Goal: Task Accomplishment & Management: Manage account settings

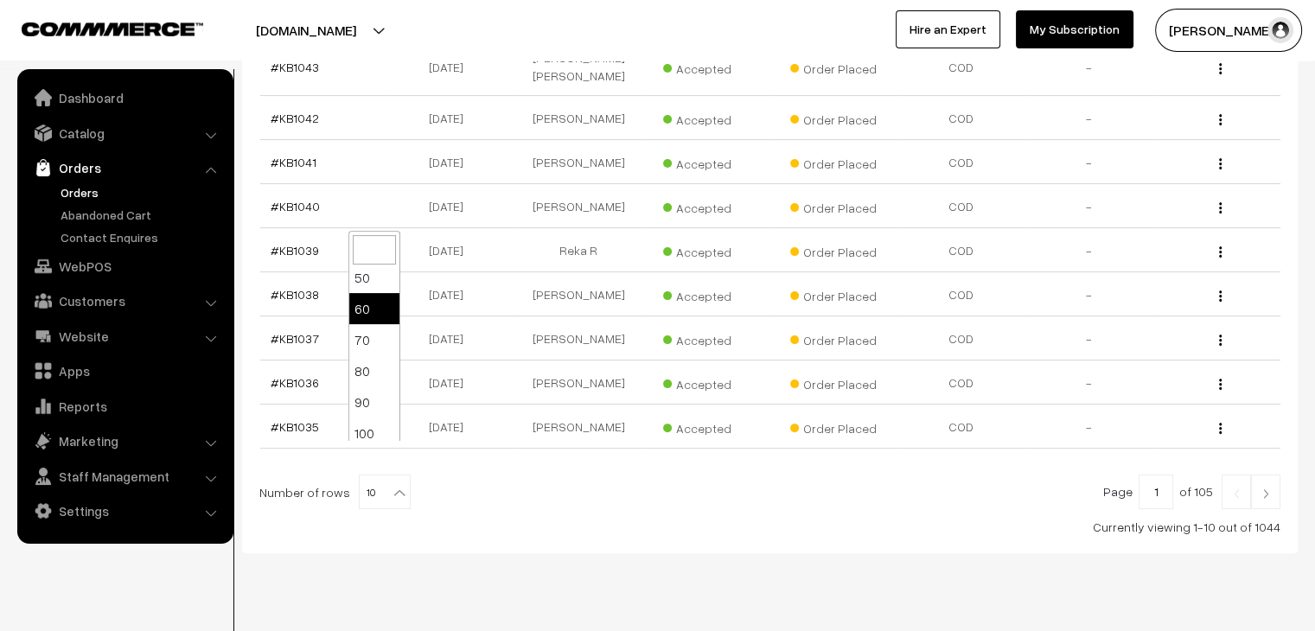
scroll to position [138, 0]
select select "100"
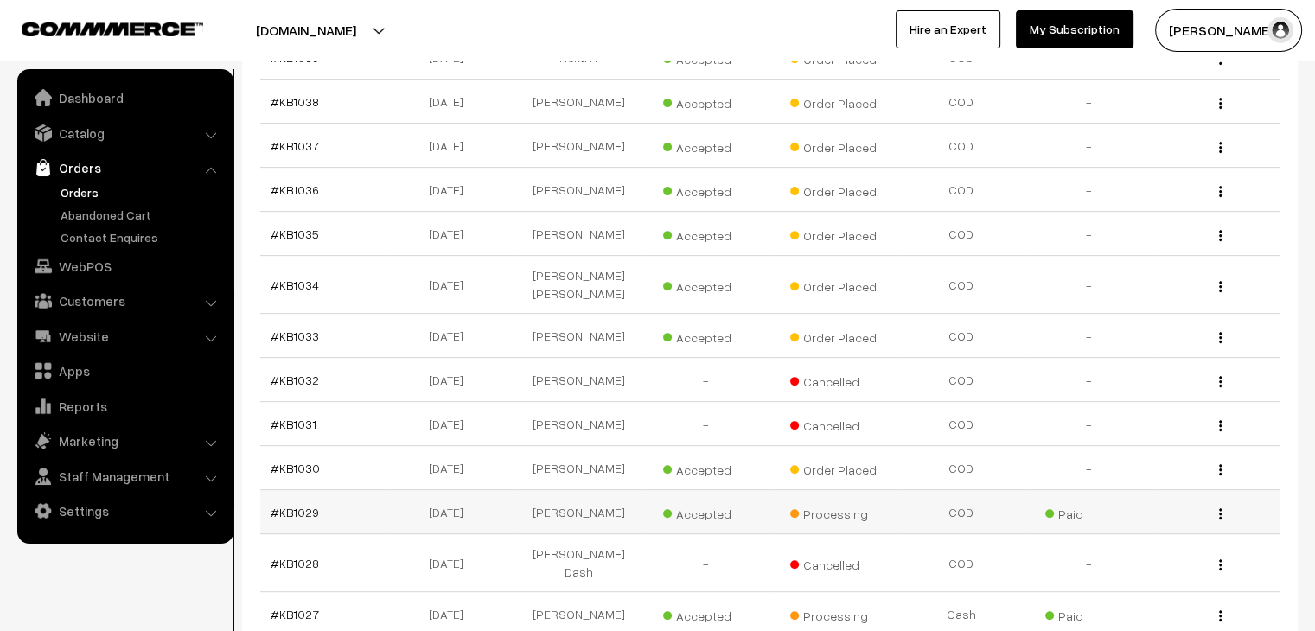
scroll to position [605, 0]
click at [84, 199] on link "Orders" at bounding box center [141, 192] width 171 height 18
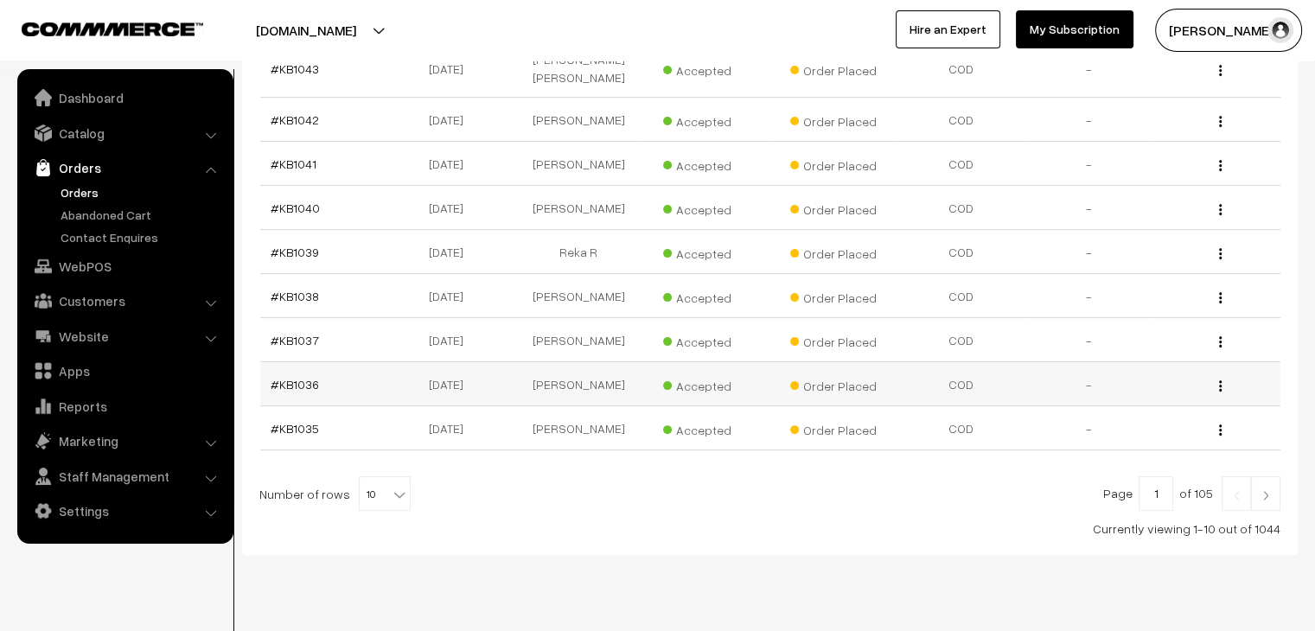
scroll to position [412, 0]
click at [383, 476] on span "10" at bounding box center [385, 493] width 50 height 35
select select "100"
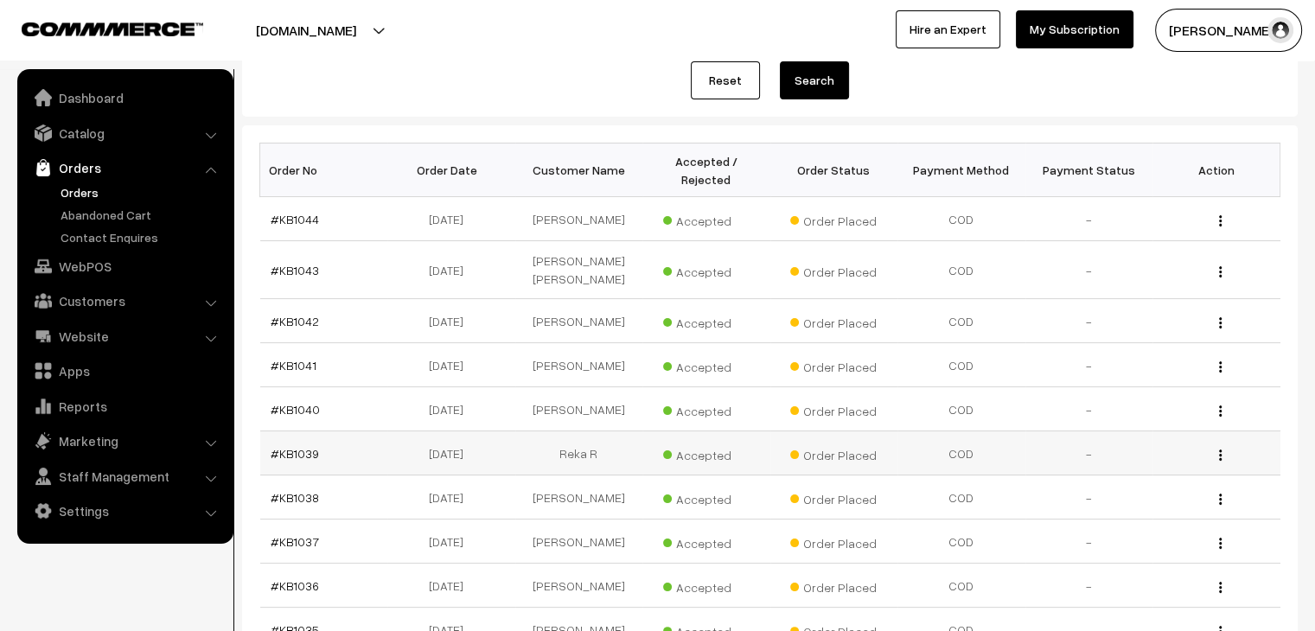
scroll to position [173, 0]
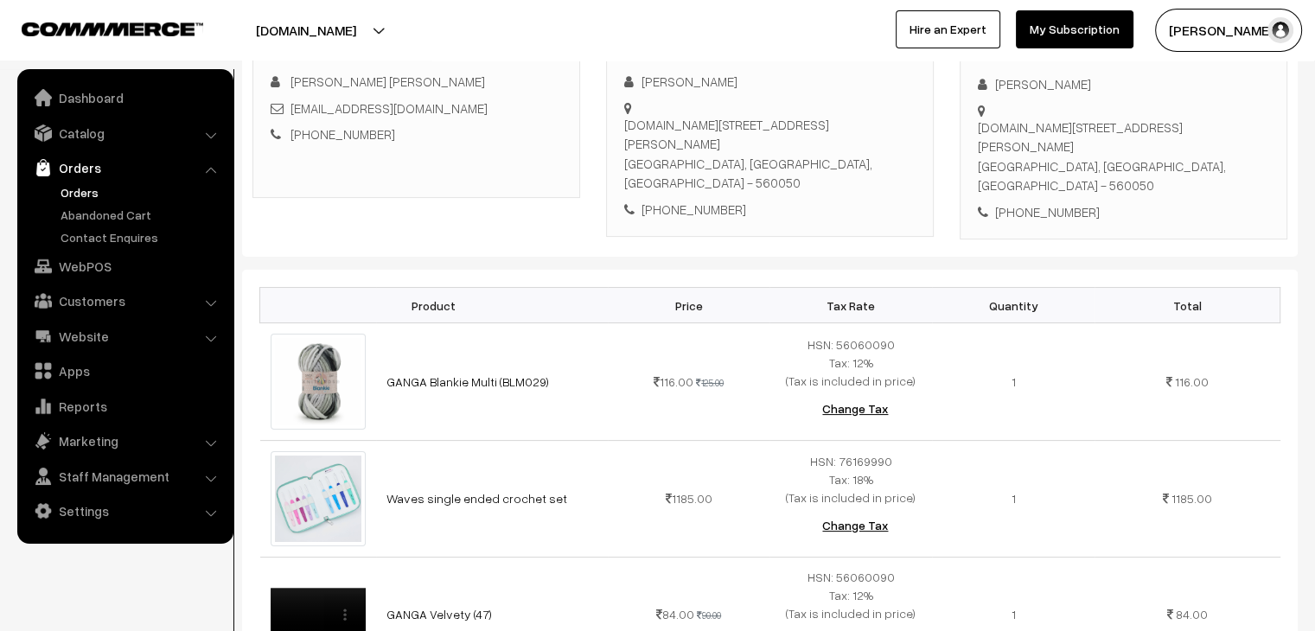
scroll to position [259, 0]
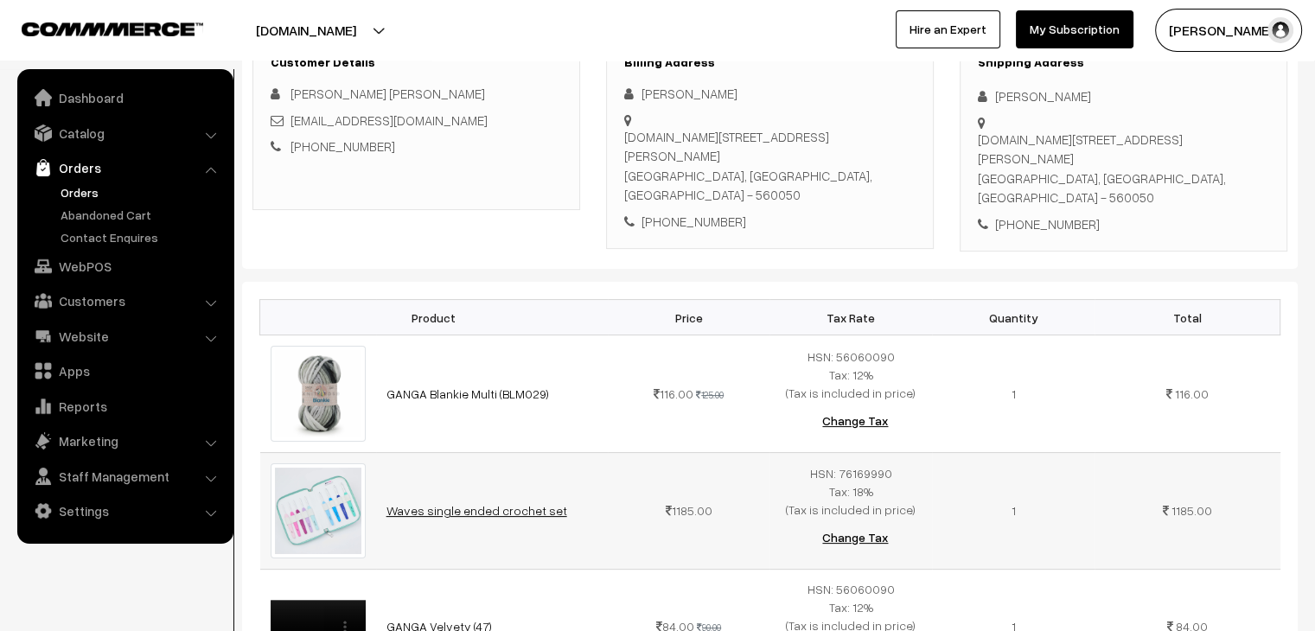
click at [497, 503] on link "Waves single ended crochet set" at bounding box center [476, 510] width 181 height 15
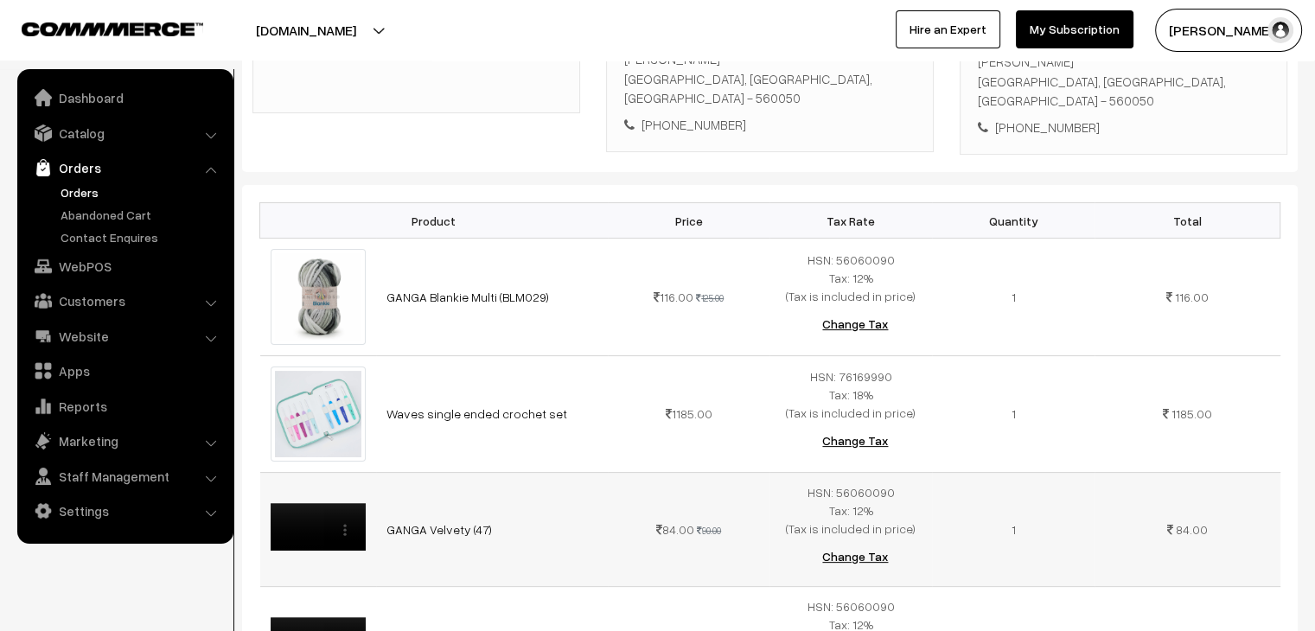
scroll to position [86, 0]
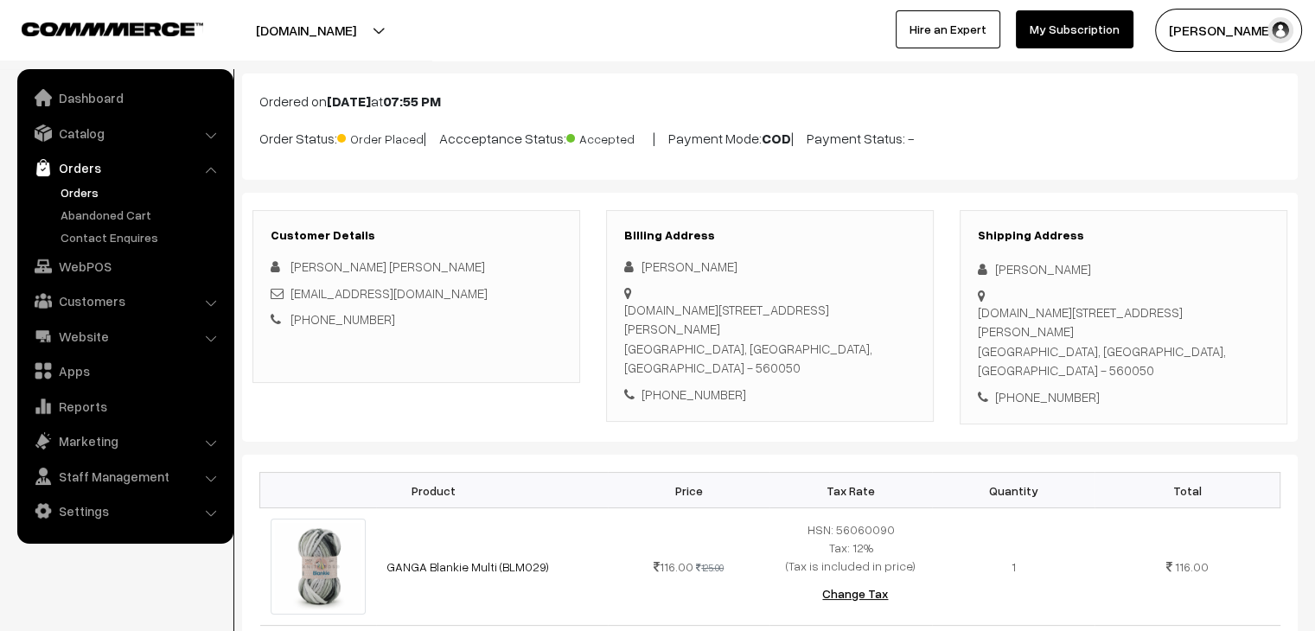
click at [82, 193] on link "Orders" at bounding box center [141, 192] width 171 height 18
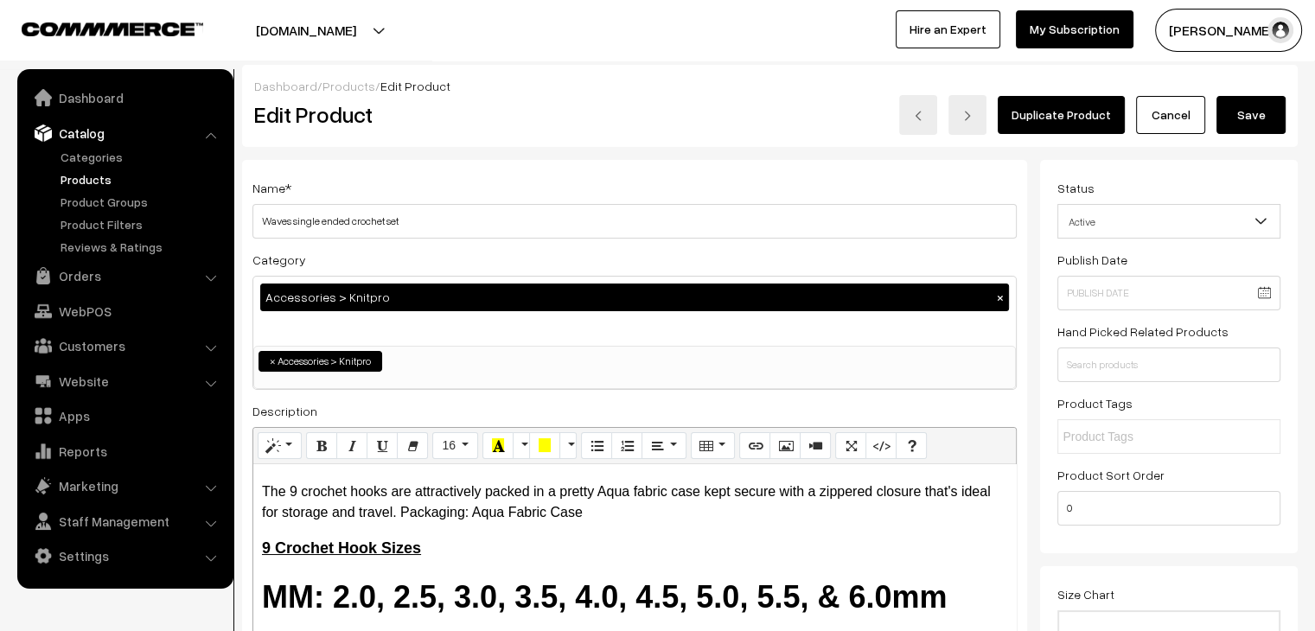
scroll to position [188, 0]
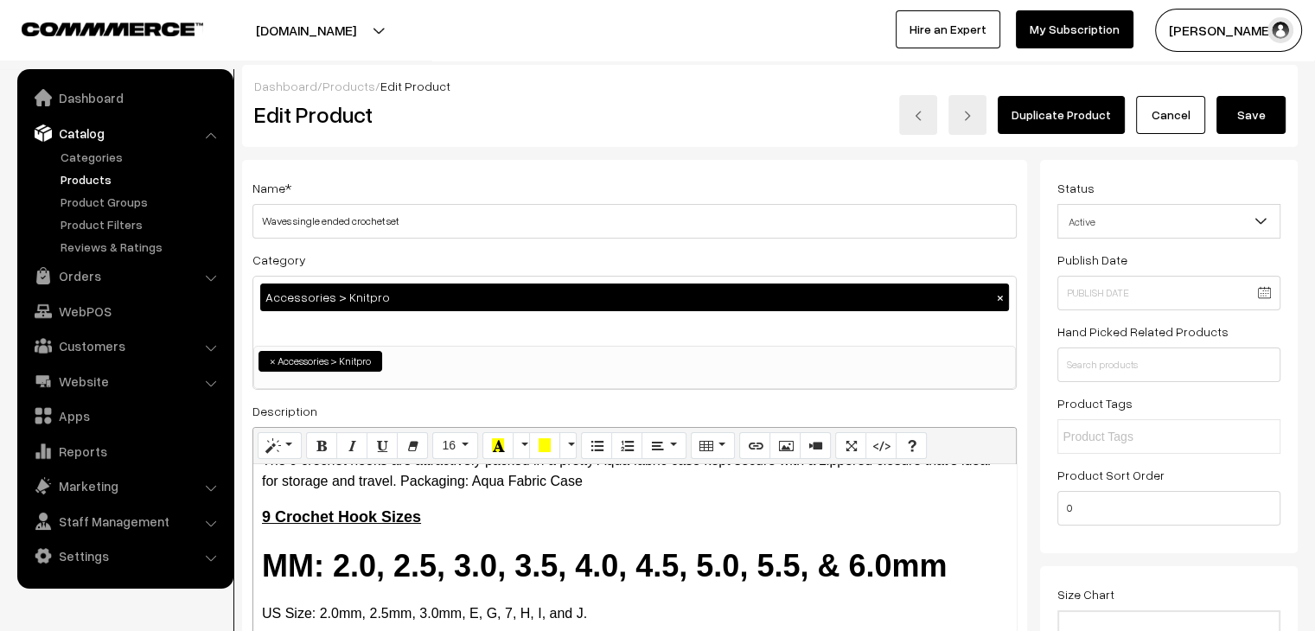
click at [90, 183] on link "Products" at bounding box center [141, 179] width 171 height 18
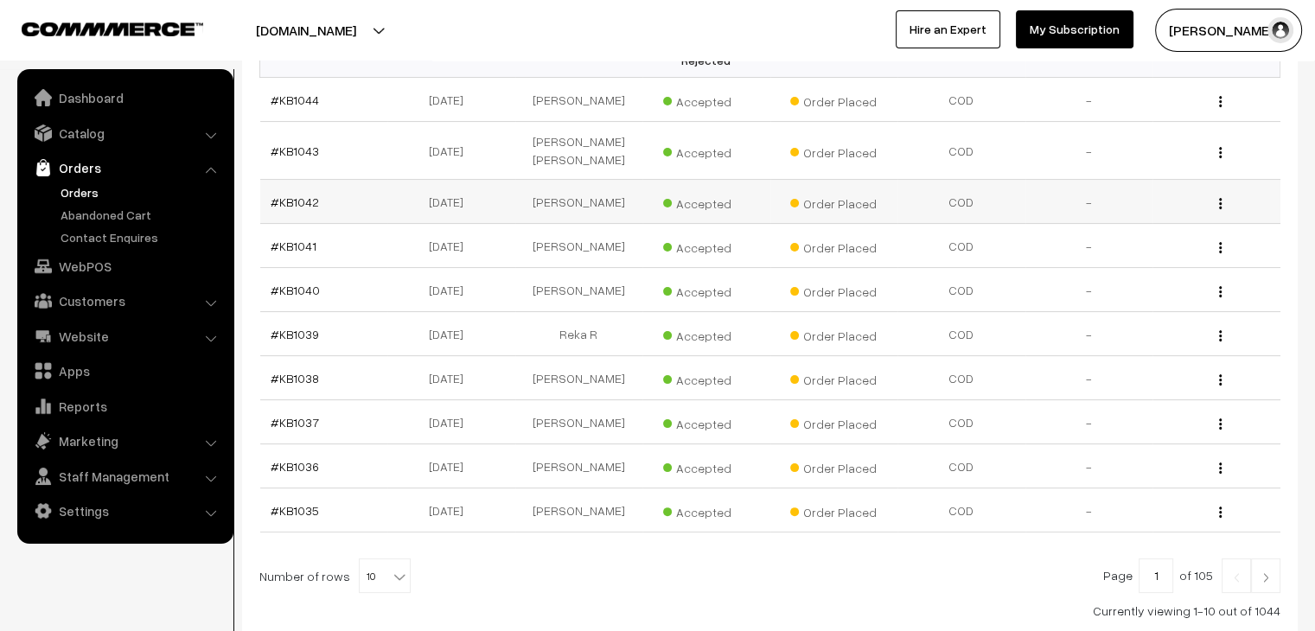
scroll to position [326, 0]
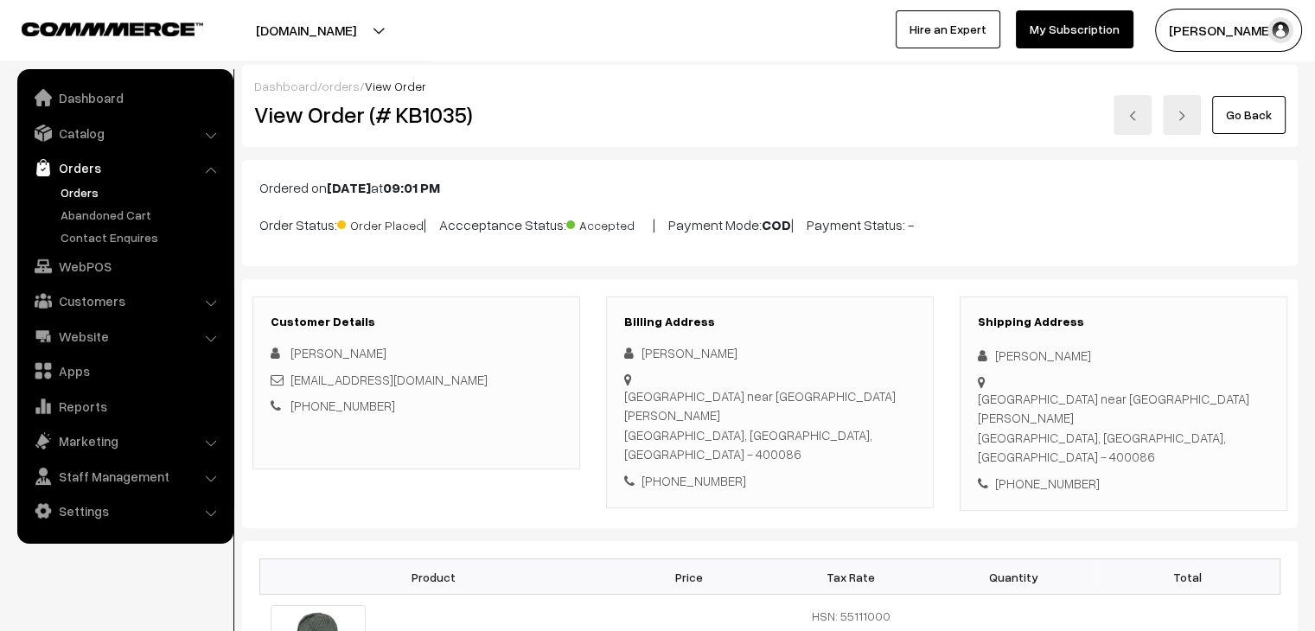
click at [86, 195] on link "Orders" at bounding box center [141, 192] width 171 height 18
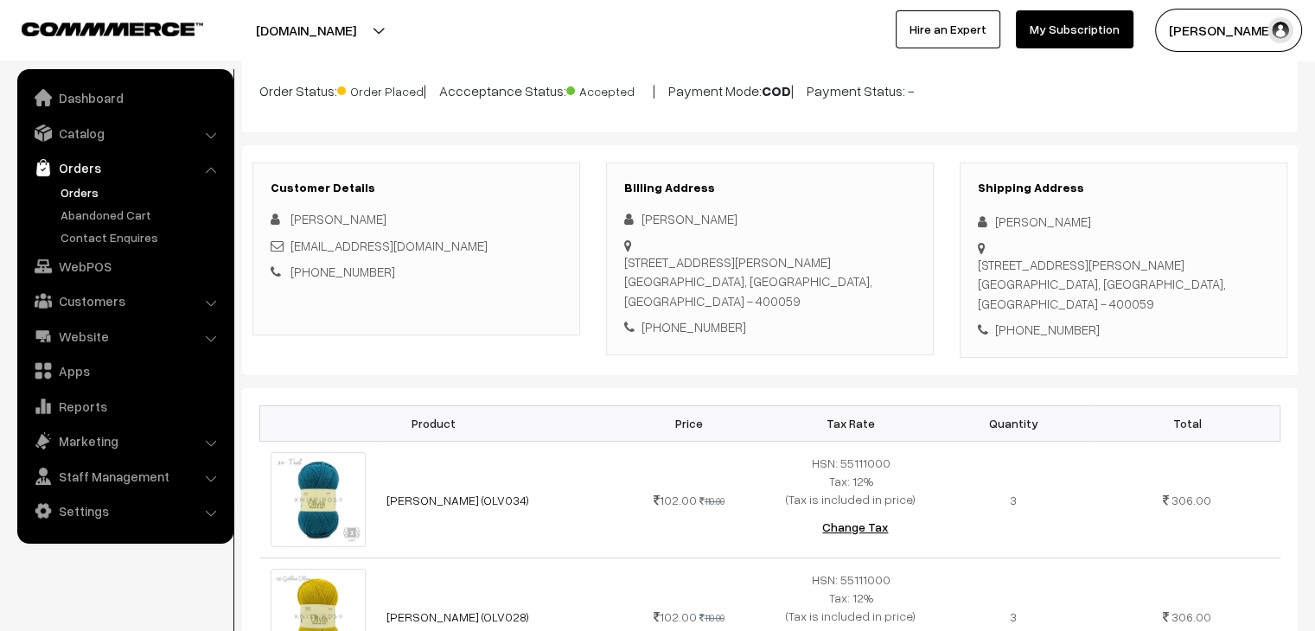
scroll to position [86, 0]
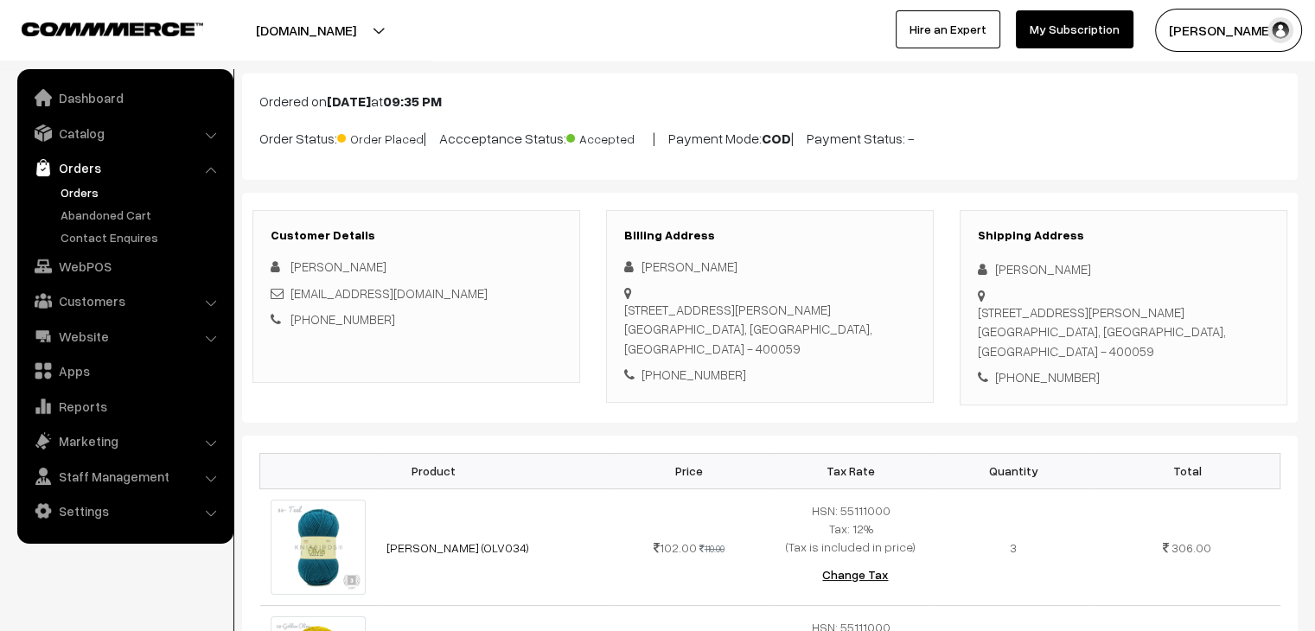
click at [69, 193] on link "Orders" at bounding box center [141, 192] width 171 height 18
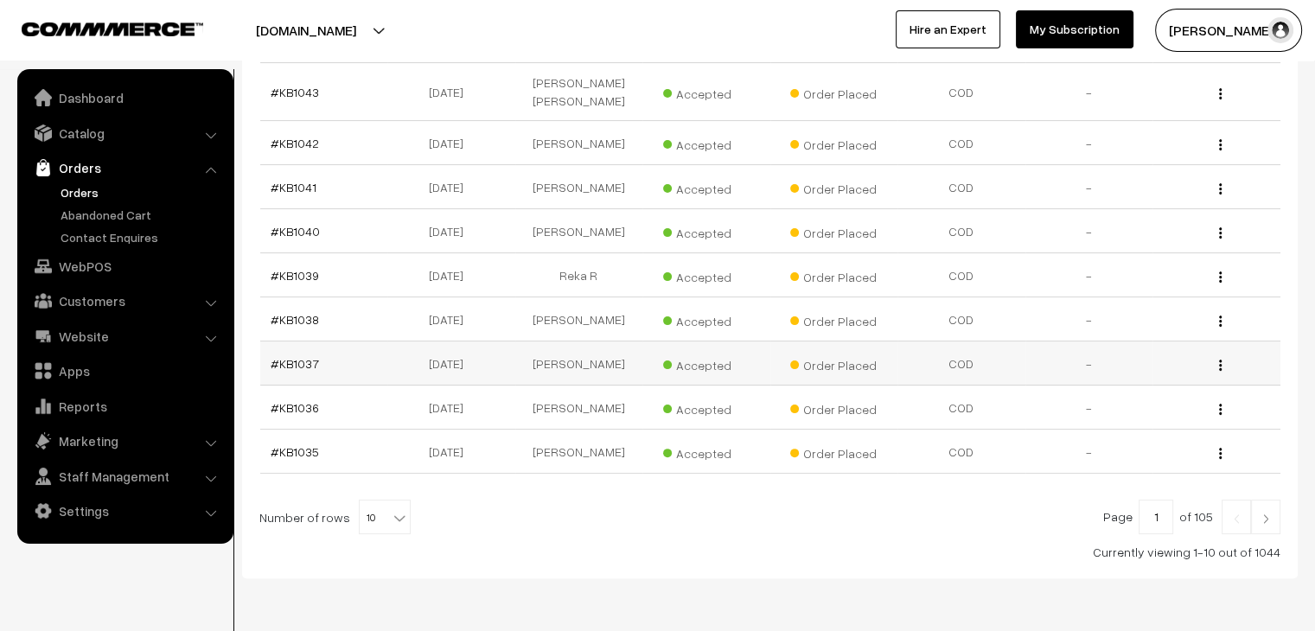
scroll to position [412, 0]
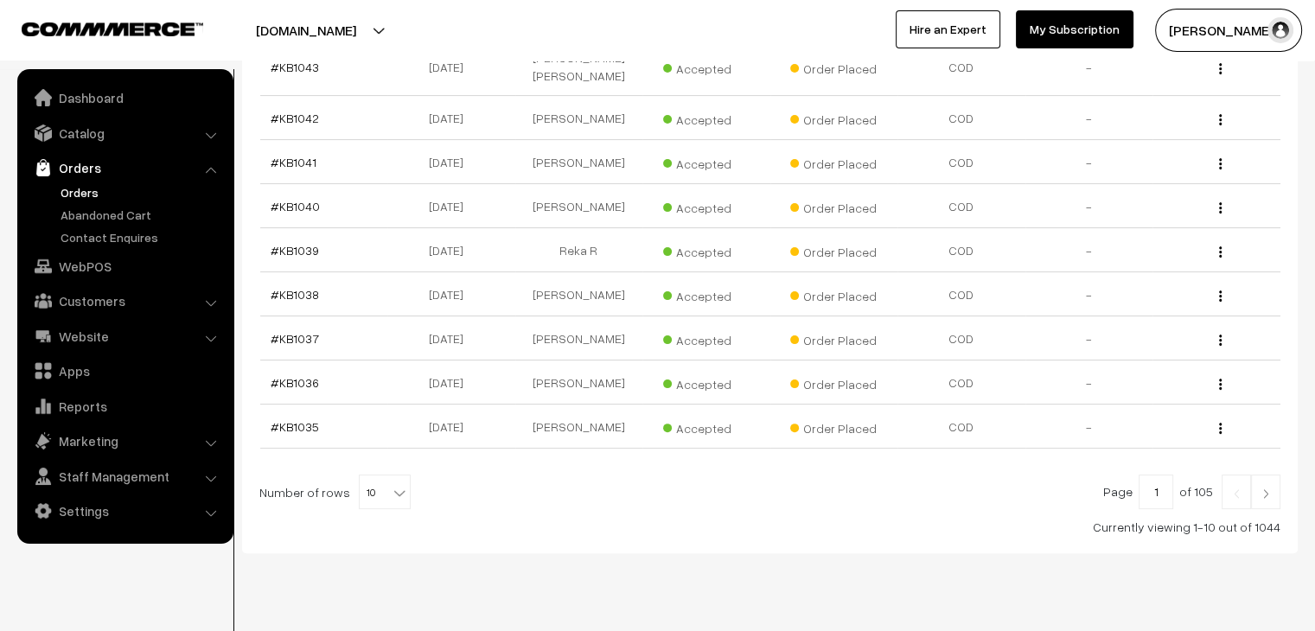
click at [391, 484] on b at bounding box center [399, 492] width 17 height 17
select select "100"
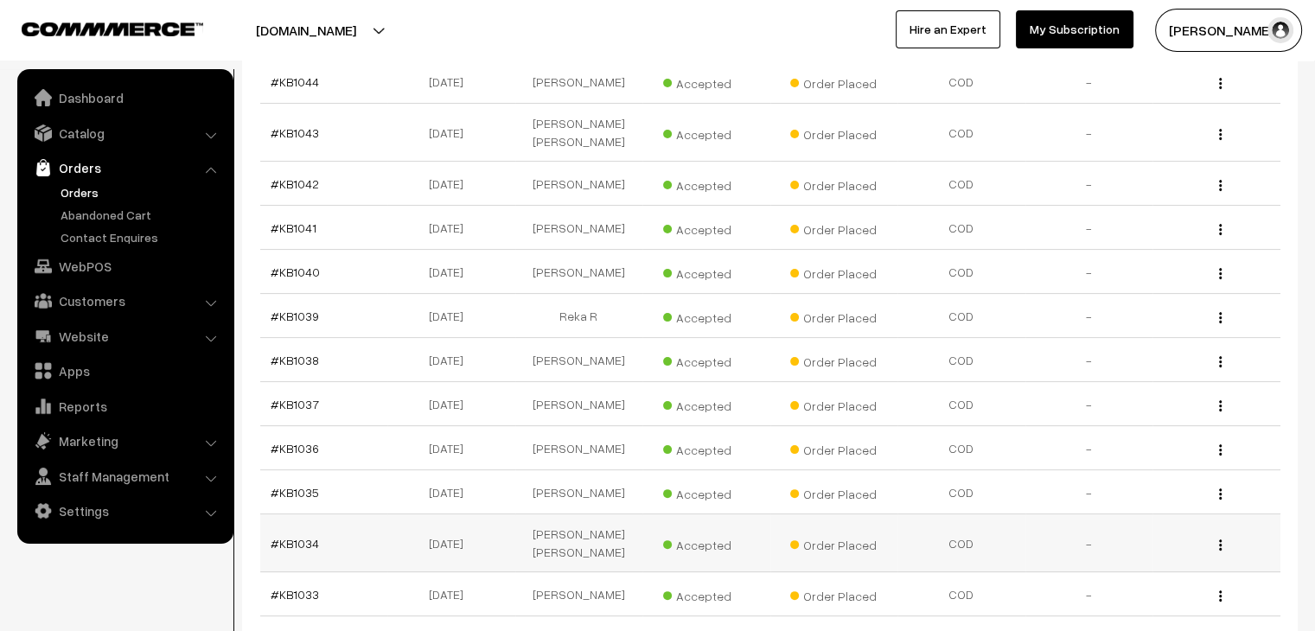
scroll to position [346, 0]
click at [94, 209] on link "Abandoned Cart" at bounding box center [141, 215] width 171 height 18
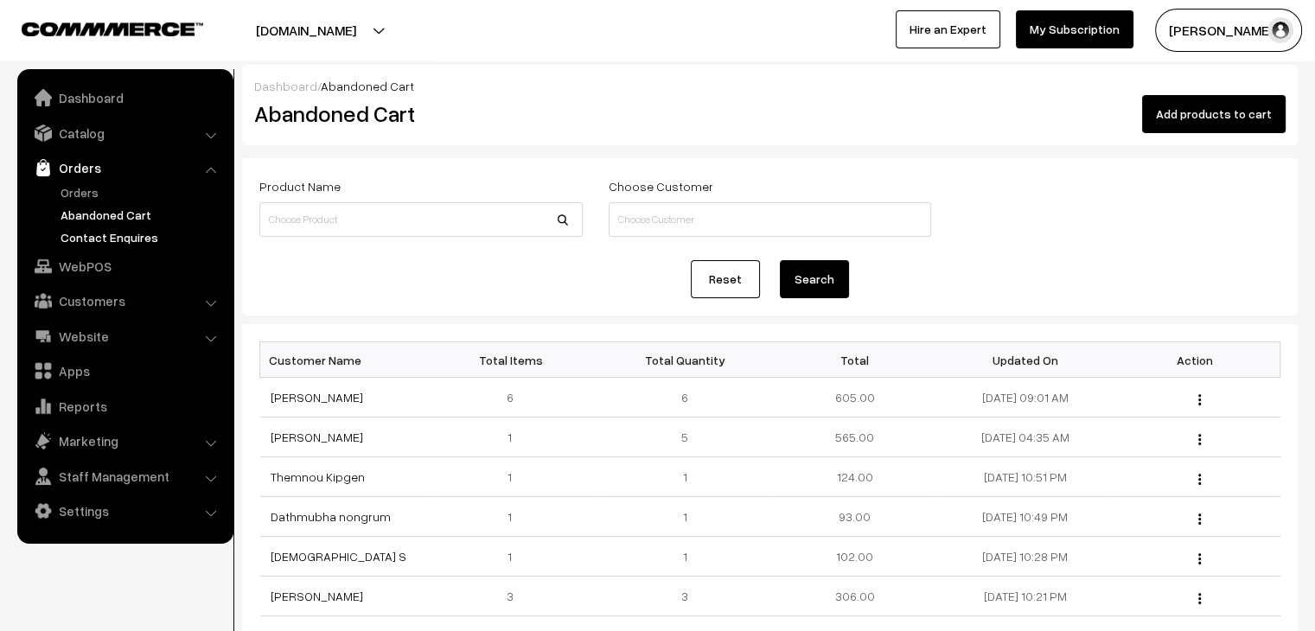
click at [104, 236] on link "Contact Enquires" at bounding box center [141, 237] width 171 height 18
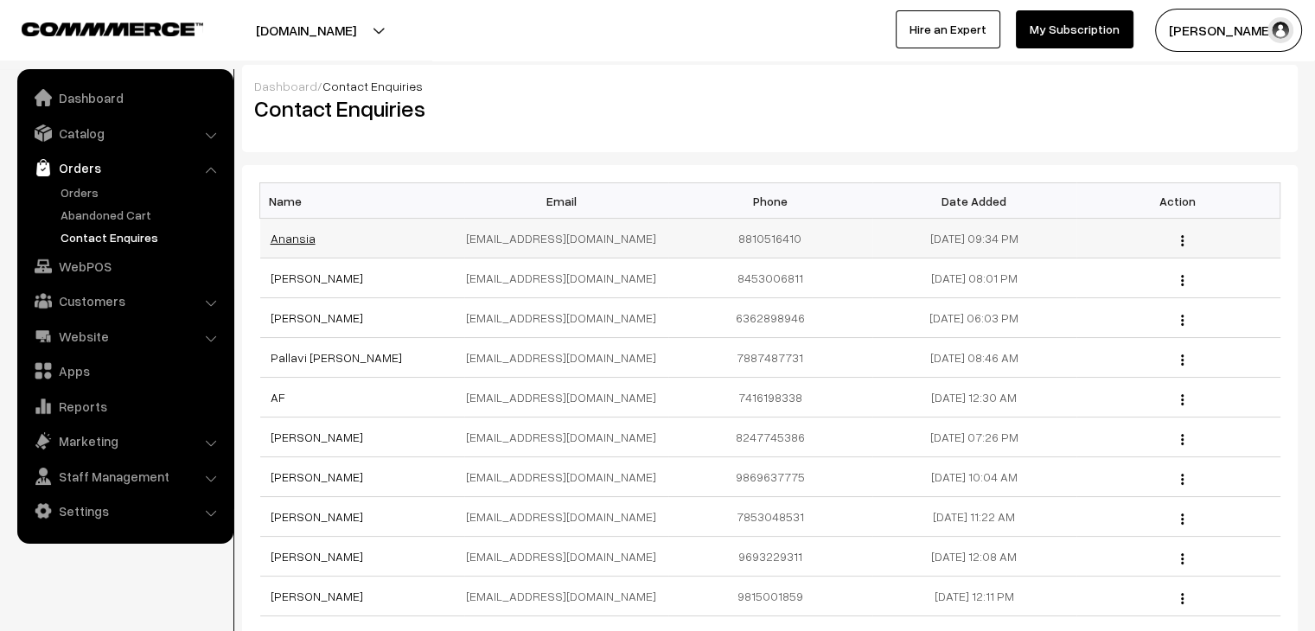
click at [288, 240] on link "Anansia" at bounding box center [293, 238] width 45 height 15
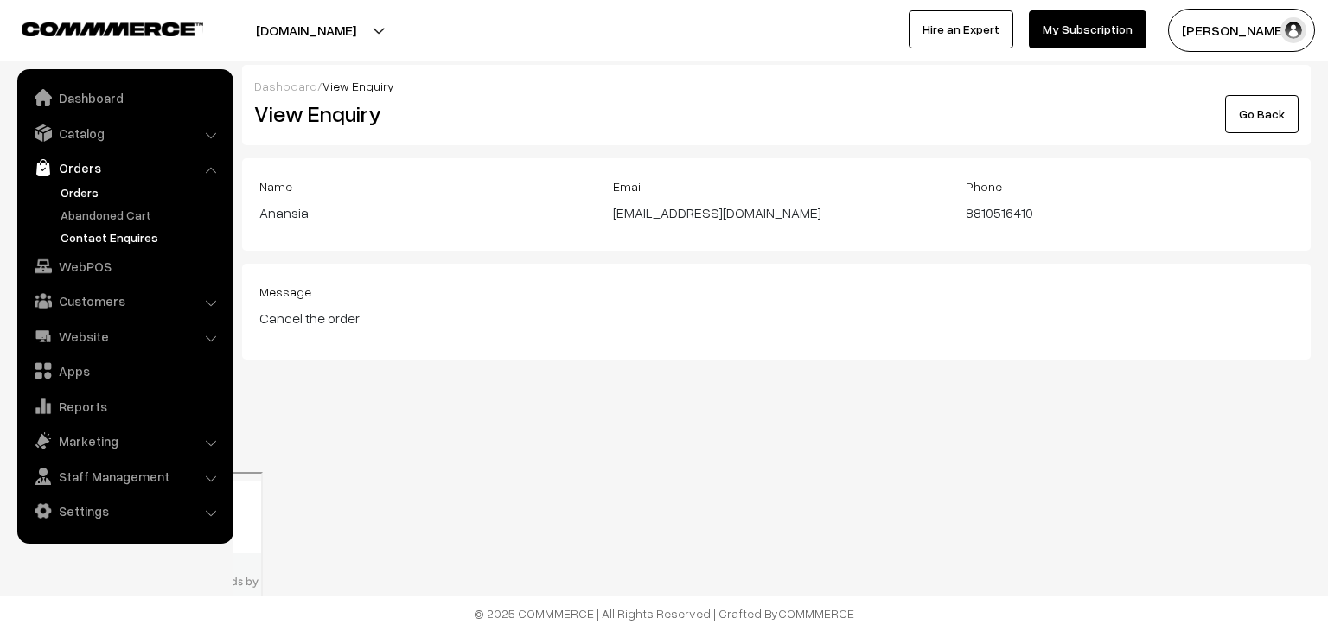
click at [85, 195] on link "Orders" at bounding box center [141, 192] width 171 height 18
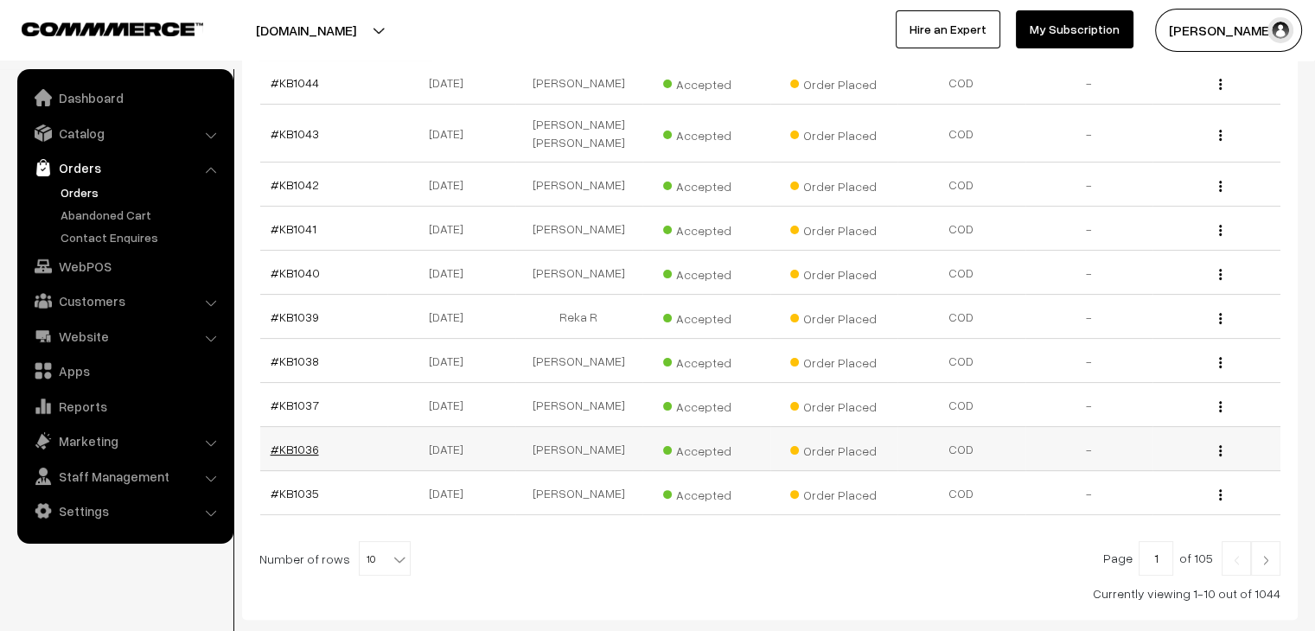
click at [293, 442] on link "#KB1036" at bounding box center [295, 449] width 48 height 15
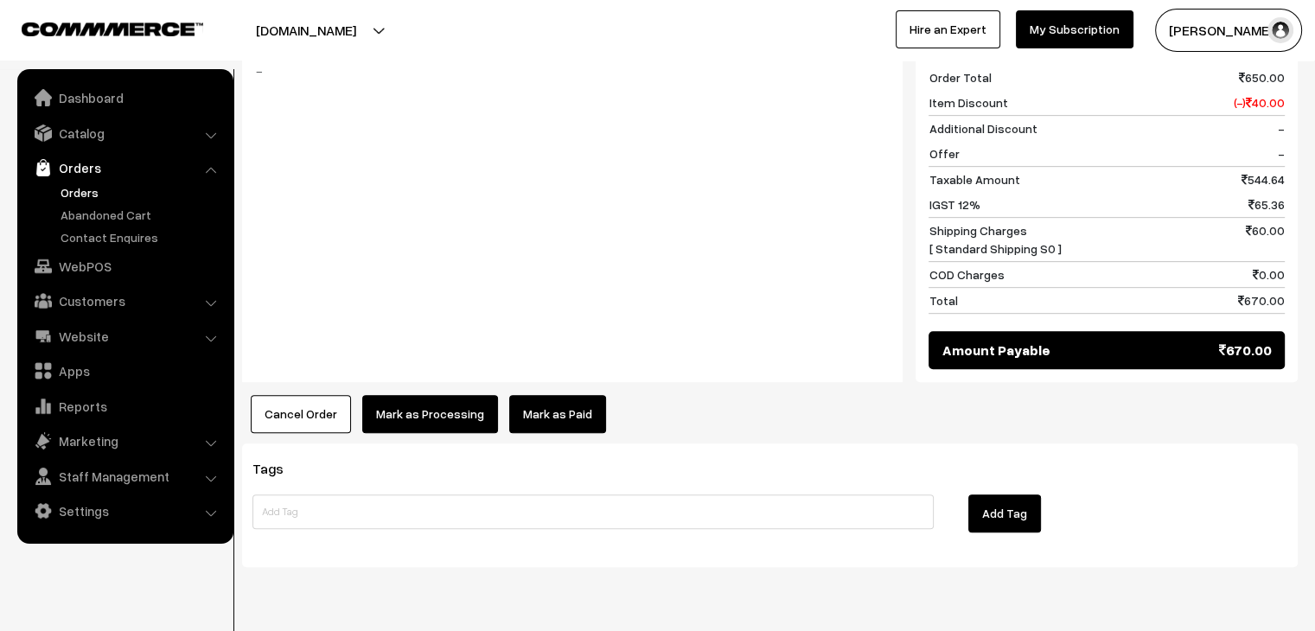
scroll to position [865, 0]
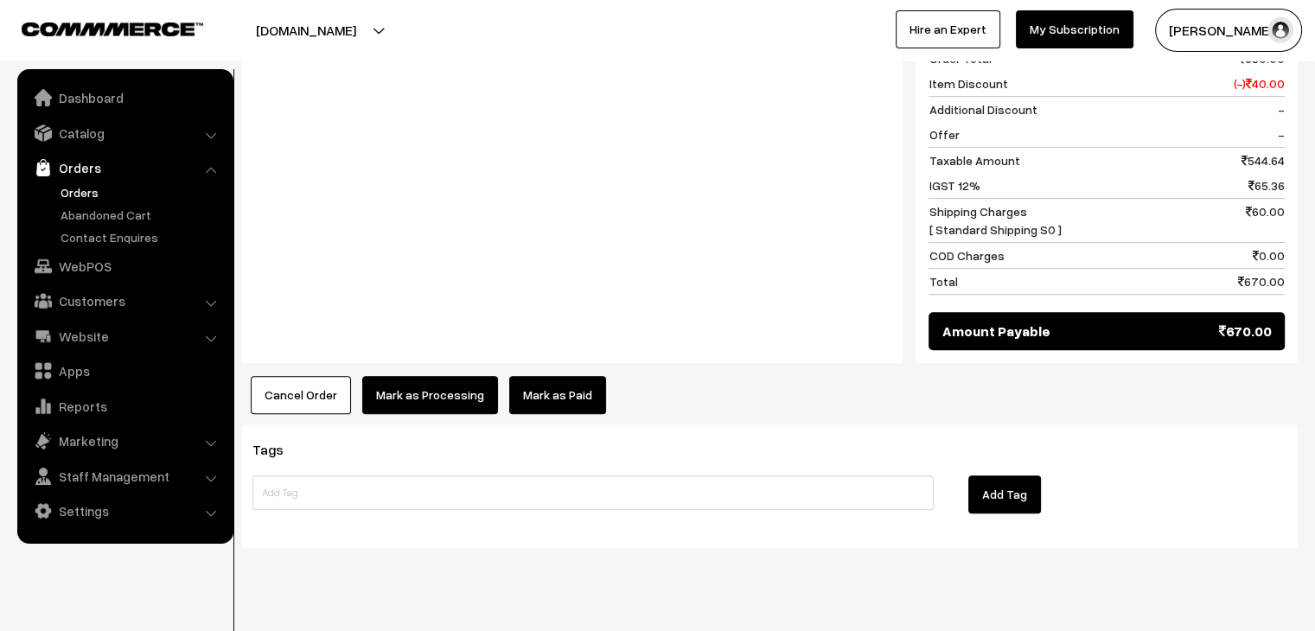
click at [304, 376] on button "Cancel Order" at bounding box center [301, 395] width 100 height 38
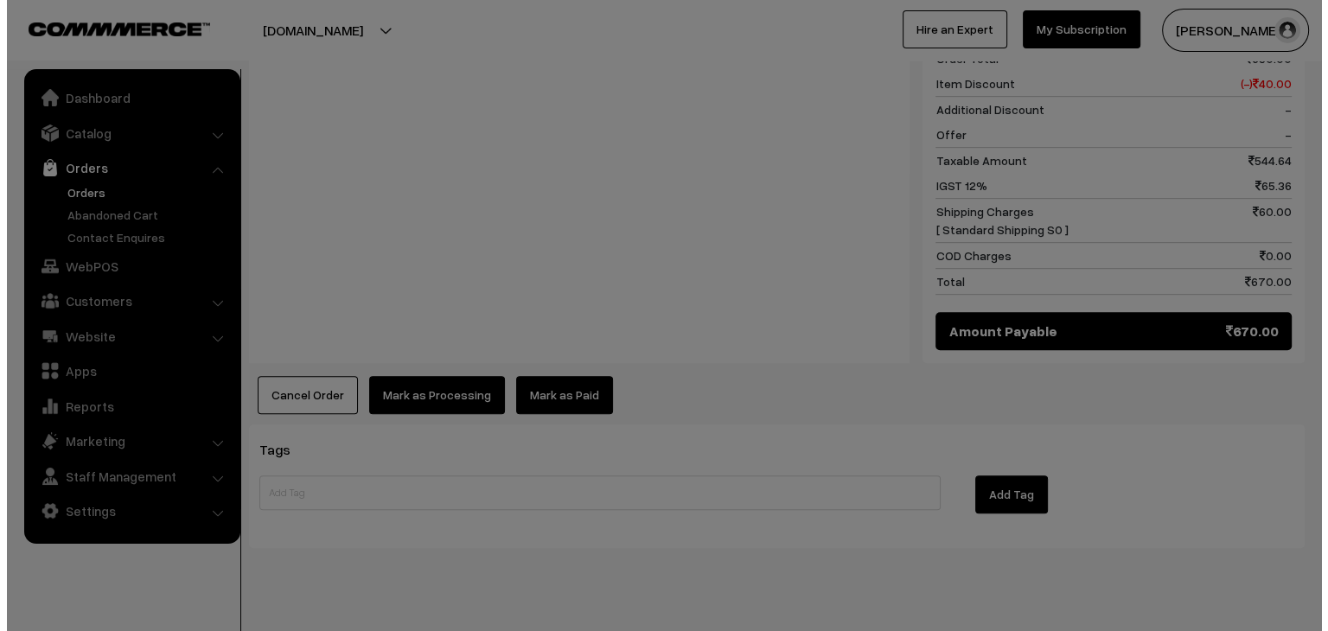
scroll to position [867, 0]
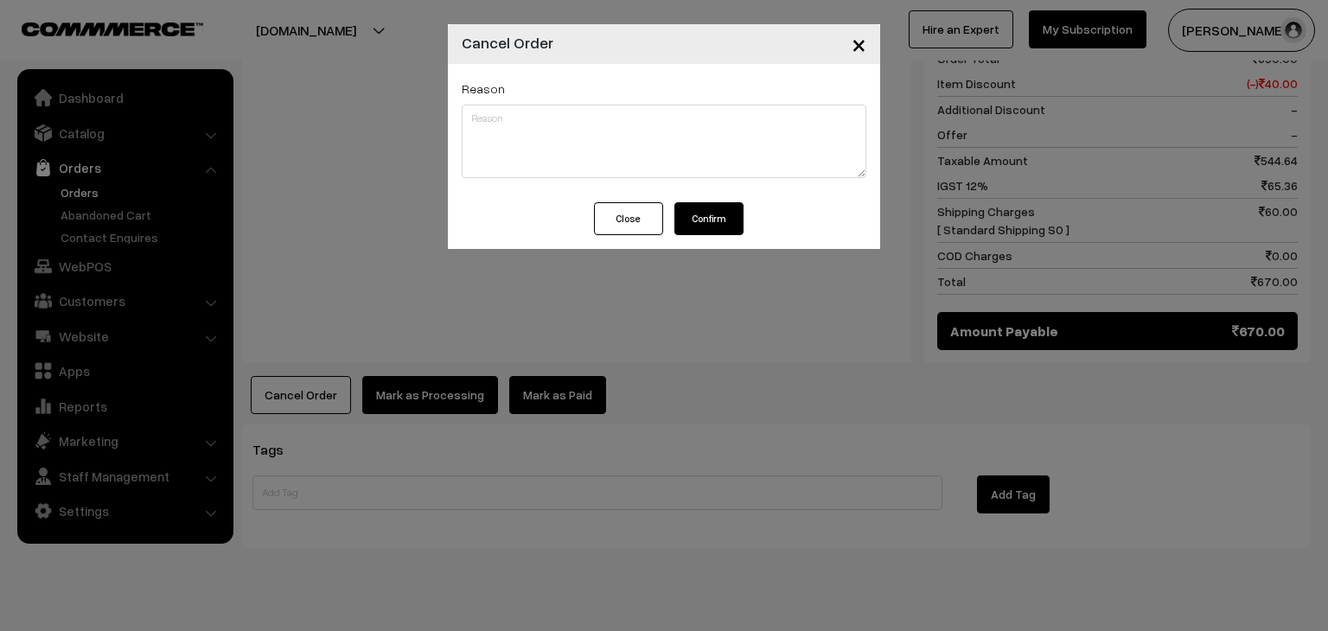
click at [704, 214] on button "Confirm" at bounding box center [708, 218] width 69 height 33
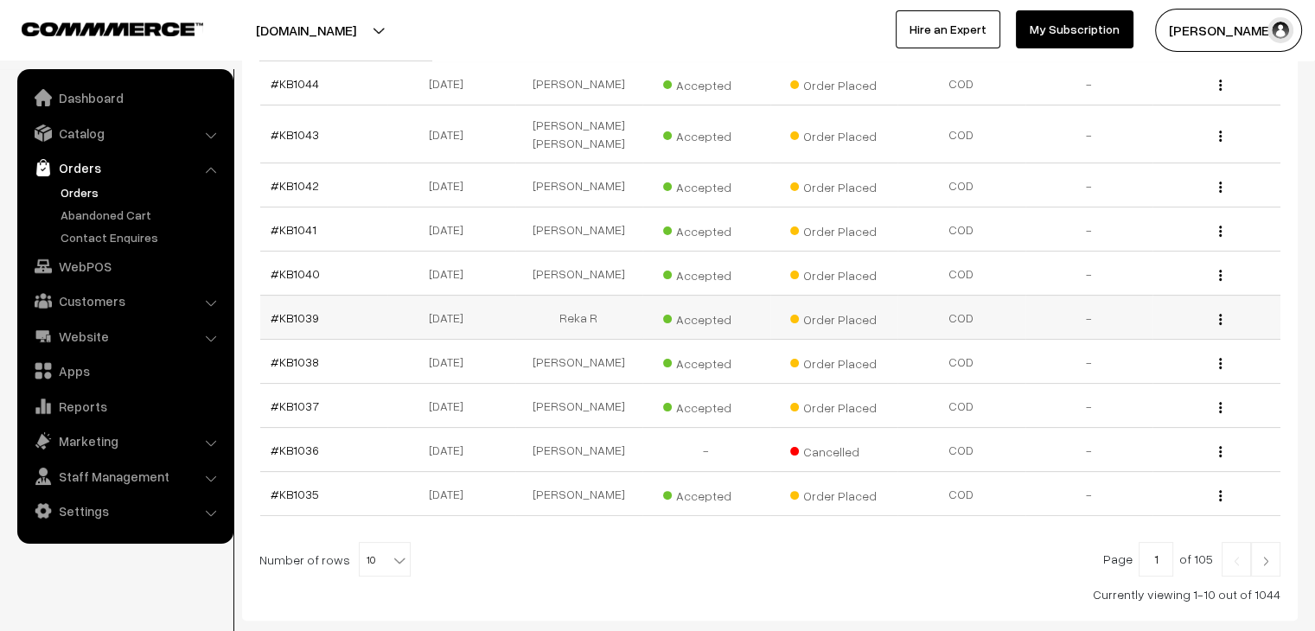
scroll to position [346, 0]
click at [391, 551] on b at bounding box center [399, 559] width 17 height 17
select select "60"
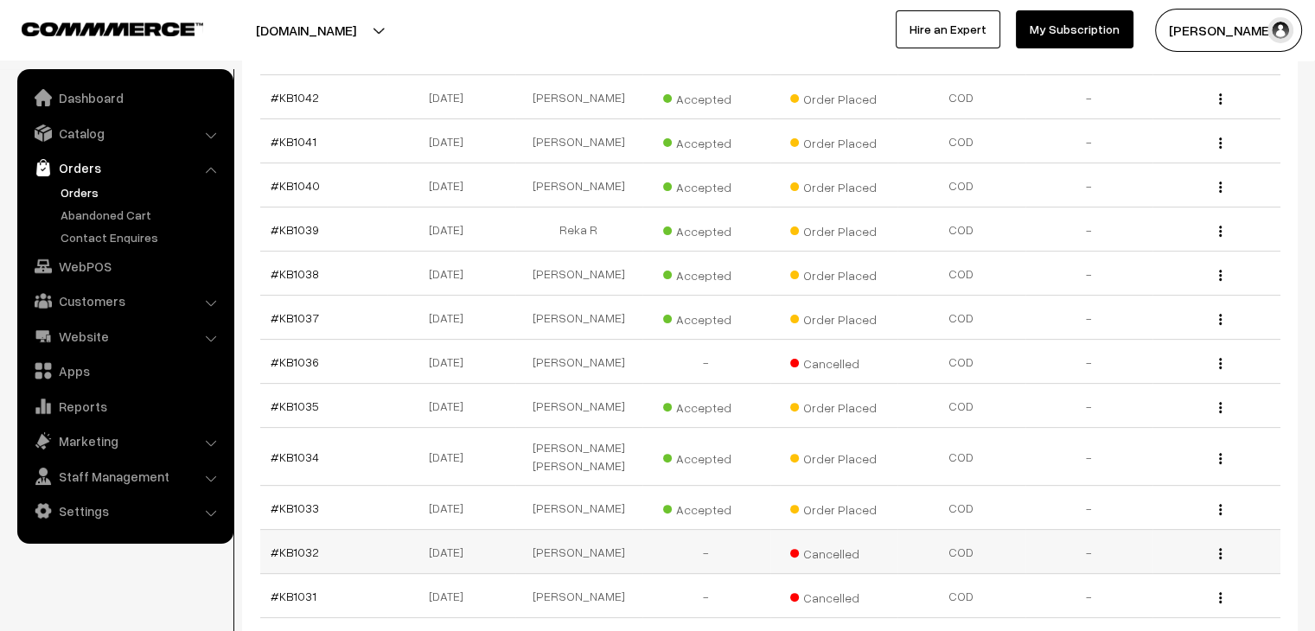
scroll to position [432, 0]
drag, startPoint x: 298, startPoint y: 245, endPoint x: 585, endPoint y: 345, distance: 303.3
click at [585, 345] on td "[PERSON_NAME]" at bounding box center [579, 363] width 128 height 44
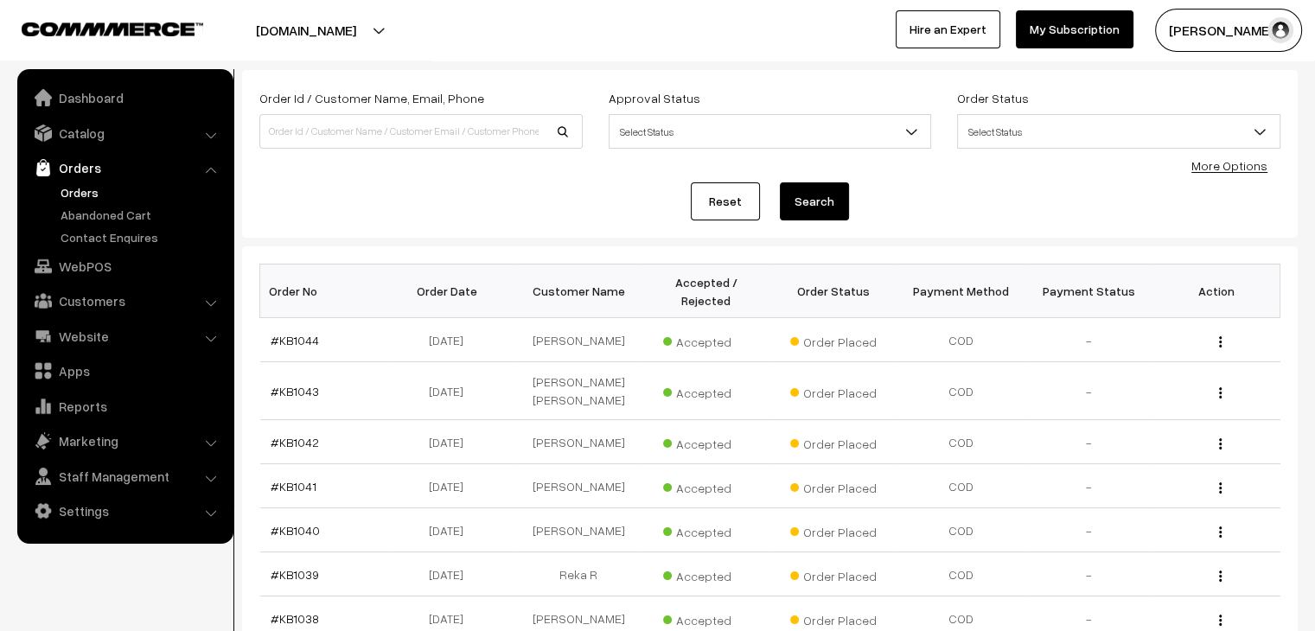
scroll to position [86, 0]
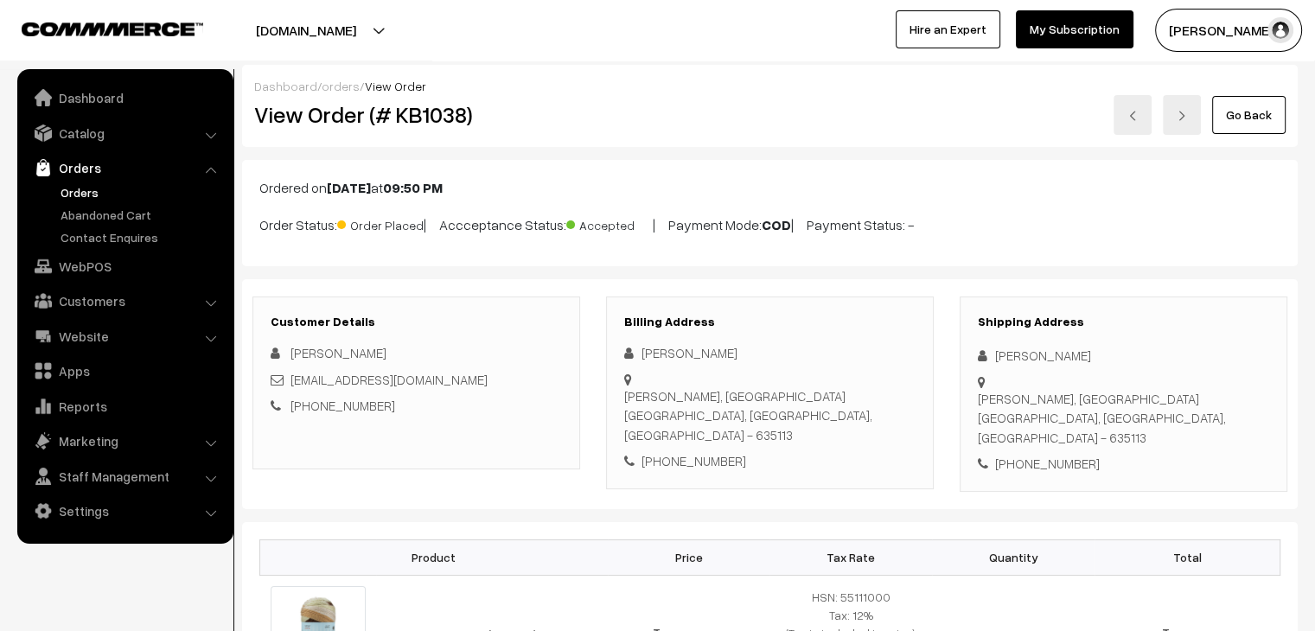
click at [84, 186] on link "Orders" at bounding box center [141, 192] width 171 height 18
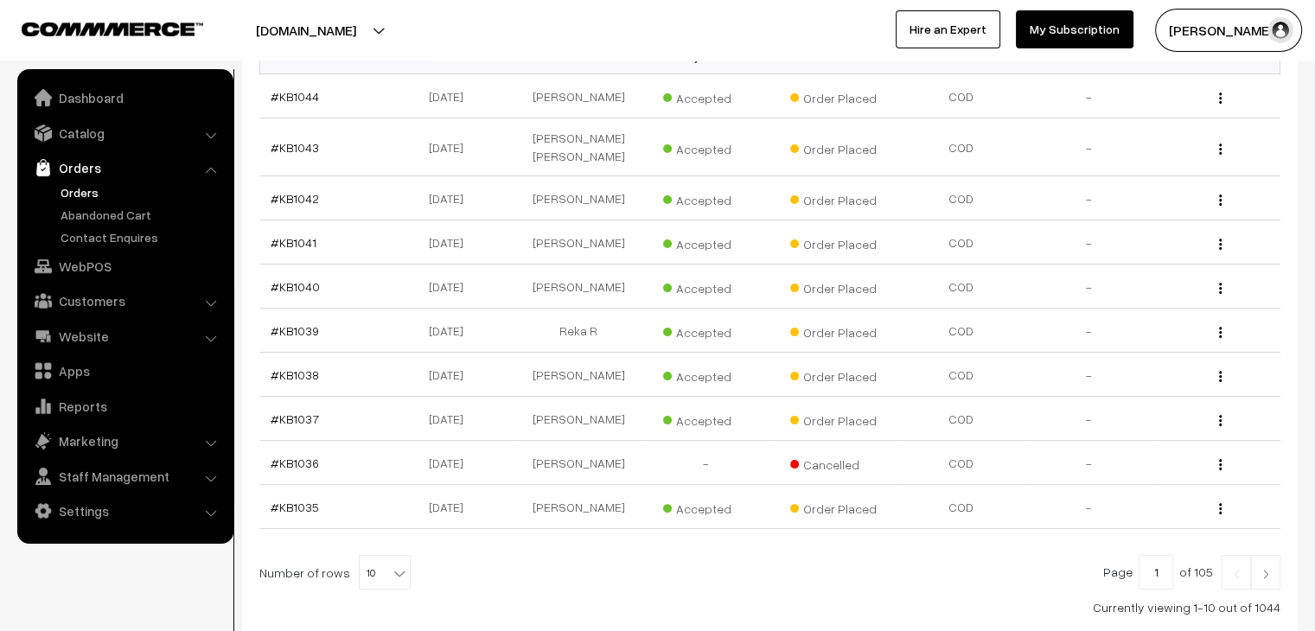
scroll to position [326, 0]
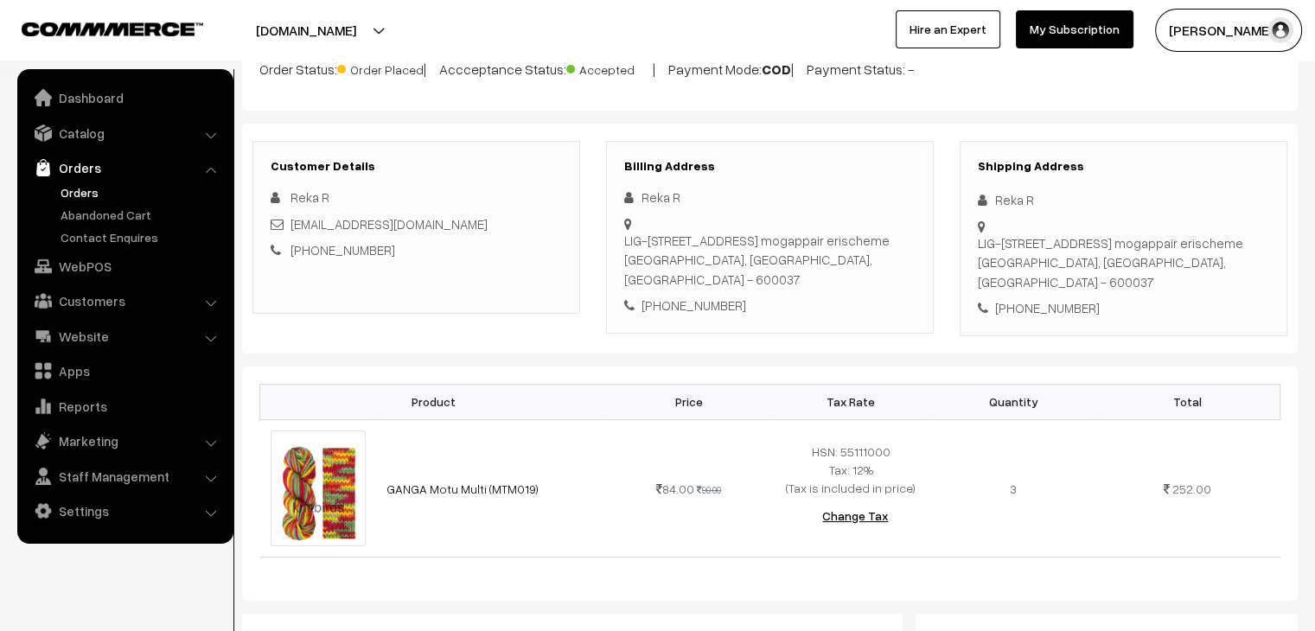
scroll to position [173, 0]
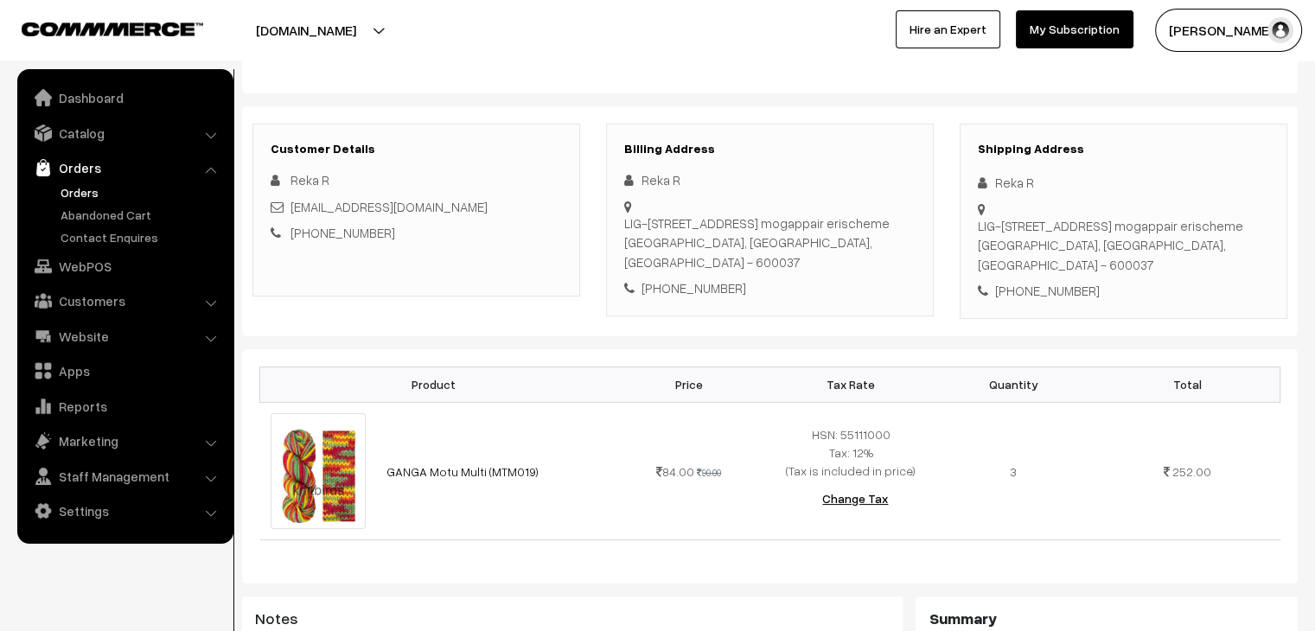
click at [87, 193] on link "Orders" at bounding box center [141, 192] width 171 height 18
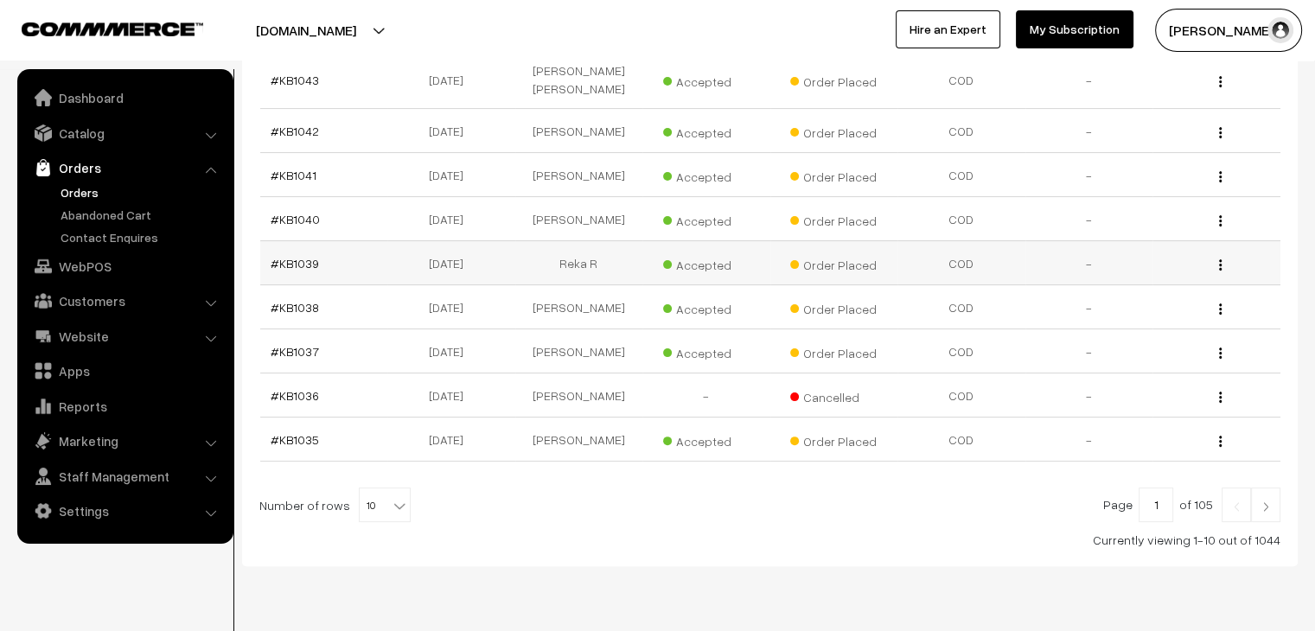
scroll to position [412, 0]
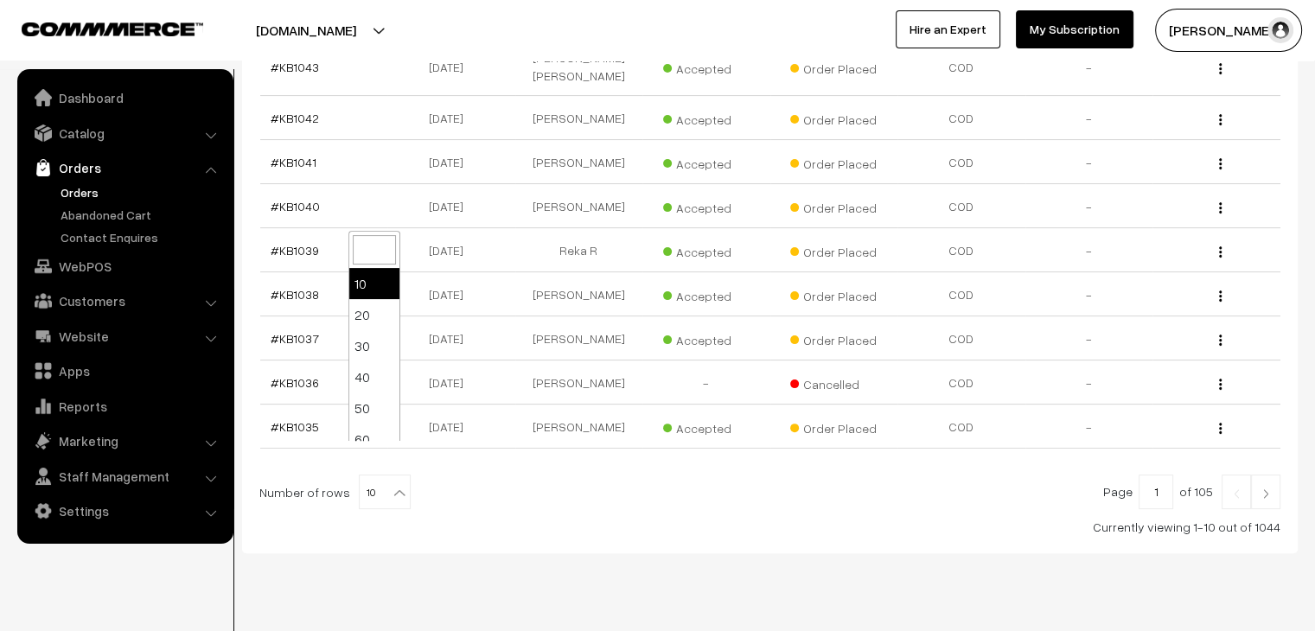
click at [391, 484] on b at bounding box center [399, 492] width 17 height 17
select select "60"
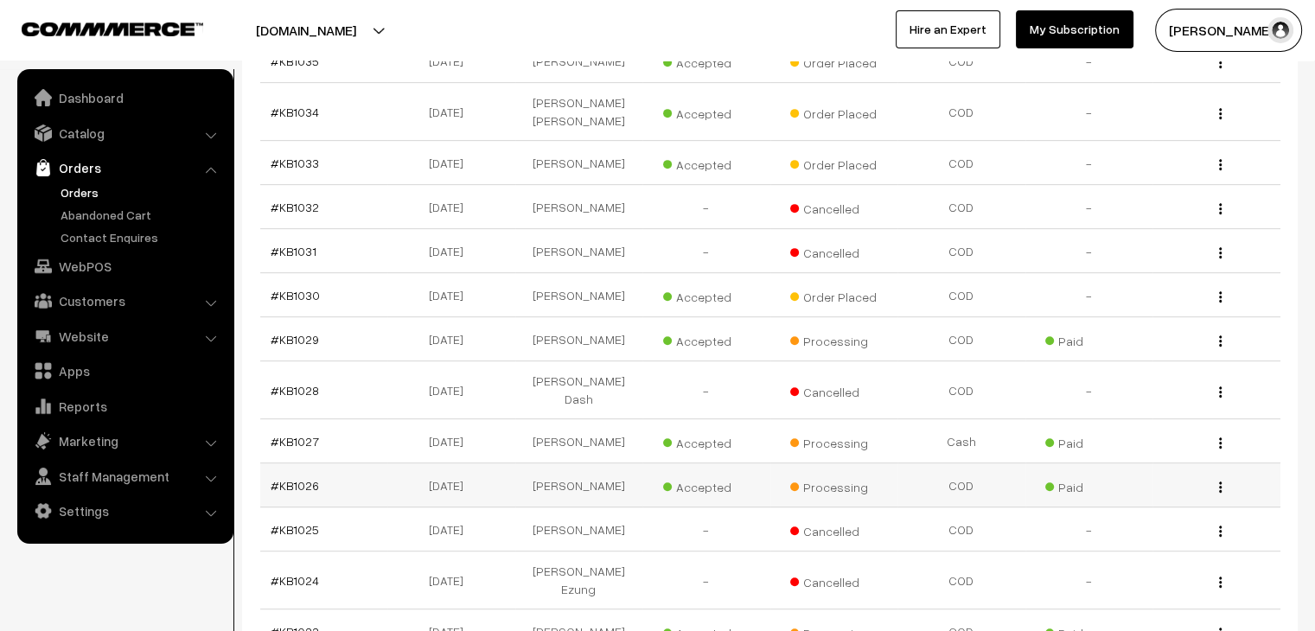
scroll to position [778, 0]
click at [300, 288] on link "#KB1030" at bounding box center [295, 295] width 49 height 15
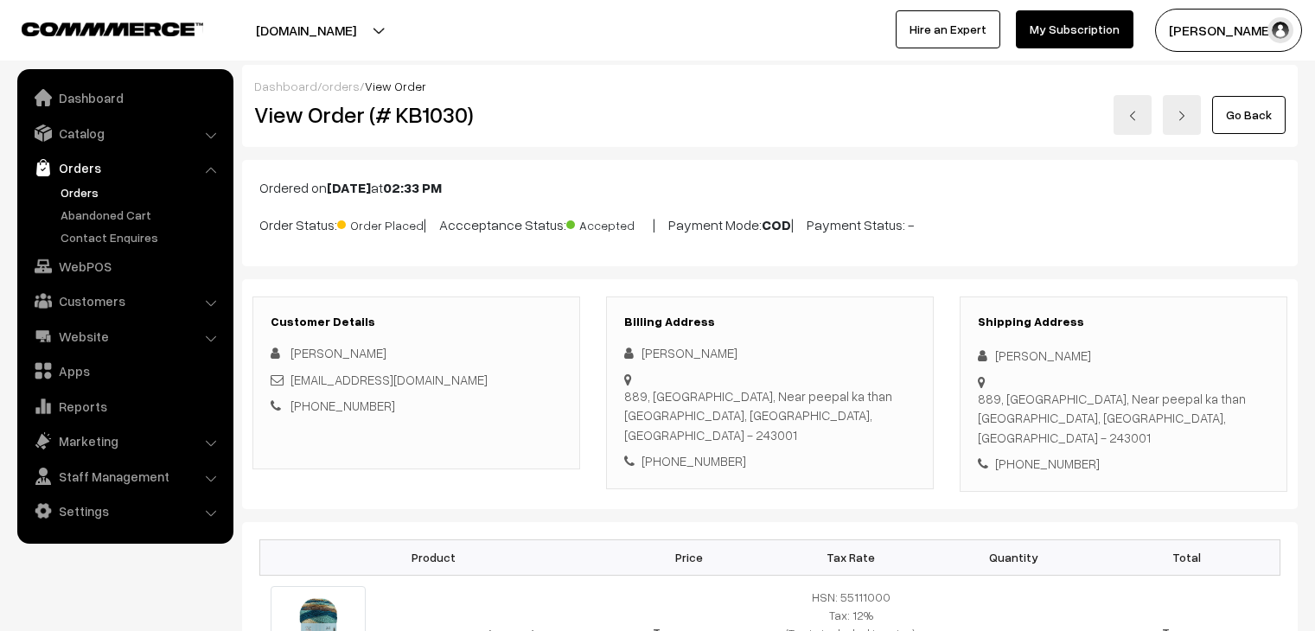
scroll to position [605, 0]
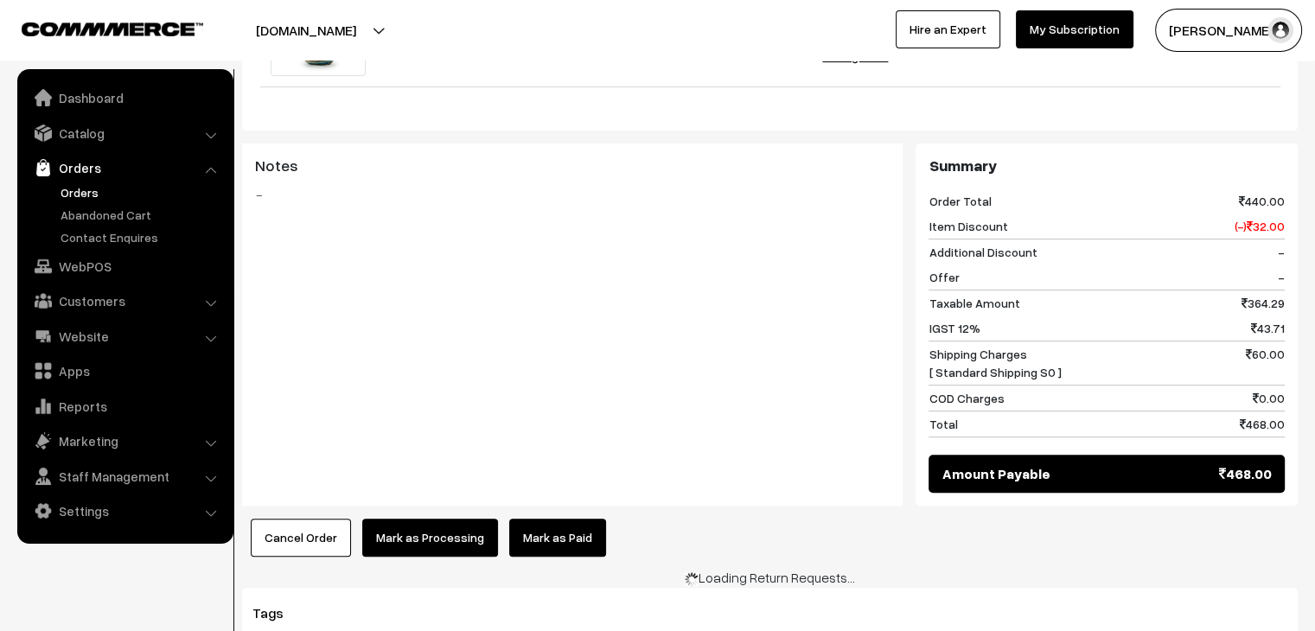
click at [329, 519] on button "Cancel Order" at bounding box center [301, 538] width 100 height 38
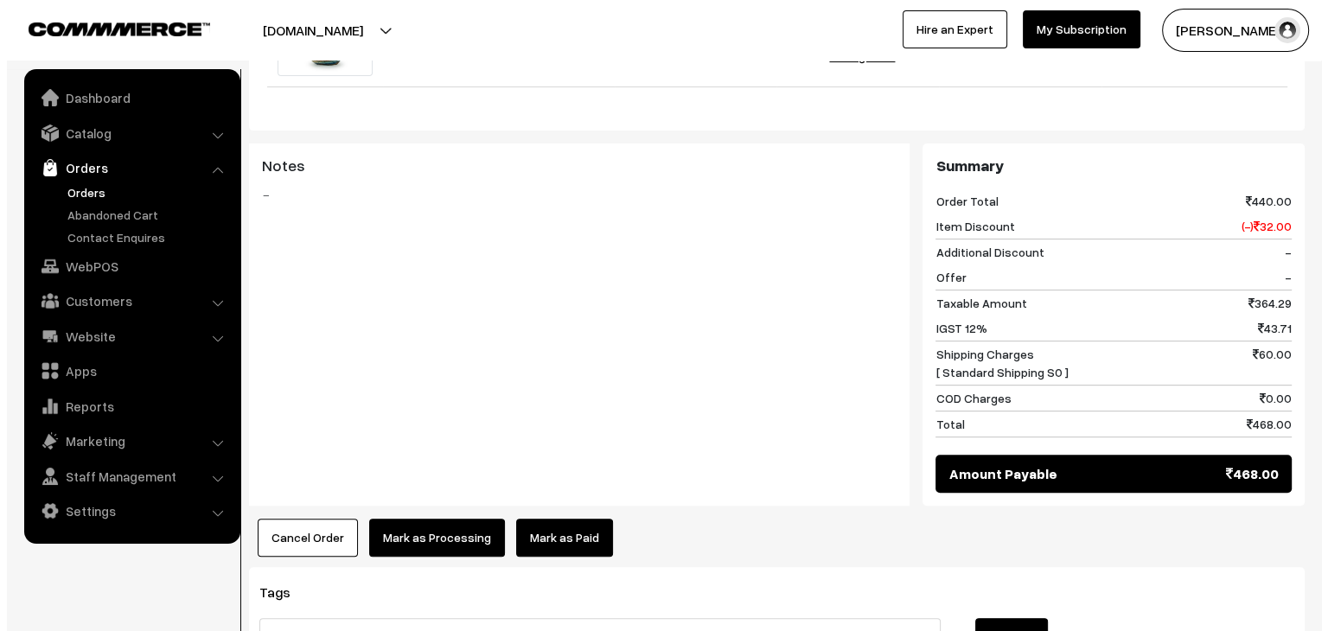
scroll to position [0, 0]
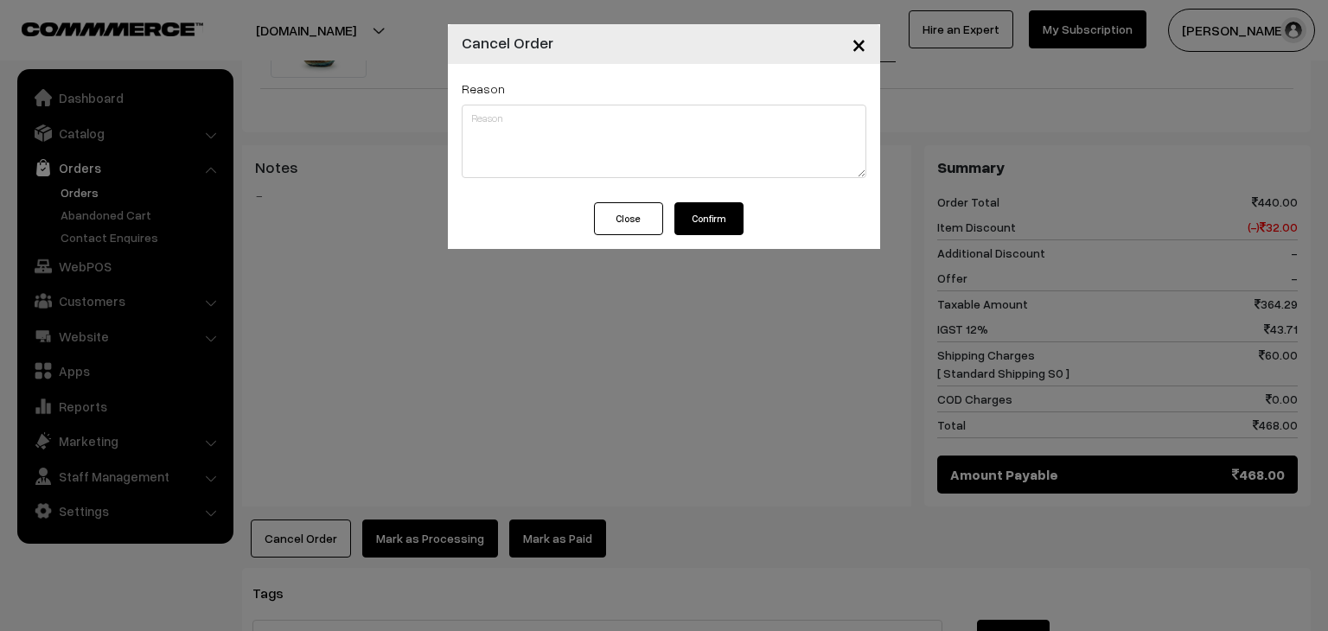
click at [702, 214] on button "Confirm" at bounding box center [708, 218] width 69 height 33
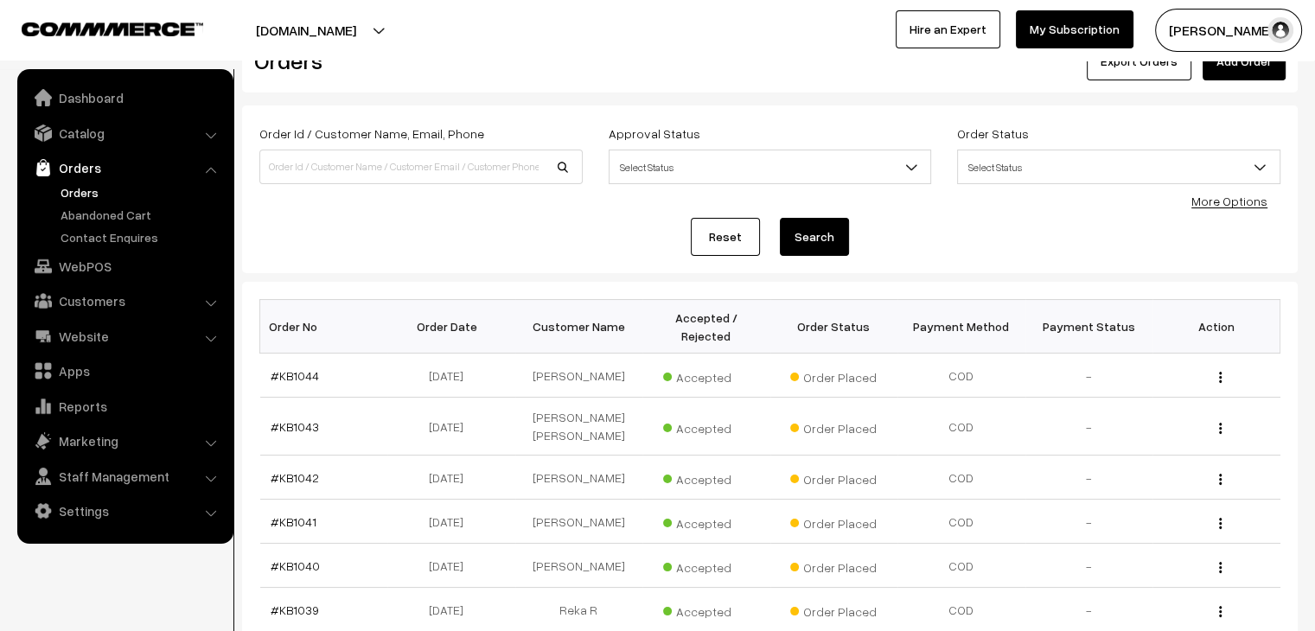
scroll to position [412, 0]
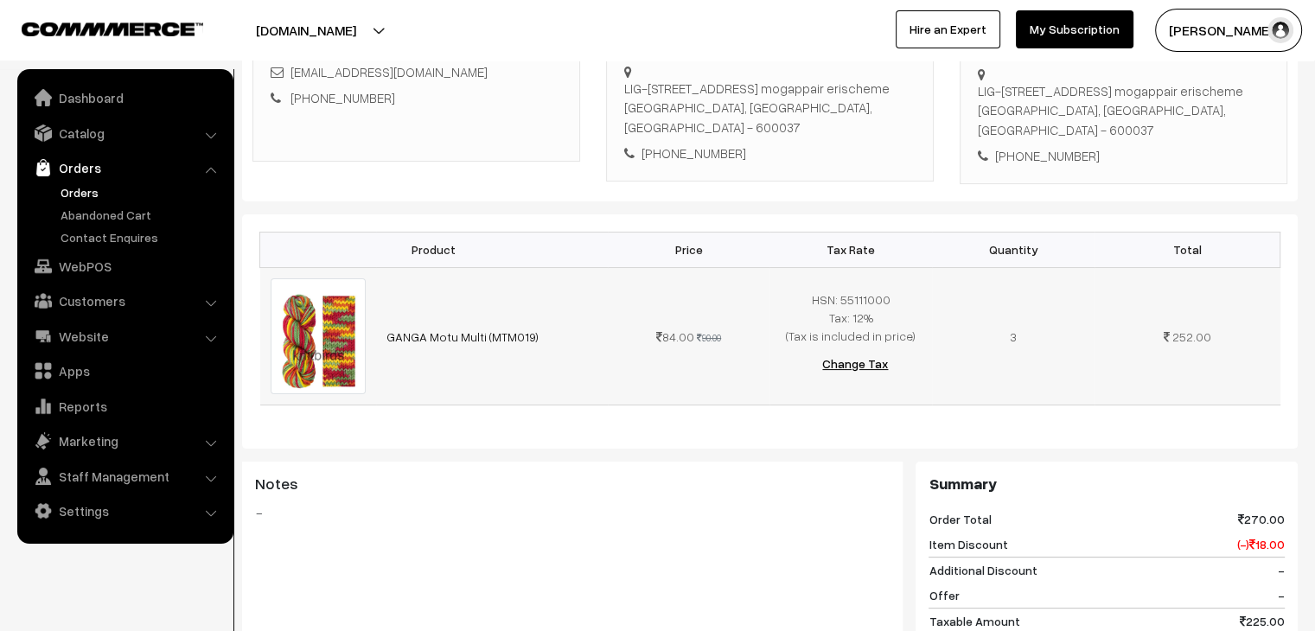
scroll to position [346, 0]
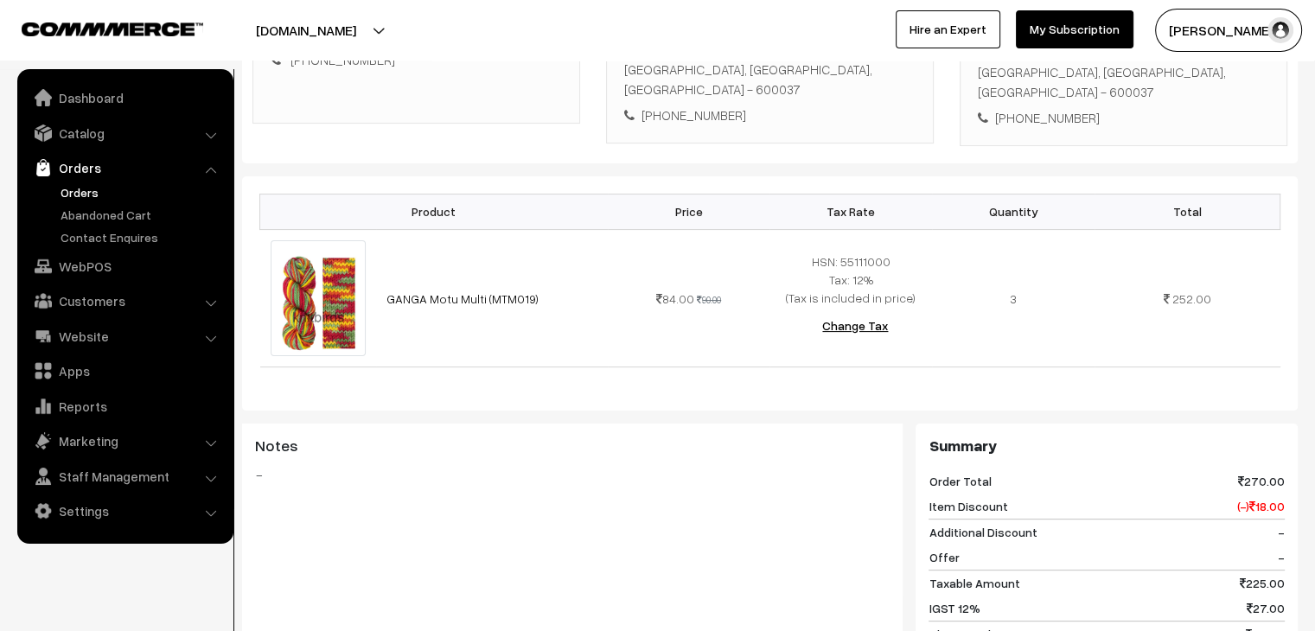
click at [67, 195] on link "Orders" at bounding box center [141, 192] width 171 height 18
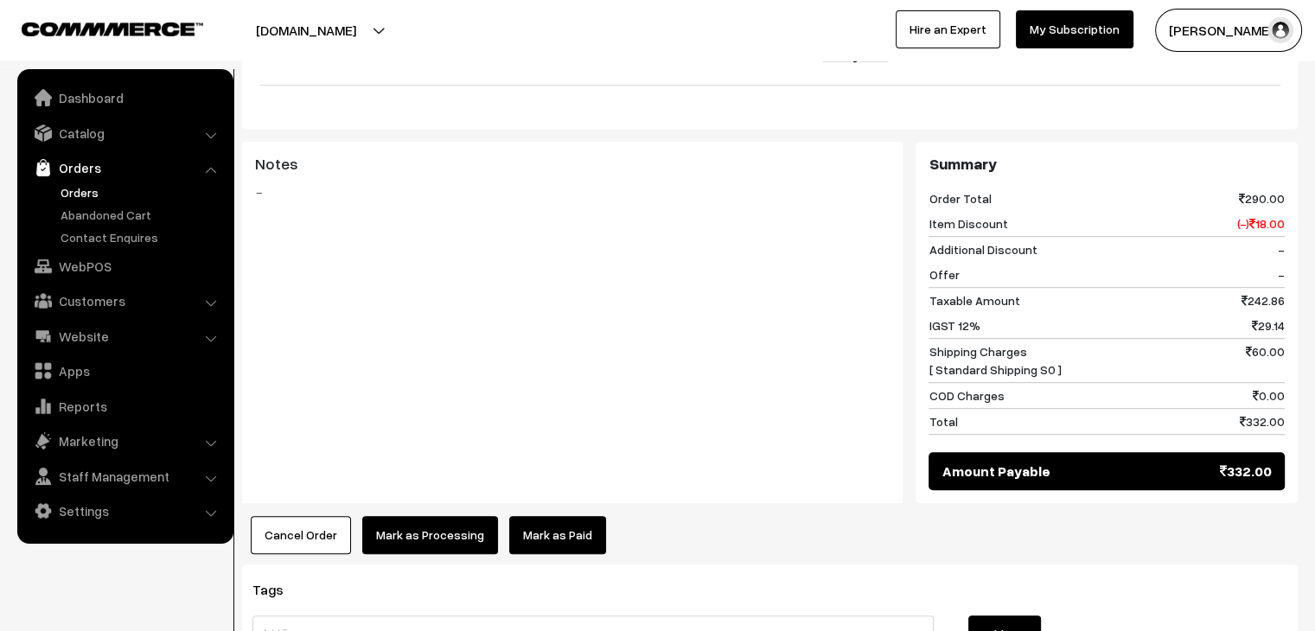
scroll to position [865, 0]
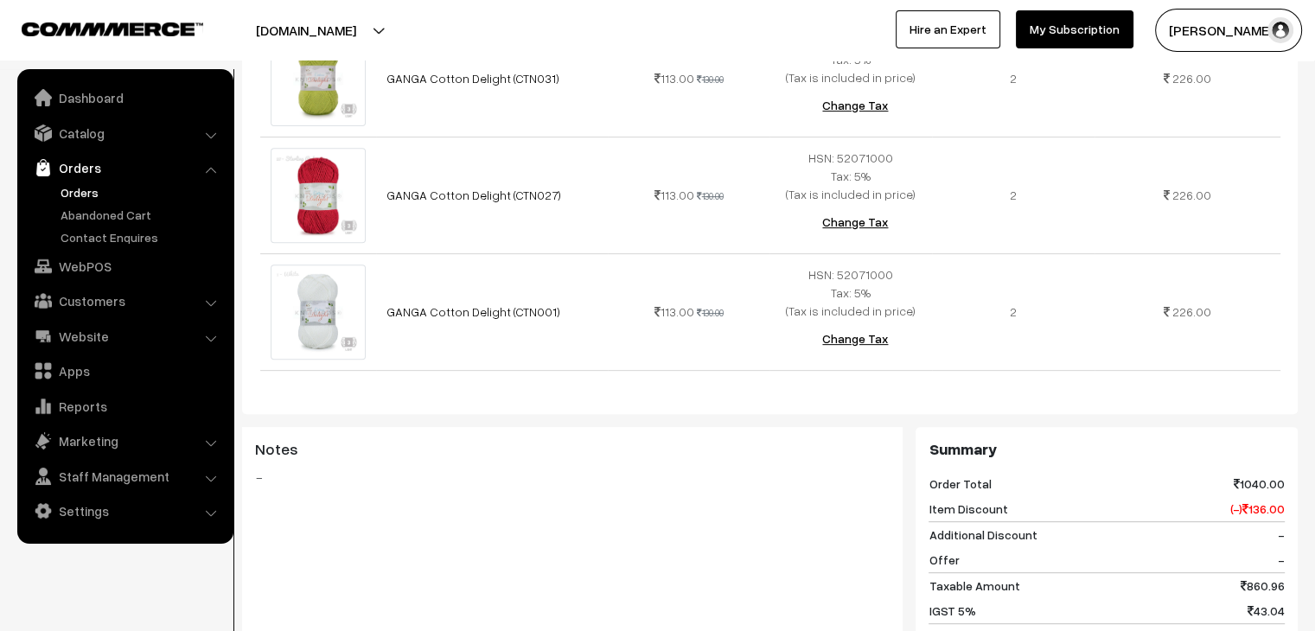
scroll to position [1124, 0]
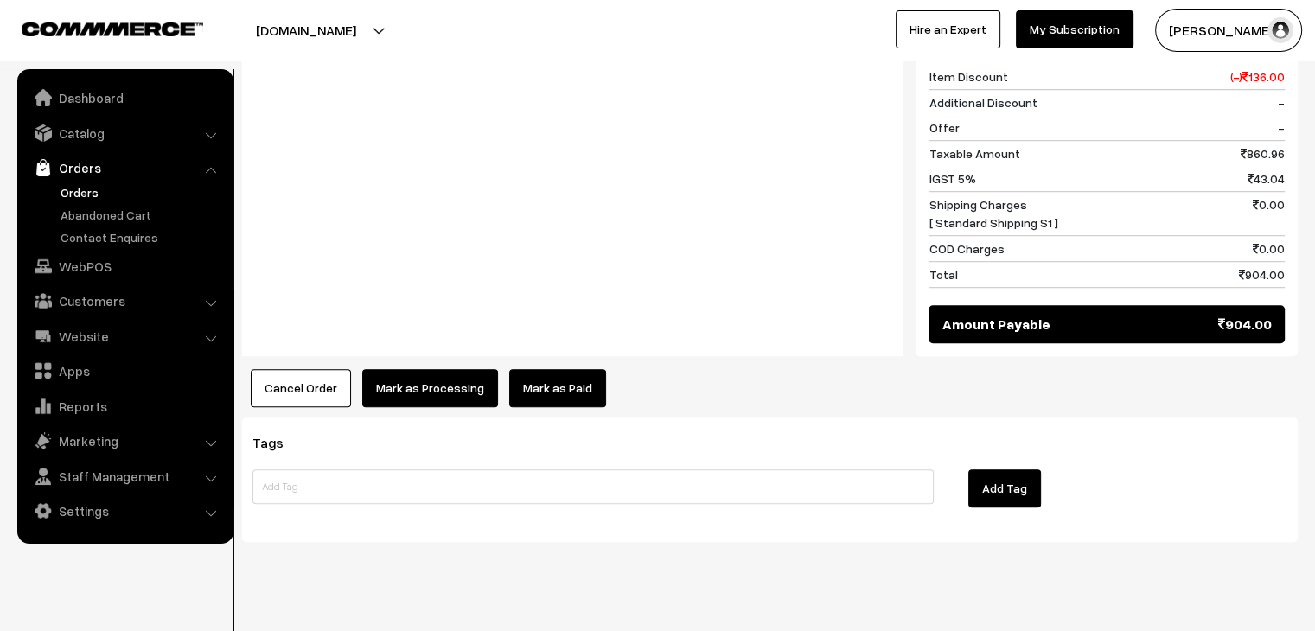
click at [308, 379] on button "Cancel Order" at bounding box center [301, 388] width 100 height 38
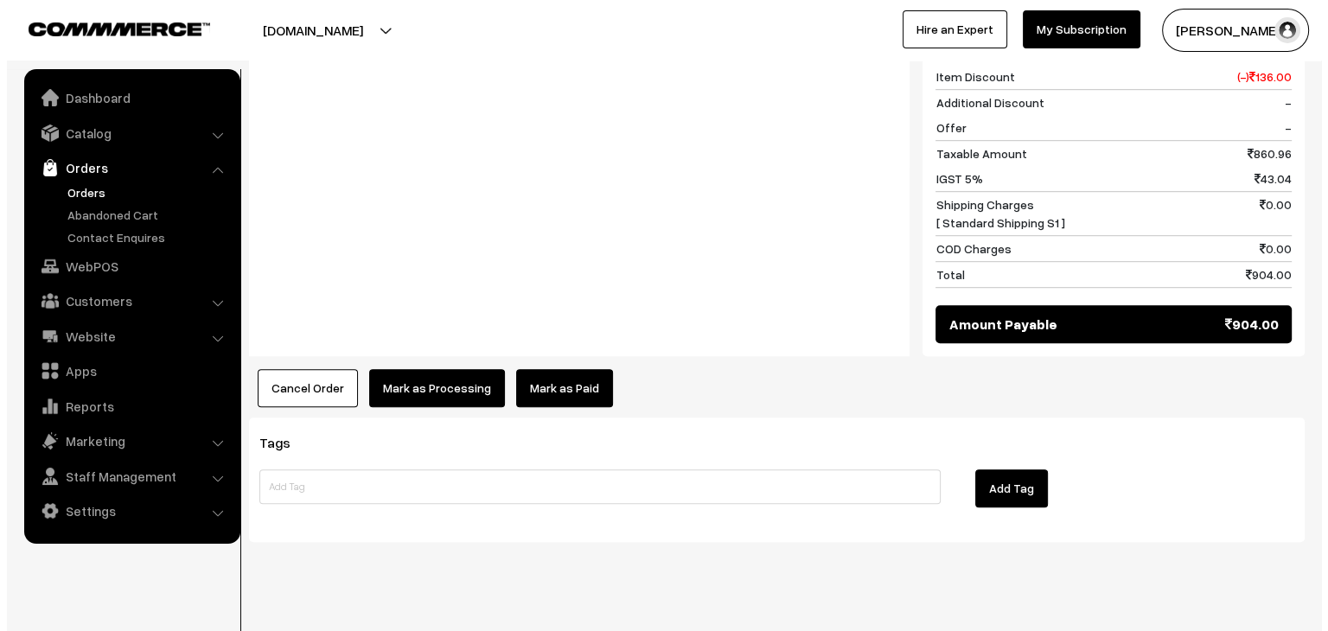
scroll to position [1130, 0]
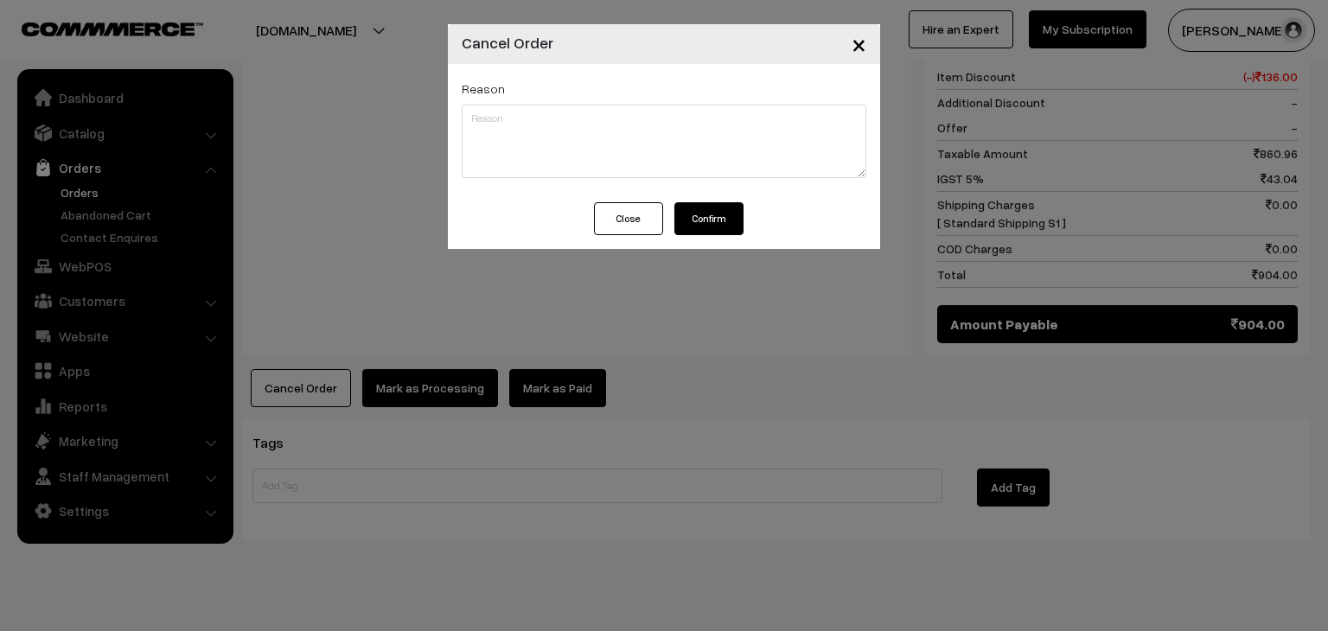
click at [694, 223] on button "Confirm" at bounding box center [708, 218] width 69 height 33
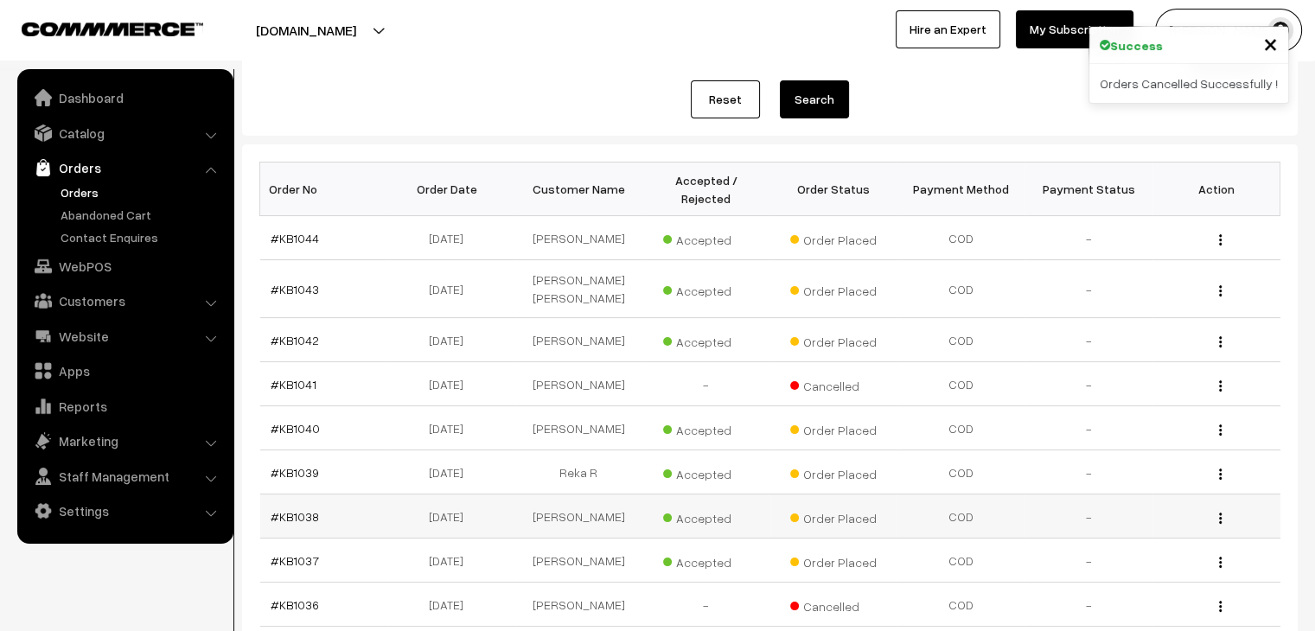
scroll to position [173, 0]
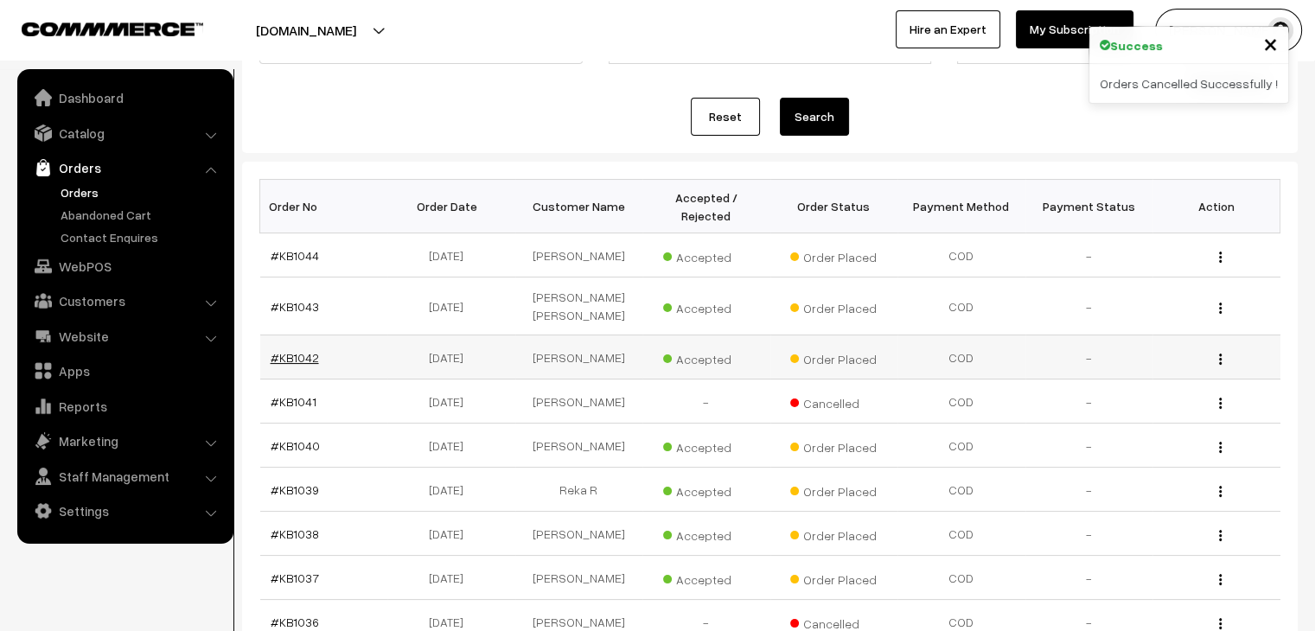
click at [301, 350] on link "#KB1042" at bounding box center [295, 357] width 48 height 15
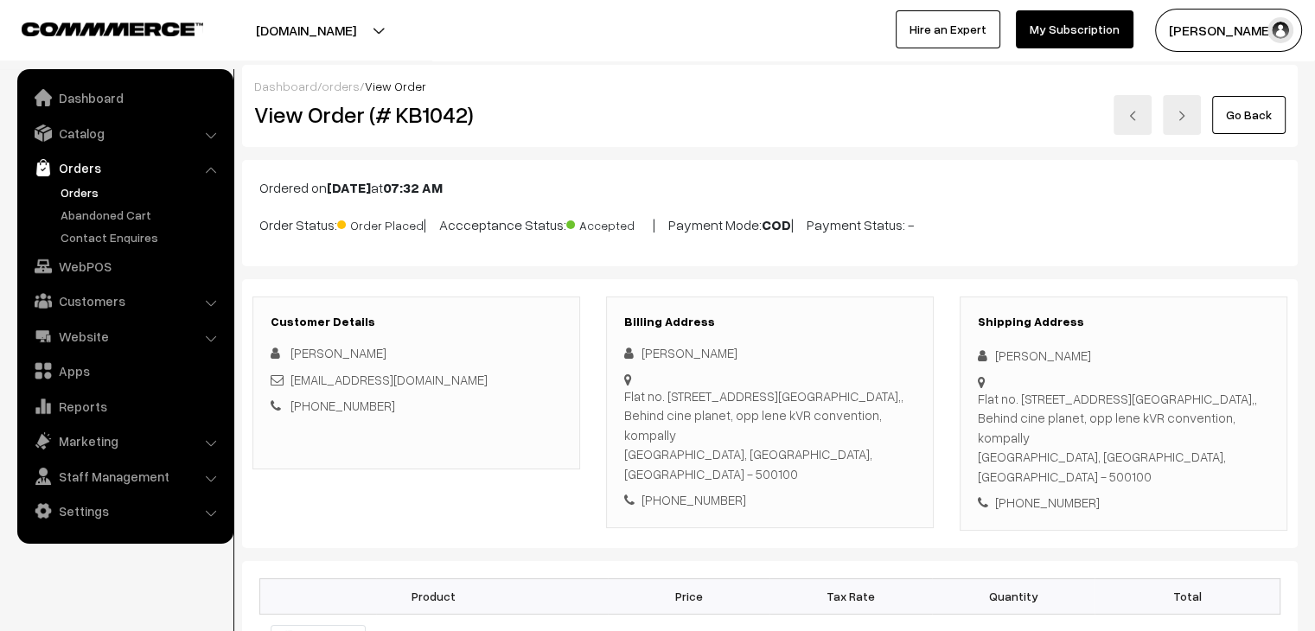
click at [69, 188] on link "Orders" at bounding box center [141, 192] width 171 height 18
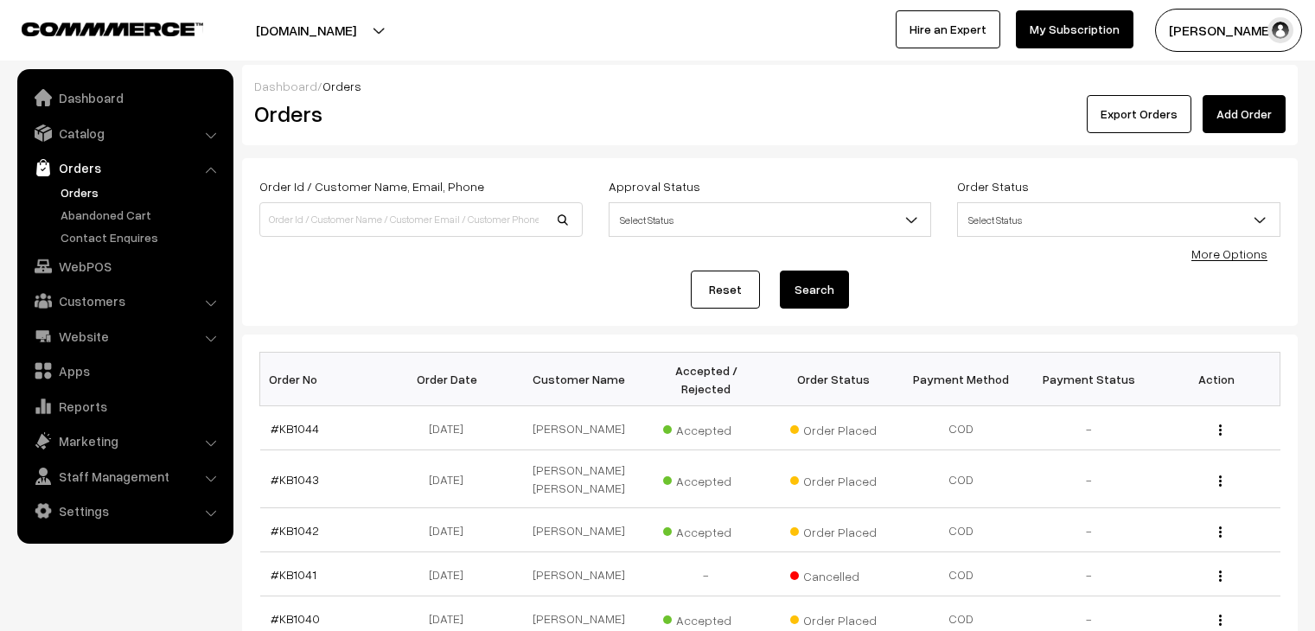
click at [100, 214] on link "Abandoned Cart" at bounding box center [141, 215] width 171 height 18
click at [106, 218] on link "Abandoned Cart" at bounding box center [141, 215] width 171 height 18
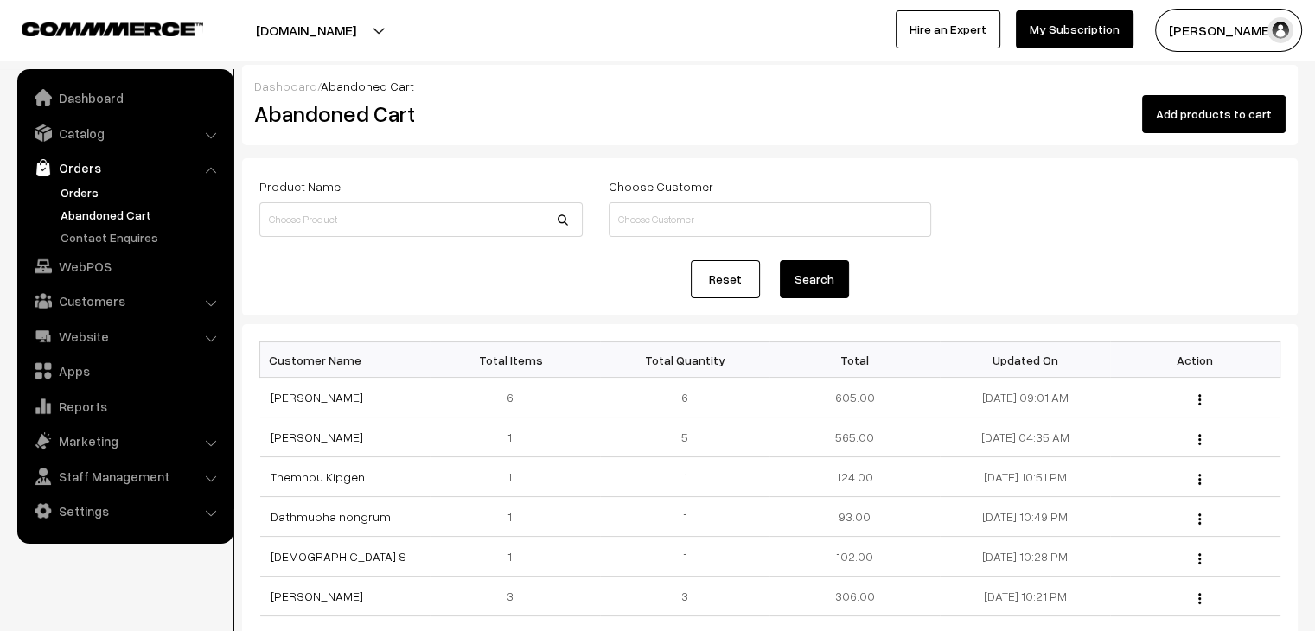
click at [73, 190] on link "Orders" at bounding box center [141, 192] width 171 height 18
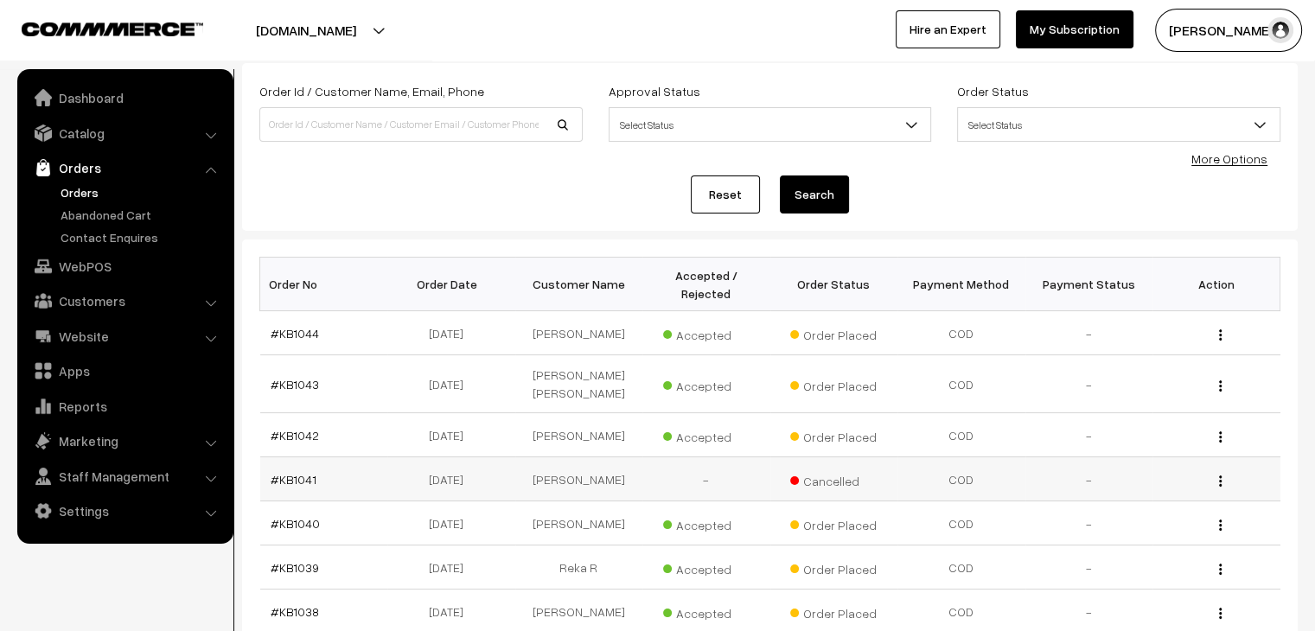
scroll to position [86, 0]
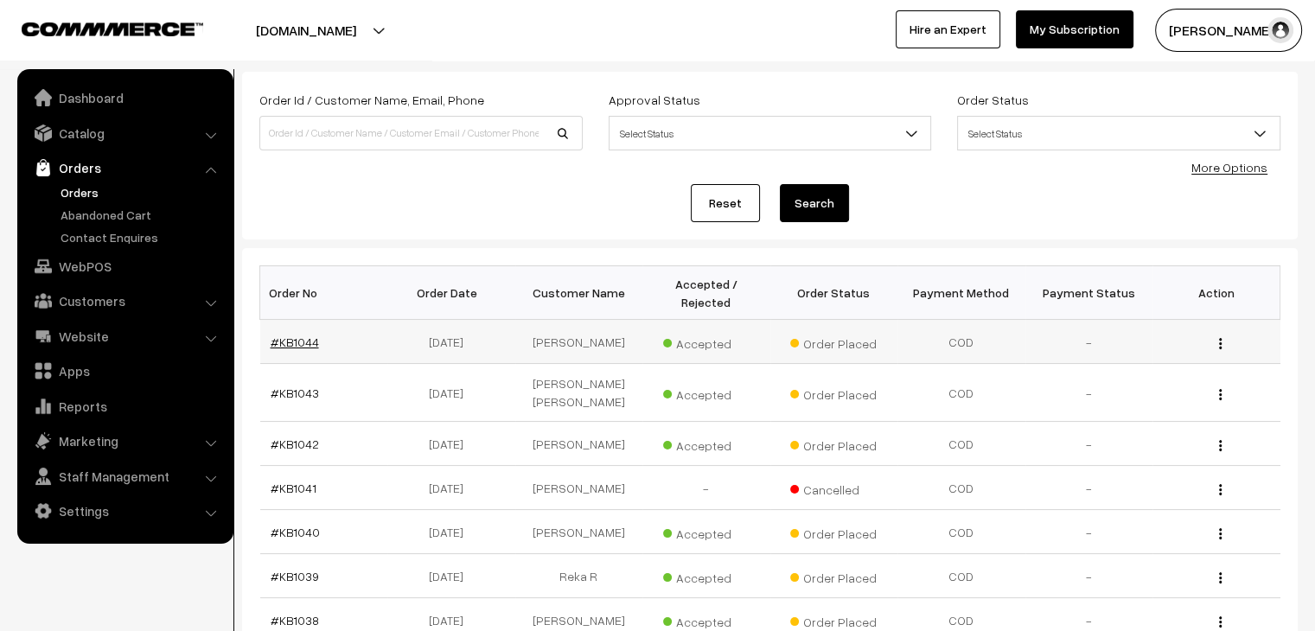
click at [300, 335] on link "#KB1044" at bounding box center [295, 342] width 48 height 15
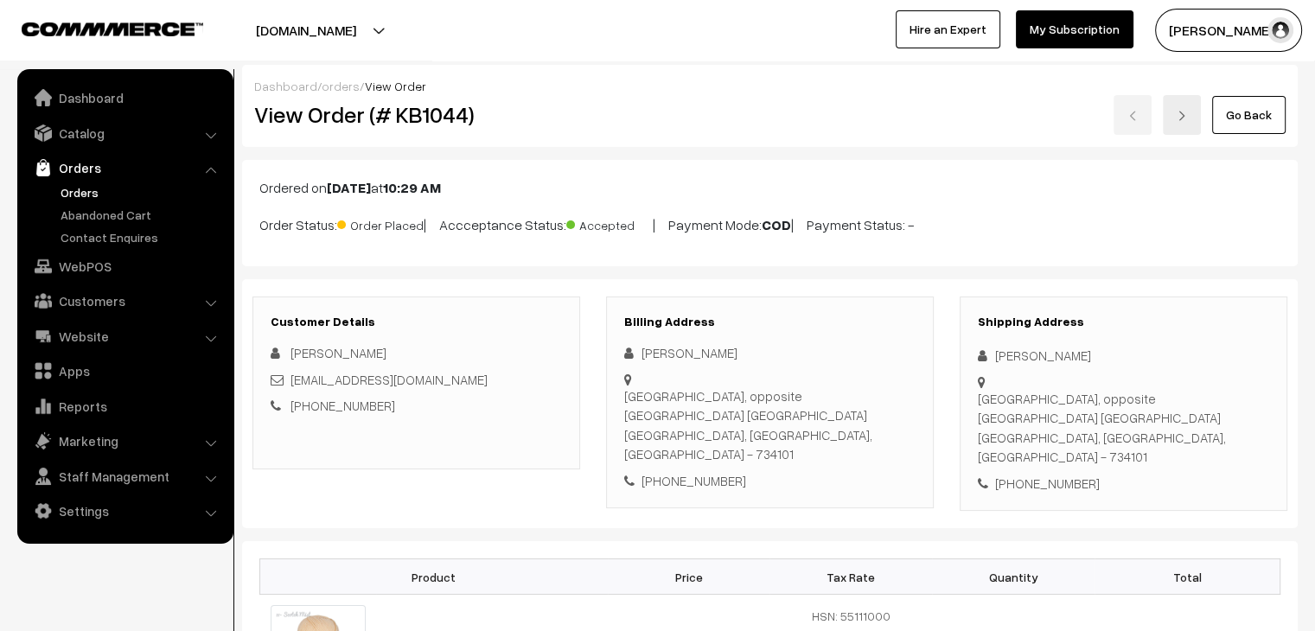
click at [89, 193] on link "Orders" at bounding box center [141, 192] width 171 height 18
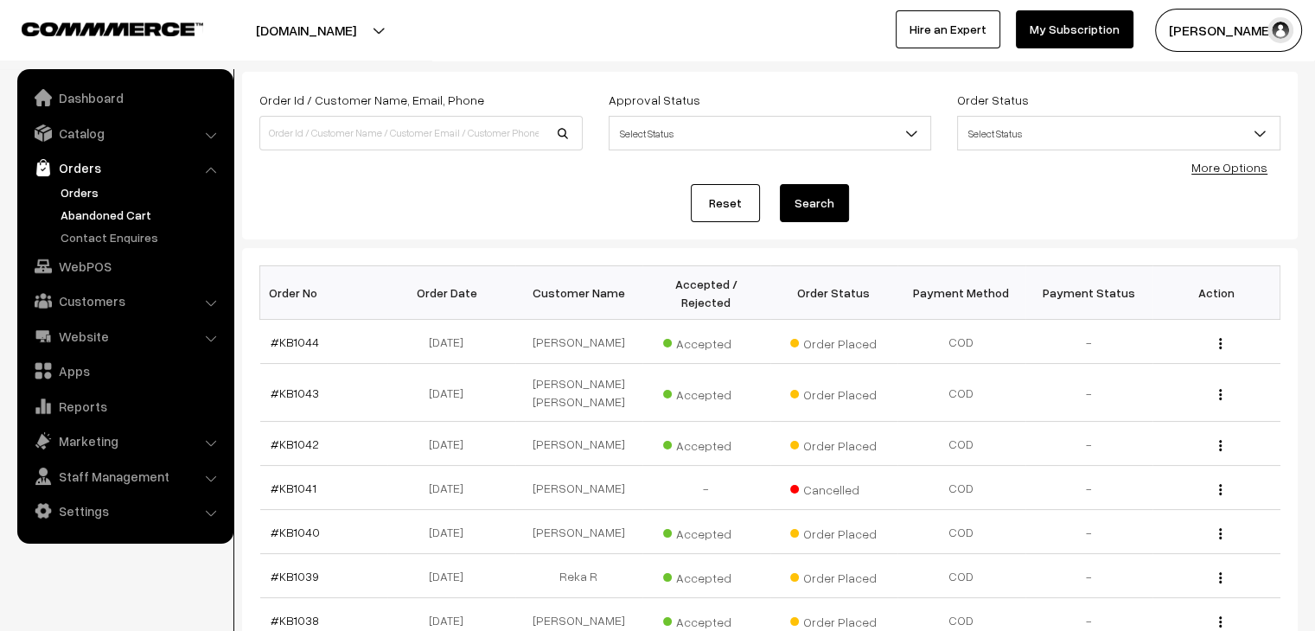
click at [118, 217] on link "Abandoned Cart" at bounding box center [141, 215] width 171 height 18
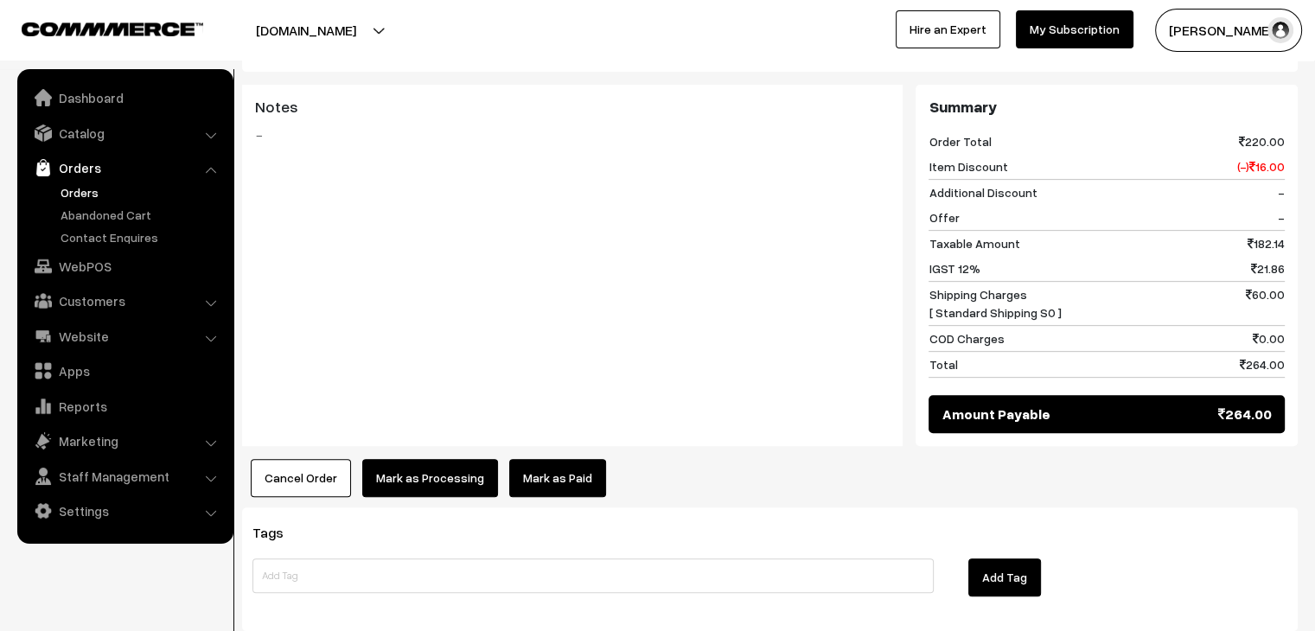
scroll to position [692, 0]
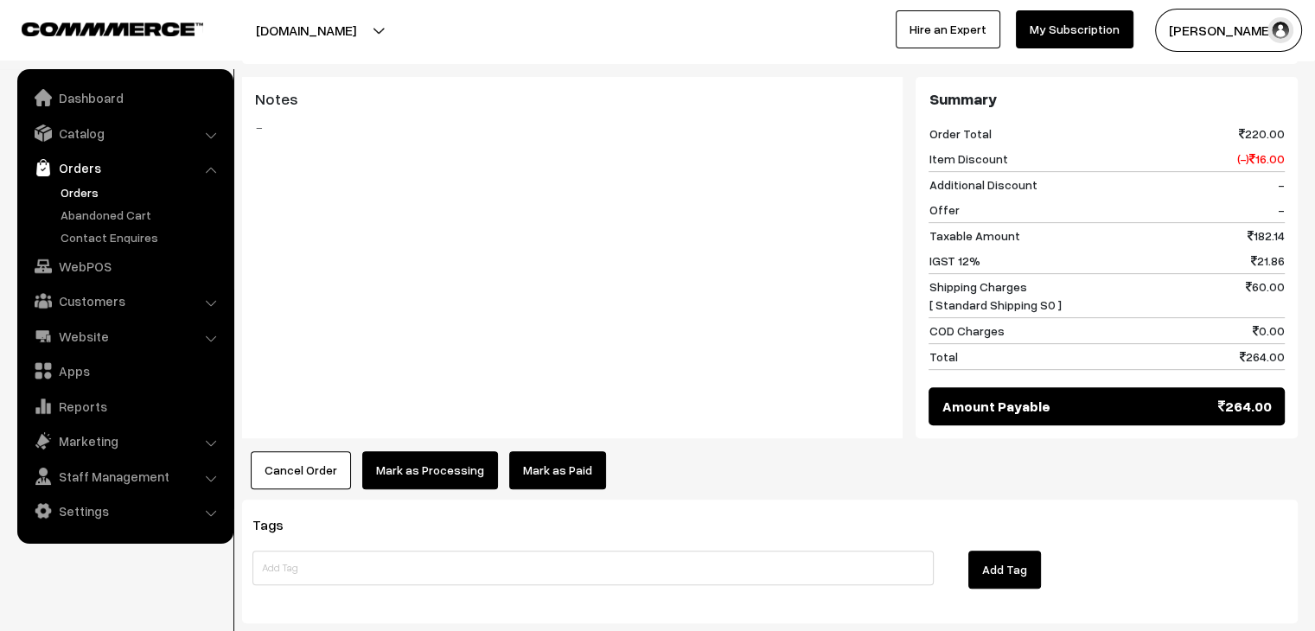
click at [71, 192] on link "Orders" at bounding box center [141, 192] width 171 height 18
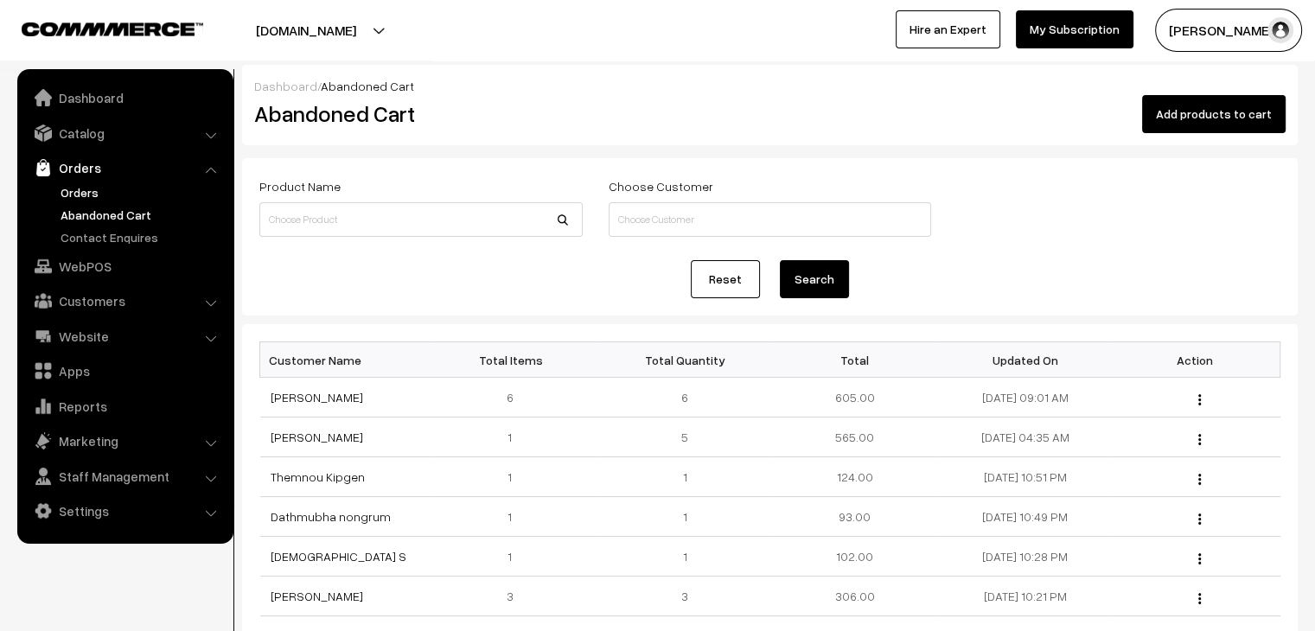
click at [71, 195] on link "Orders" at bounding box center [141, 192] width 171 height 18
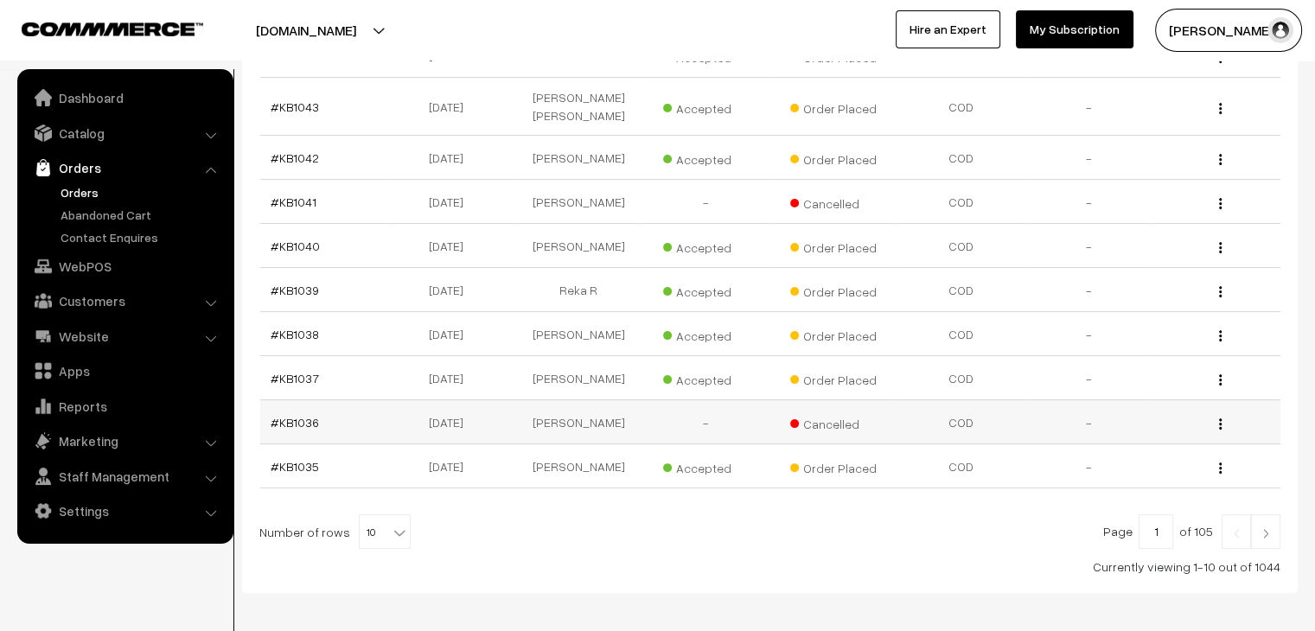
scroll to position [412, 0]
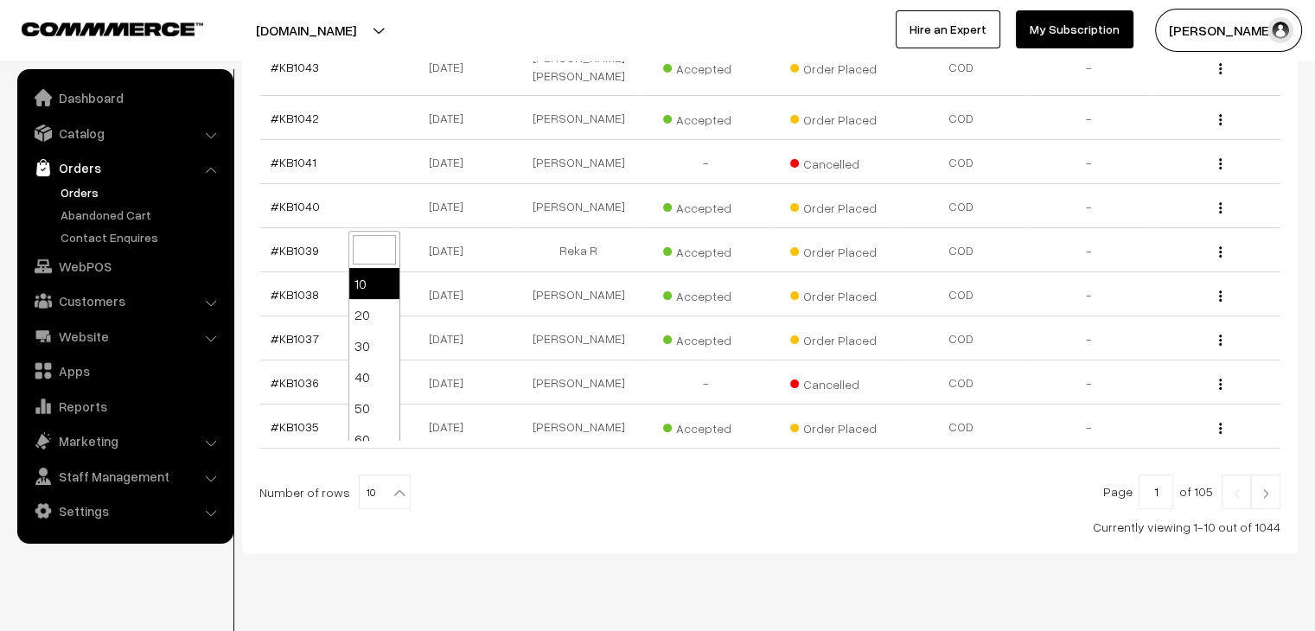
click at [391, 484] on b at bounding box center [399, 492] width 17 height 17
select select "100"
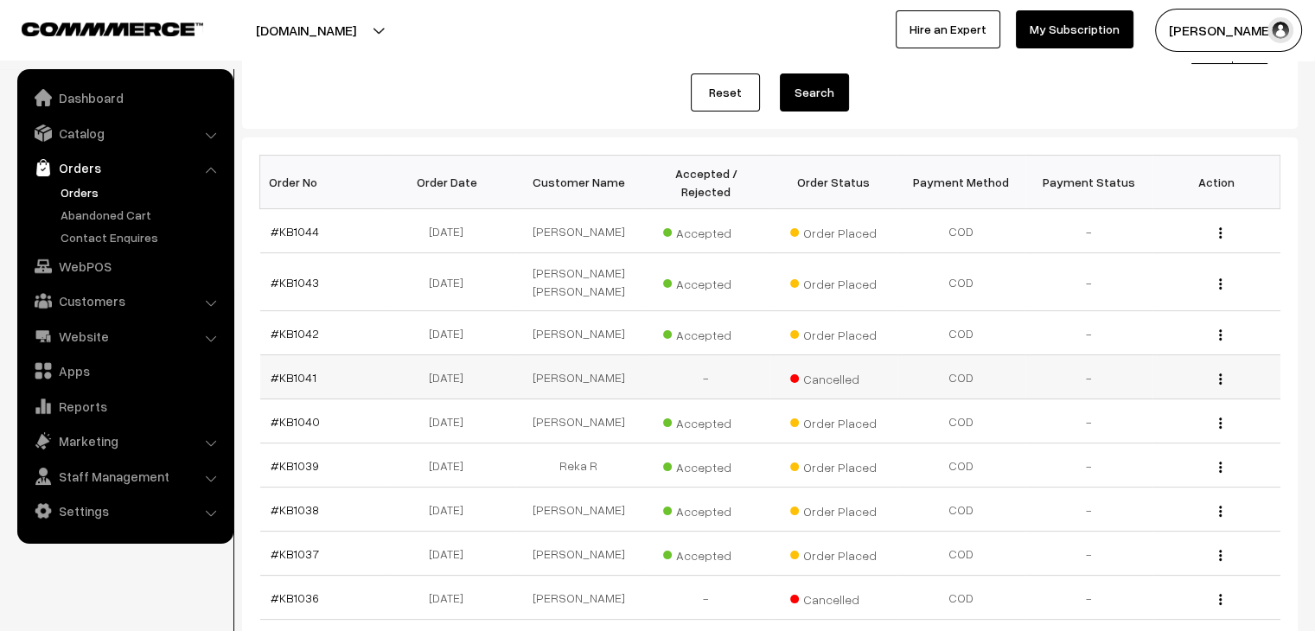
scroll to position [173, 0]
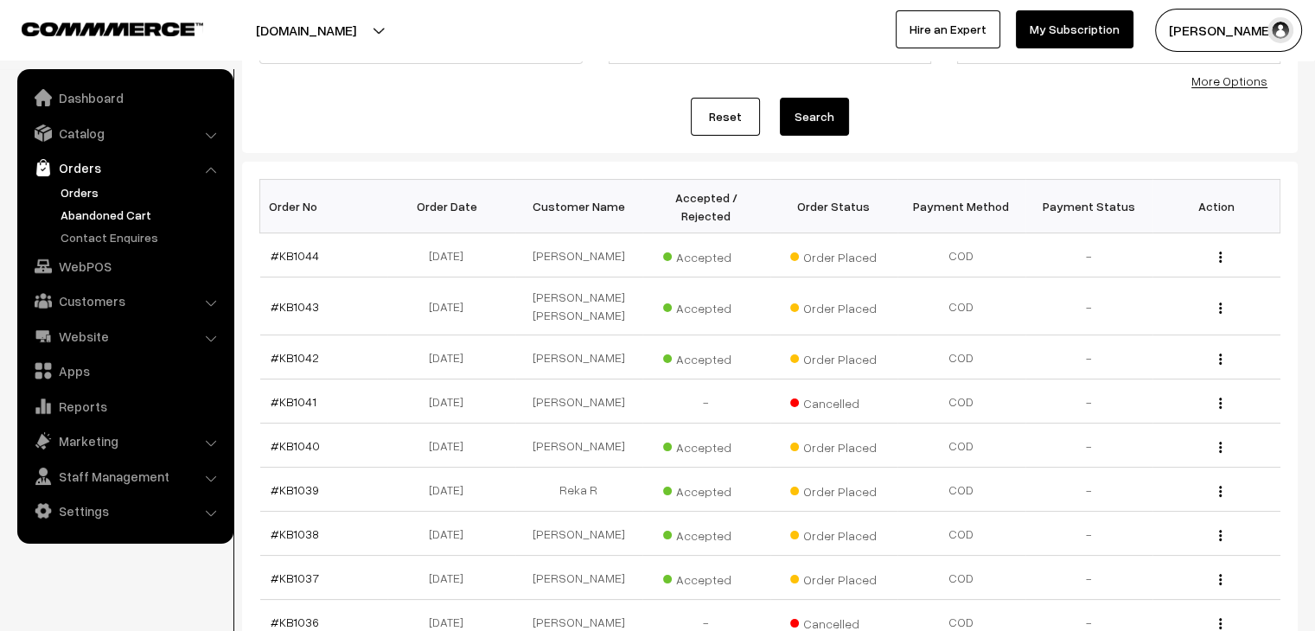
click at [104, 217] on link "Abandoned Cart" at bounding box center [141, 215] width 171 height 18
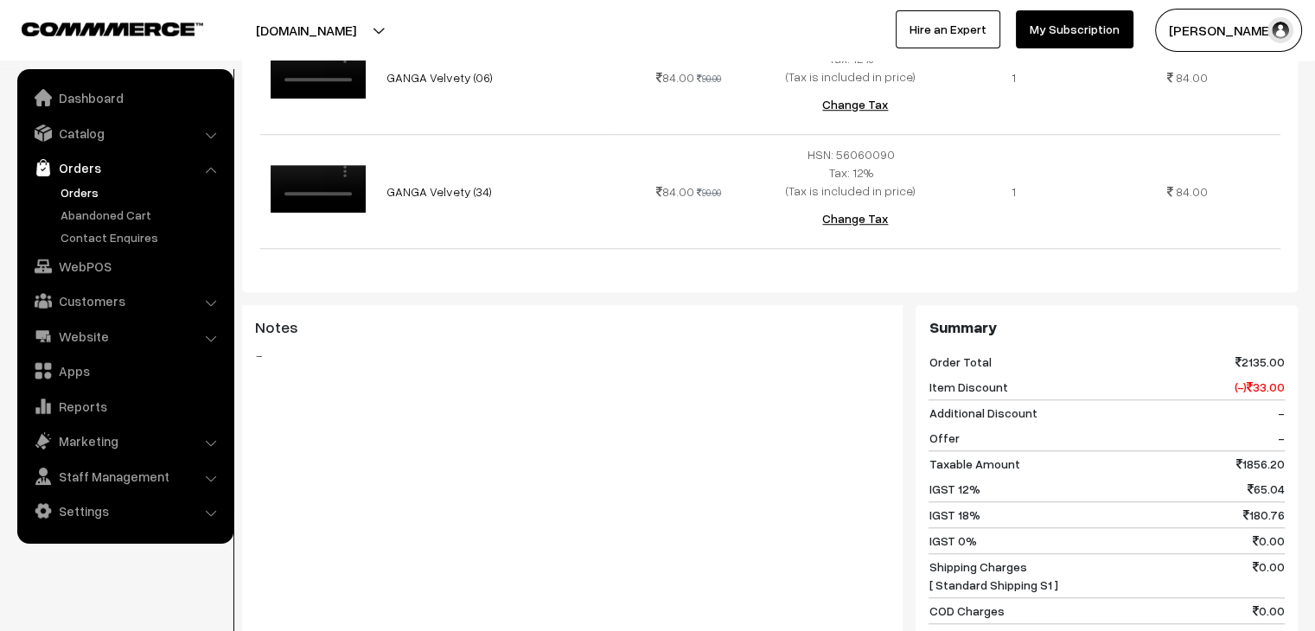
scroll to position [1211, 0]
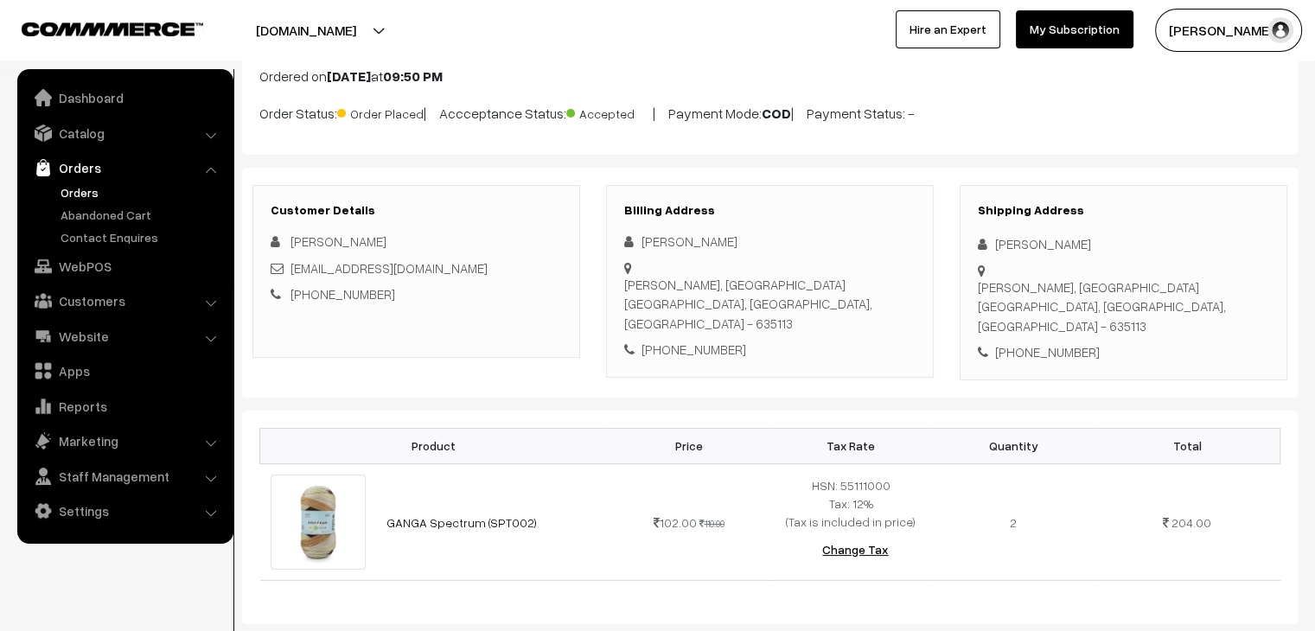
scroll to position [86, 0]
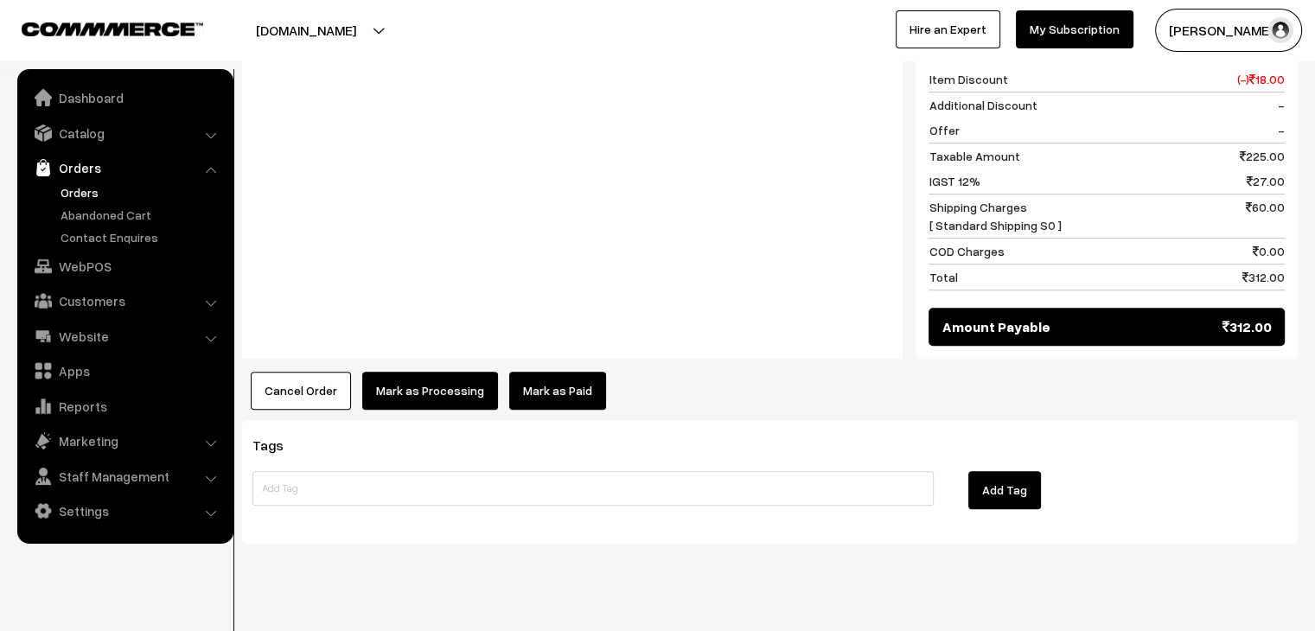
click at [313, 372] on button "Cancel Order" at bounding box center [301, 391] width 100 height 38
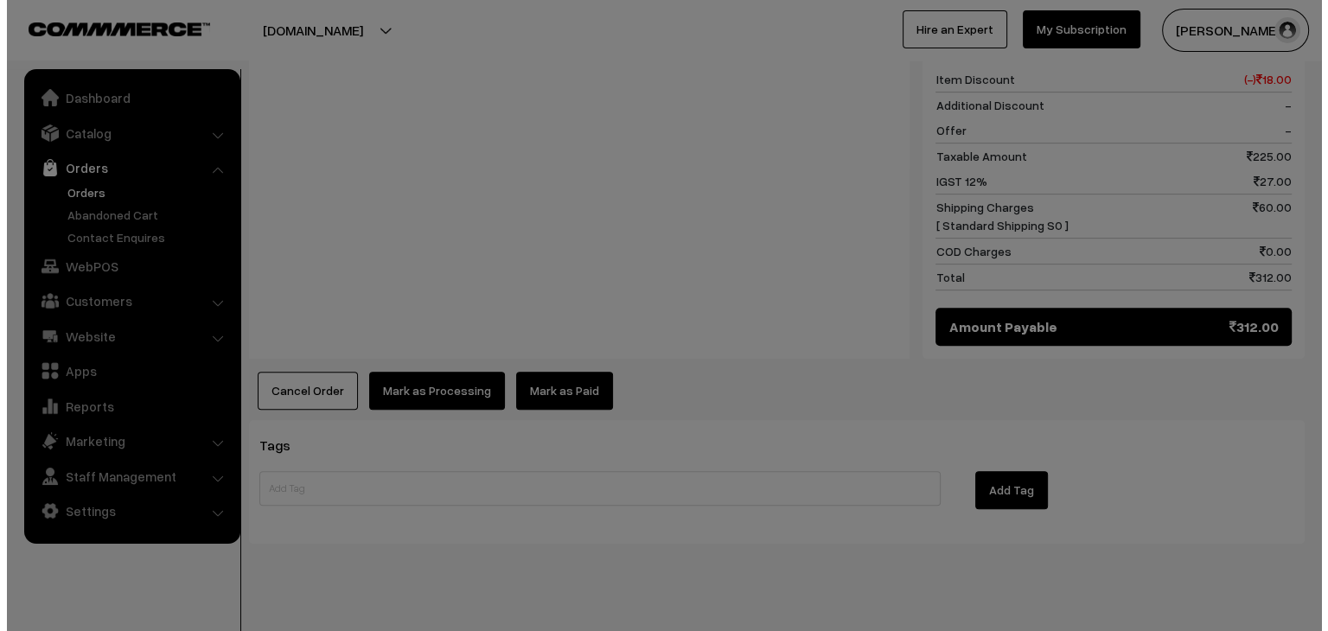
scroll to position [775, 0]
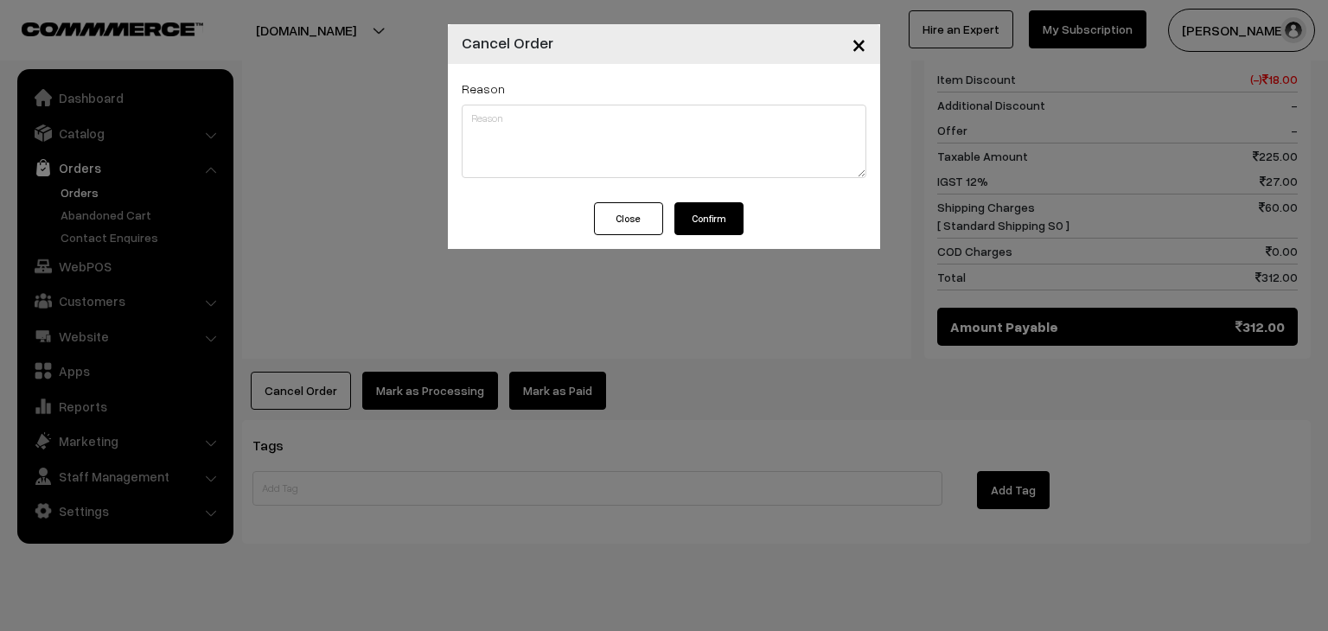
click at [706, 220] on button "Confirm" at bounding box center [708, 218] width 69 height 33
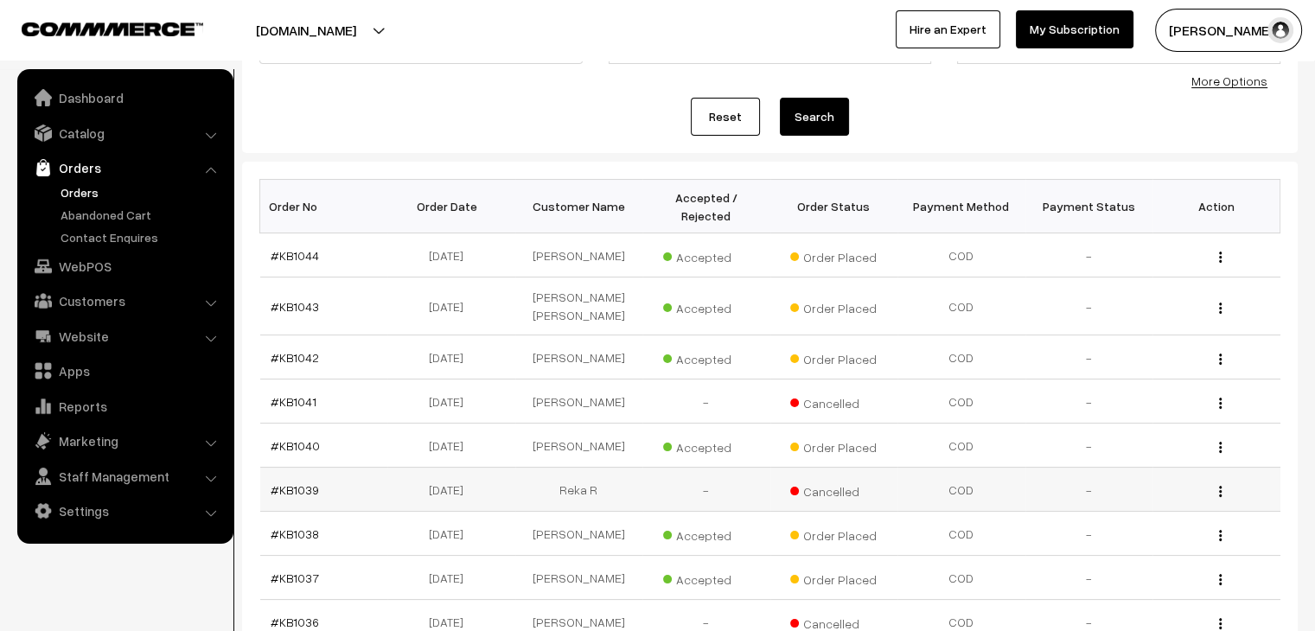
drag, startPoint x: 290, startPoint y: 417, endPoint x: 626, endPoint y: 458, distance: 338.9
click at [626, 468] on td "Reka R" at bounding box center [579, 490] width 128 height 44
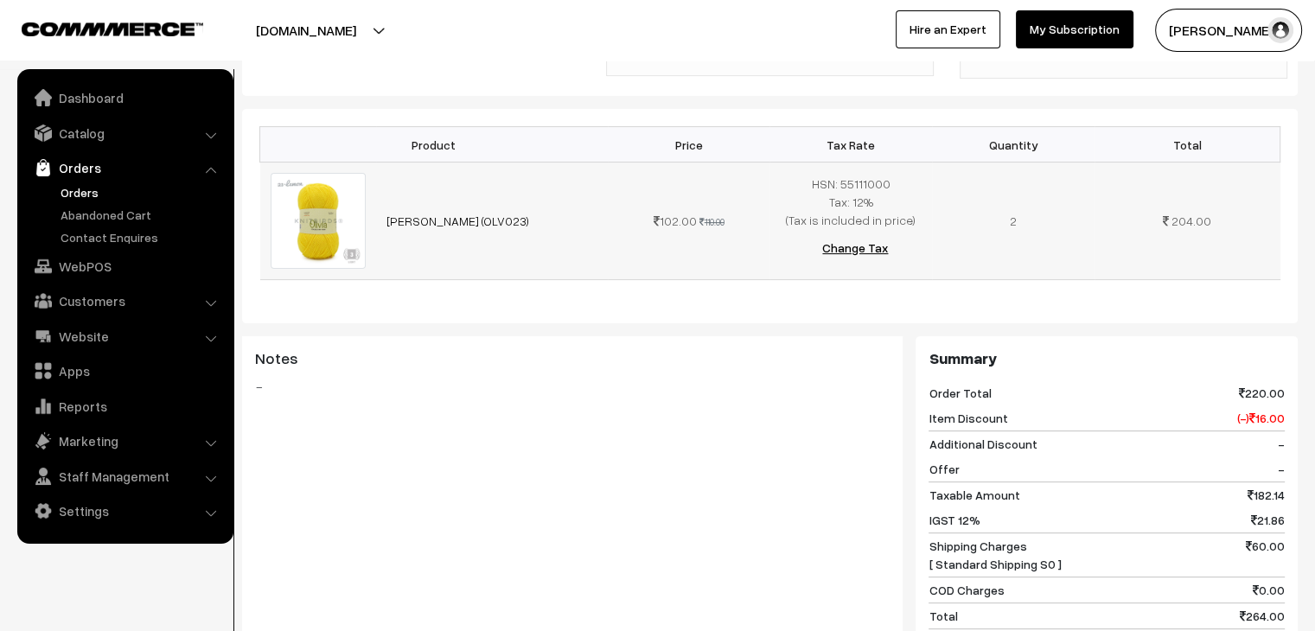
scroll to position [605, 0]
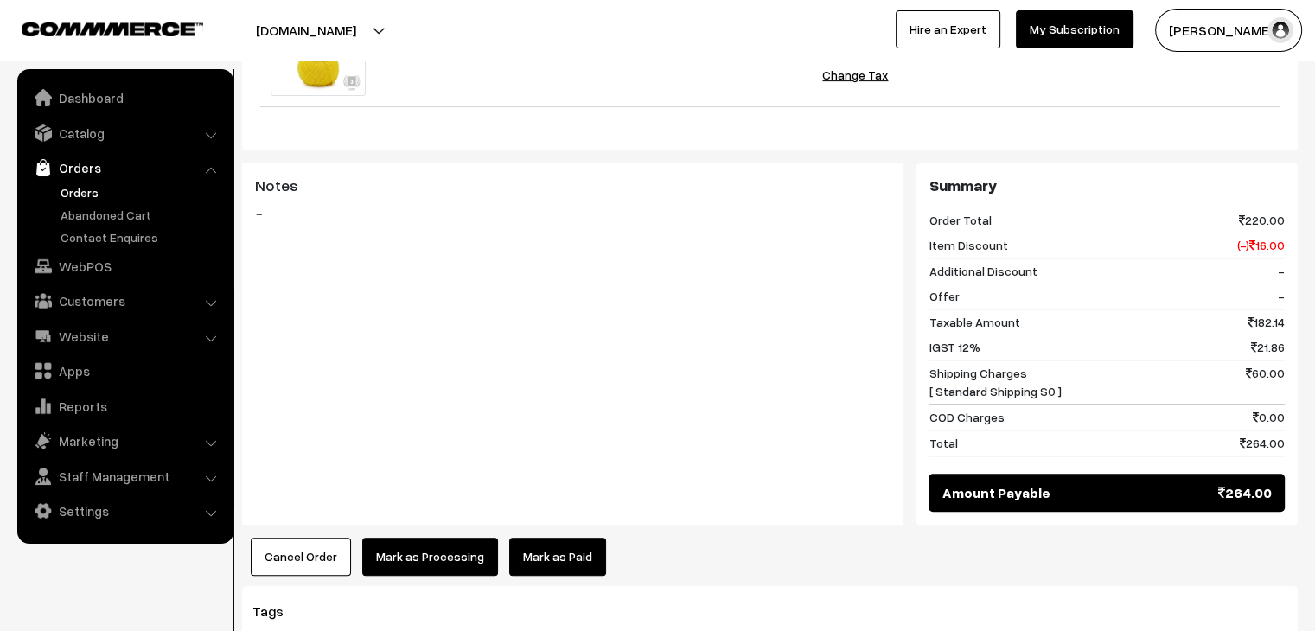
click at [83, 195] on link "Orders" at bounding box center [141, 192] width 171 height 18
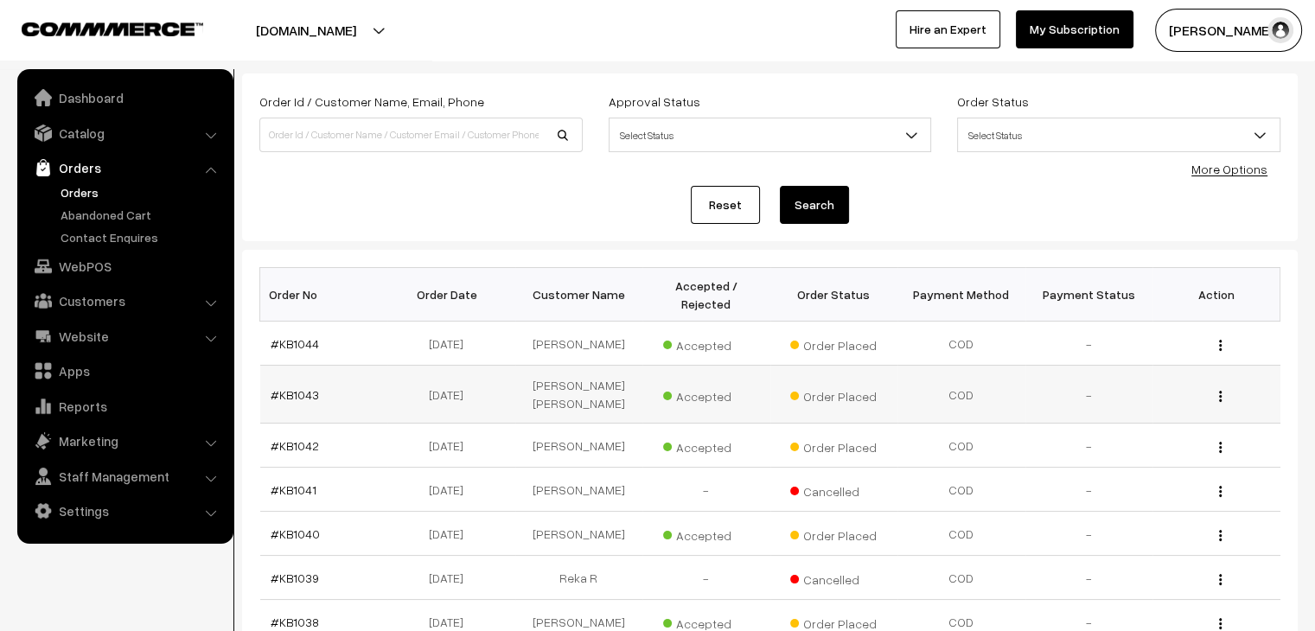
scroll to position [86, 0]
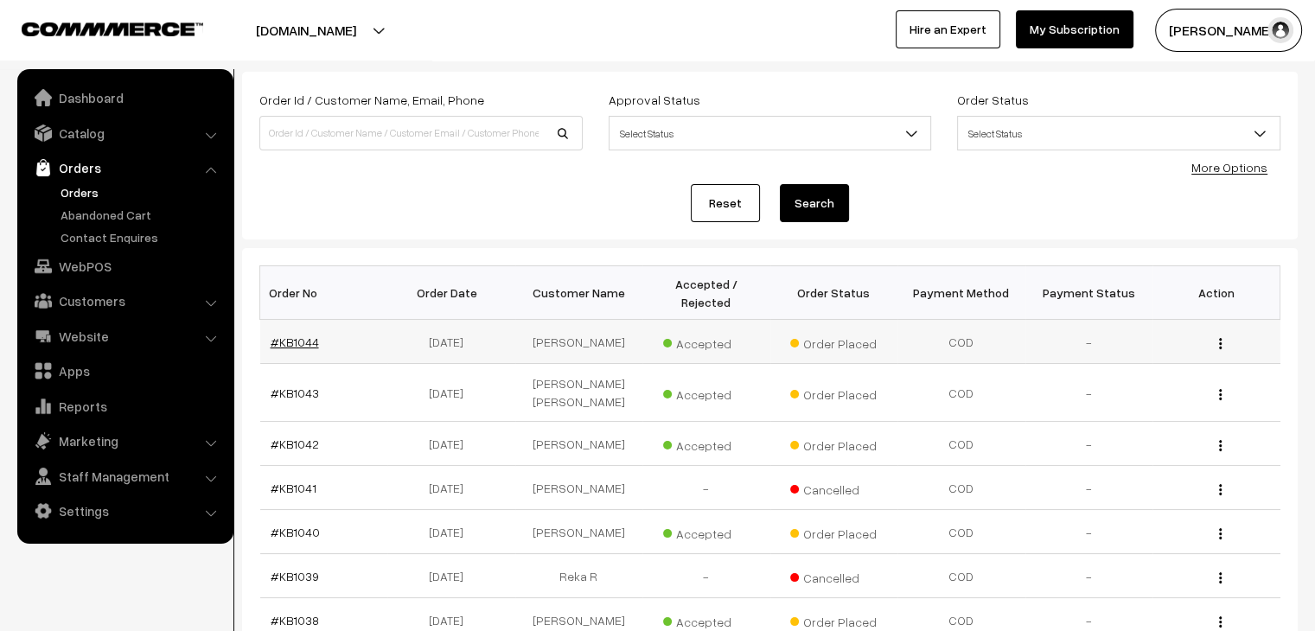
click at [303, 335] on link "#KB1044" at bounding box center [295, 342] width 48 height 15
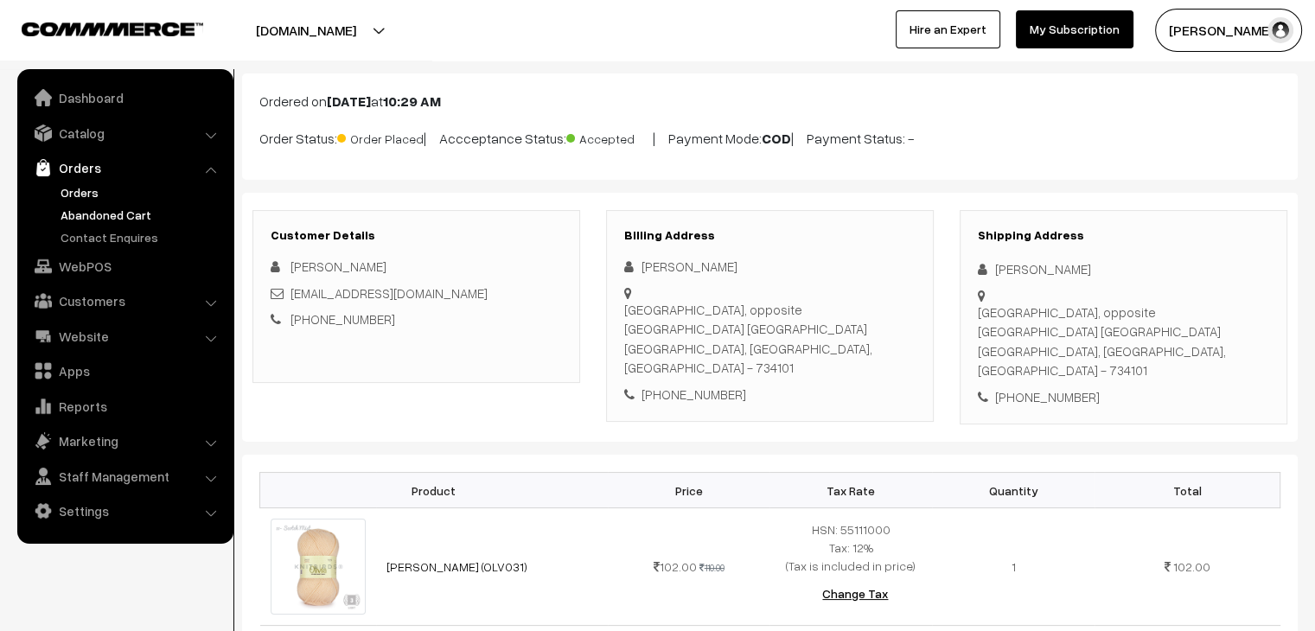
click at [123, 220] on link "Abandoned Cart" at bounding box center [141, 215] width 171 height 18
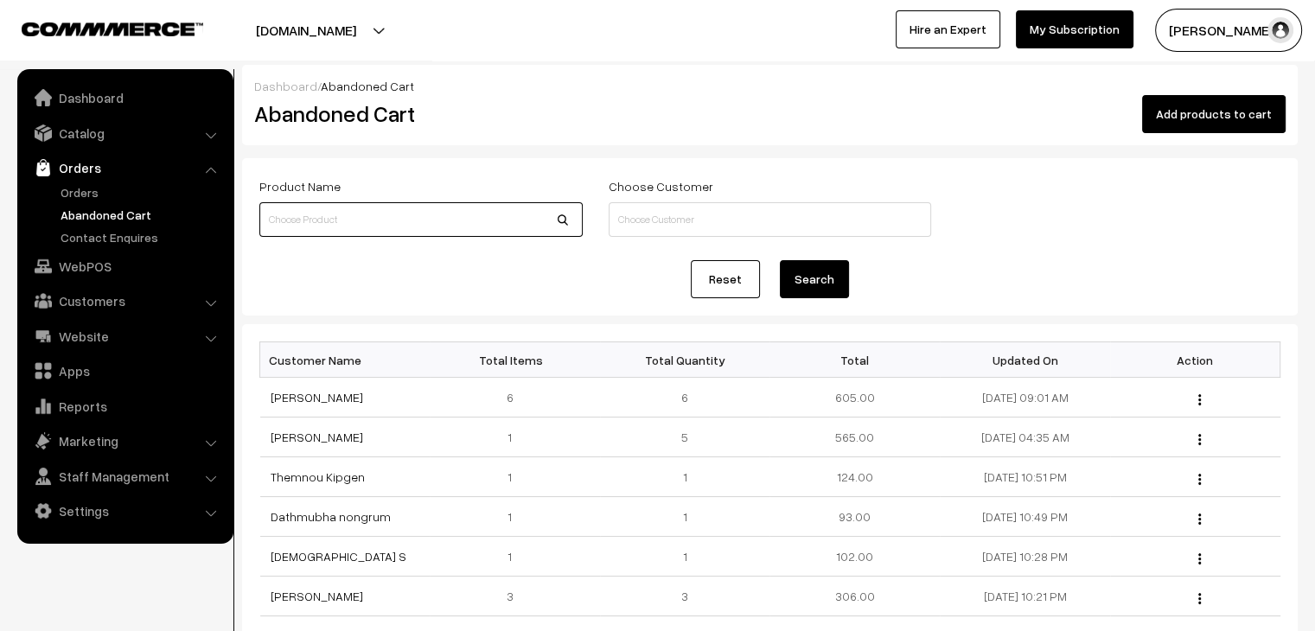
click at [318, 214] on input at bounding box center [420, 219] width 323 height 35
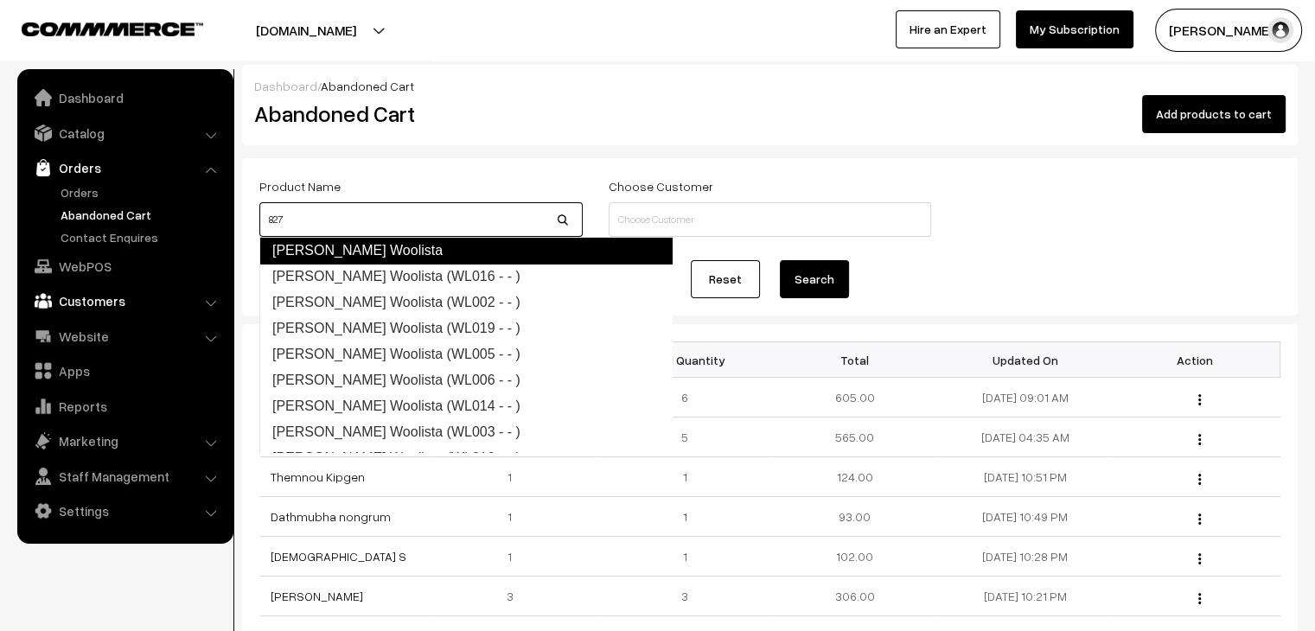
type input "827"
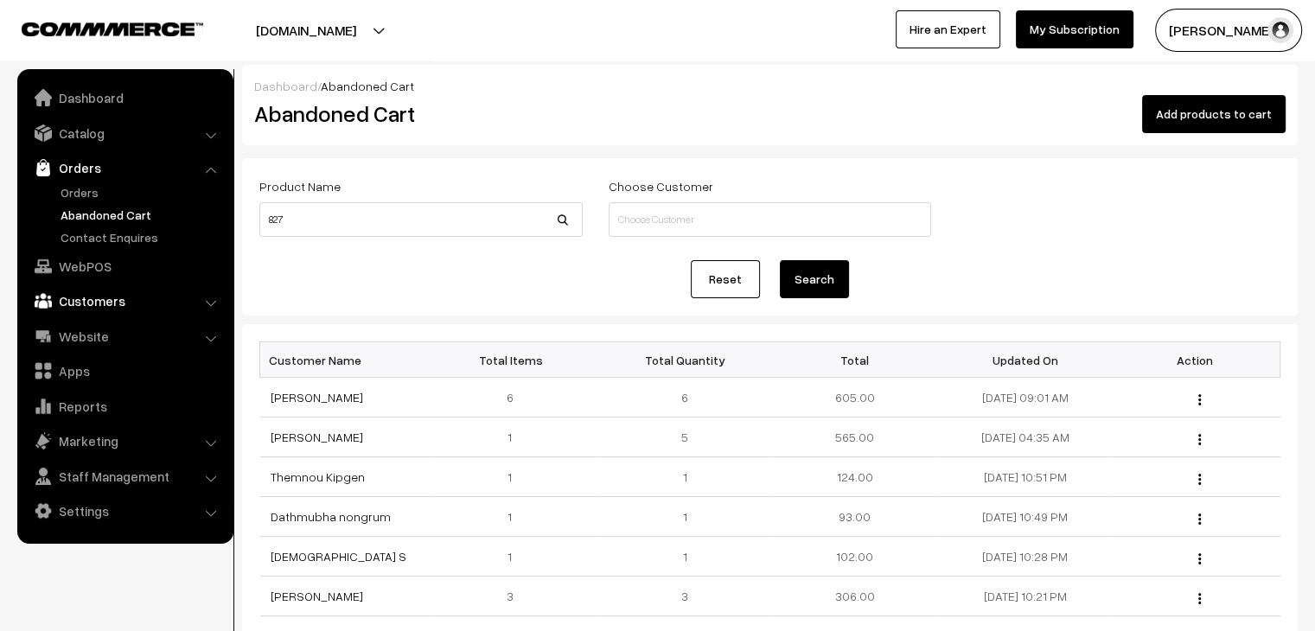
click at [76, 302] on link "Customers" at bounding box center [125, 300] width 206 height 31
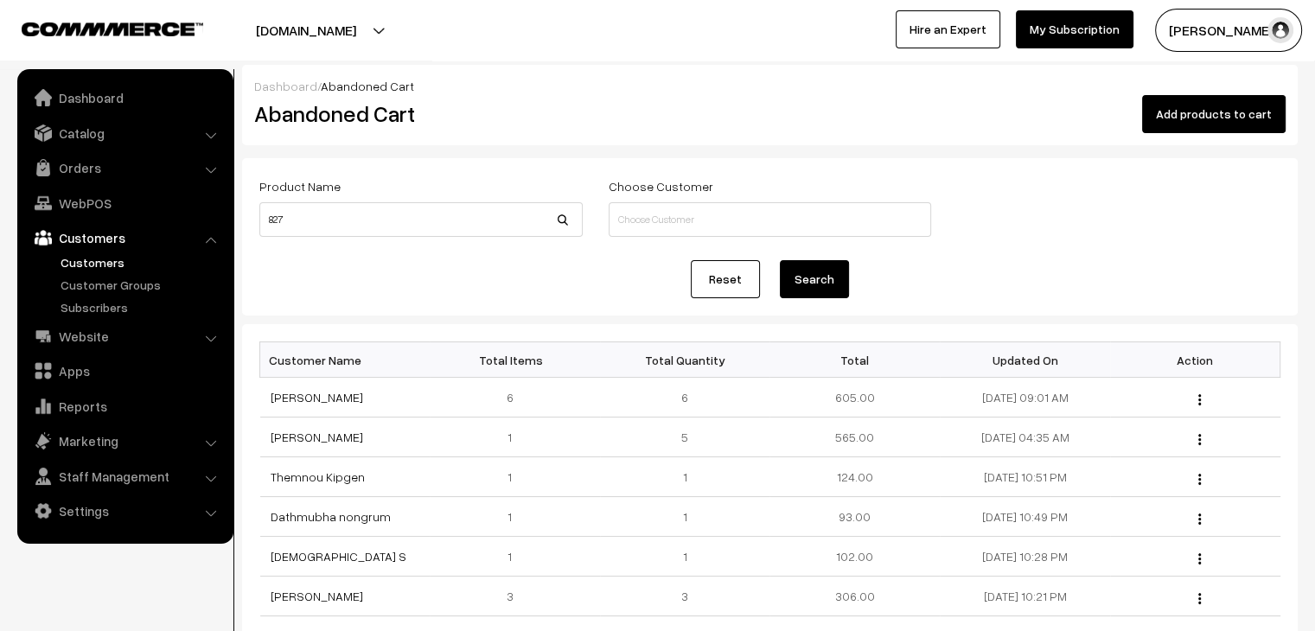
click at [100, 253] on link "Customers" at bounding box center [141, 262] width 171 height 18
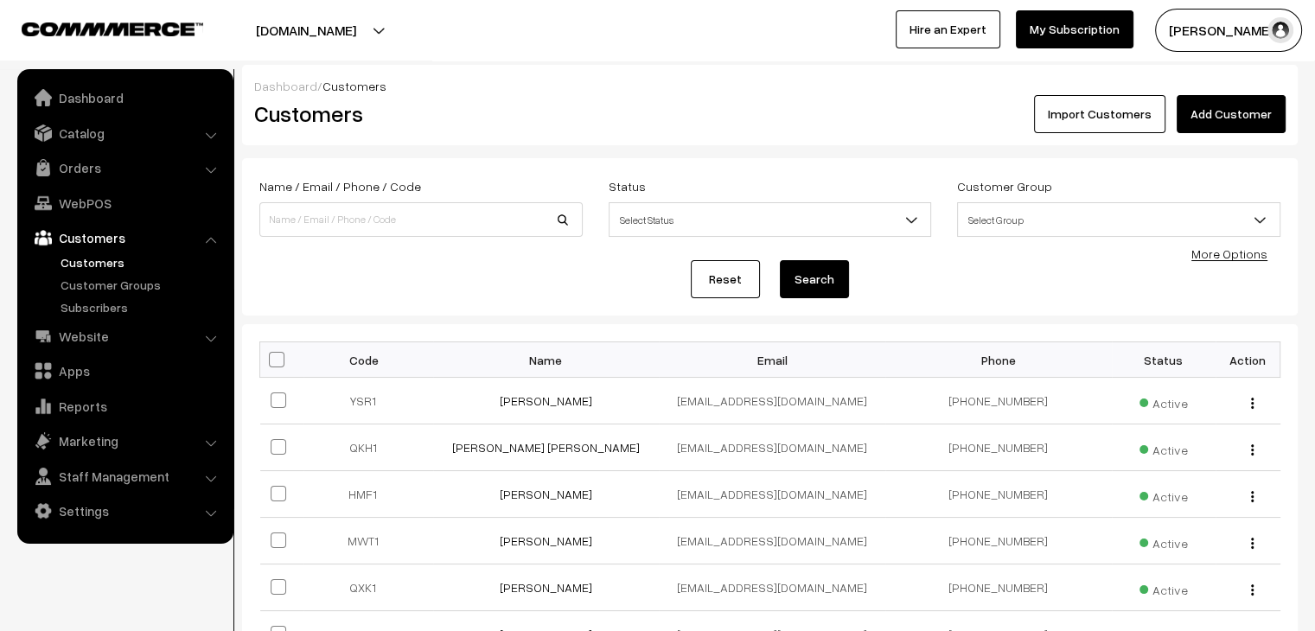
click at [372, 214] on input at bounding box center [420, 219] width 323 height 35
type input "82768"
click at [780, 260] on button "Search" at bounding box center [814, 279] width 69 height 38
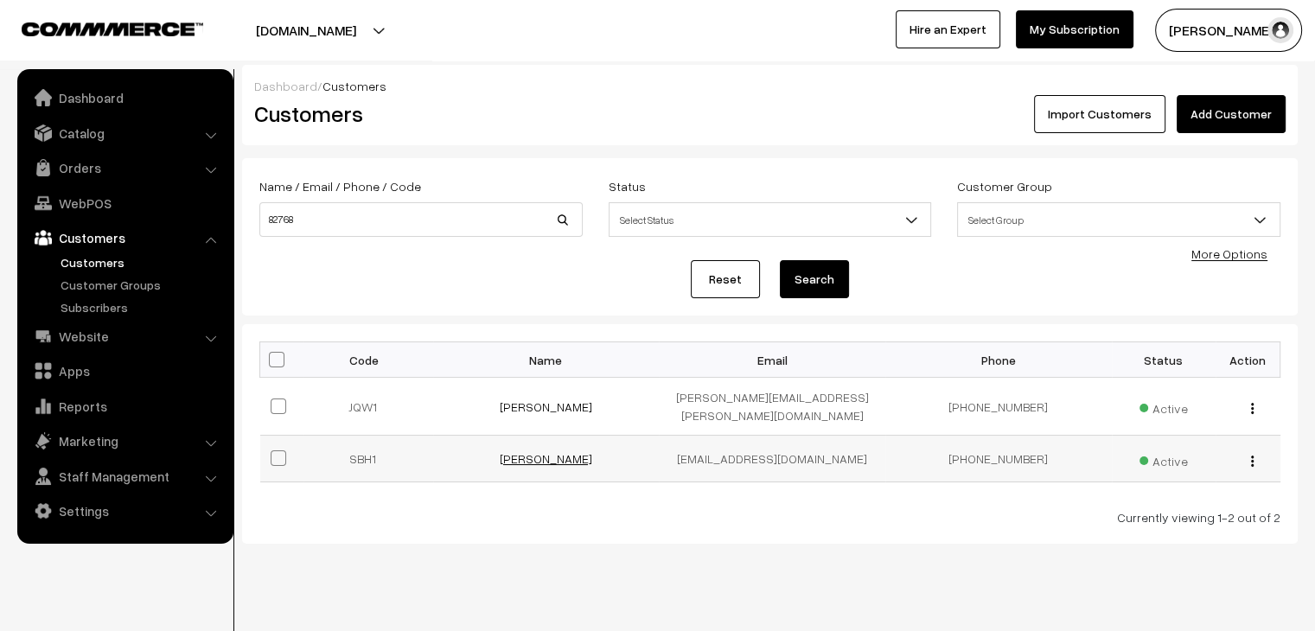
click at [539, 451] on link "Suravi Munshi" at bounding box center [546, 458] width 93 height 15
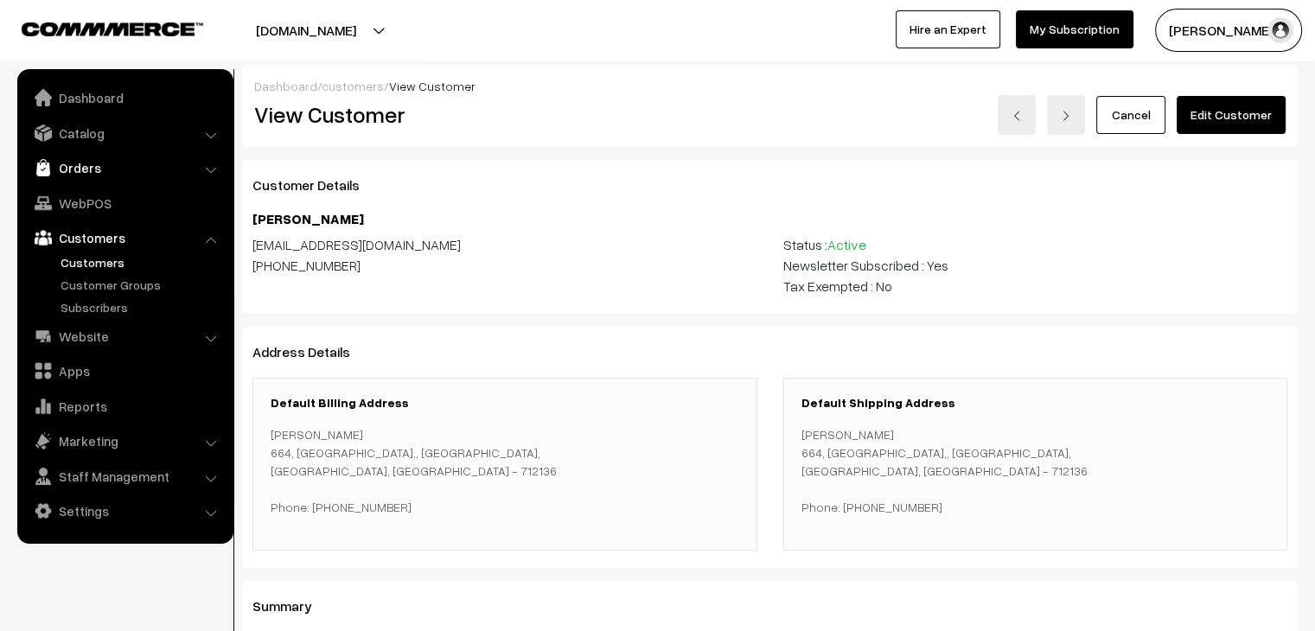
click at [86, 182] on link "Orders" at bounding box center [125, 167] width 206 height 31
click at [94, 212] on link "Abandoned Cart" at bounding box center [141, 215] width 171 height 18
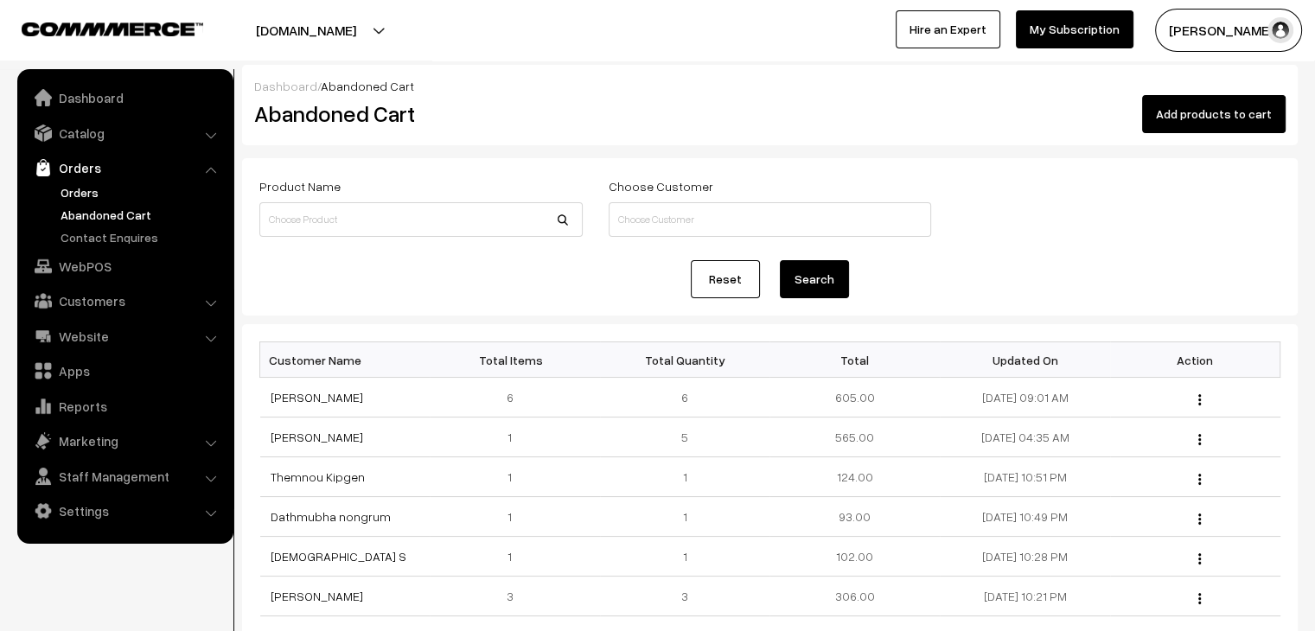
click at [86, 190] on link "Orders" at bounding box center [141, 192] width 171 height 18
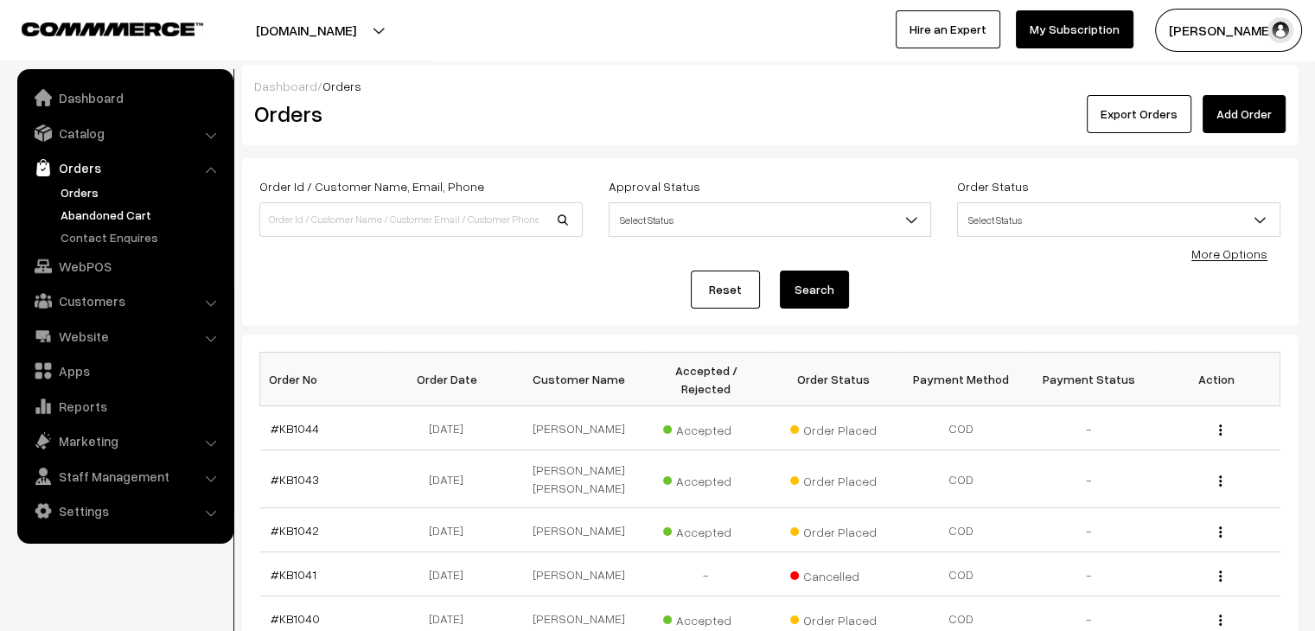
click at [166, 208] on link "Abandoned Cart" at bounding box center [141, 215] width 171 height 18
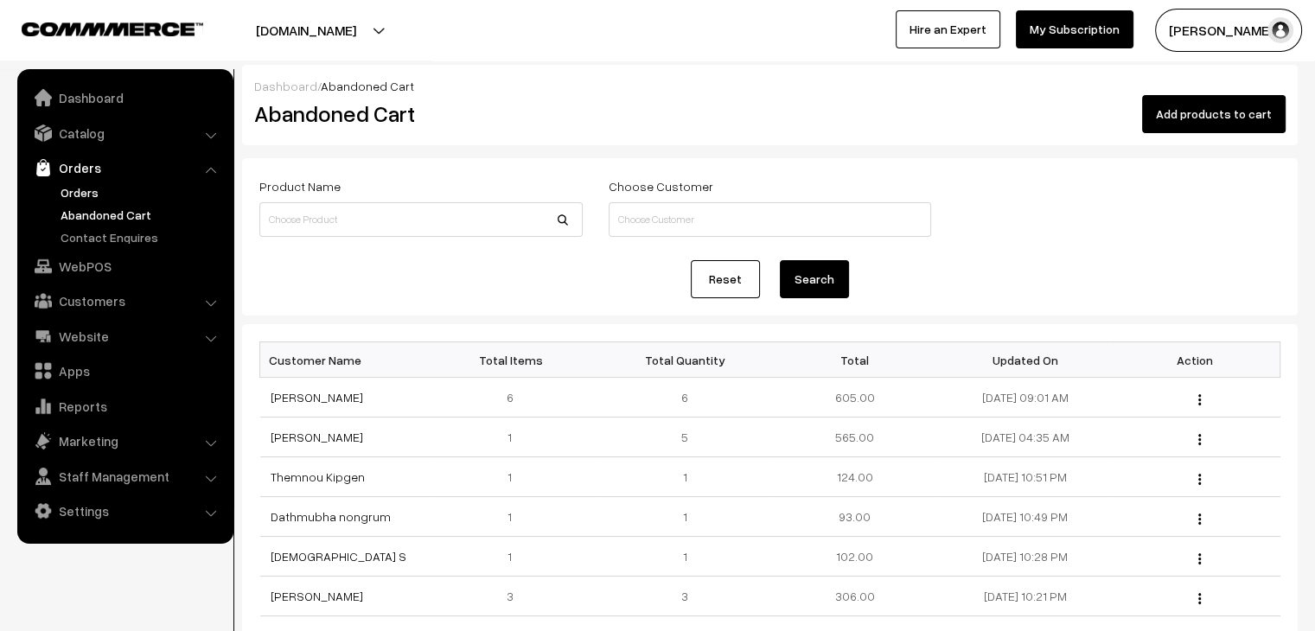
click at [59, 192] on link "Orders" at bounding box center [141, 192] width 171 height 18
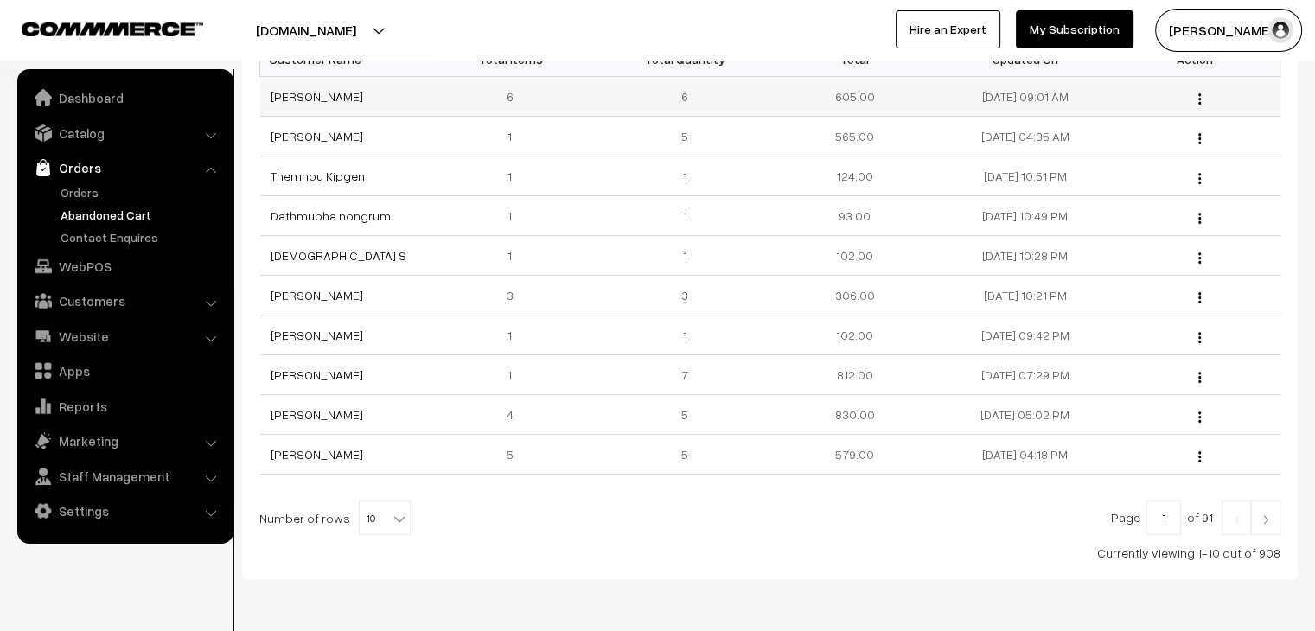
scroll to position [346, 0]
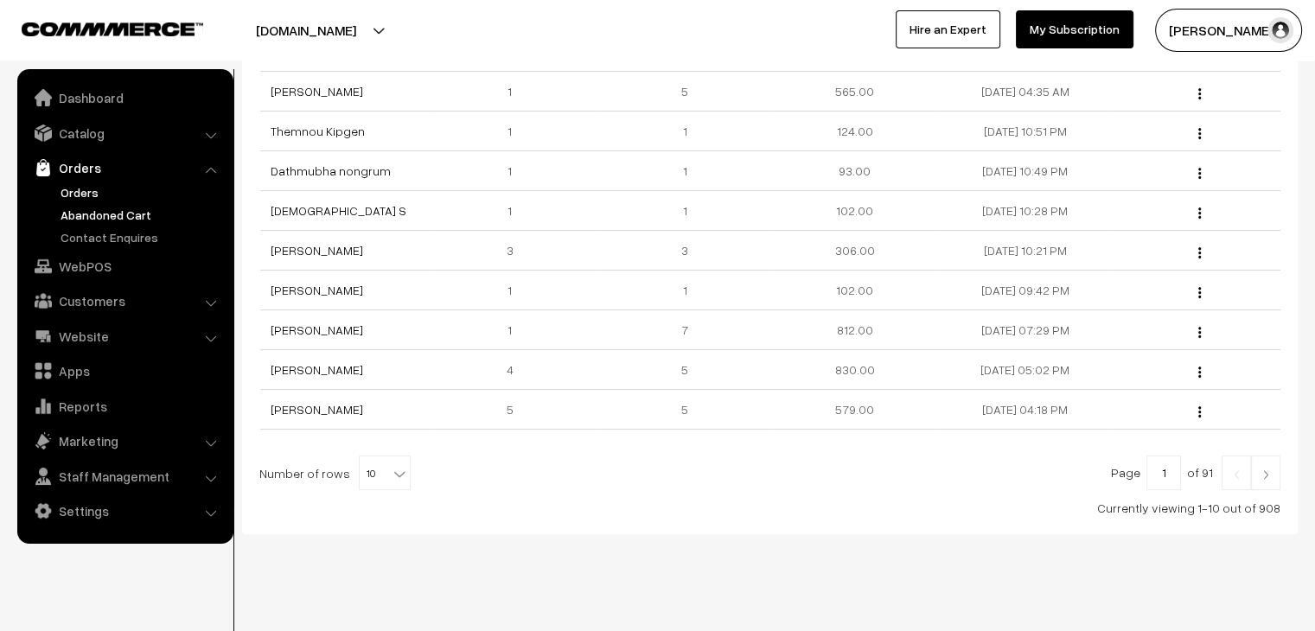
click at [86, 184] on link "Orders" at bounding box center [141, 192] width 171 height 18
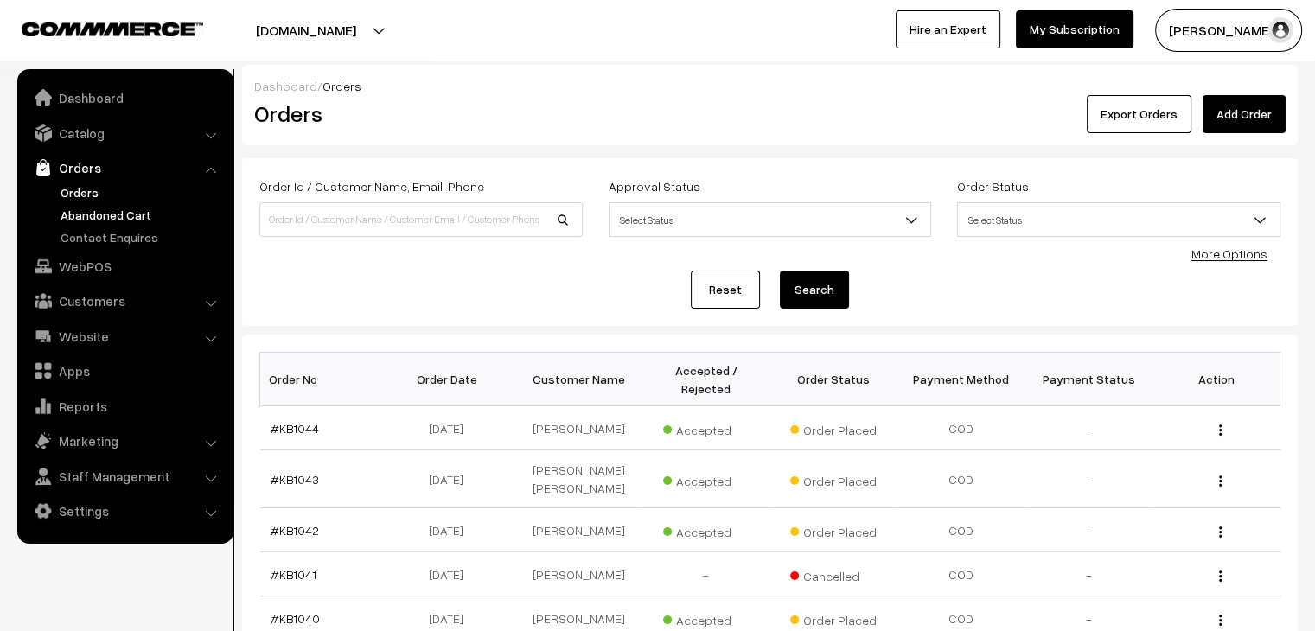
click at [100, 214] on link "Abandoned Cart" at bounding box center [141, 215] width 171 height 18
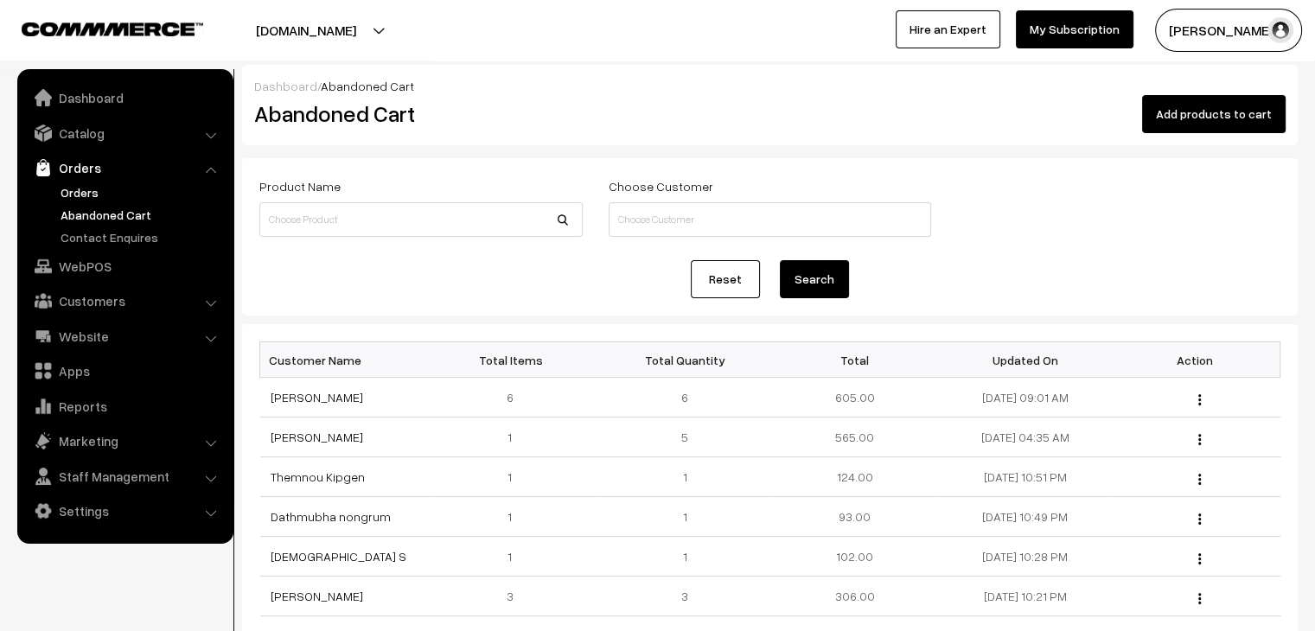
click at [94, 191] on link "Orders" at bounding box center [141, 192] width 171 height 18
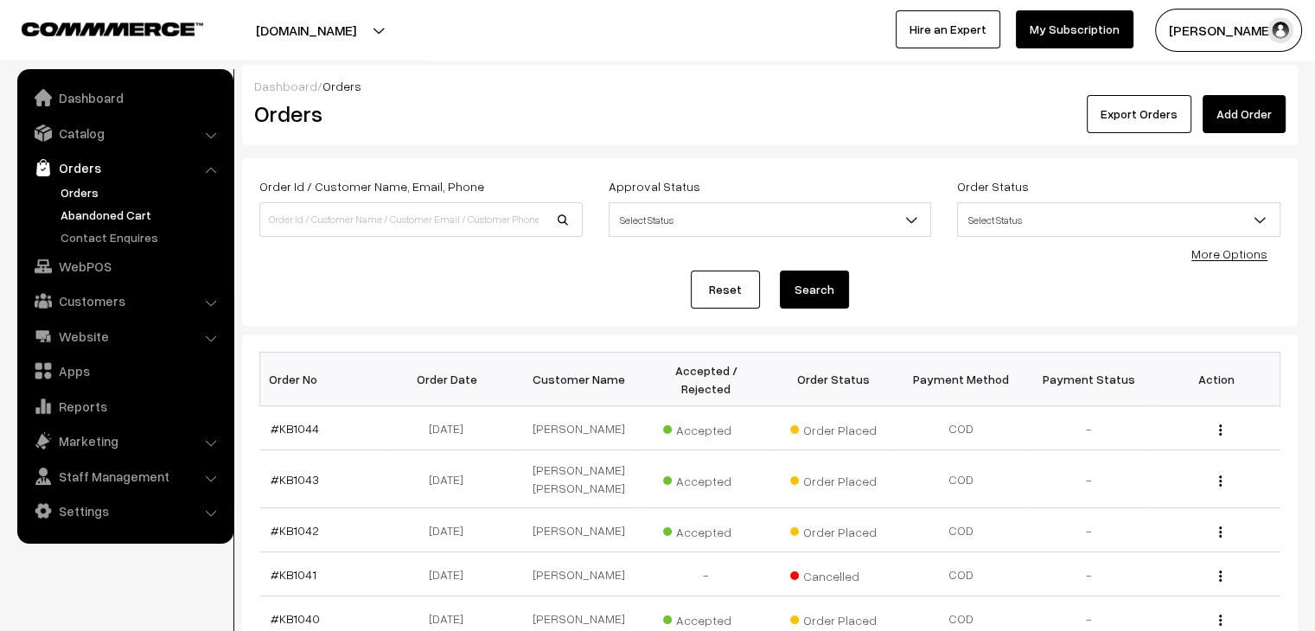
click at [122, 210] on link "Abandoned Cart" at bounding box center [141, 215] width 171 height 18
click at [80, 217] on link "Abandoned Cart" at bounding box center [141, 215] width 171 height 18
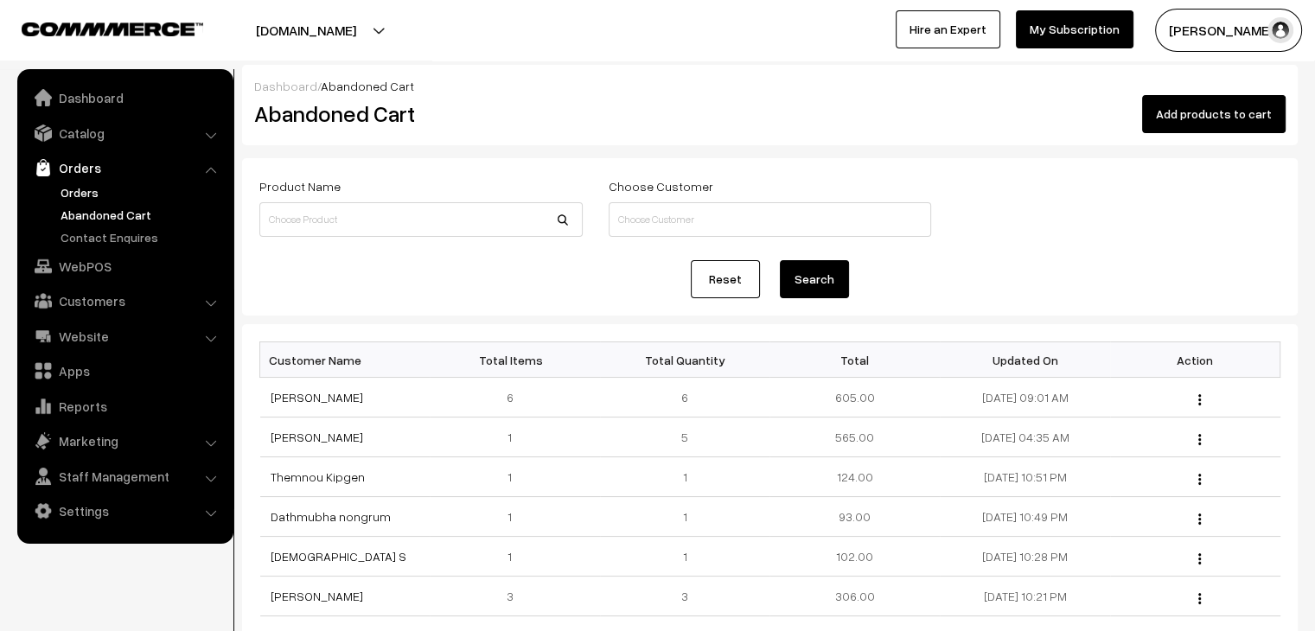
click at [79, 196] on link "Orders" at bounding box center [141, 192] width 171 height 18
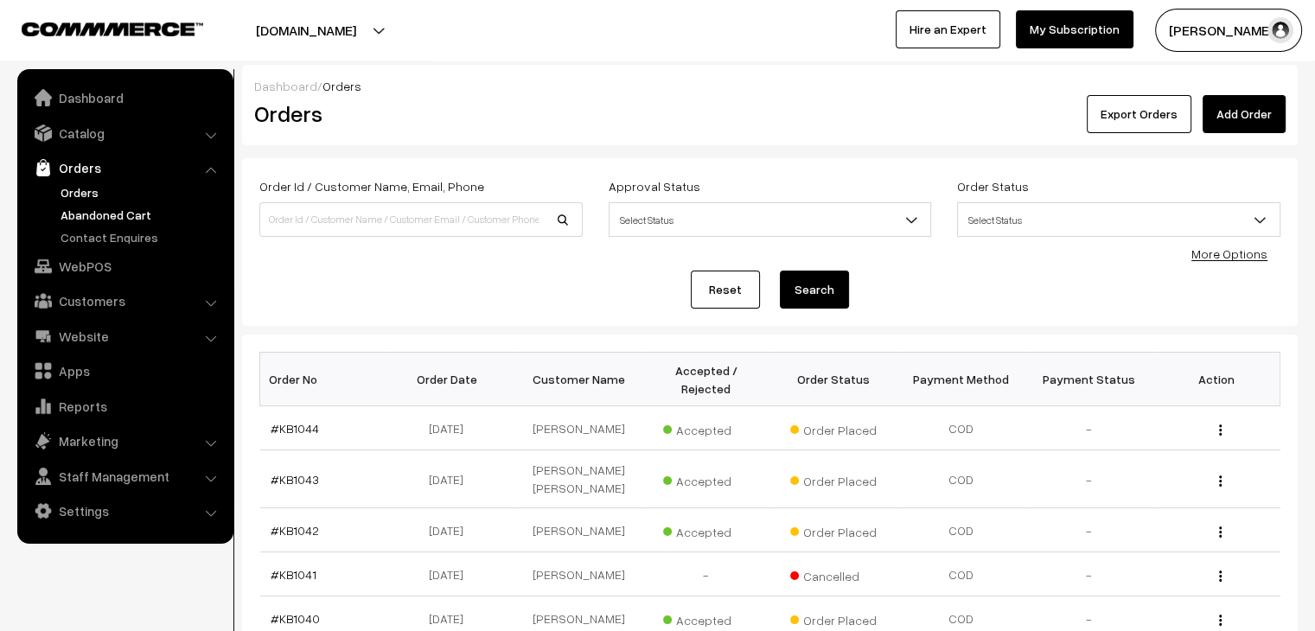
click at [97, 215] on link "Abandoned Cart" at bounding box center [141, 215] width 171 height 18
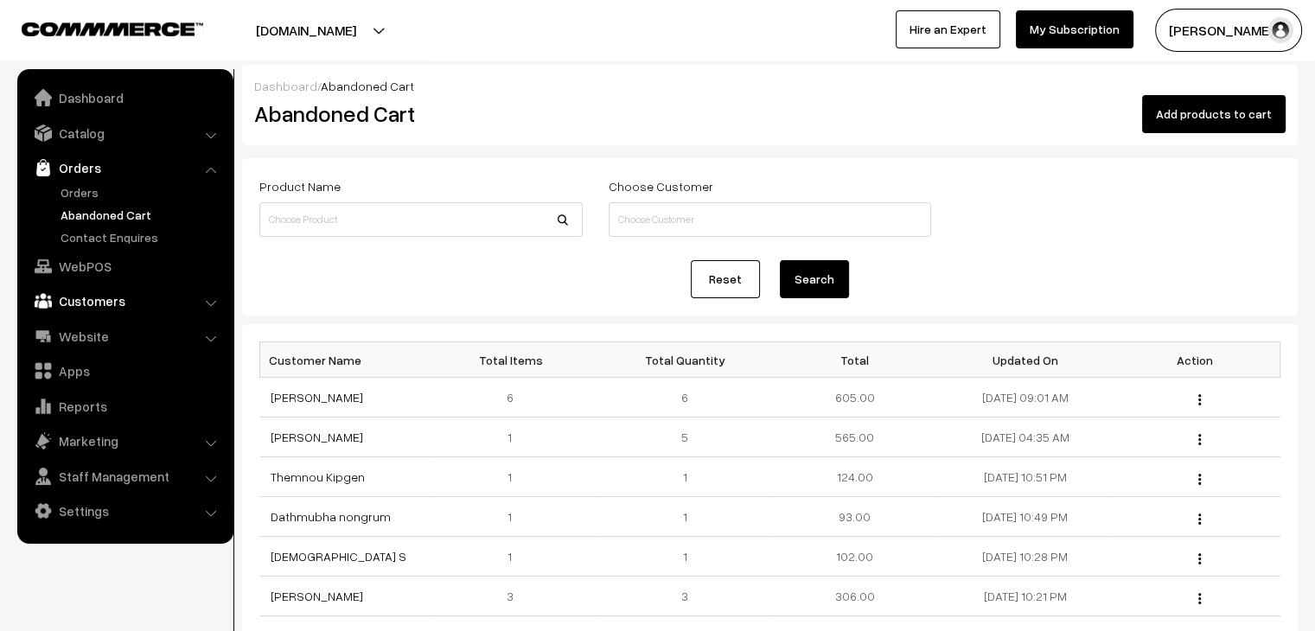
click at [121, 309] on link "Customers" at bounding box center [125, 300] width 206 height 31
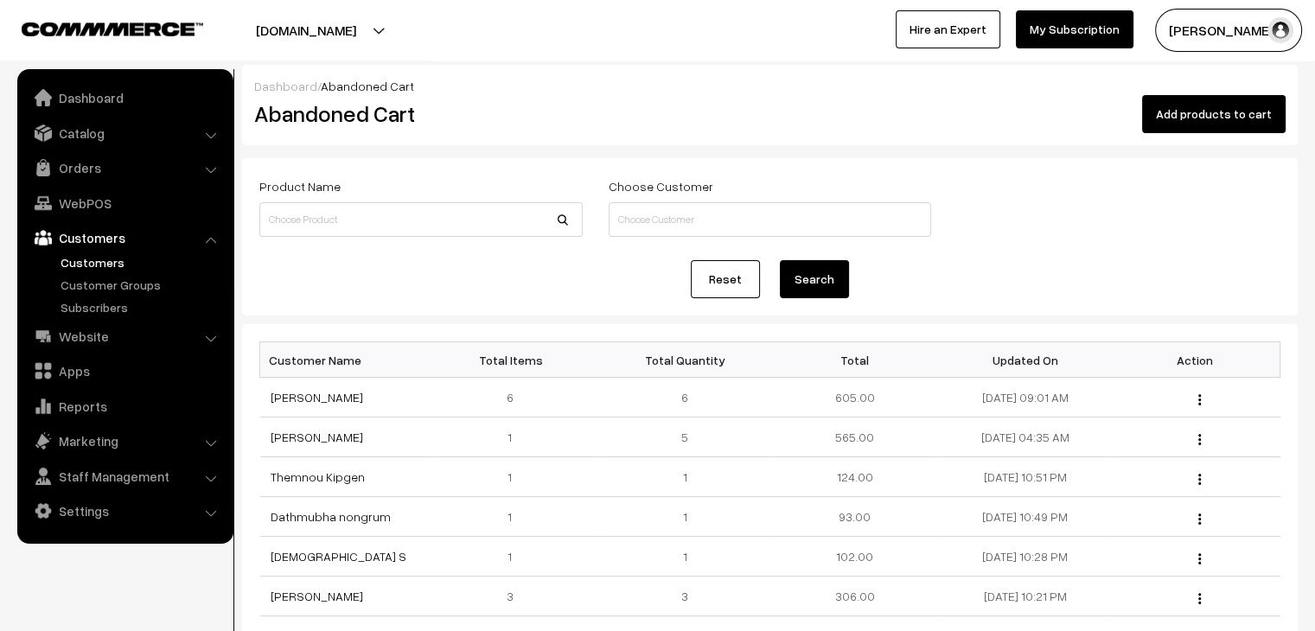
click at [114, 263] on link "Customers" at bounding box center [141, 262] width 171 height 18
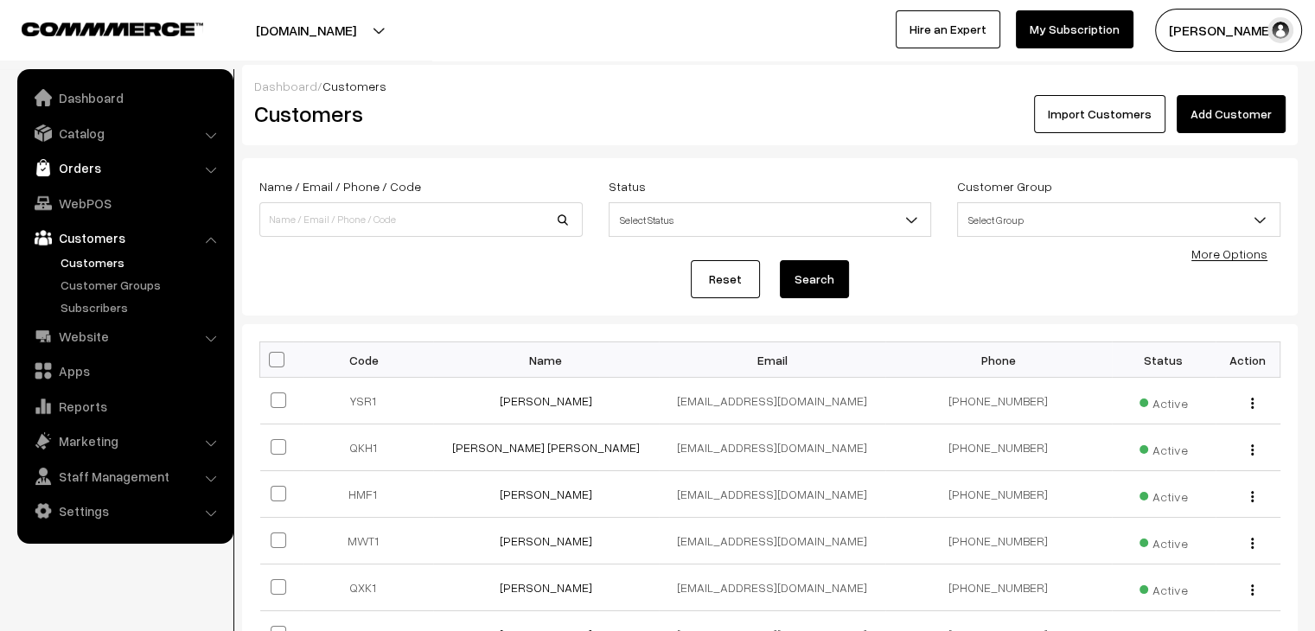
click at [99, 165] on link "Orders" at bounding box center [125, 167] width 206 height 31
click at [104, 213] on link "Abandoned Cart" at bounding box center [141, 215] width 171 height 18
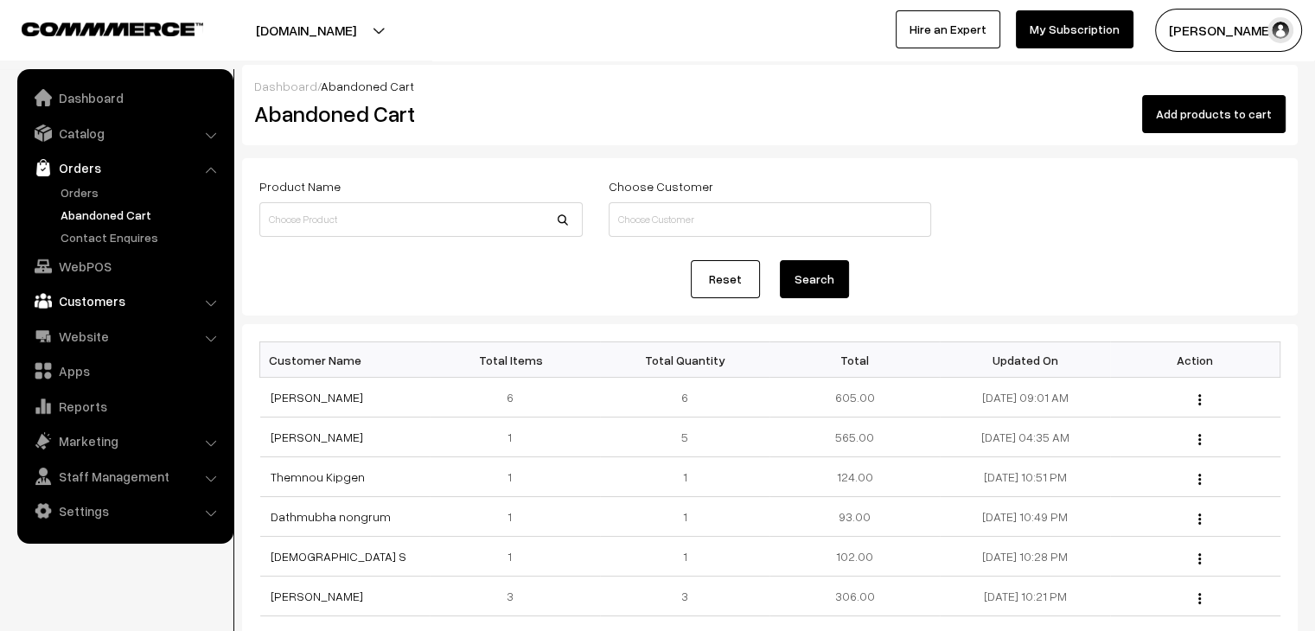
click at [98, 302] on link "Customers" at bounding box center [125, 300] width 206 height 31
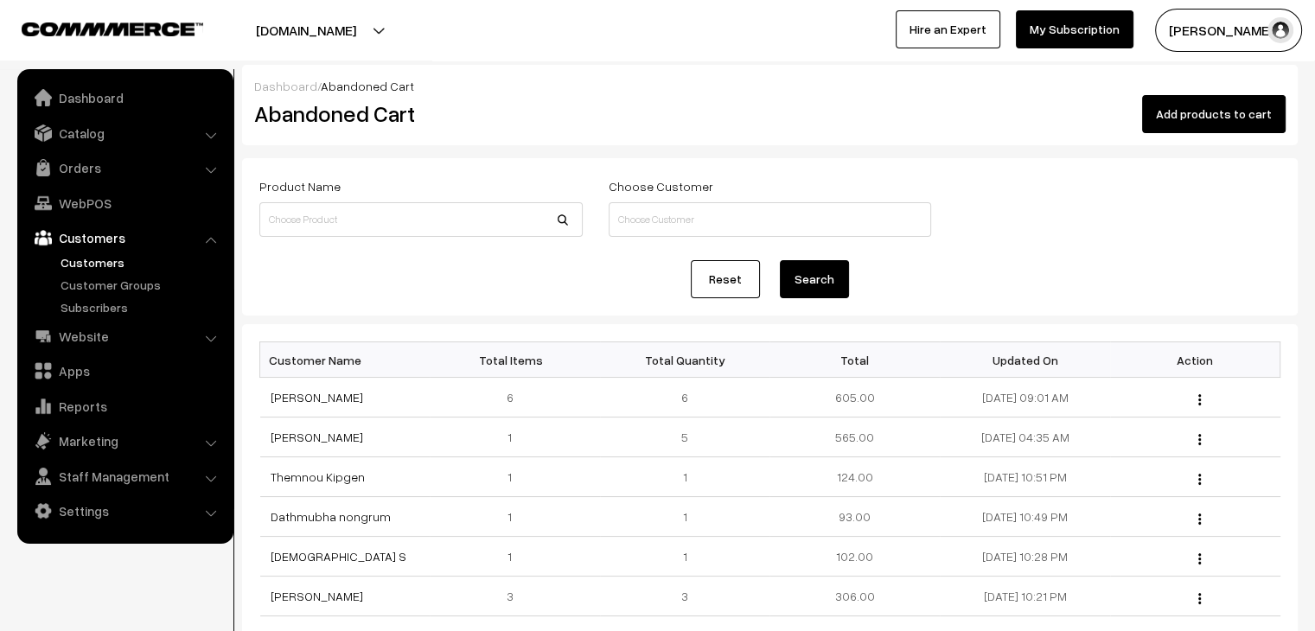
click at [73, 259] on link "Customers" at bounding box center [141, 262] width 171 height 18
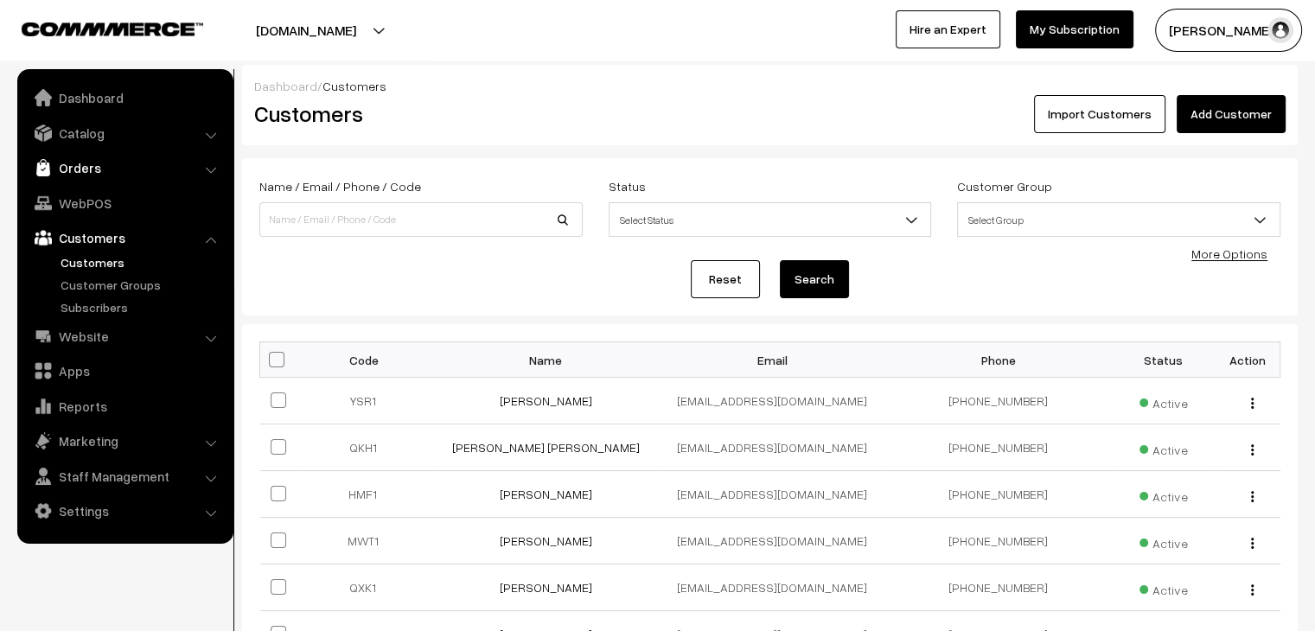
click at [74, 173] on link "Orders" at bounding box center [125, 167] width 206 height 31
click at [86, 198] on link "Orders" at bounding box center [141, 192] width 171 height 18
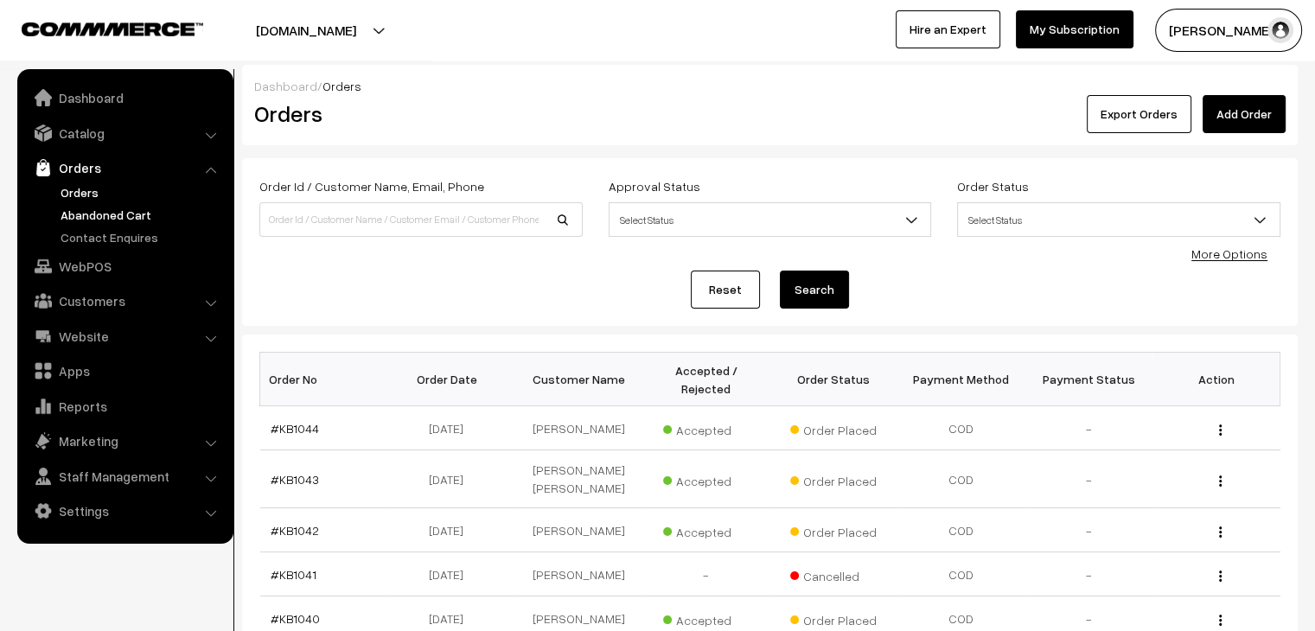
click at [89, 212] on link "Abandoned Cart" at bounding box center [141, 215] width 171 height 18
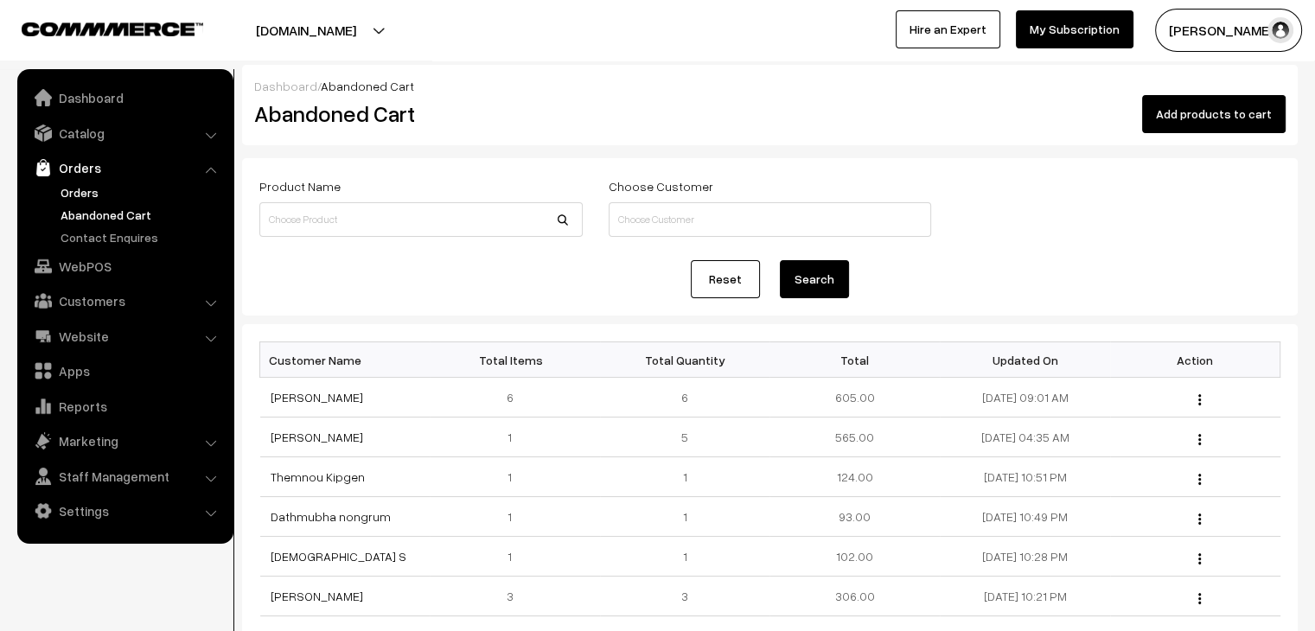
click at [83, 190] on link "Orders" at bounding box center [141, 192] width 171 height 18
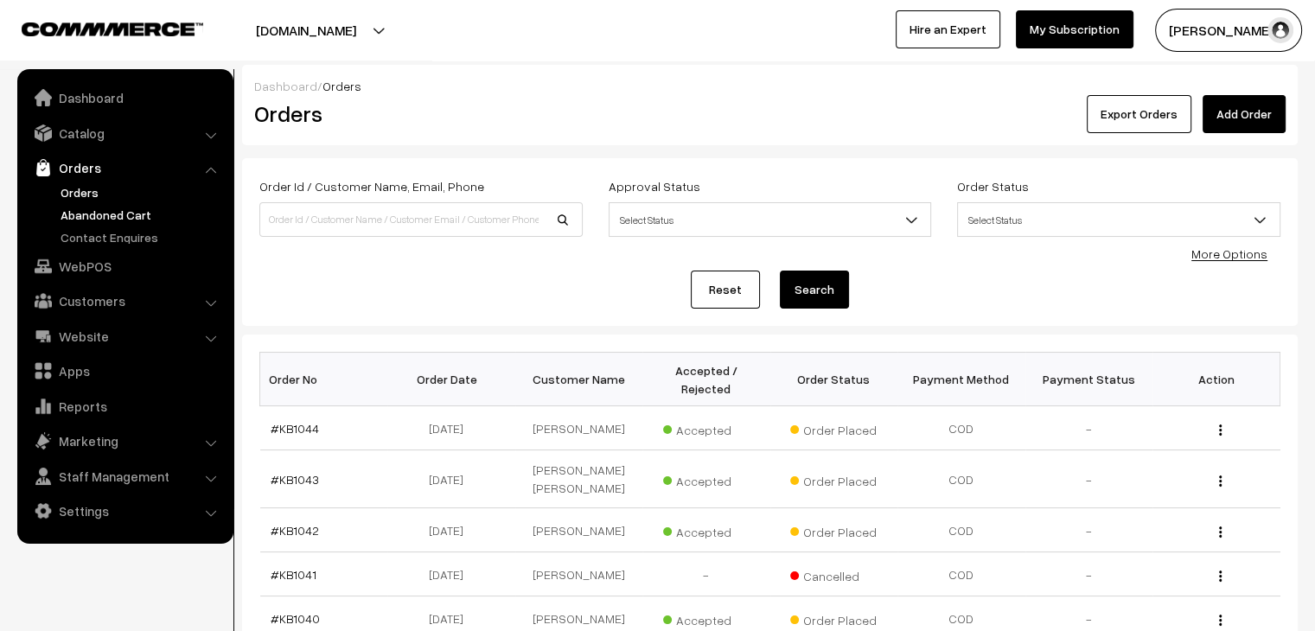
click at [157, 212] on link "Abandoned Cart" at bounding box center [141, 215] width 171 height 18
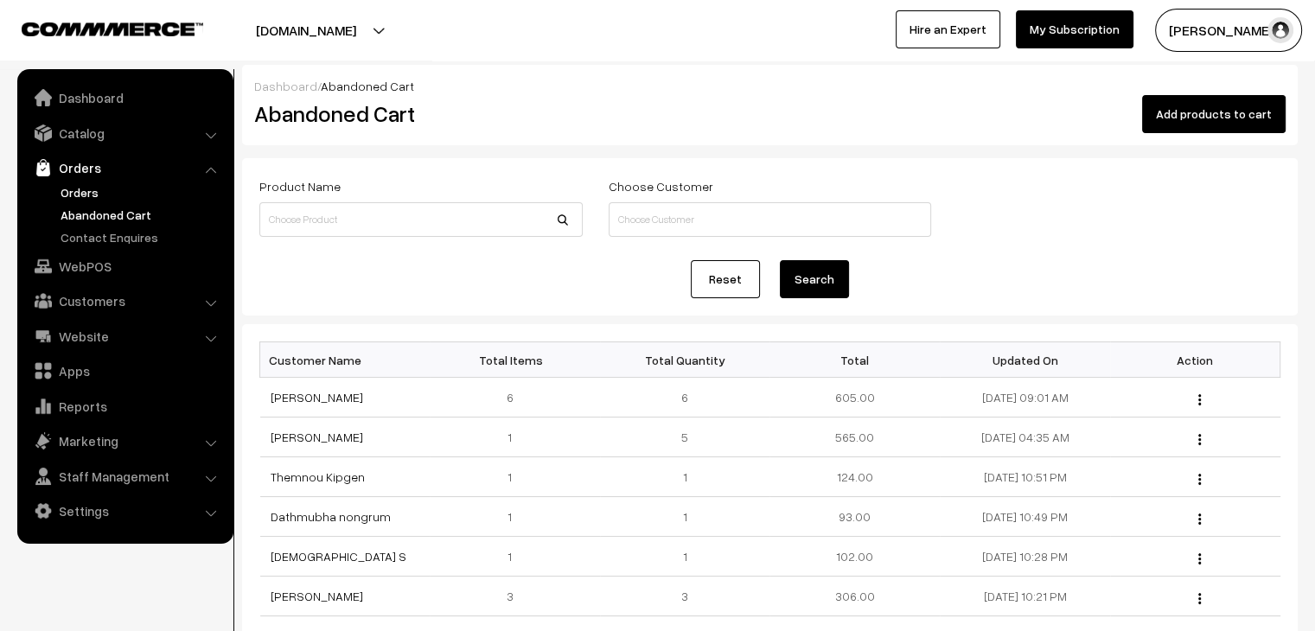
click at [73, 185] on link "Orders" at bounding box center [141, 192] width 171 height 18
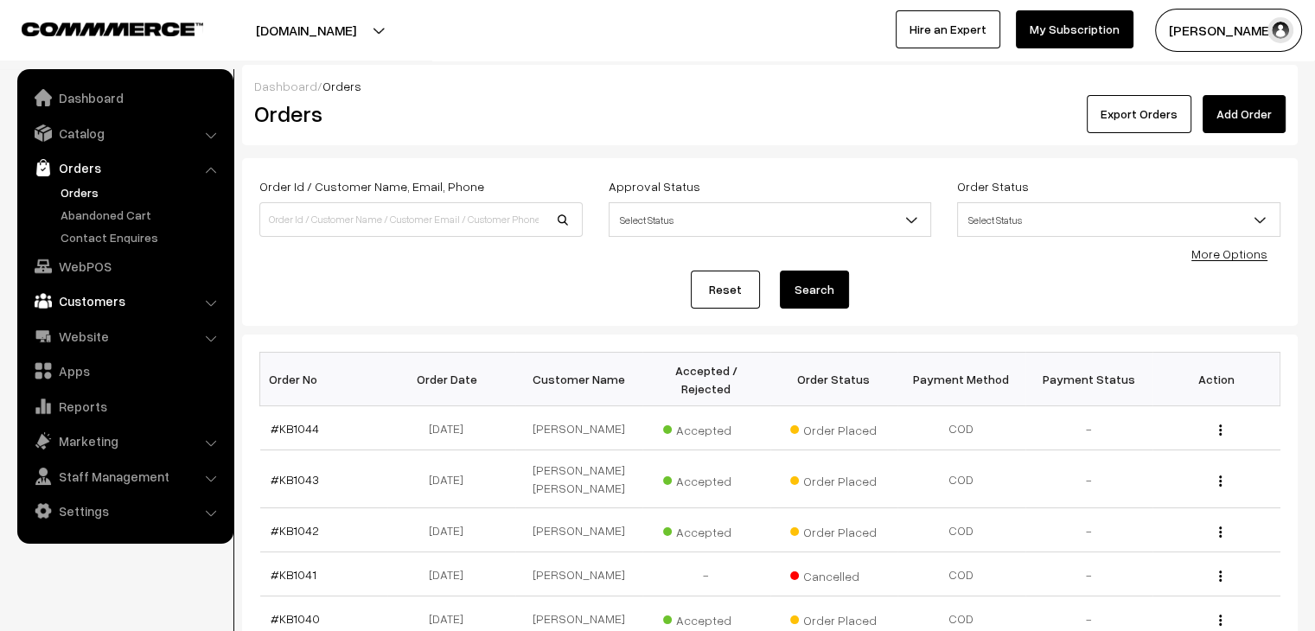
click at [103, 291] on link "Customers" at bounding box center [125, 300] width 206 height 31
click at [100, 261] on link "Customers" at bounding box center [141, 262] width 171 height 18
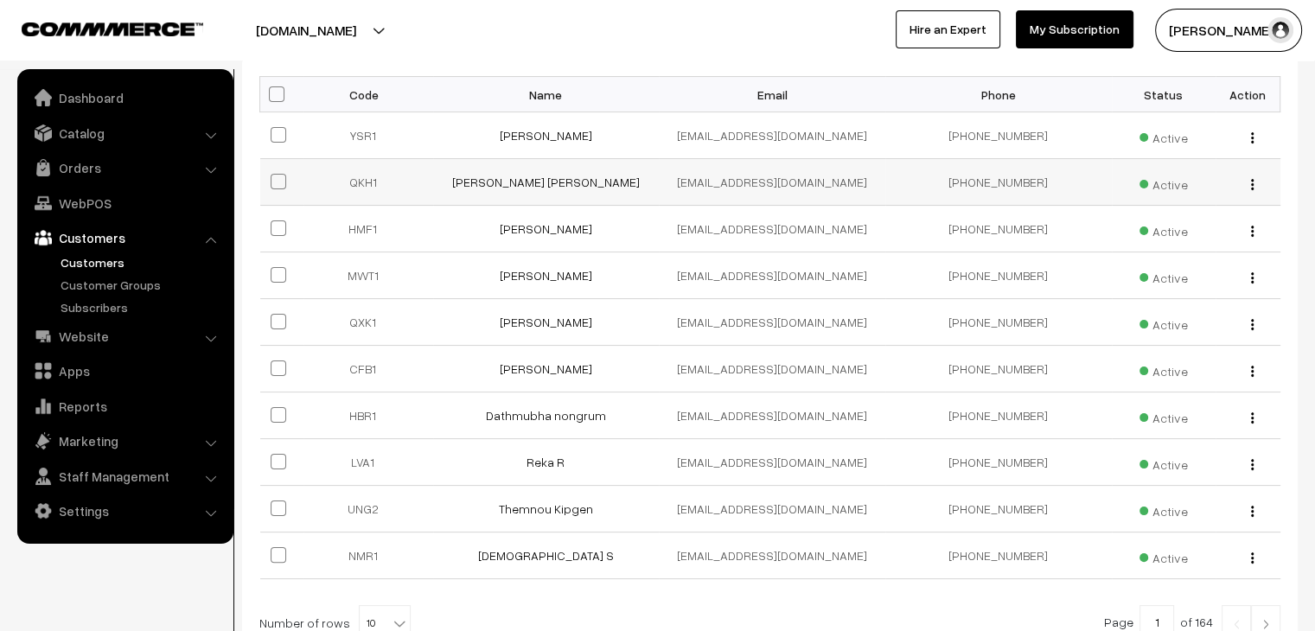
scroll to position [429, 0]
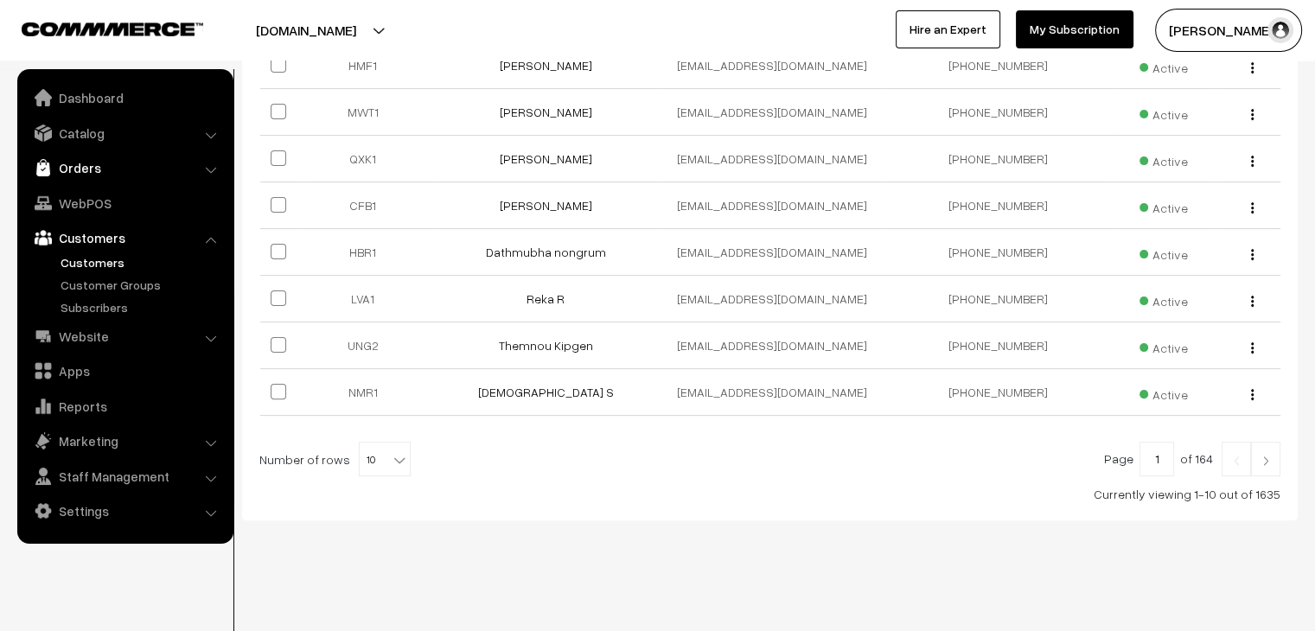
click at [93, 152] on link "Orders" at bounding box center [125, 167] width 206 height 31
click at [104, 195] on link "Orders" at bounding box center [141, 192] width 171 height 18
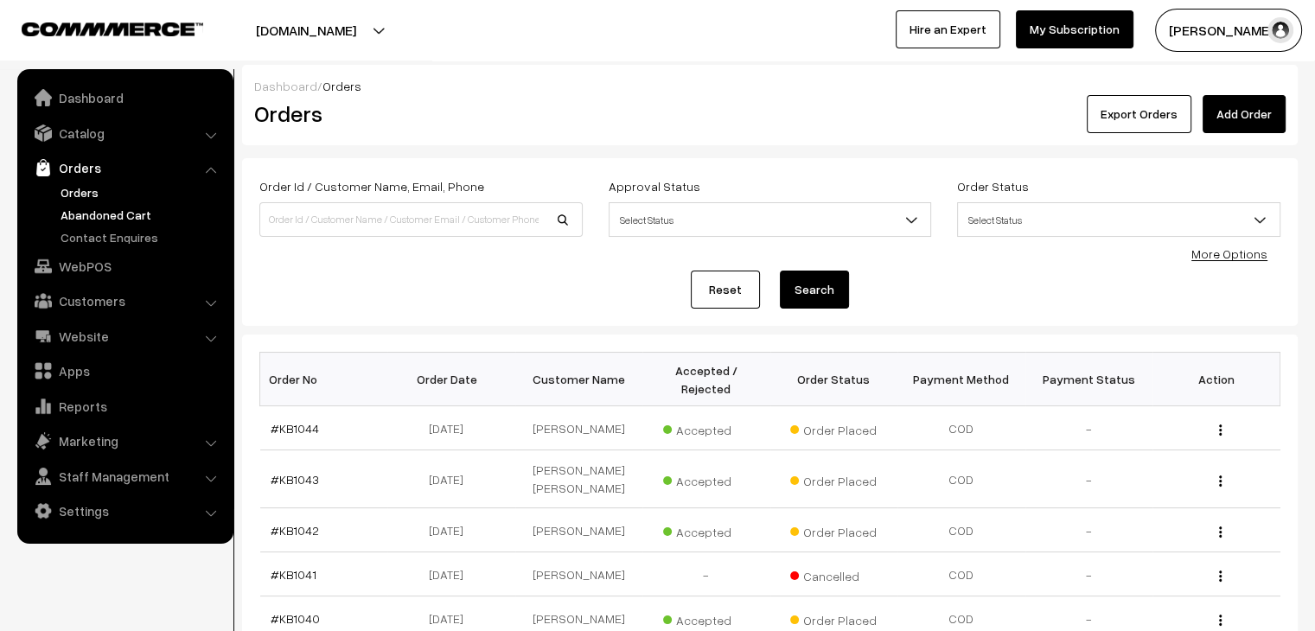
click at [119, 220] on link "Abandoned Cart" at bounding box center [141, 215] width 171 height 18
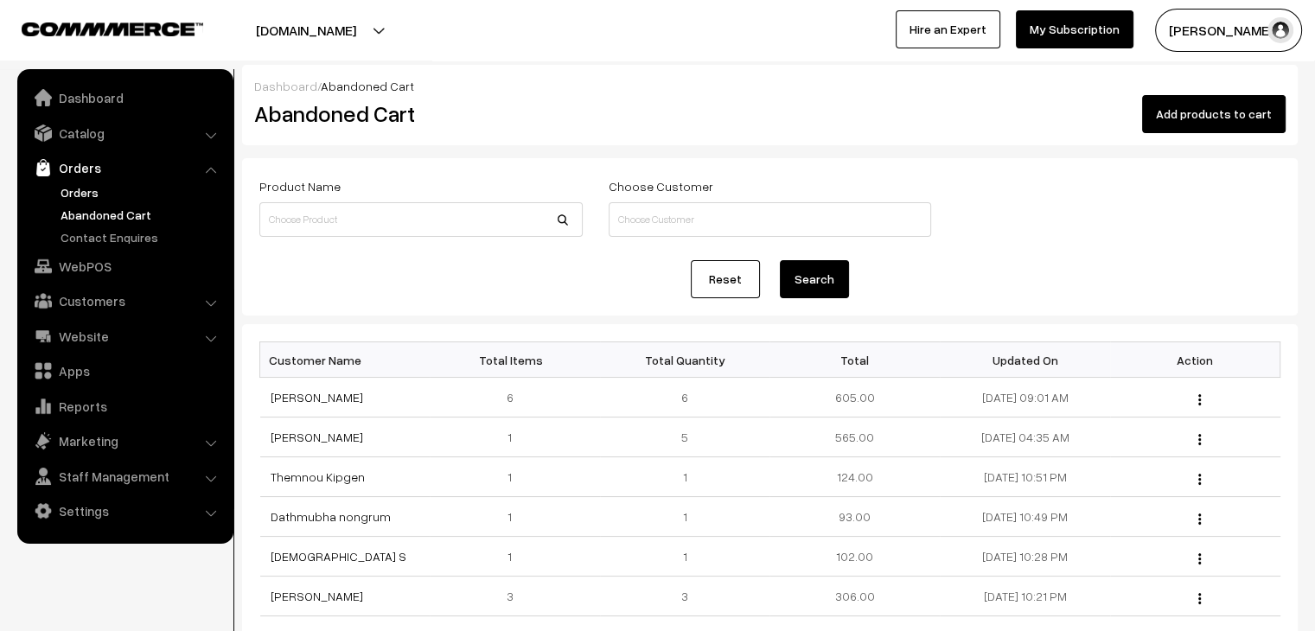
click at [67, 200] on link "Orders" at bounding box center [141, 192] width 171 height 18
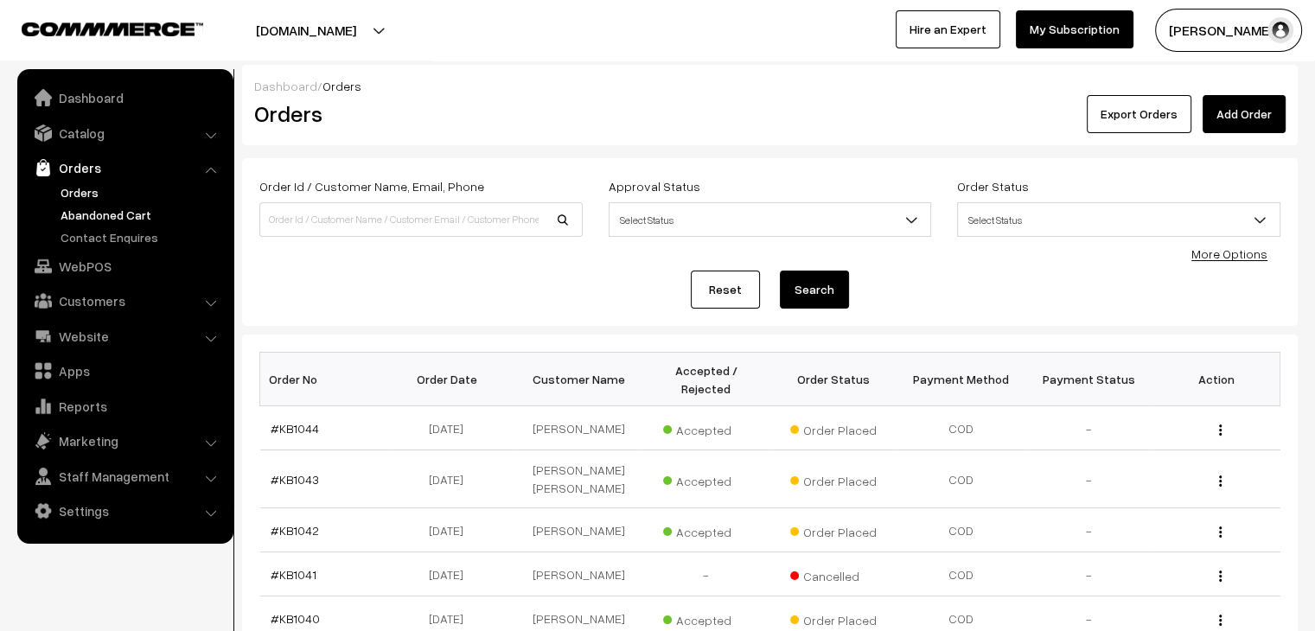
click at [115, 210] on link "Abandoned Cart" at bounding box center [141, 215] width 171 height 18
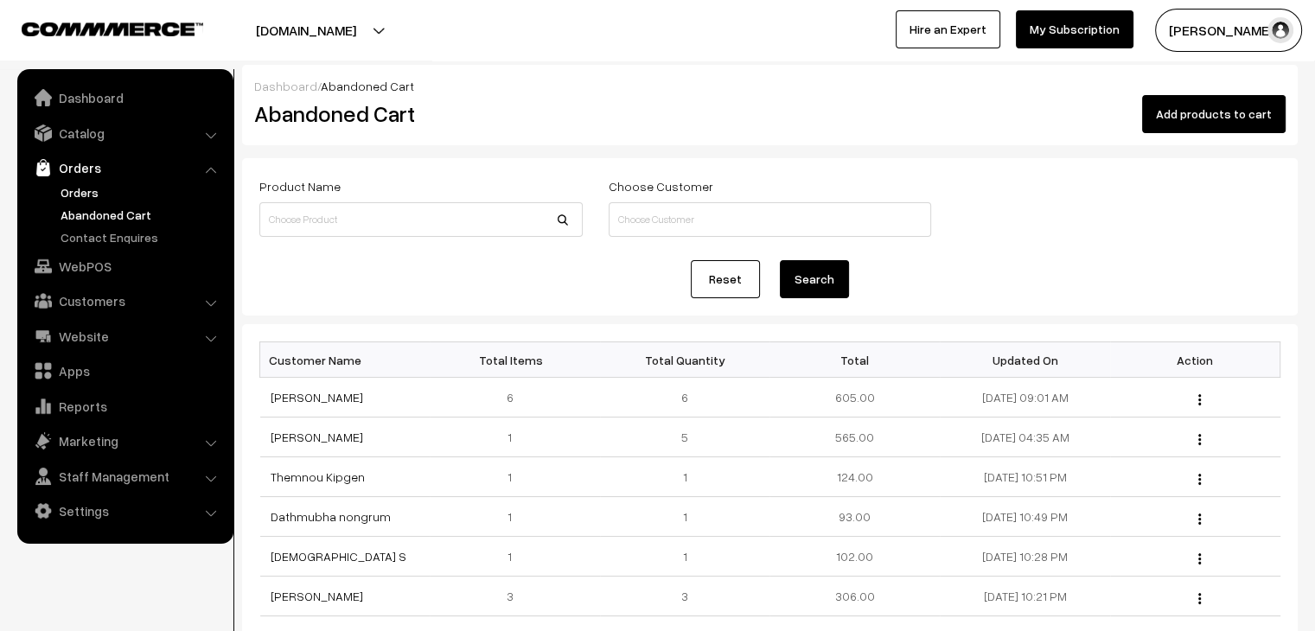
click at [64, 193] on link "Orders" at bounding box center [141, 192] width 171 height 18
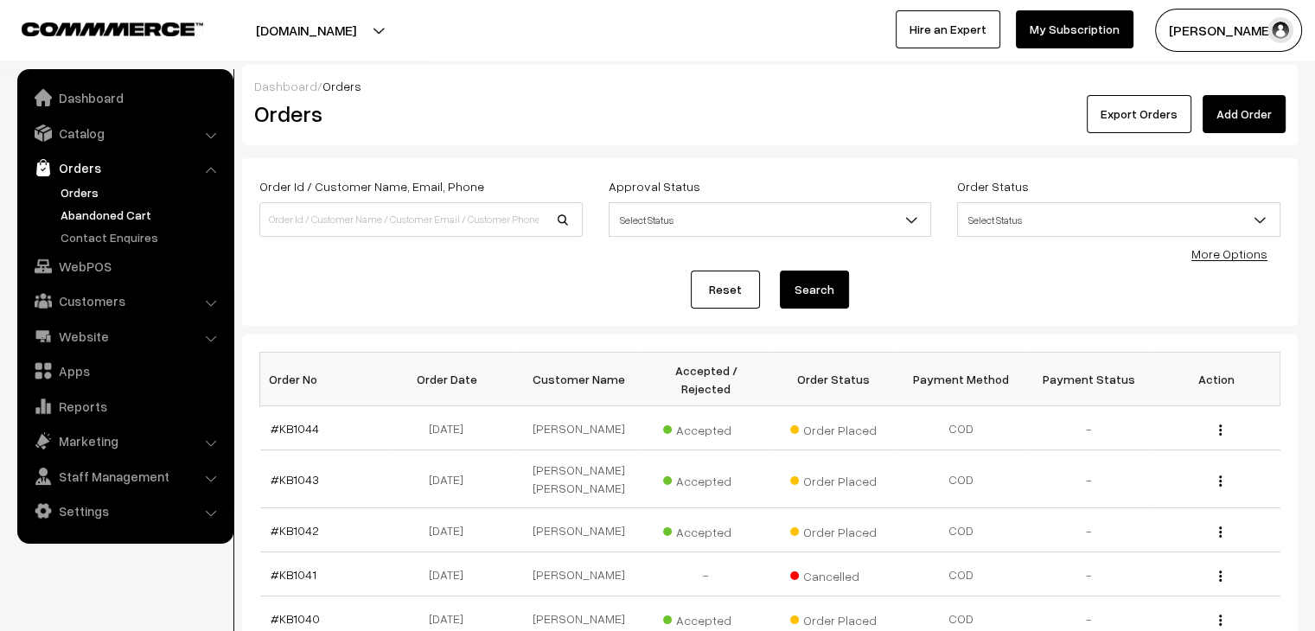
click at [103, 209] on link "Abandoned Cart" at bounding box center [141, 215] width 171 height 18
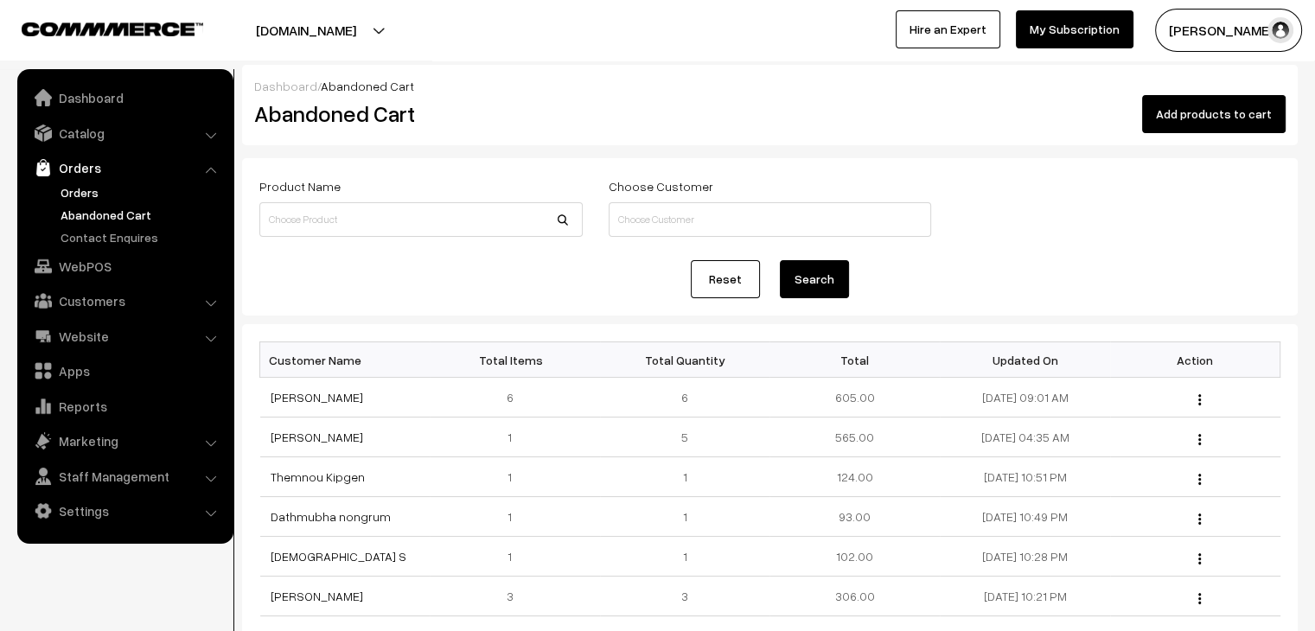
click at [76, 193] on link "Orders" at bounding box center [141, 192] width 171 height 18
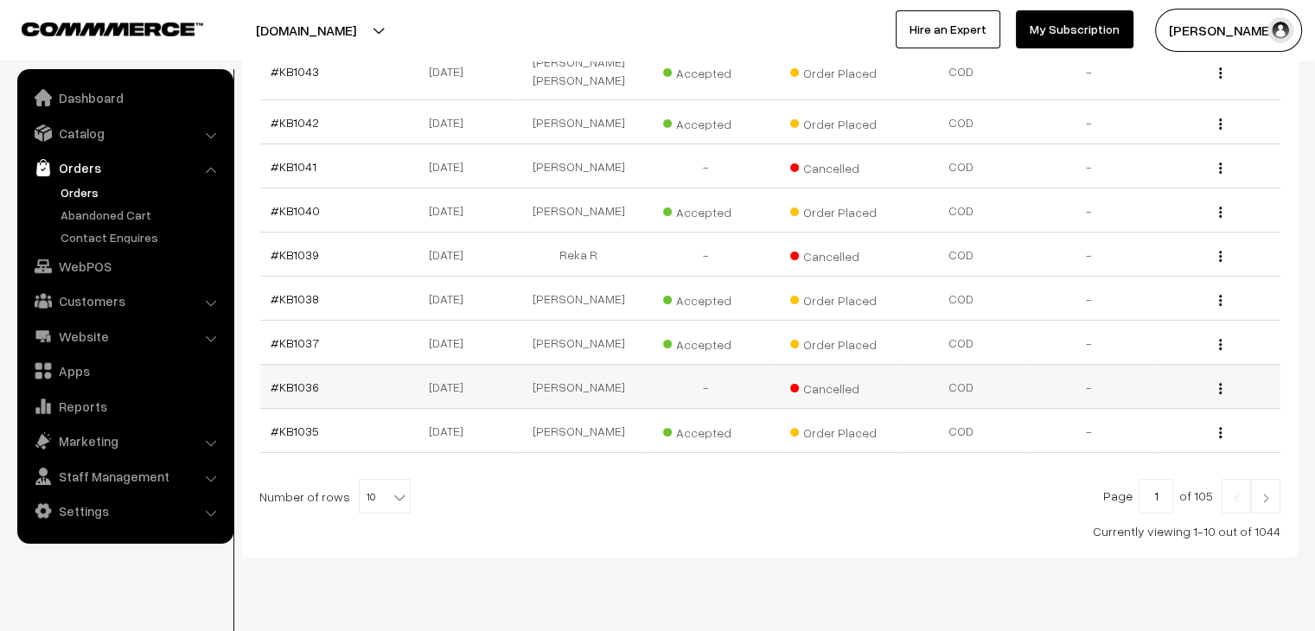
scroll to position [412, 0]
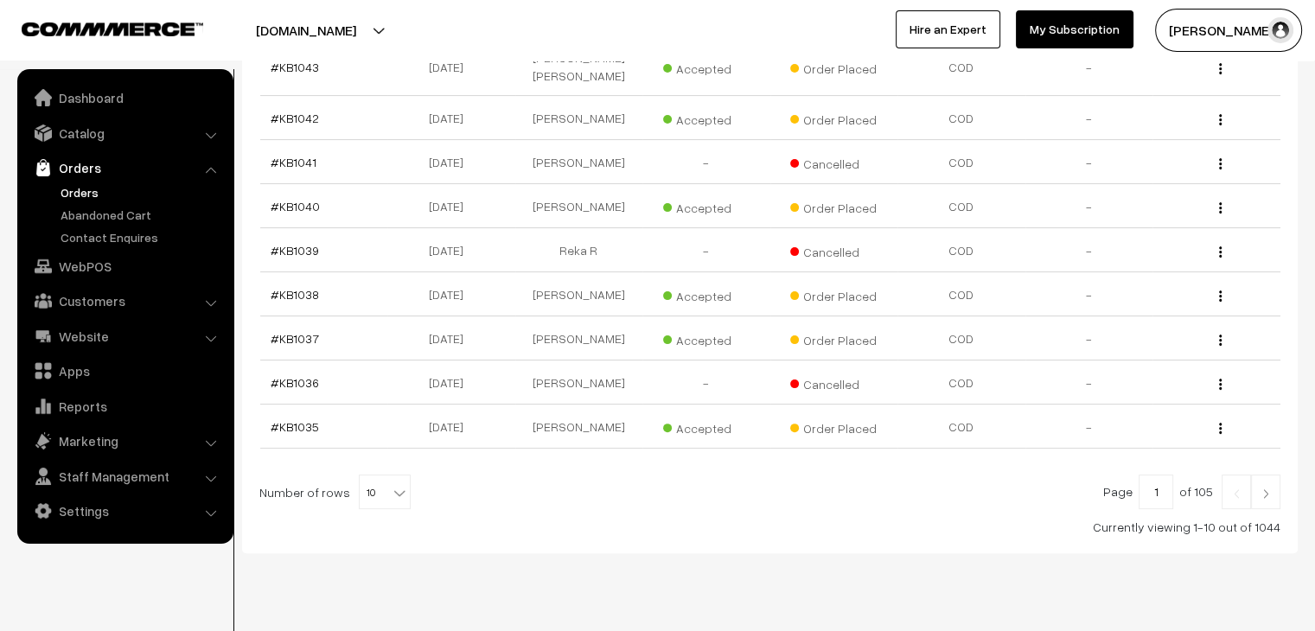
click at [369, 476] on span "10" at bounding box center [385, 493] width 50 height 35
select select "100"
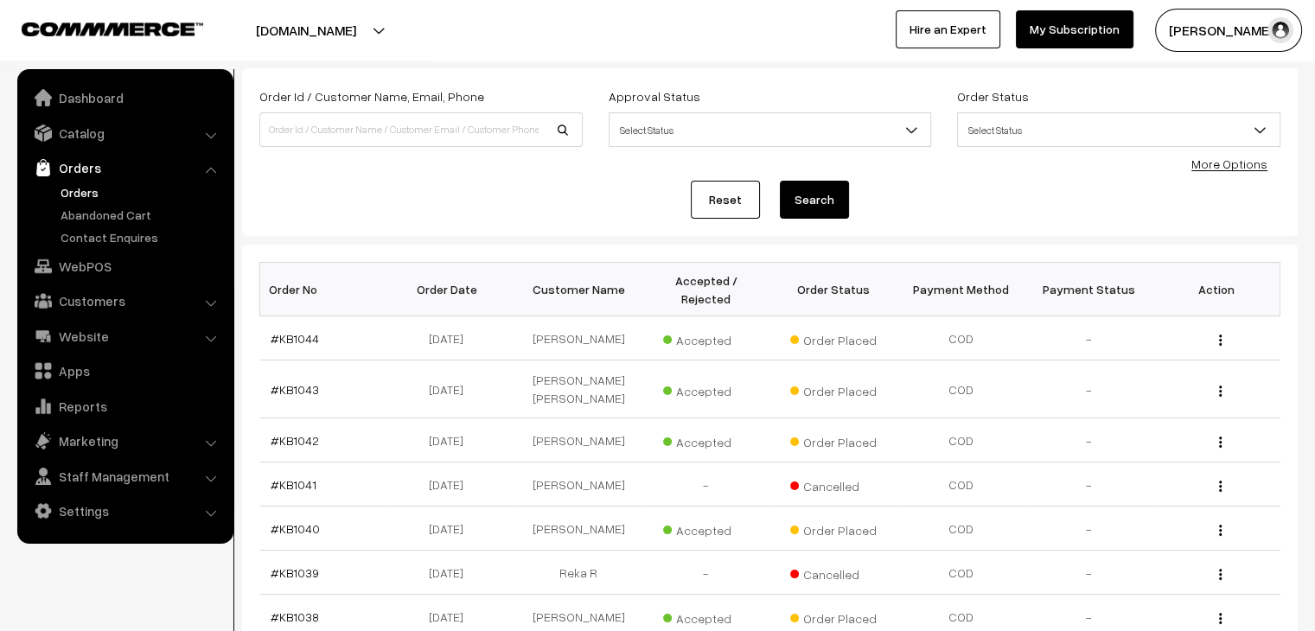
scroll to position [86, 0]
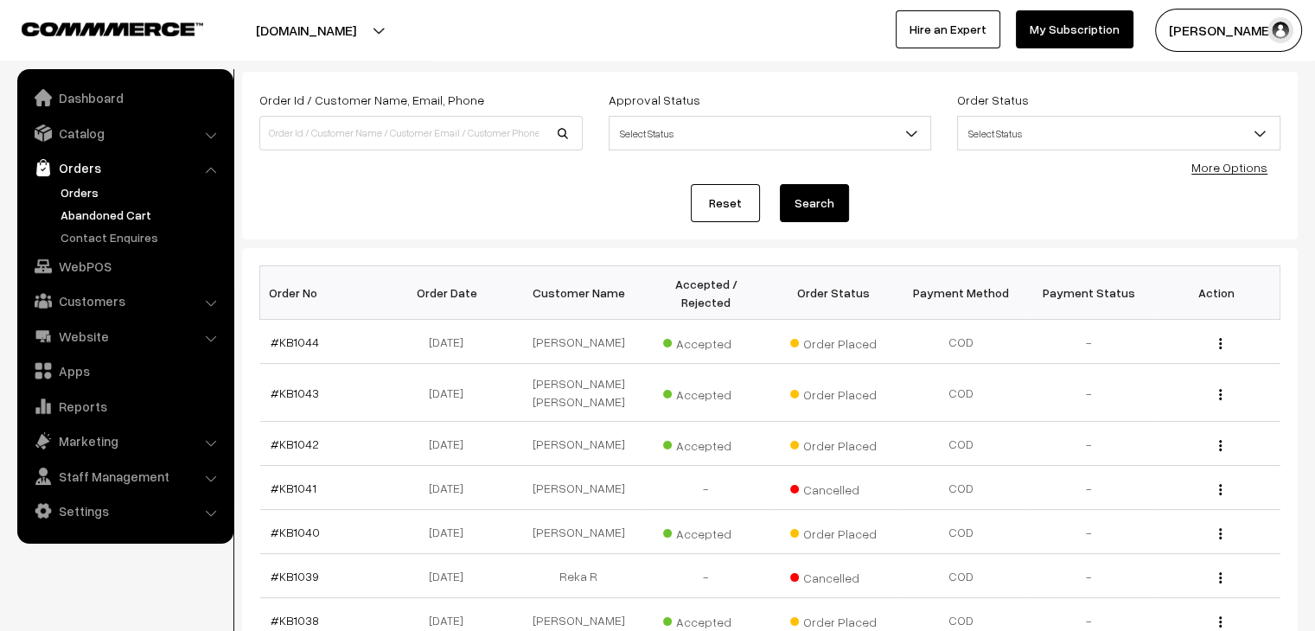
click at [112, 216] on link "Abandoned Cart" at bounding box center [141, 215] width 171 height 18
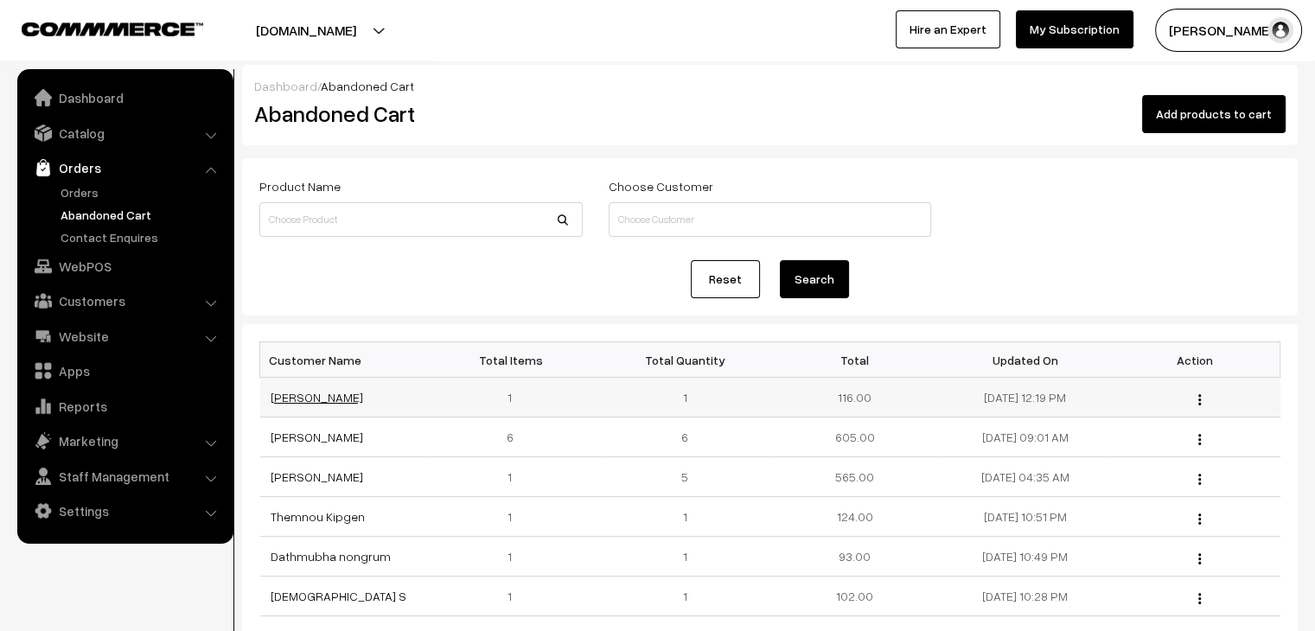
click at [335, 401] on link "[PERSON_NAME]" at bounding box center [317, 397] width 93 height 15
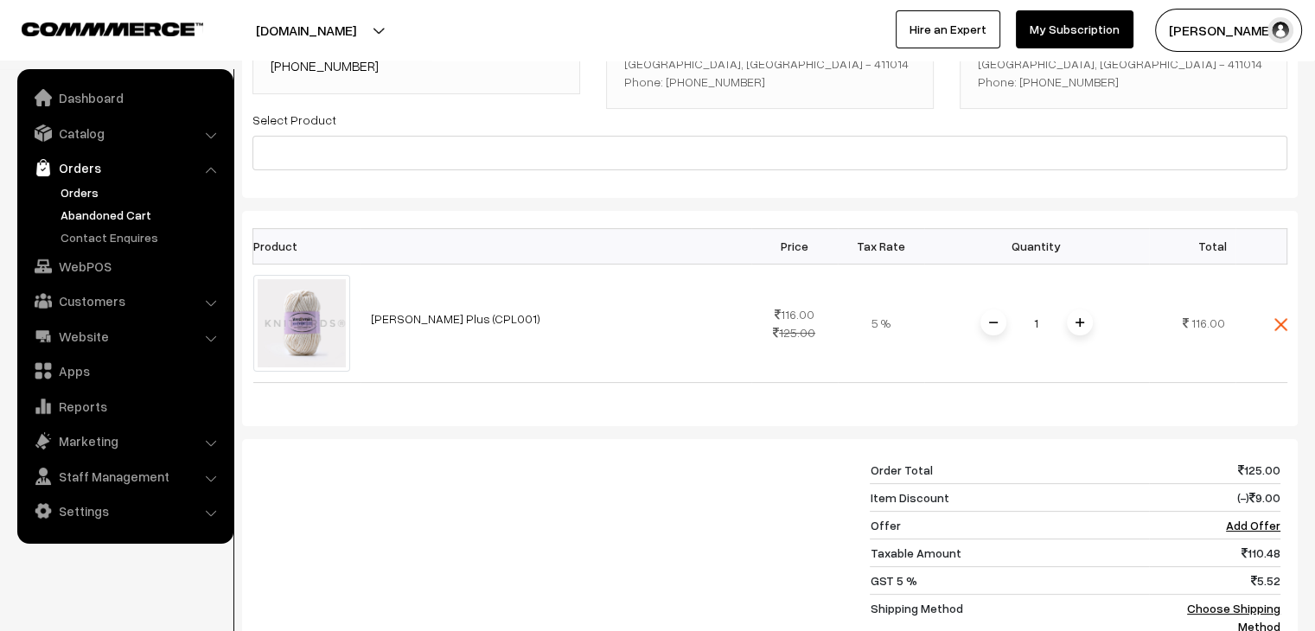
click at [86, 191] on link "Orders" at bounding box center [141, 192] width 171 height 18
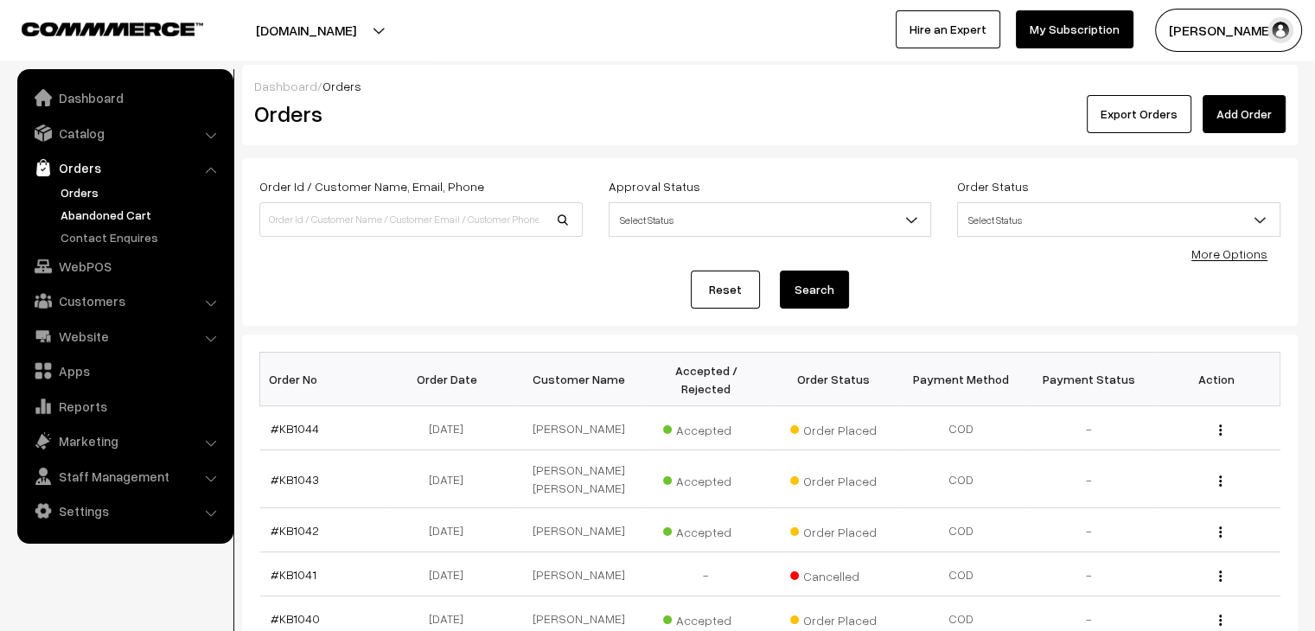
click at [73, 219] on link "Abandoned Cart" at bounding box center [141, 215] width 171 height 18
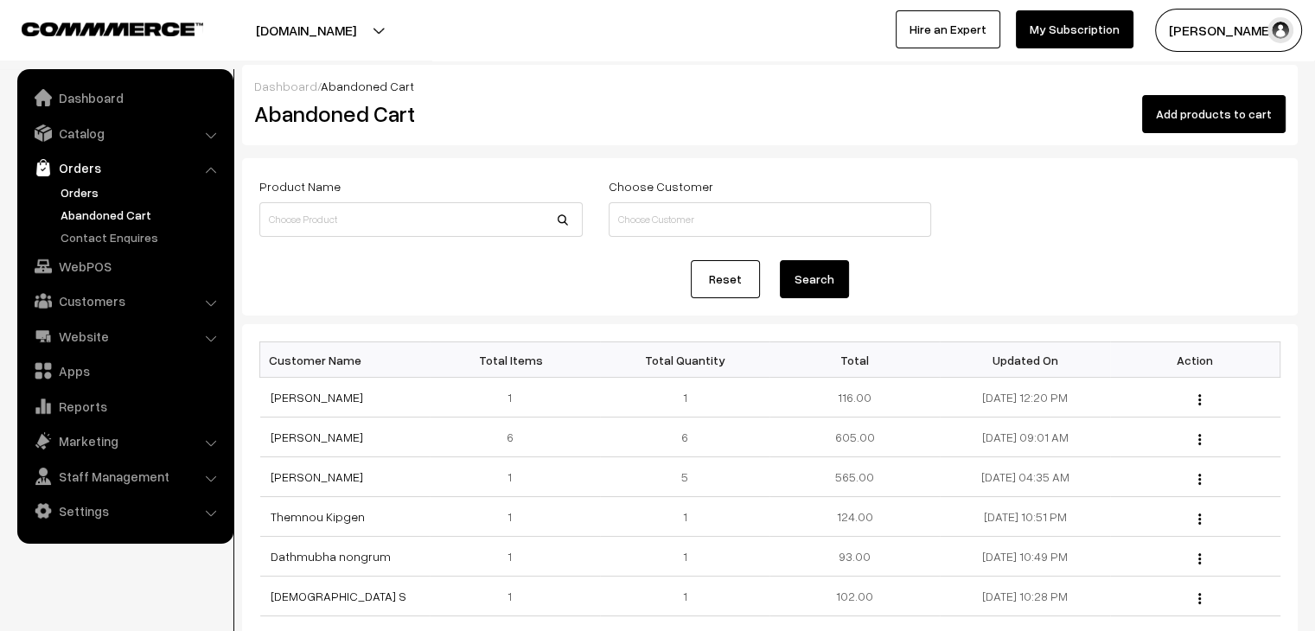
click at [69, 189] on link "Orders" at bounding box center [141, 192] width 171 height 18
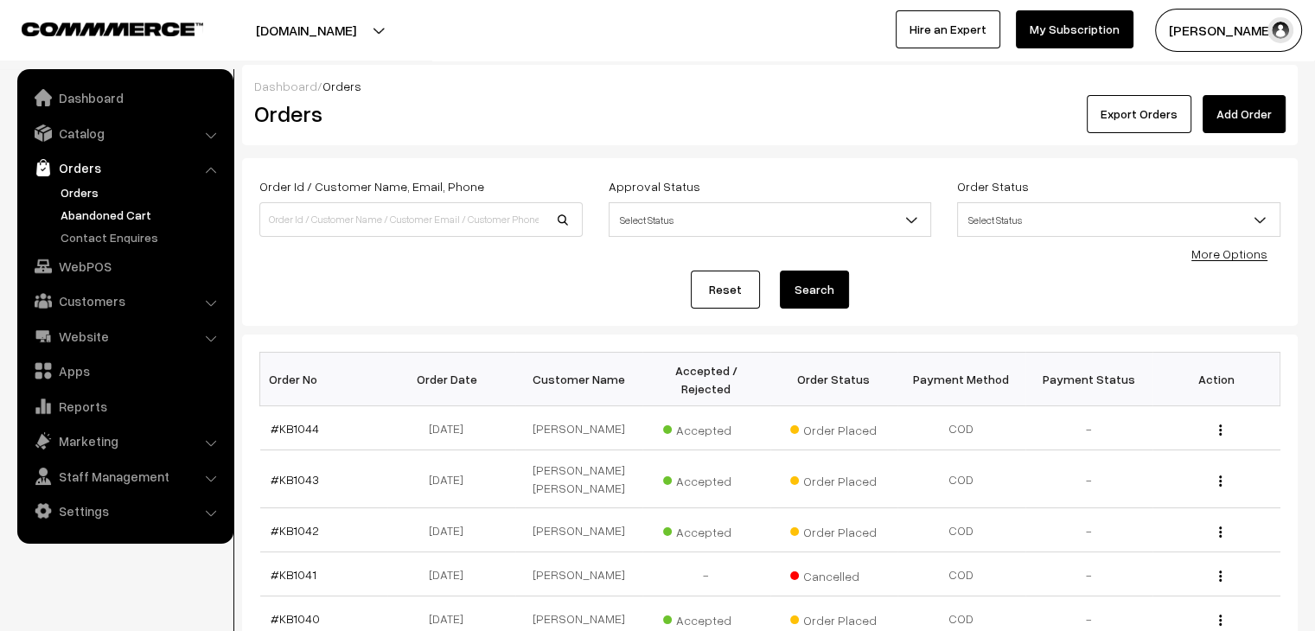
click at [122, 222] on ul "Orders" at bounding box center [126, 214] width 208 height 63
click at [82, 216] on link "Abandoned Cart" at bounding box center [141, 215] width 171 height 18
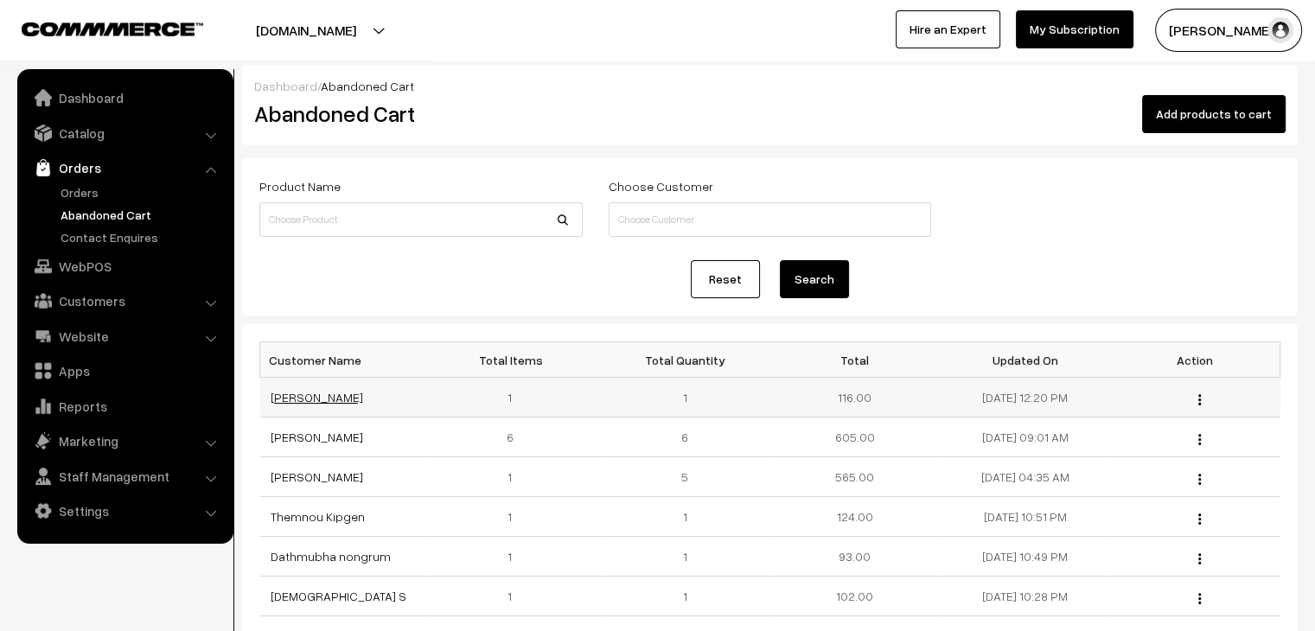
click at [277, 399] on link "[PERSON_NAME]" at bounding box center [317, 397] width 93 height 15
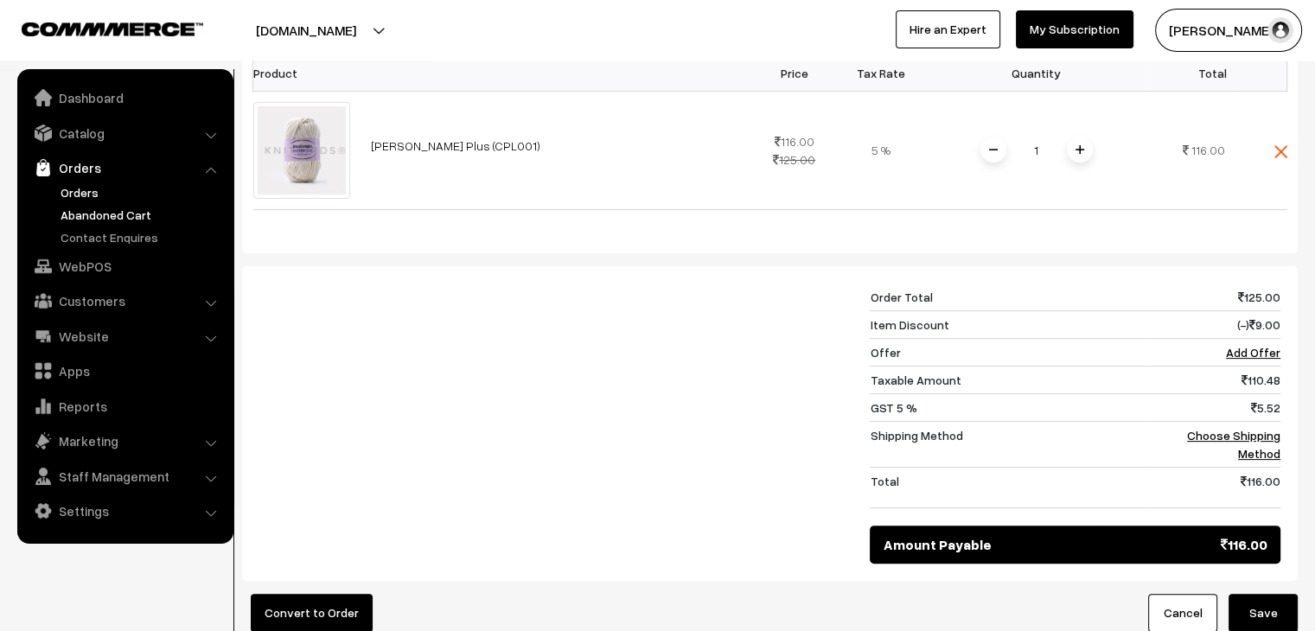
click at [83, 190] on link "Orders" at bounding box center [141, 192] width 171 height 18
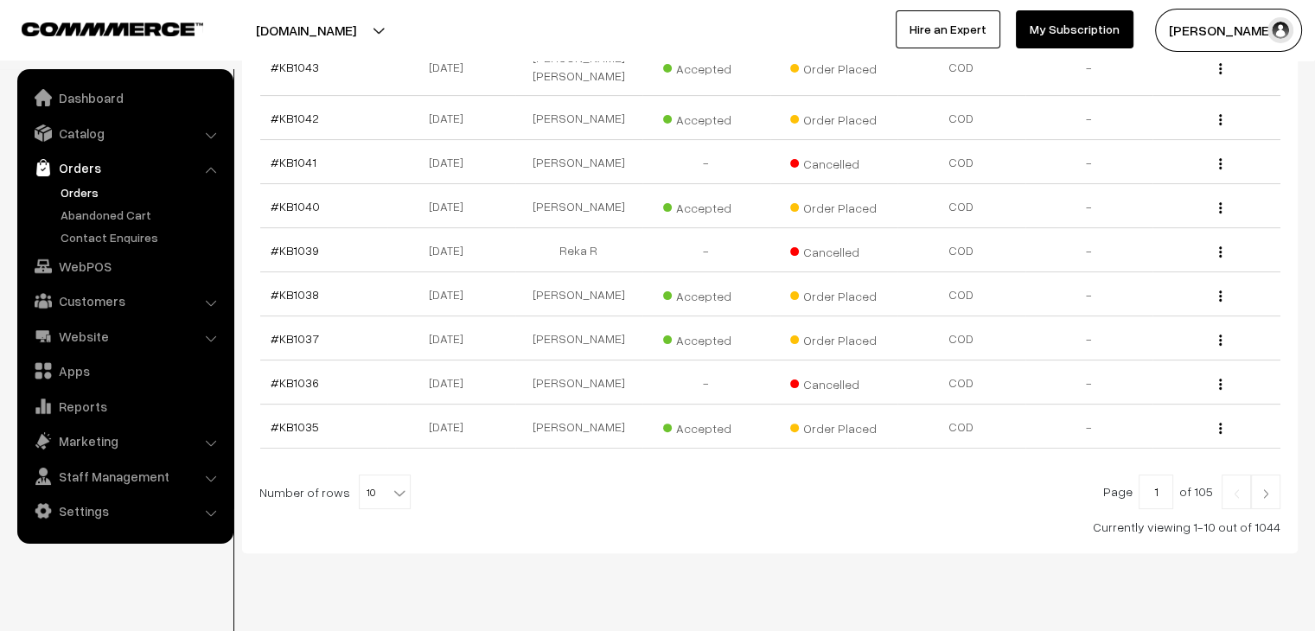
click at [391, 484] on b at bounding box center [399, 492] width 17 height 17
select select "90"
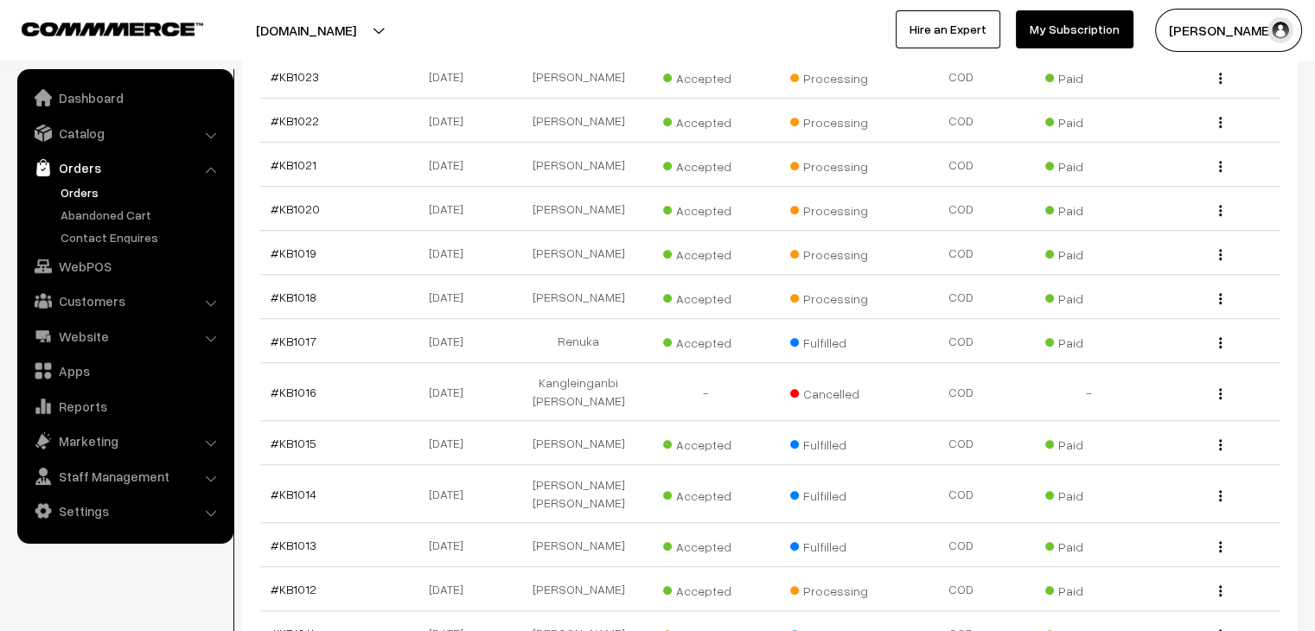
scroll to position [1297, 0]
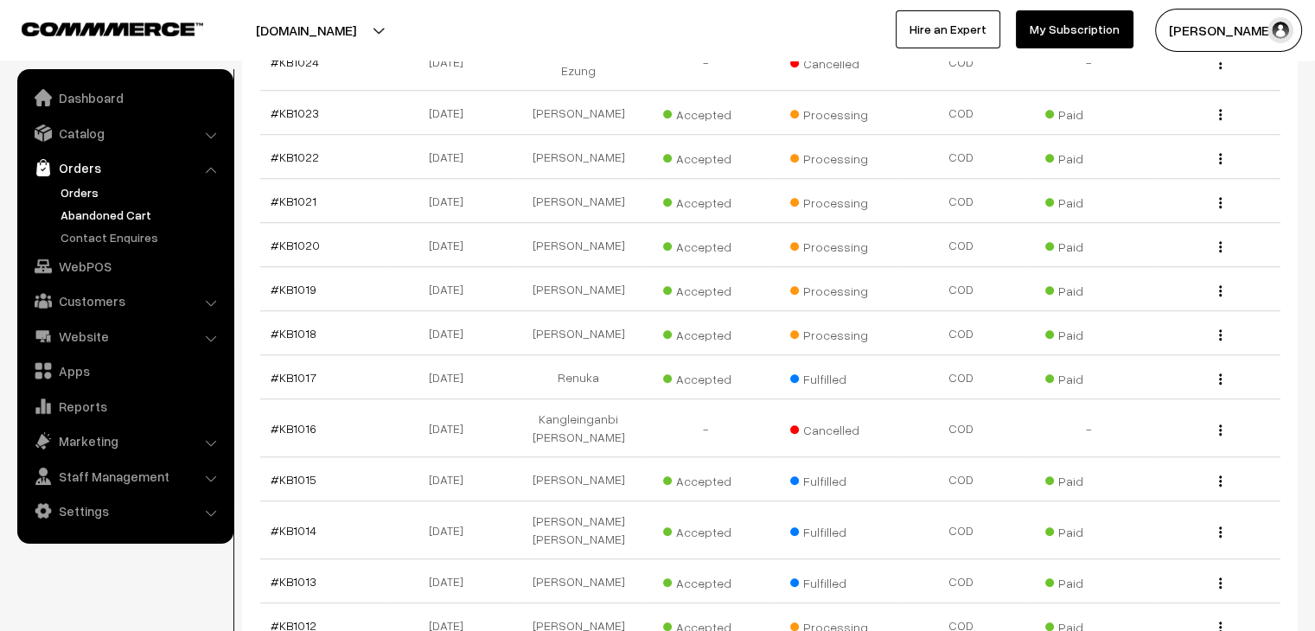
click at [157, 216] on link "Abandoned Cart" at bounding box center [141, 215] width 171 height 18
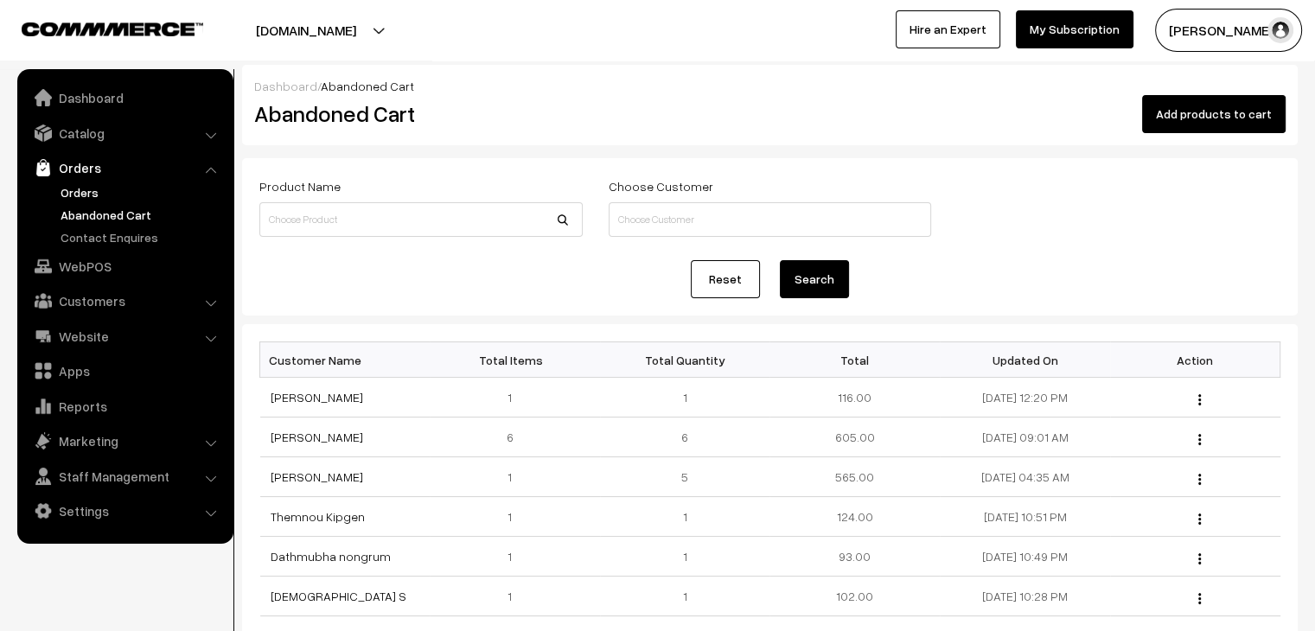
click at [80, 188] on link "Orders" at bounding box center [141, 192] width 171 height 18
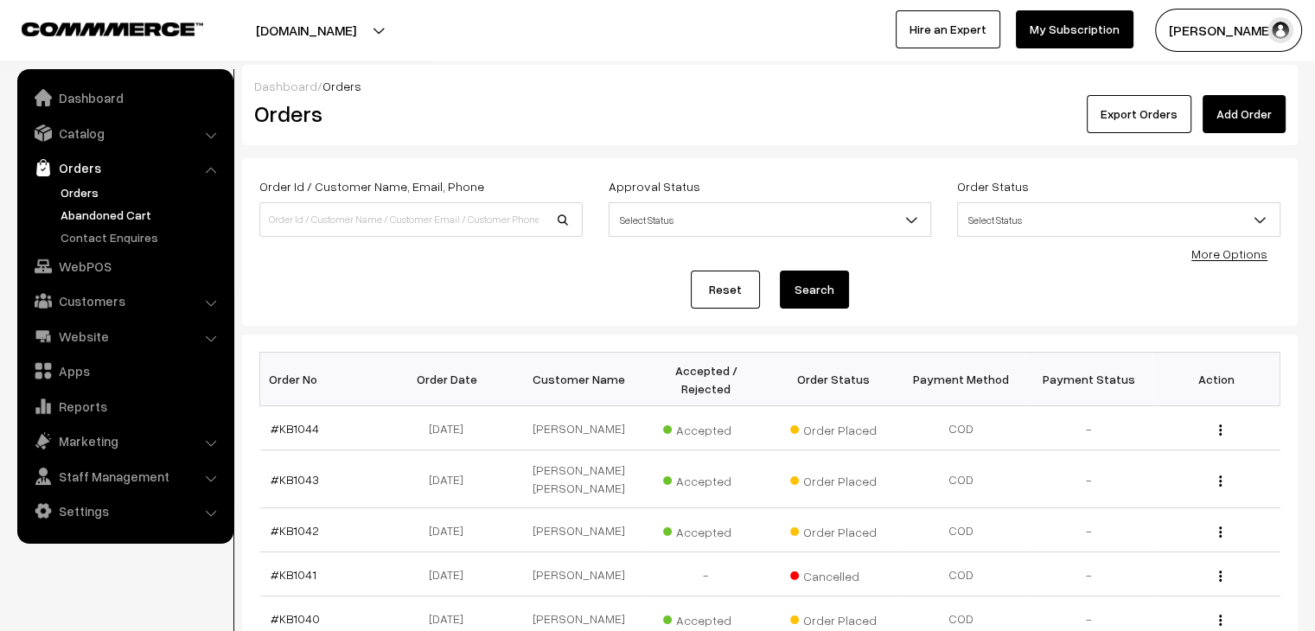
click at [152, 213] on link "Abandoned Cart" at bounding box center [141, 215] width 171 height 18
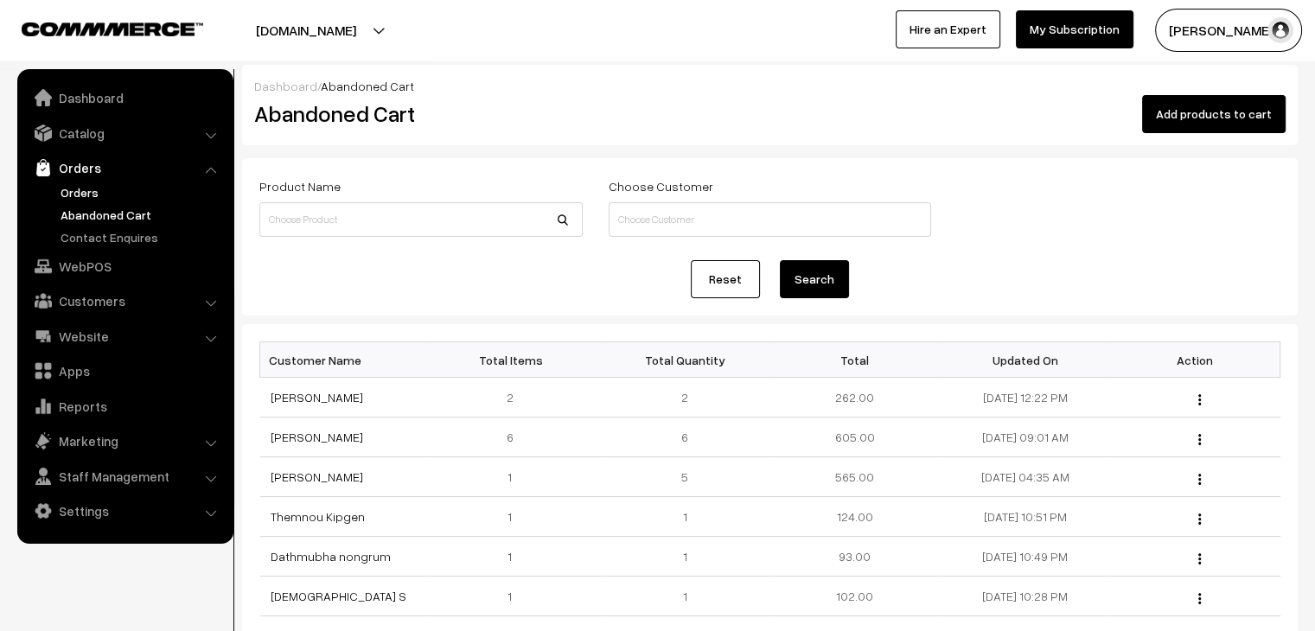
click at [90, 197] on link "Orders" at bounding box center [141, 192] width 171 height 18
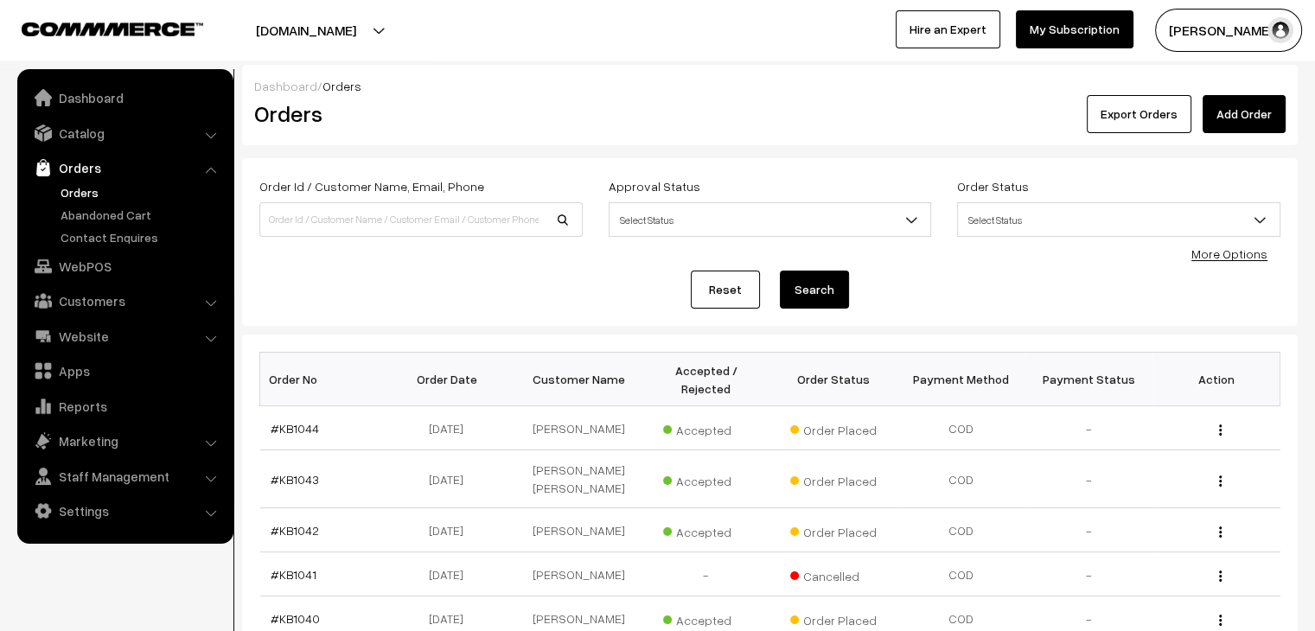
click at [84, 195] on link "Orders" at bounding box center [141, 192] width 171 height 18
click at [142, 213] on link "Abandoned Cart" at bounding box center [141, 215] width 171 height 18
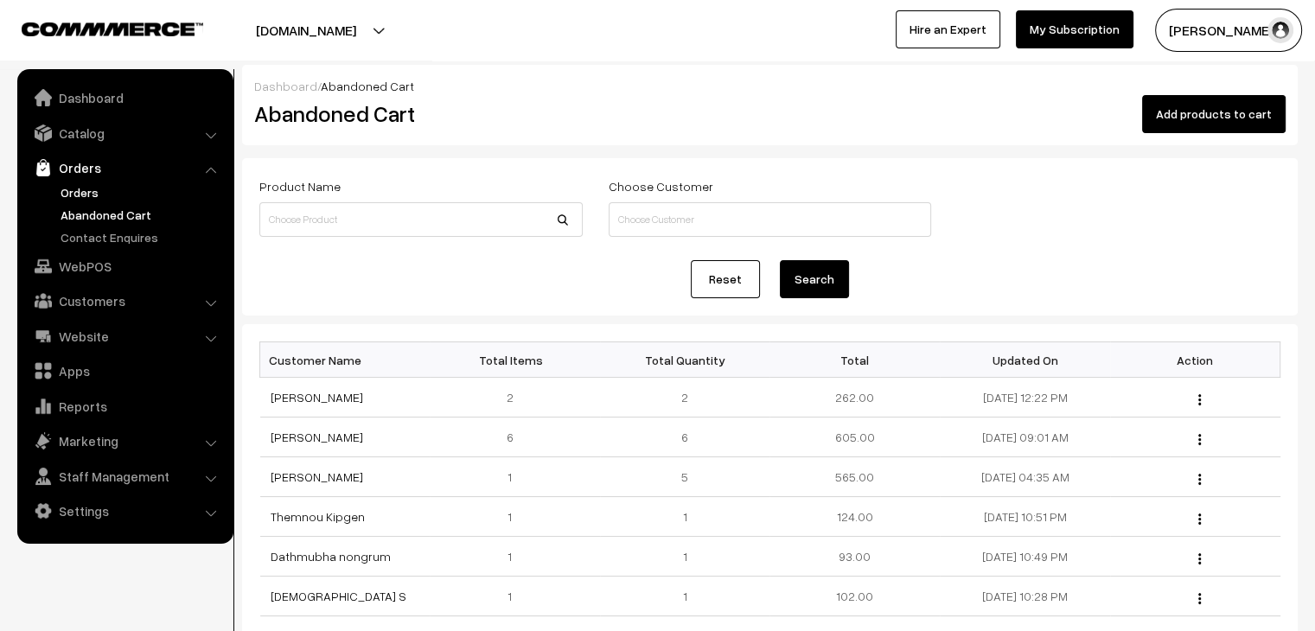
click at [83, 197] on link "Orders" at bounding box center [141, 192] width 171 height 18
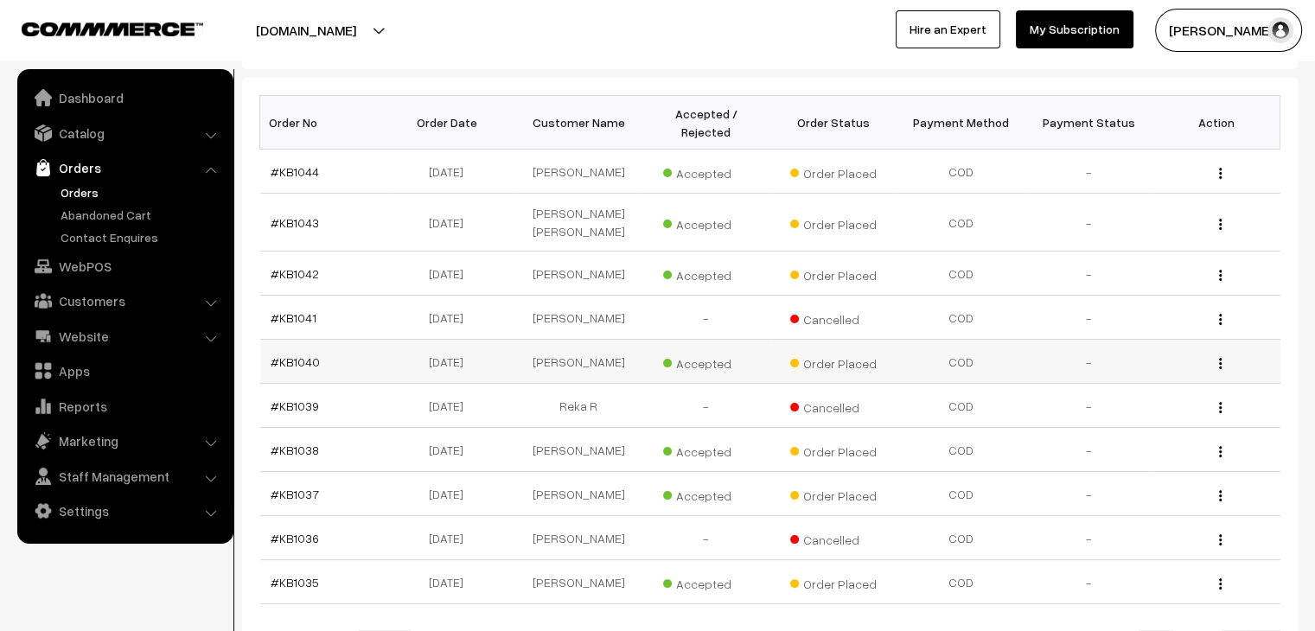
scroll to position [259, 0]
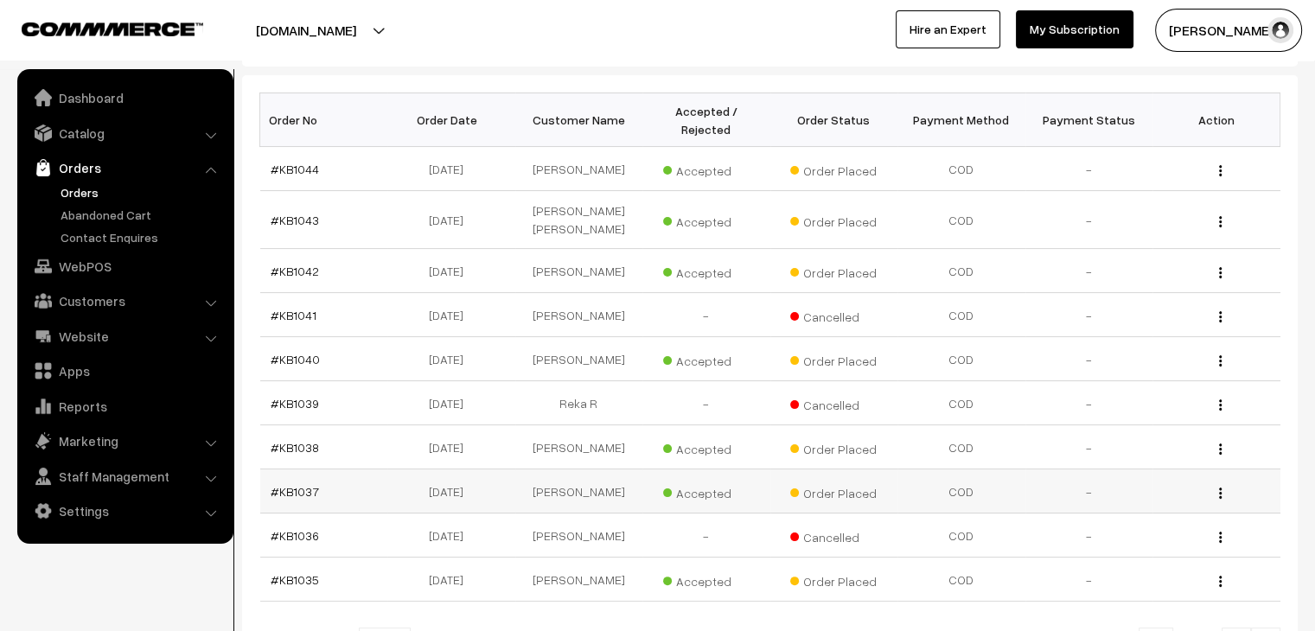
click at [291, 470] on td "#KB1037" at bounding box center [324, 492] width 128 height 44
click at [292, 484] on link "#KB1037" at bounding box center [295, 491] width 48 height 15
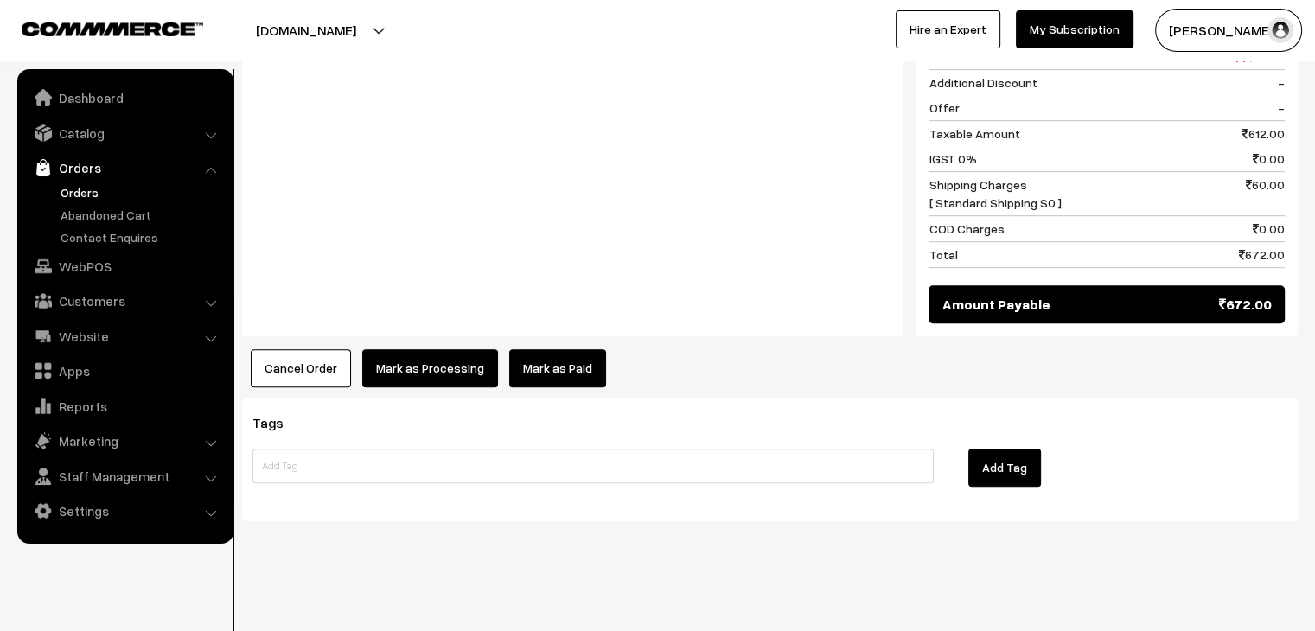
click at [527, 359] on link "Mark as Paid" at bounding box center [557, 368] width 97 height 38
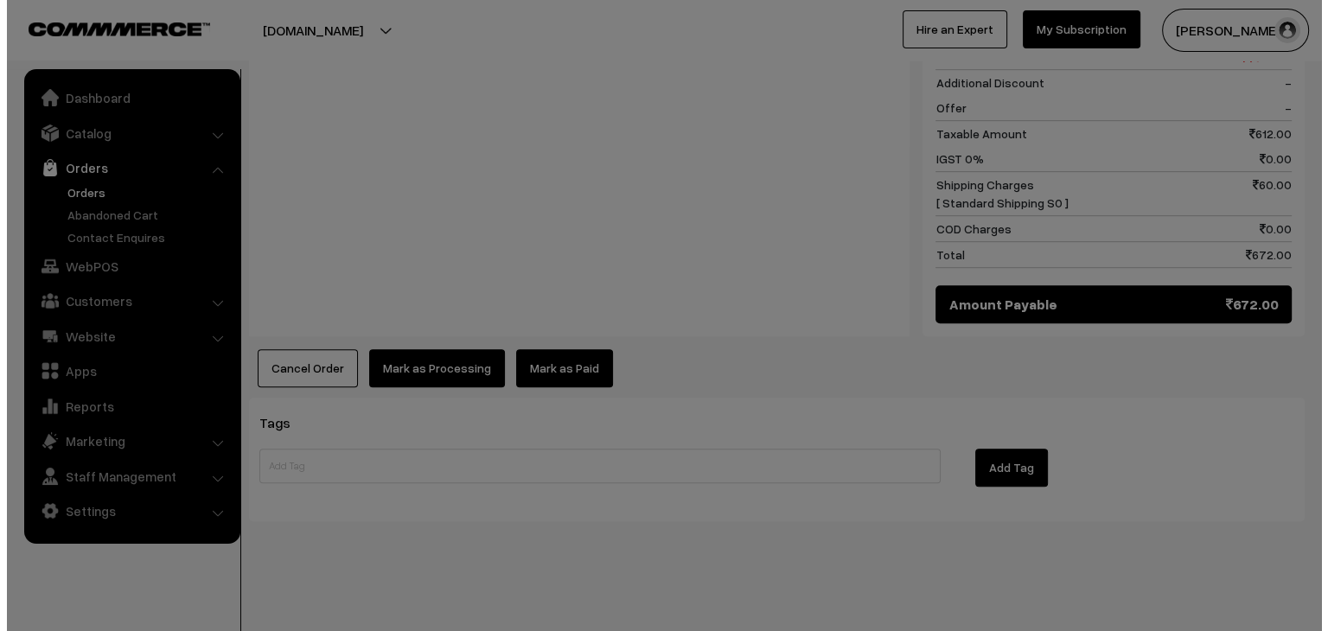
scroll to position [894, 0]
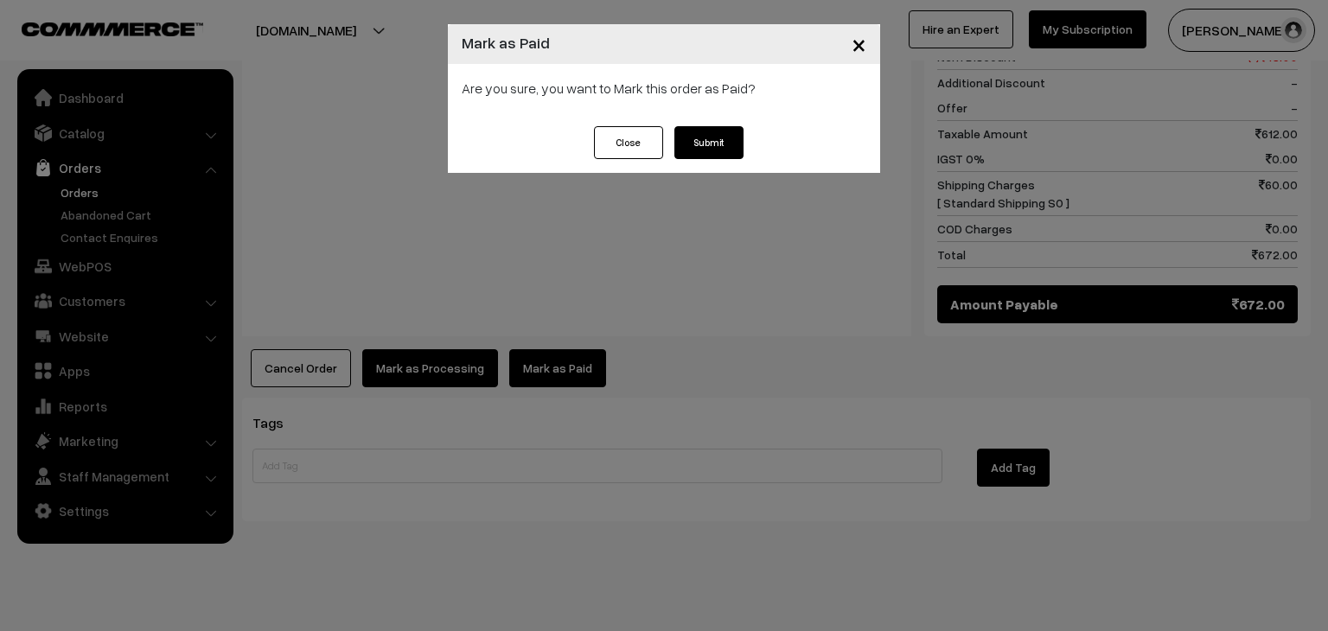
click at [710, 131] on button "Submit" at bounding box center [708, 142] width 69 height 33
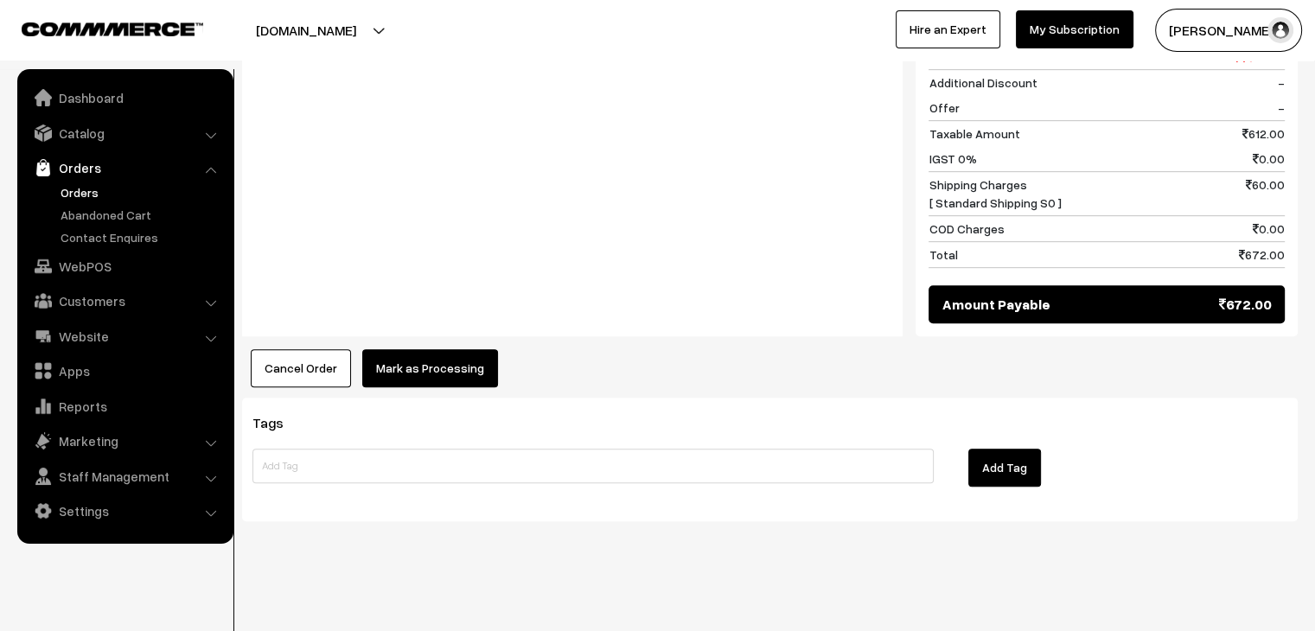
click at [429, 367] on button "Mark as Processing" at bounding box center [430, 368] width 136 height 38
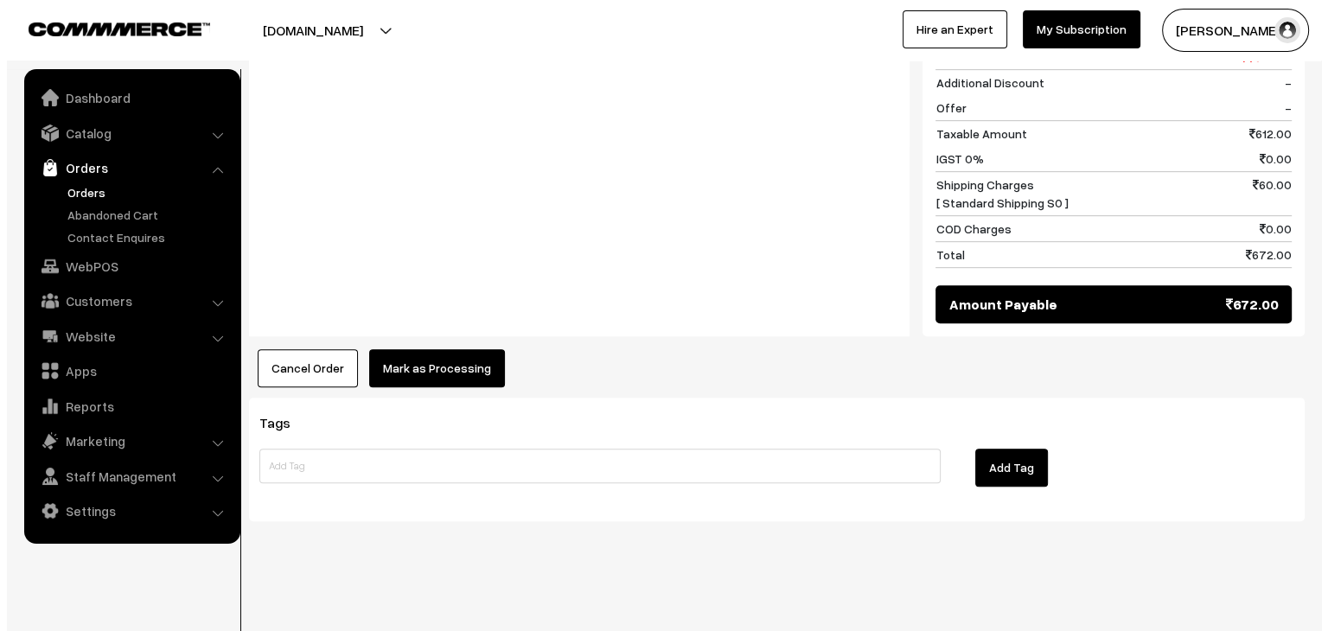
scroll to position [894, 0]
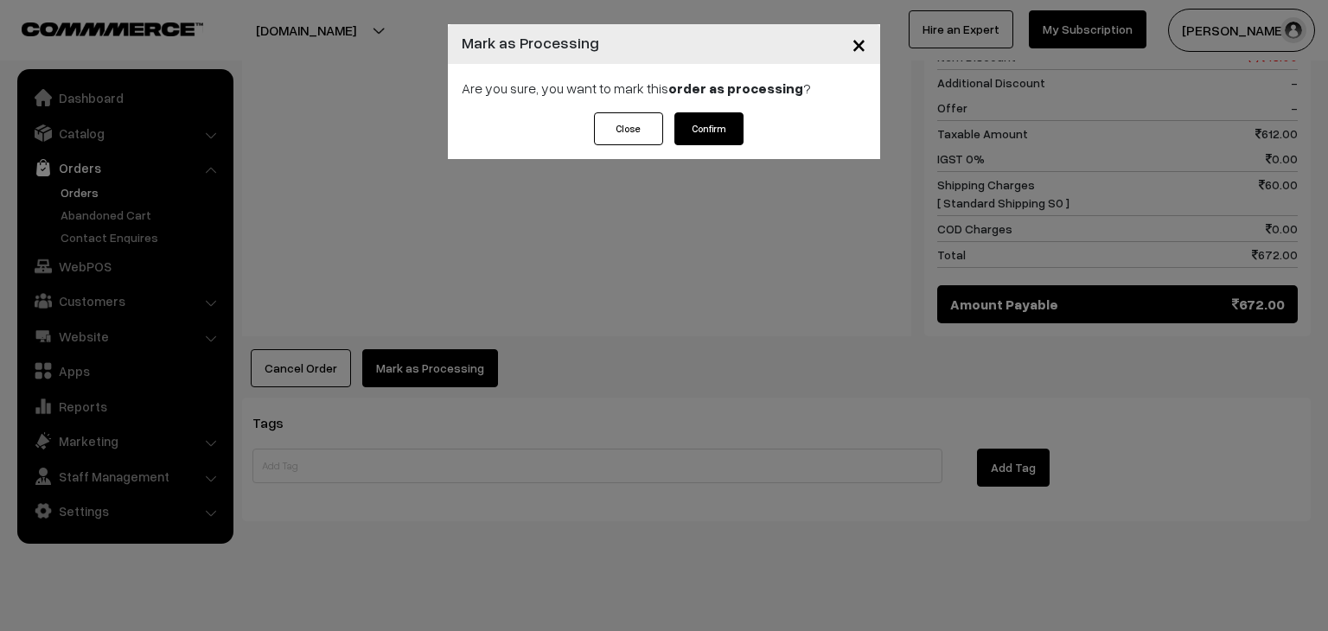
click at [709, 120] on button "Confirm" at bounding box center [708, 128] width 69 height 33
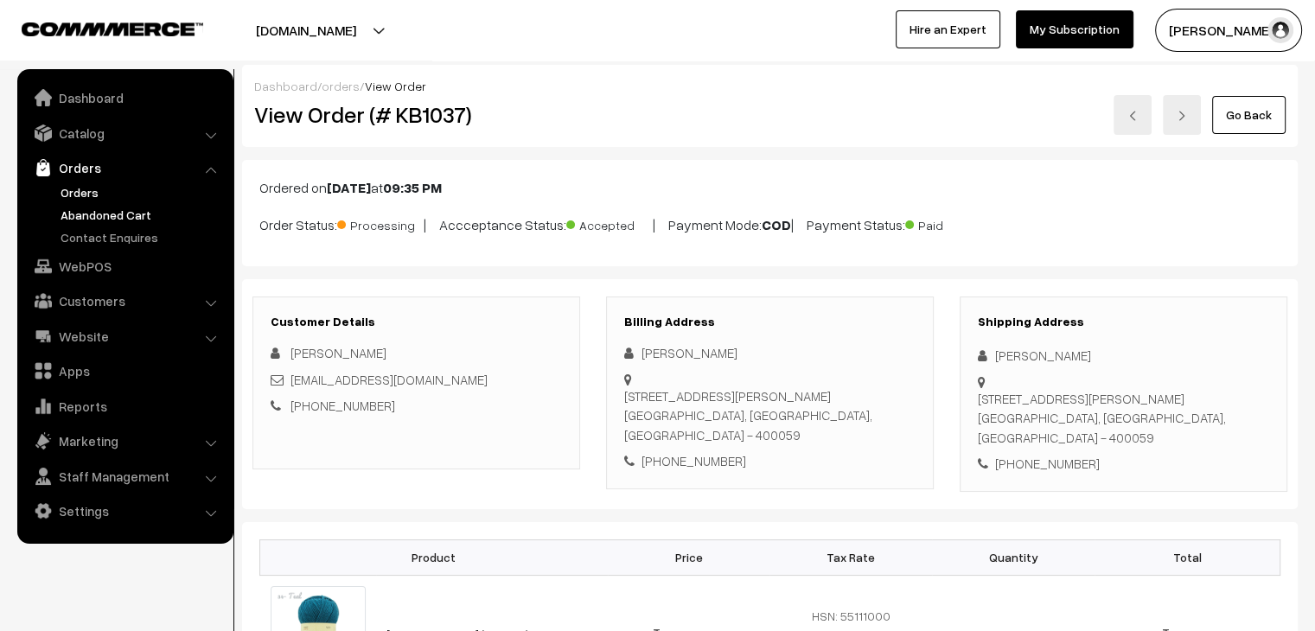
click at [137, 212] on link "Abandoned Cart" at bounding box center [141, 215] width 171 height 18
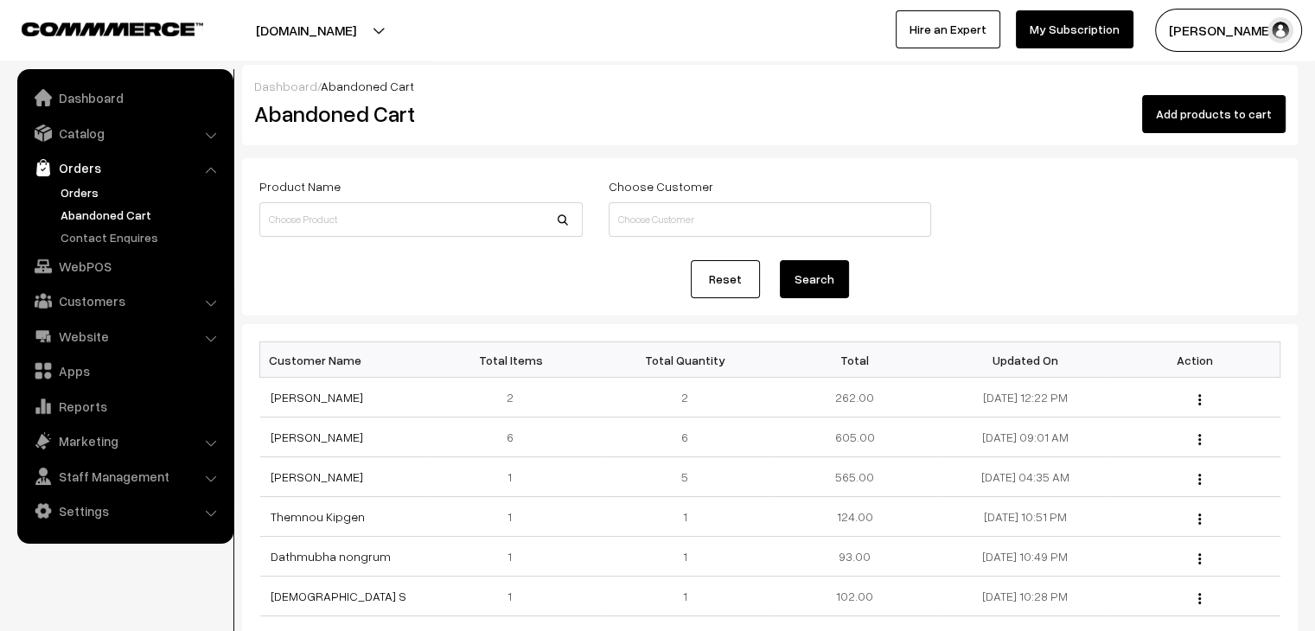
click at [84, 191] on link "Orders" at bounding box center [141, 192] width 171 height 18
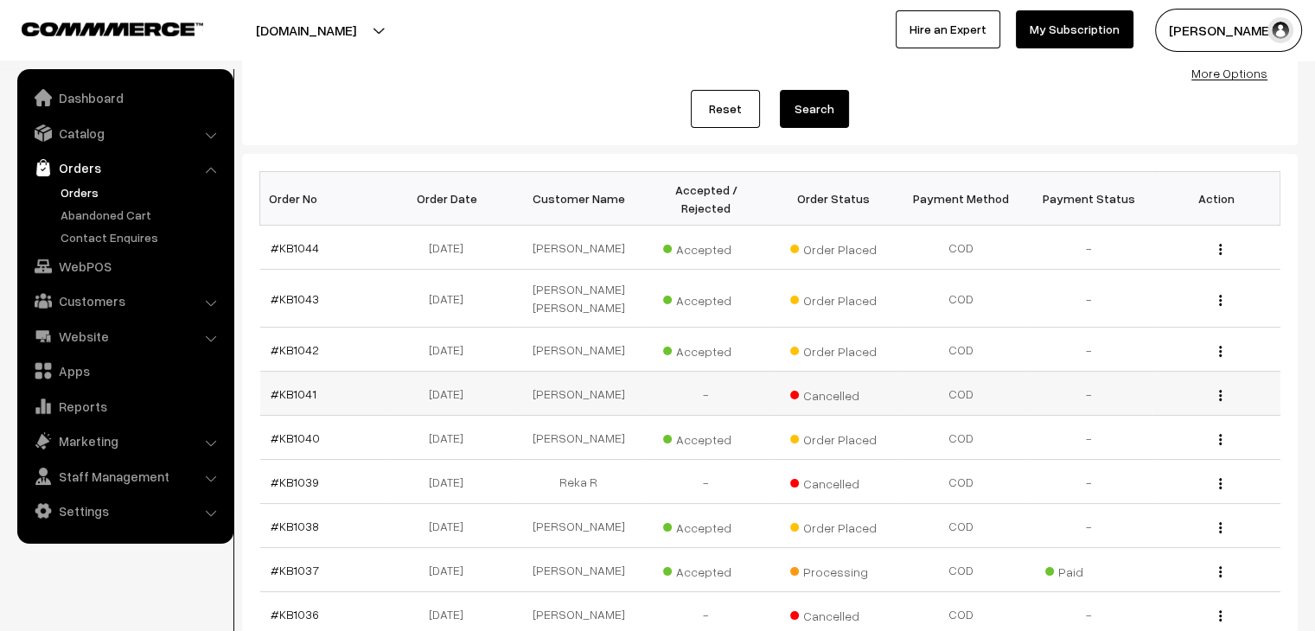
scroll to position [259, 0]
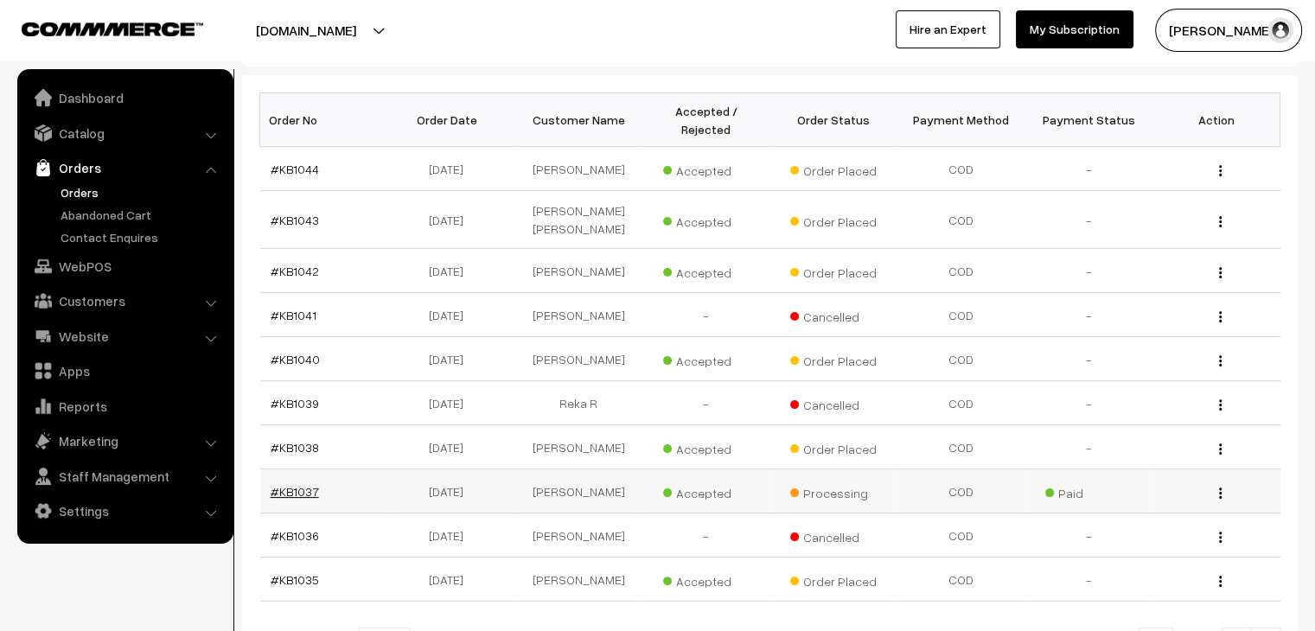
click at [293, 484] on link "#KB1037" at bounding box center [295, 491] width 48 height 15
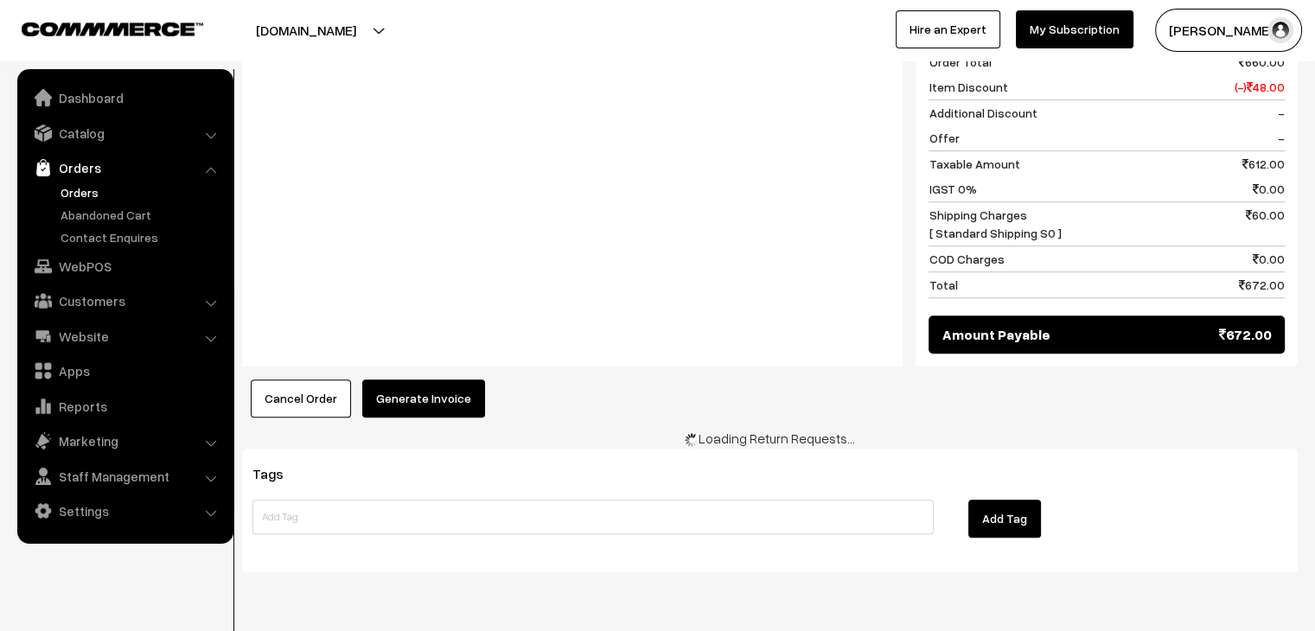
drag, startPoint x: 0, startPoint y: 0, endPoint x: 399, endPoint y: 399, distance: 564.3
click at [399, 399] on button "Generate Invoice" at bounding box center [423, 399] width 123 height 38
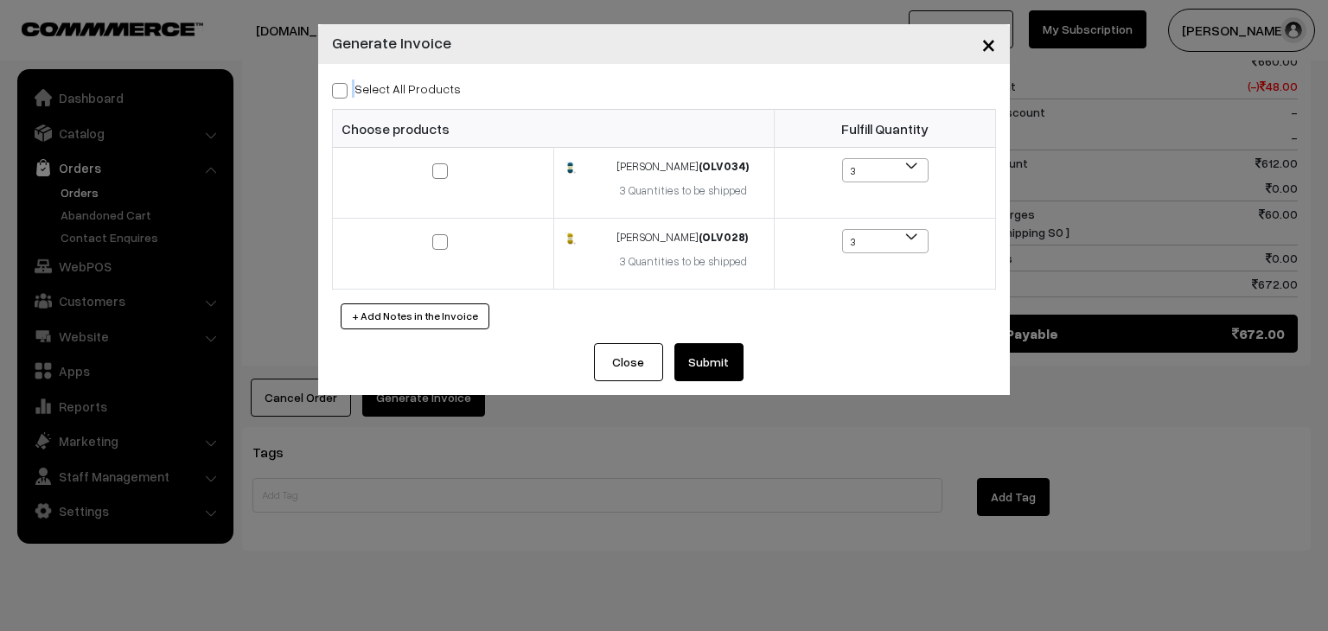
click at [347, 84] on label "Select All Products" at bounding box center [396, 89] width 129 height 18
click at [333, 91] on span at bounding box center [340, 91] width 16 height 16
click at [333, 91] on input "Select All Products" at bounding box center [337, 87] width 11 height 11
checkbox input "true"
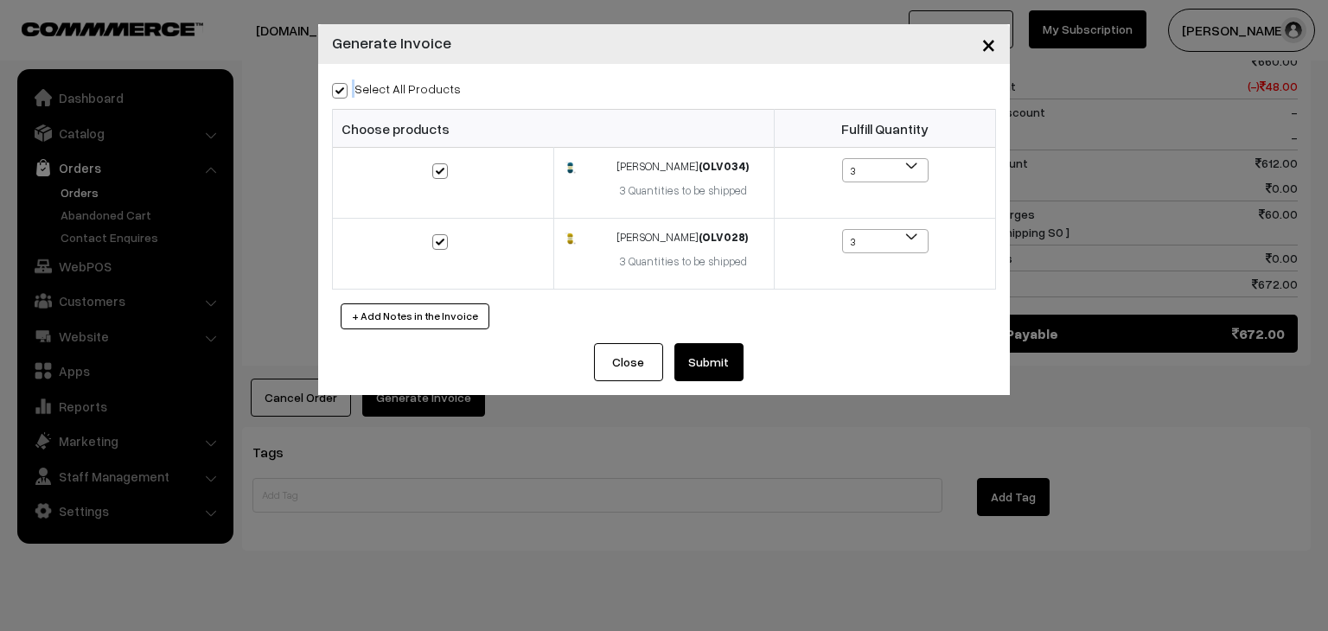
checkbox input "true"
click at [694, 357] on button "Submit" at bounding box center [708, 362] width 69 height 38
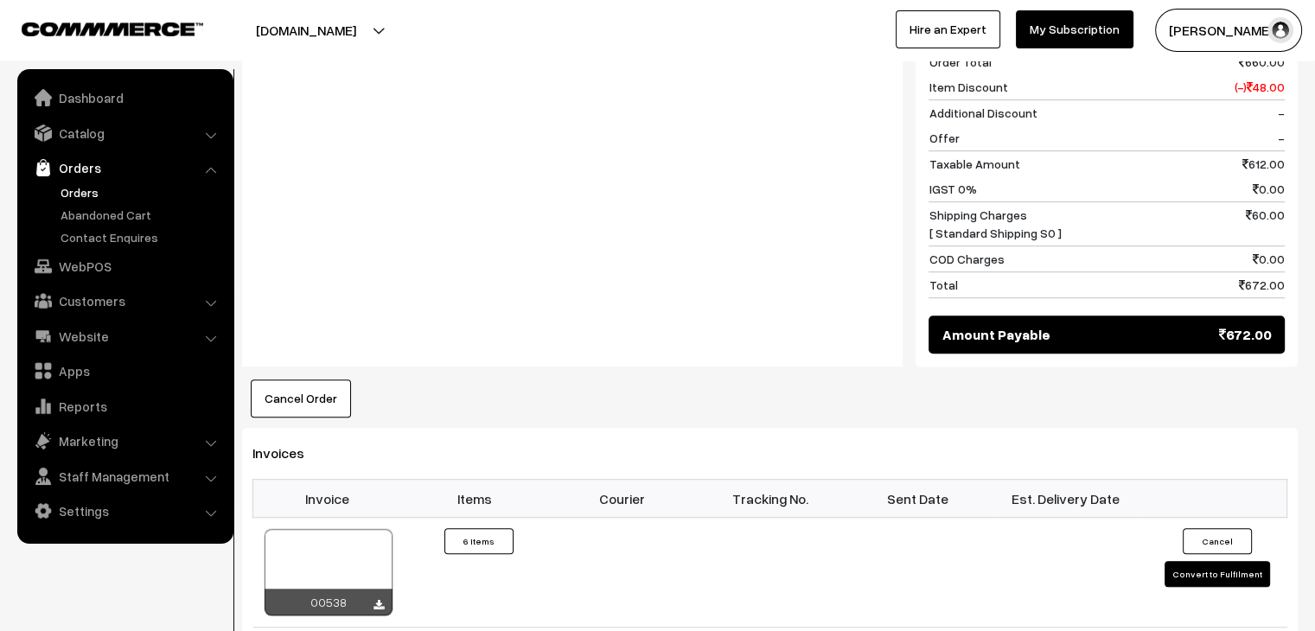
click at [90, 195] on link "Orders" at bounding box center [141, 192] width 171 height 18
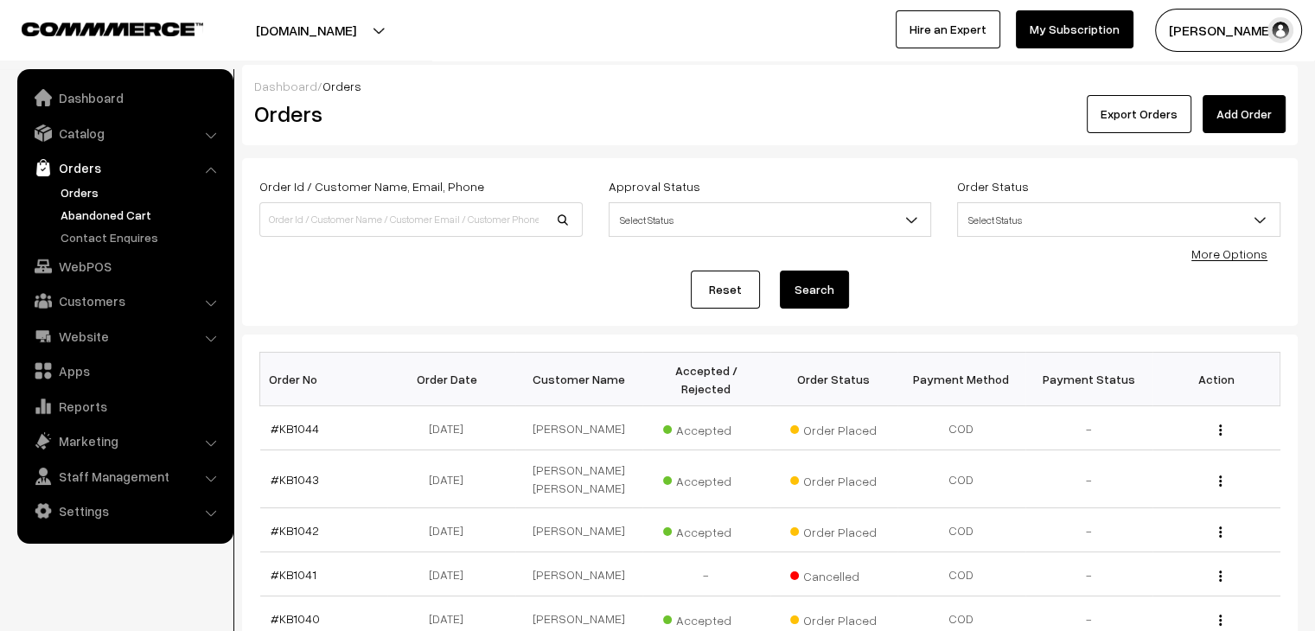
click at [99, 219] on link "Abandoned Cart" at bounding box center [141, 215] width 171 height 18
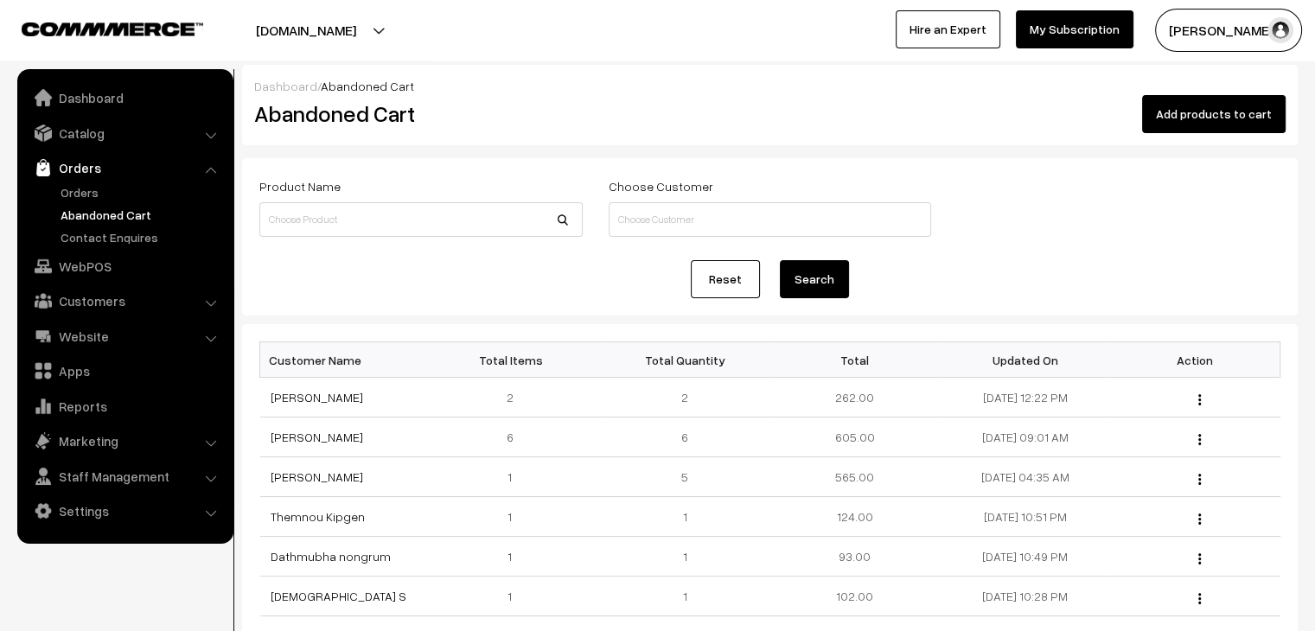
click at [86, 220] on link "Abandoned Cart" at bounding box center [141, 215] width 171 height 18
click at [86, 185] on link "Orders" at bounding box center [141, 192] width 171 height 18
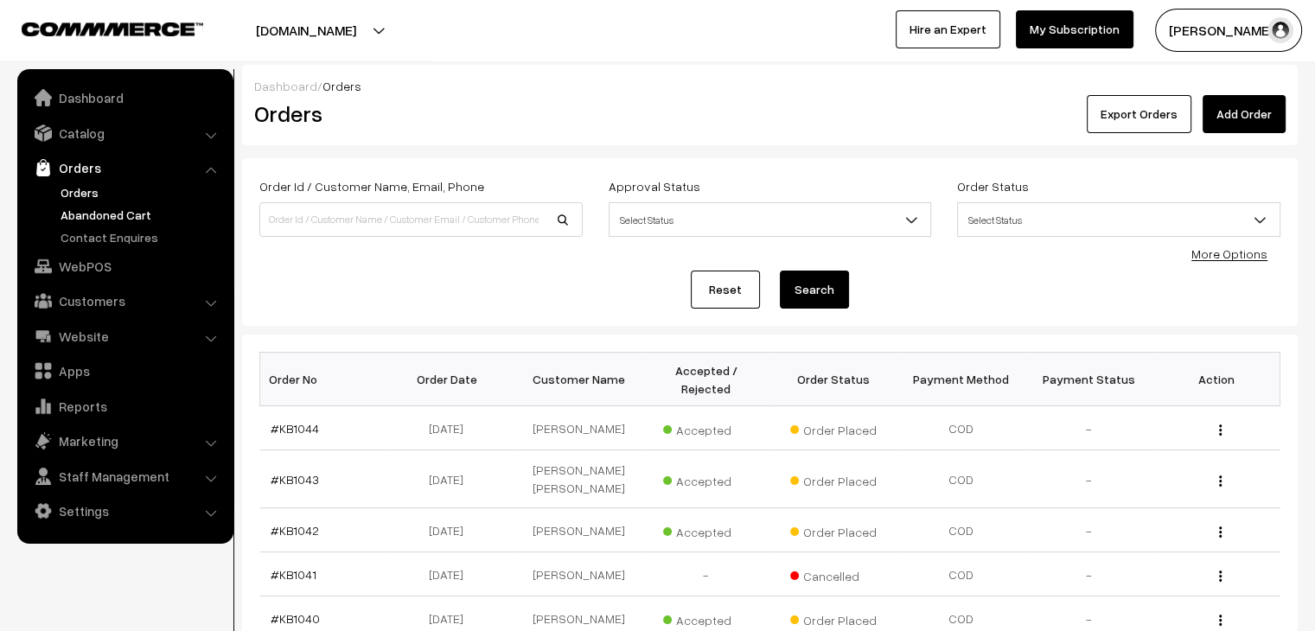
click at [94, 215] on link "Abandoned Cart" at bounding box center [141, 215] width 171 height 18
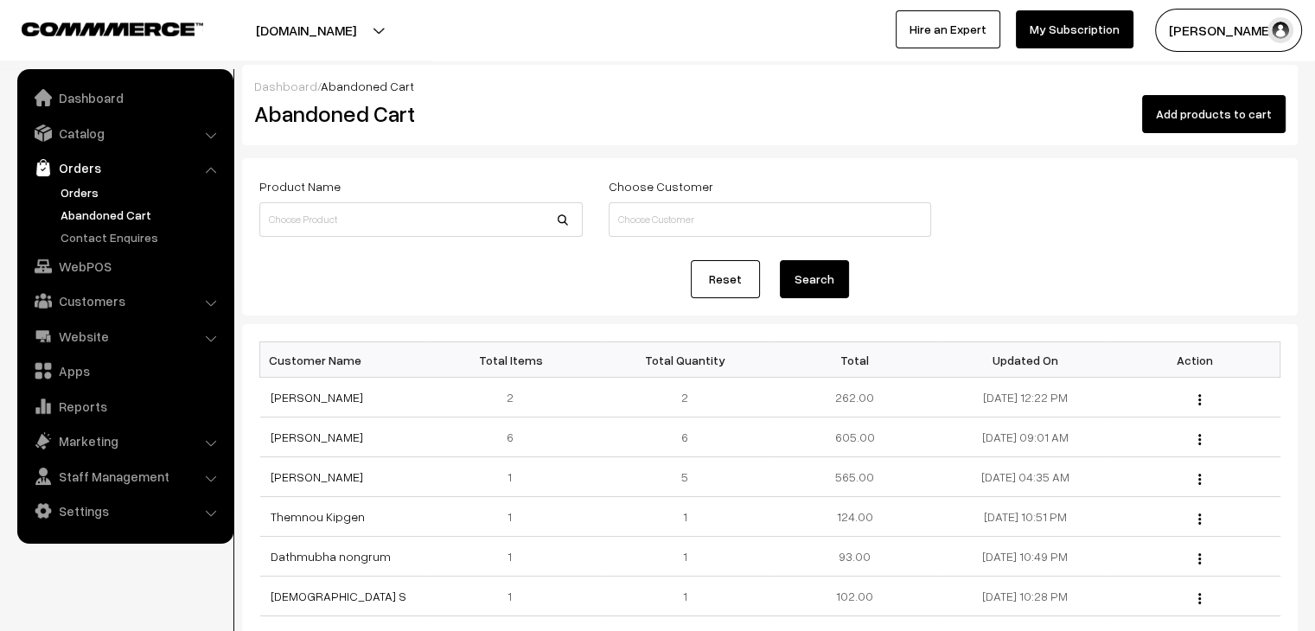
click at [76, 183] on link "Orders" at bounding box center [141, 192] width 171 height 18
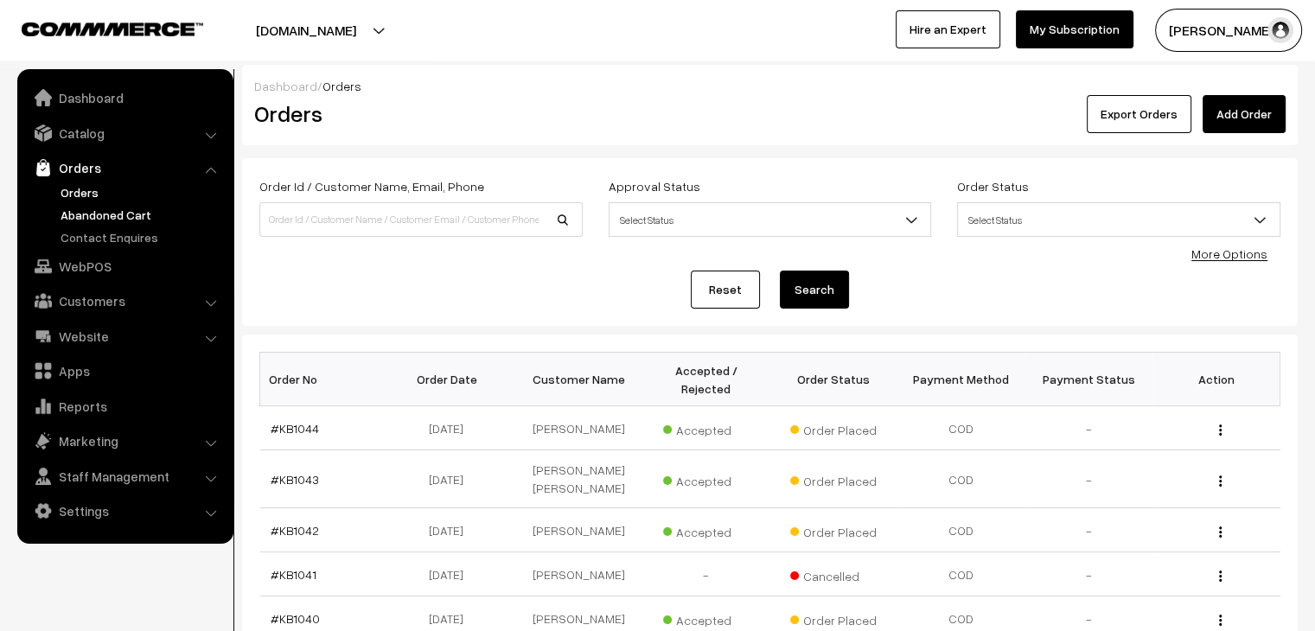
click at [135, 209] on link "Abandoned Cart" at bounding box center [141, 215] width 171 height 18
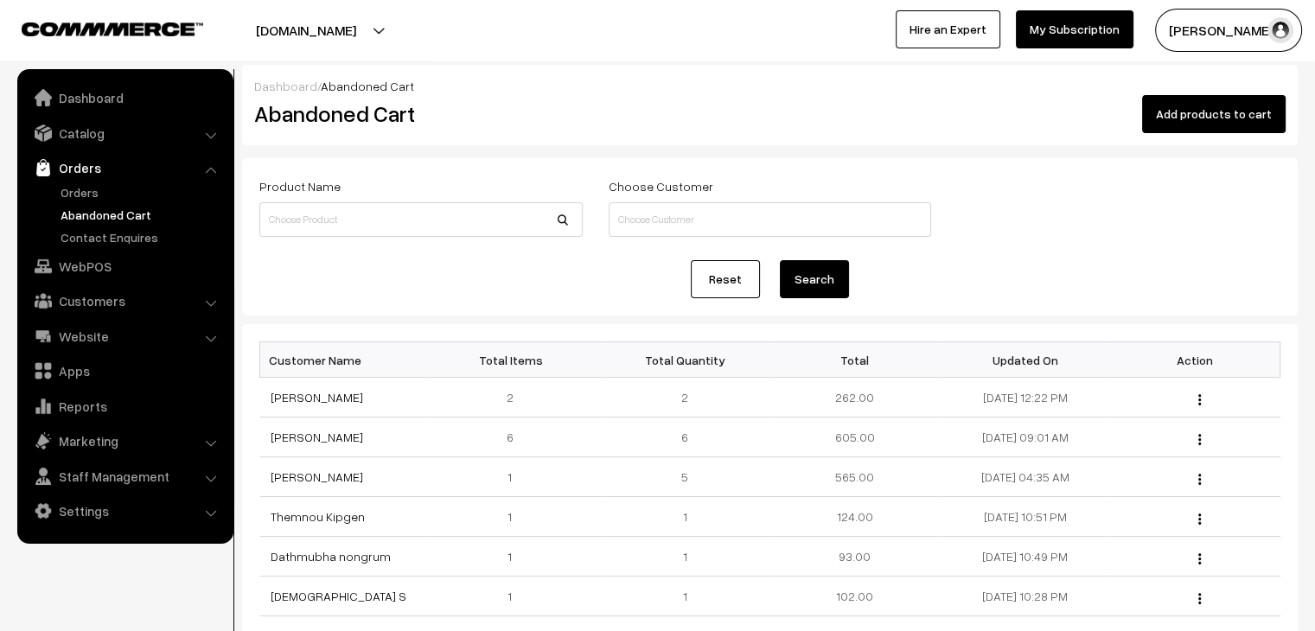
click at [597, 263] on div "Reset Search" at bounding box center [769, 279] width 1021 height 38
click at [56, 195] on link "Orders" at bounding box center [141, 192] width 171 height 18
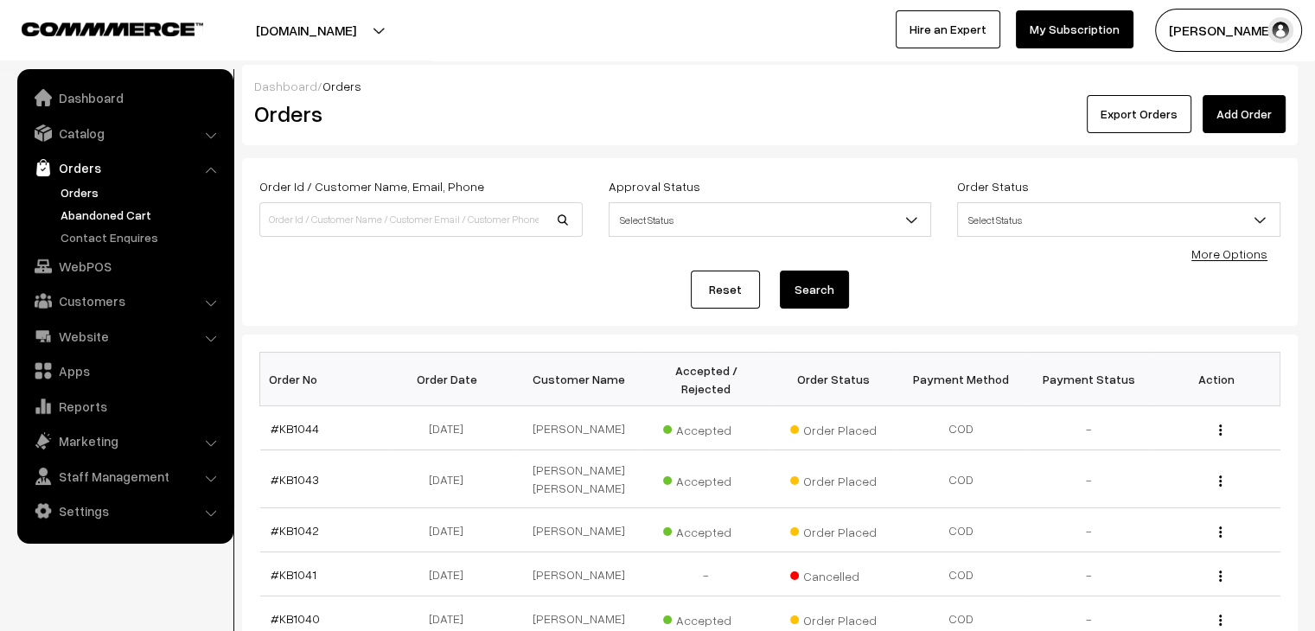
click at [120, 214] on link "Abandoned Cart" at bounding box center [141, 215] width 171 height 18
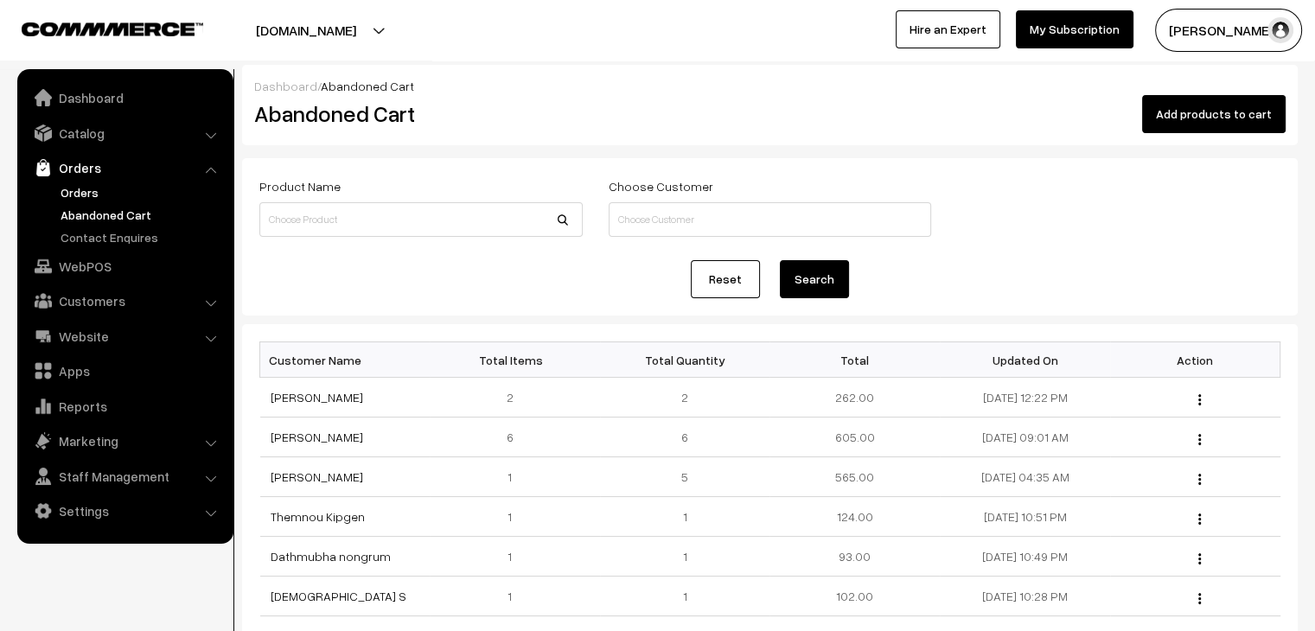
click at [64, 195] on link "Orders" at bounding box center [141, 192] width 171 height 18
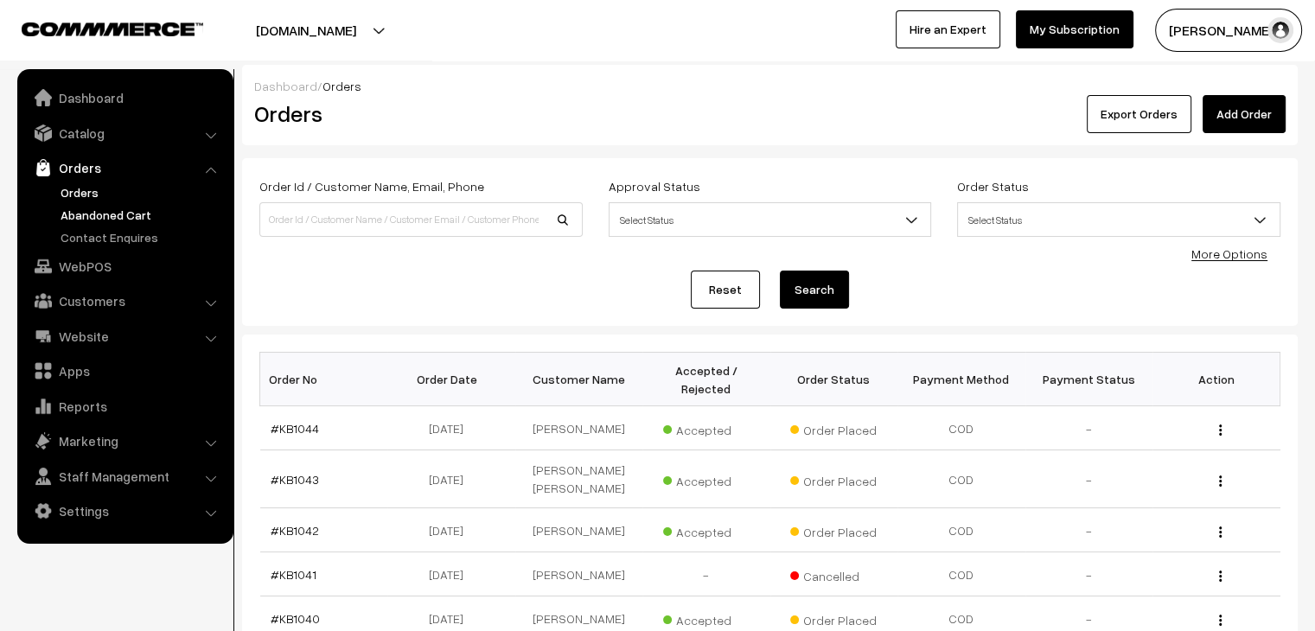
click at [144, 219] on link "Abandoned Cart" at bounding box center [141, 215] width 171 height 18
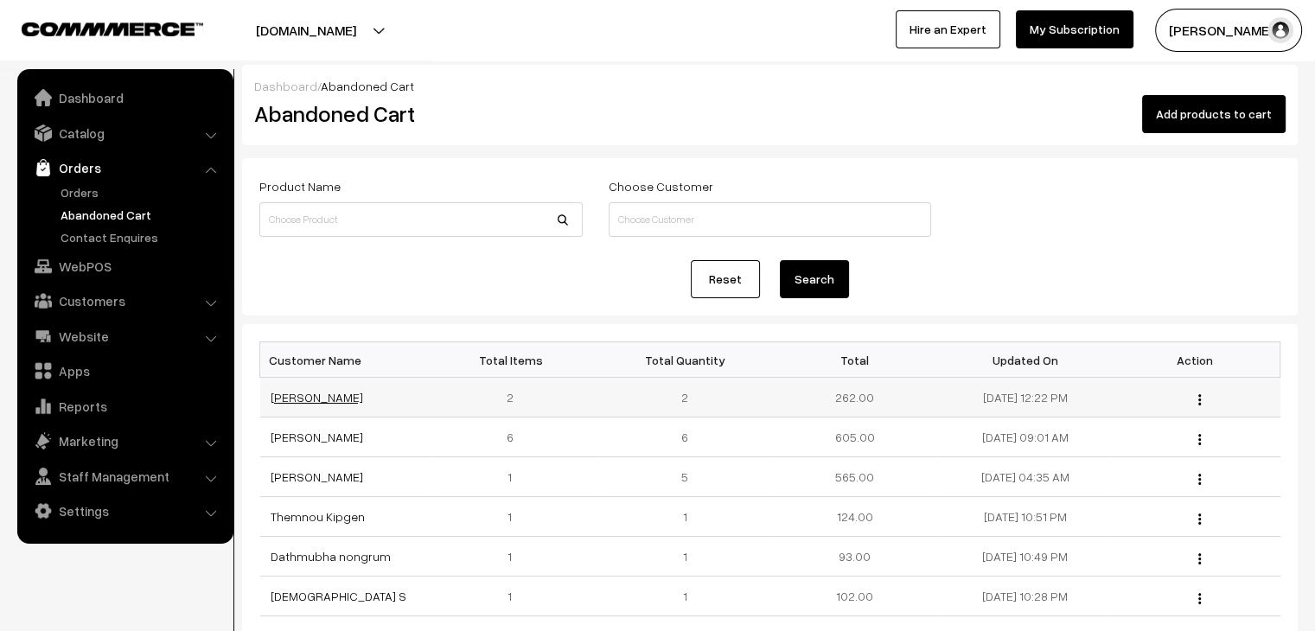
click at [355, 395] on link "[PERSON_NAME]" at bounding box center [317, 397] width 93 height 15
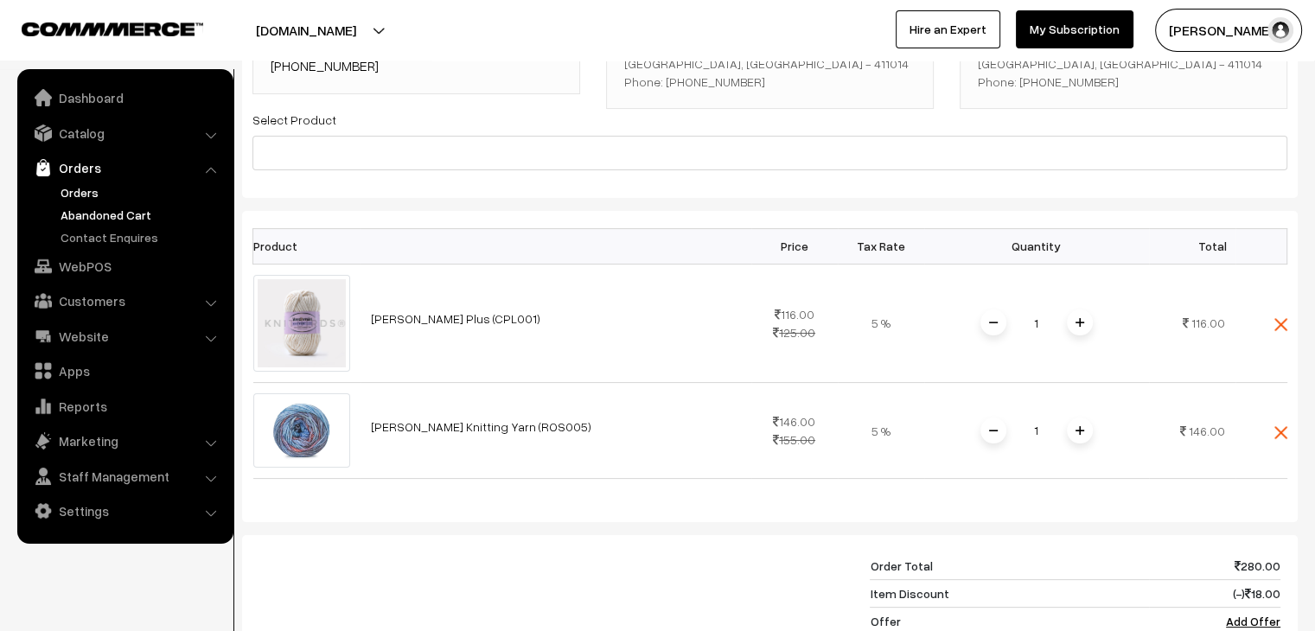
click at [76, 198] on link "Orders" at bounding box center [141, 192] width 171 height 18
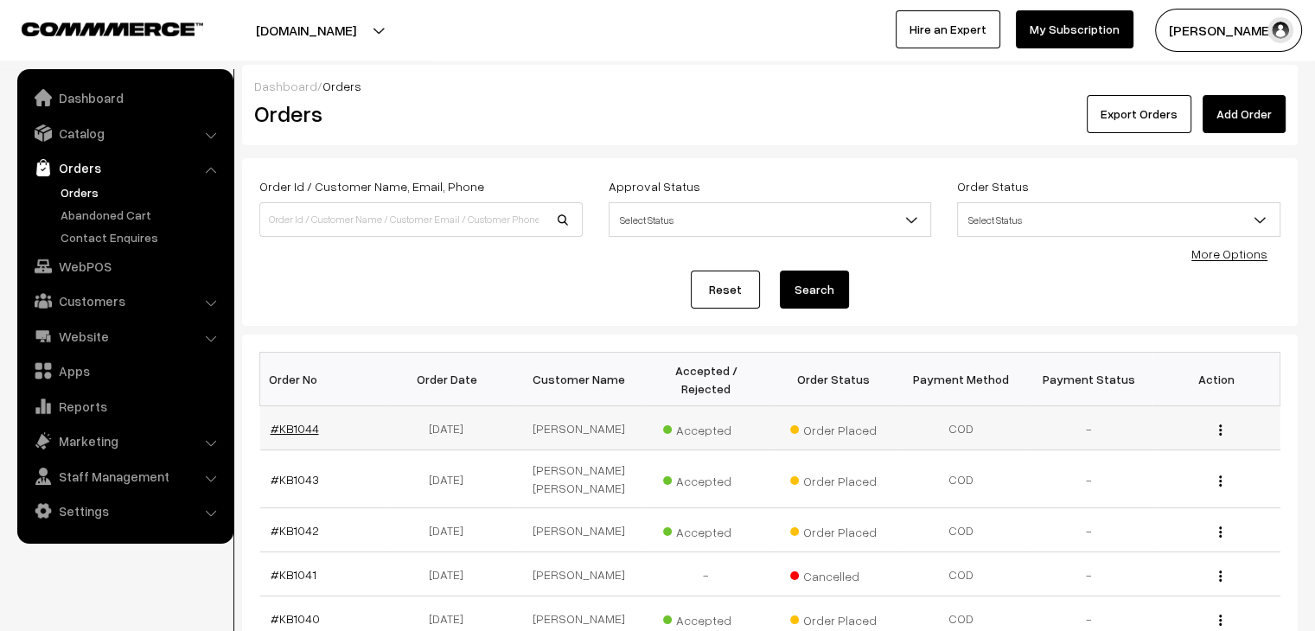
click at [291, 421] on link "#KB1044" at bounding box center [295, 428] width 48 height 15
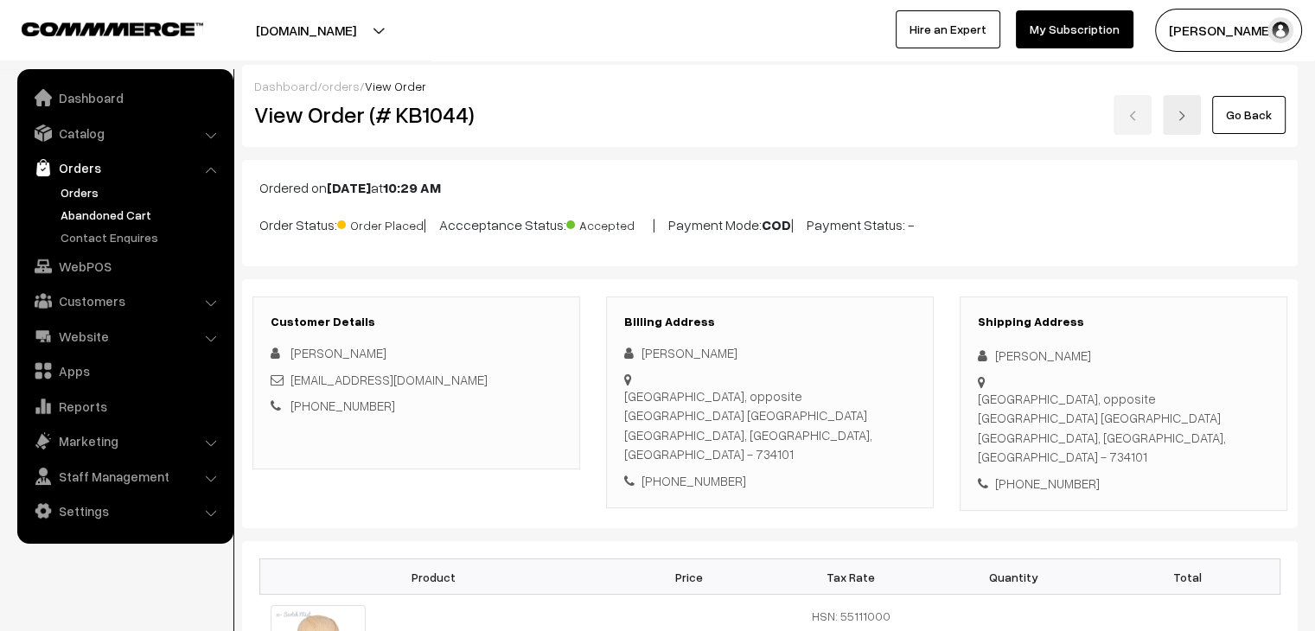
click at [110, 211] on link "Abandoned Cart" at bounding box center [141, 215] width 171 height 18
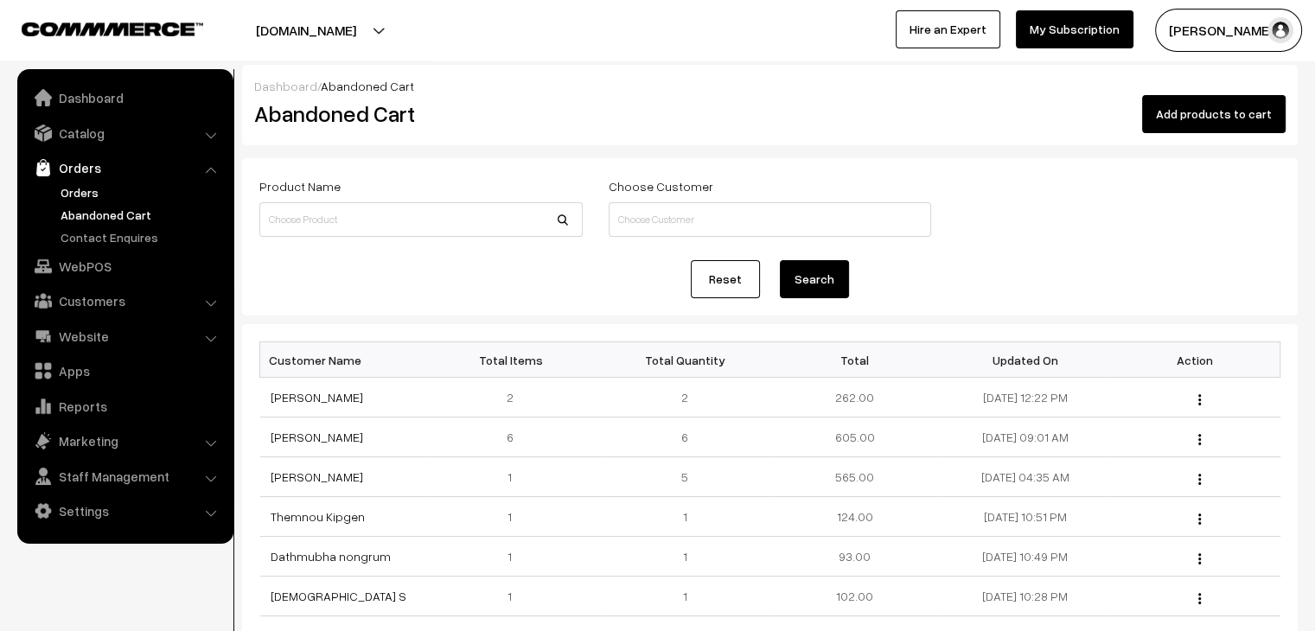
click at [78, 189] on link "Orders" at bounding box center [141, 192] width 171 height 18
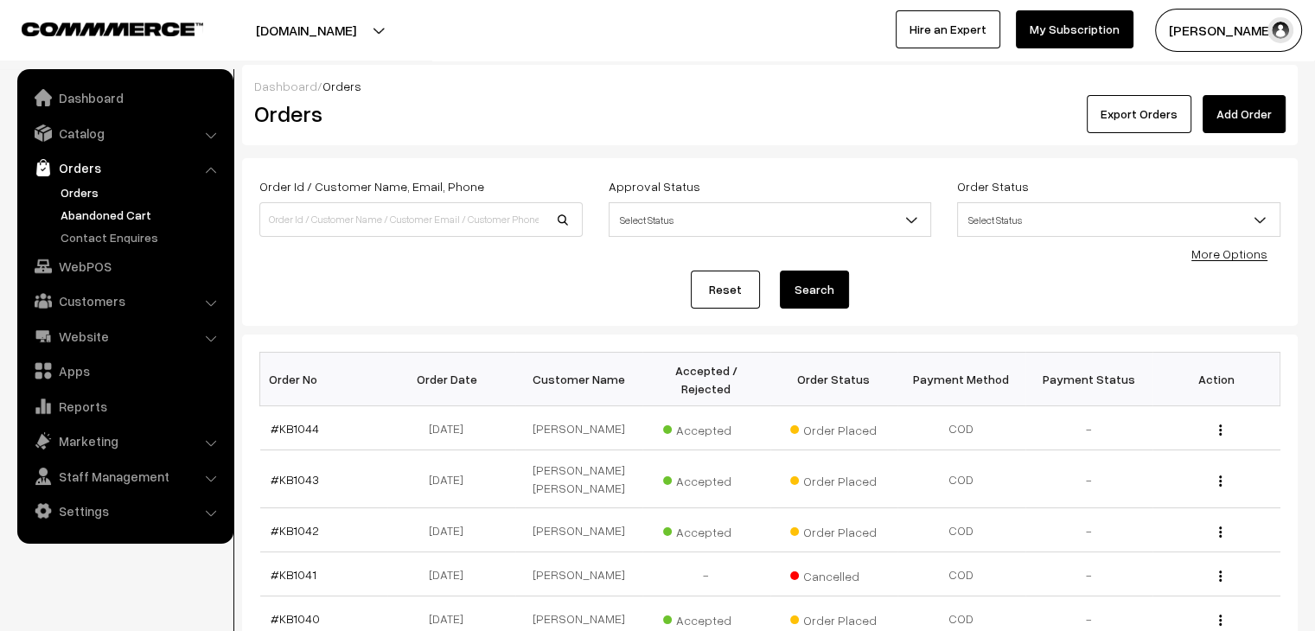
click at [94, 212] on link "Abandoned Cart" at bounding box center [141, 215] width 171 height 18
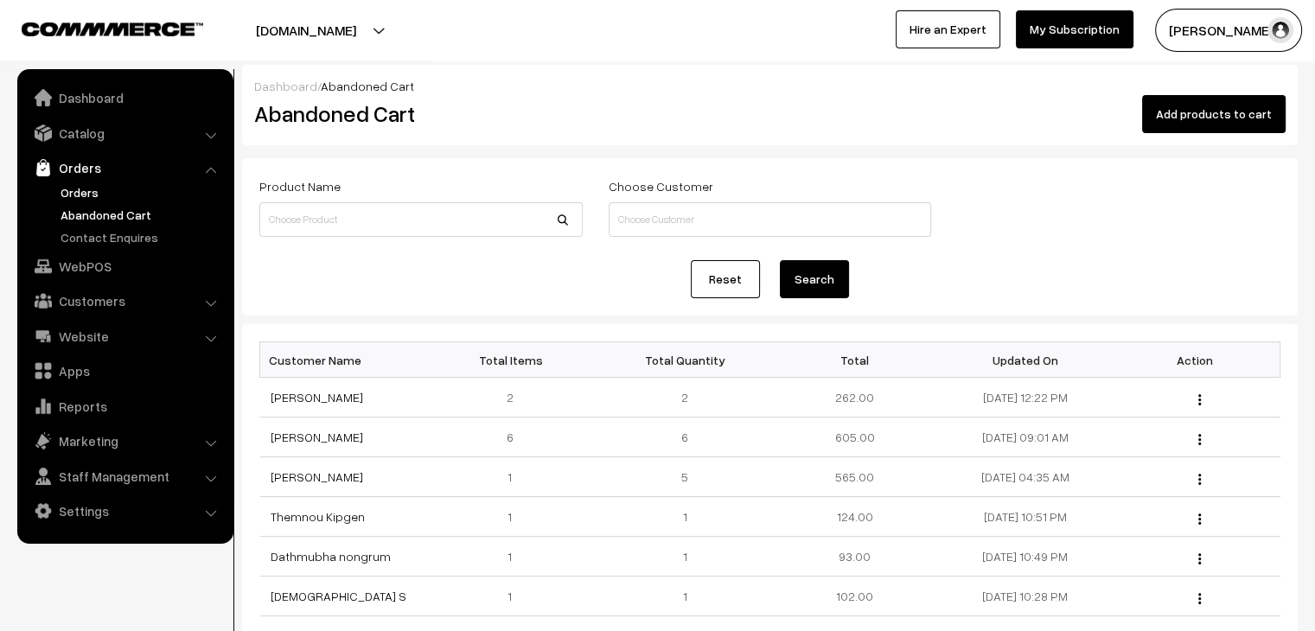
click at [96, 184] on link "Orders" at bounding box center [141, 192] width 171 height 18
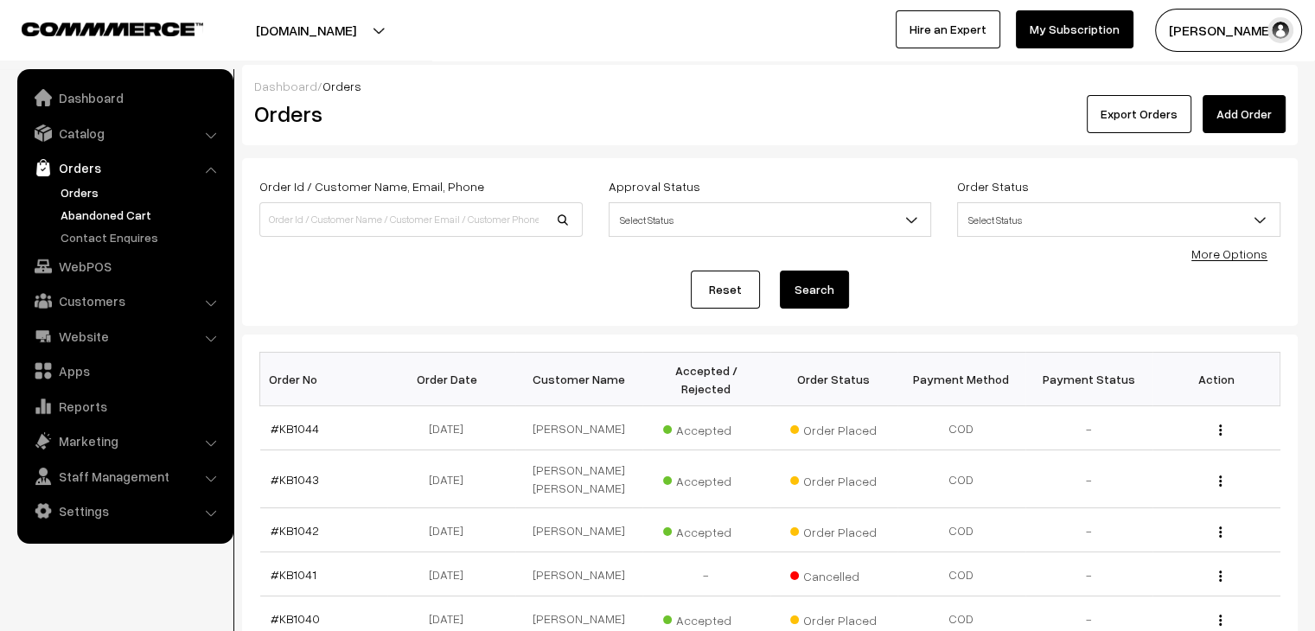
click at [117, 215] on link "Abandoned Cart" at bounding box center [141, 215] width 171 height 18
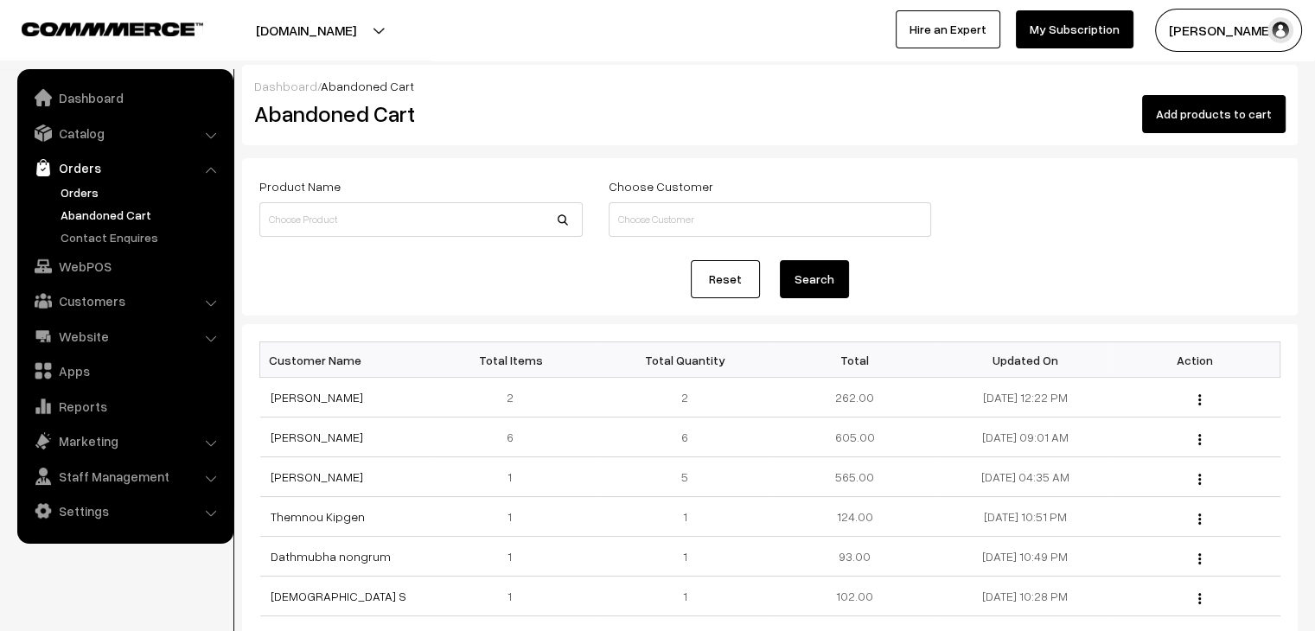
click at [76, 191] on link "Orders" at bounding box center [141, 192] width 171 height 18
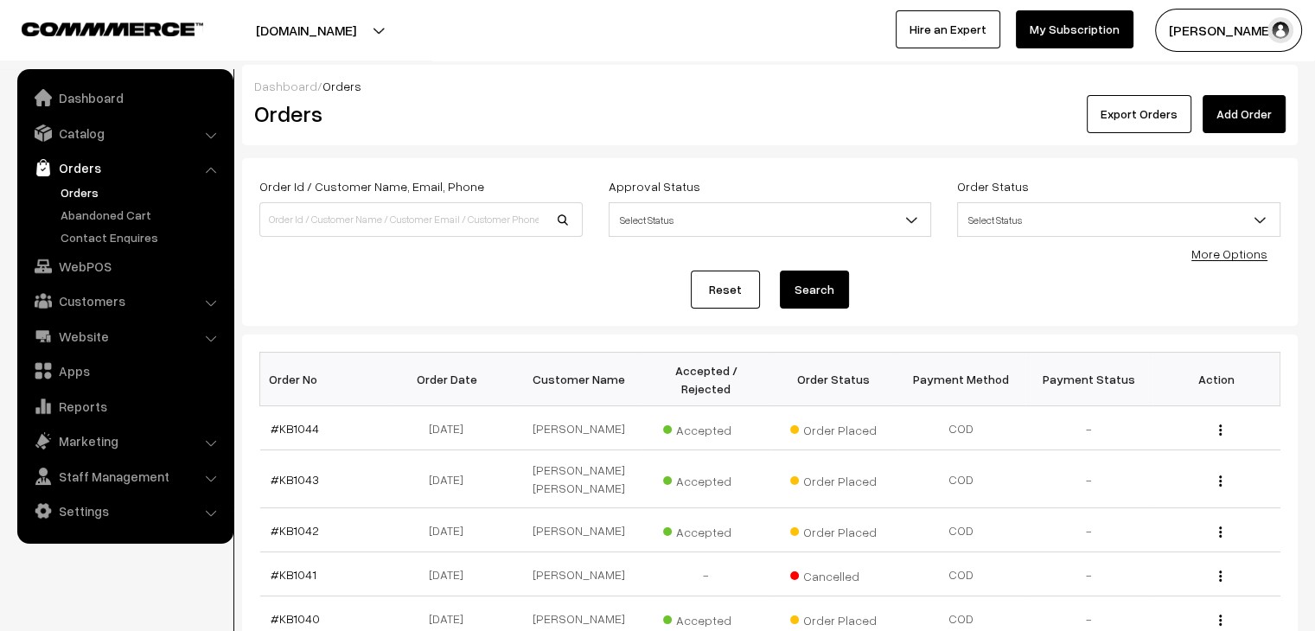
click at [107, 199] on link "Orders" at bounding box center [141, 192] width 171 height 18
click at [124, 215] on link "Abandoned Cart" at bounding box center [141, 215] width 171 height 18
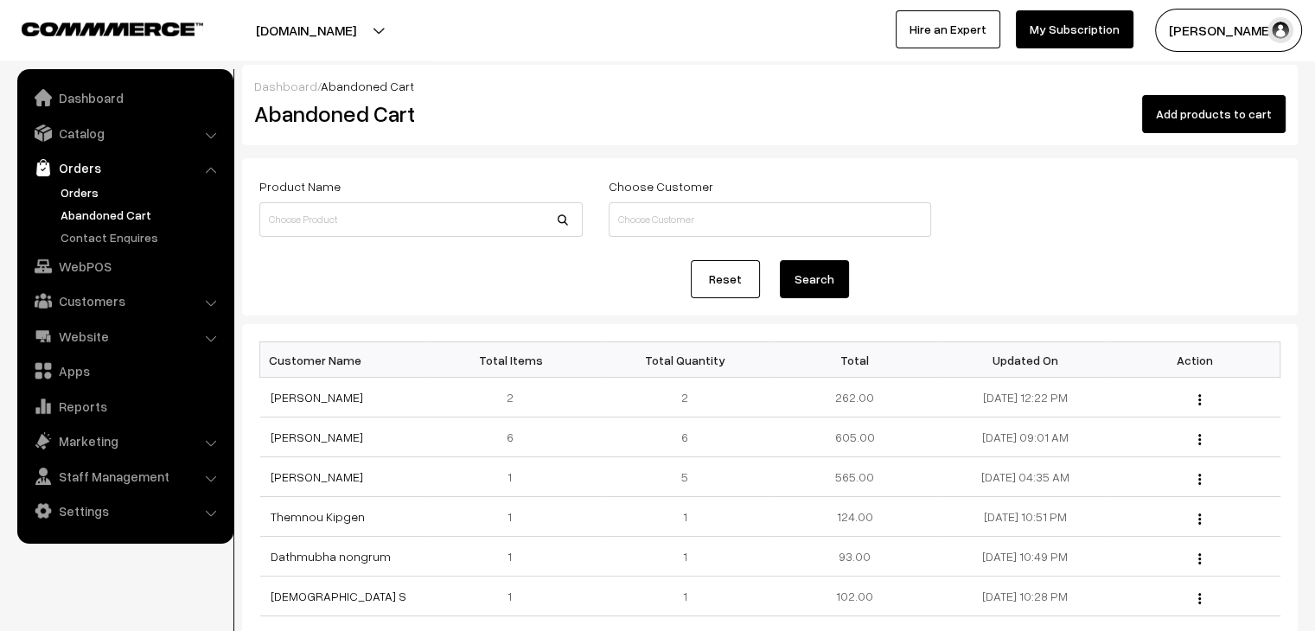
click at [73, 200] on link "Orders" at bounding box center [141, 192] width 171 height 18
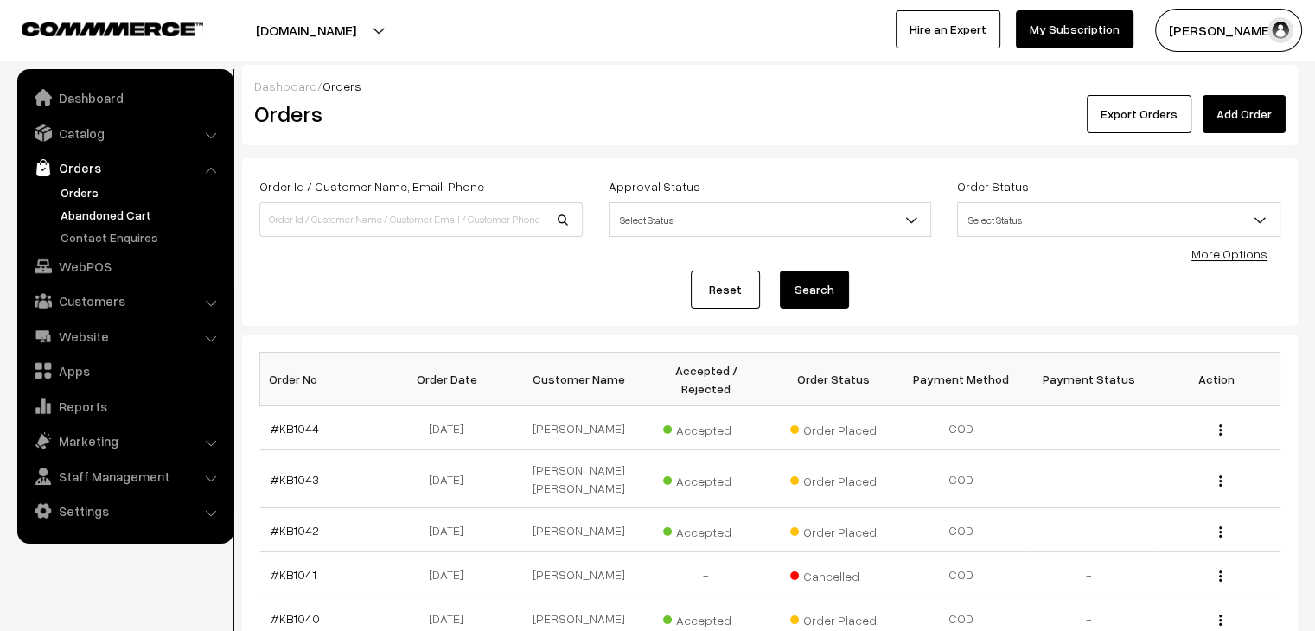
click at [61, 214] on link "Abandoned Cart" at bounding box center [141, 215] width 171 height 18
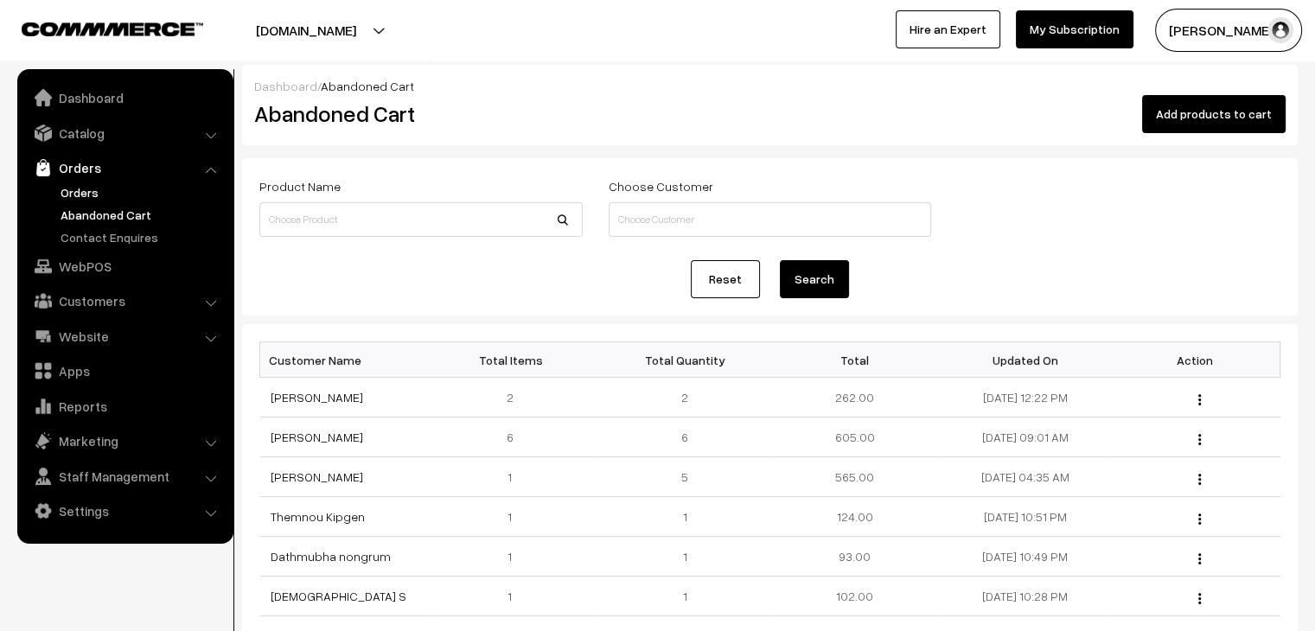
click at [73, 188] on link "Orders" at bounding box center [141, 192] width 171 height 18
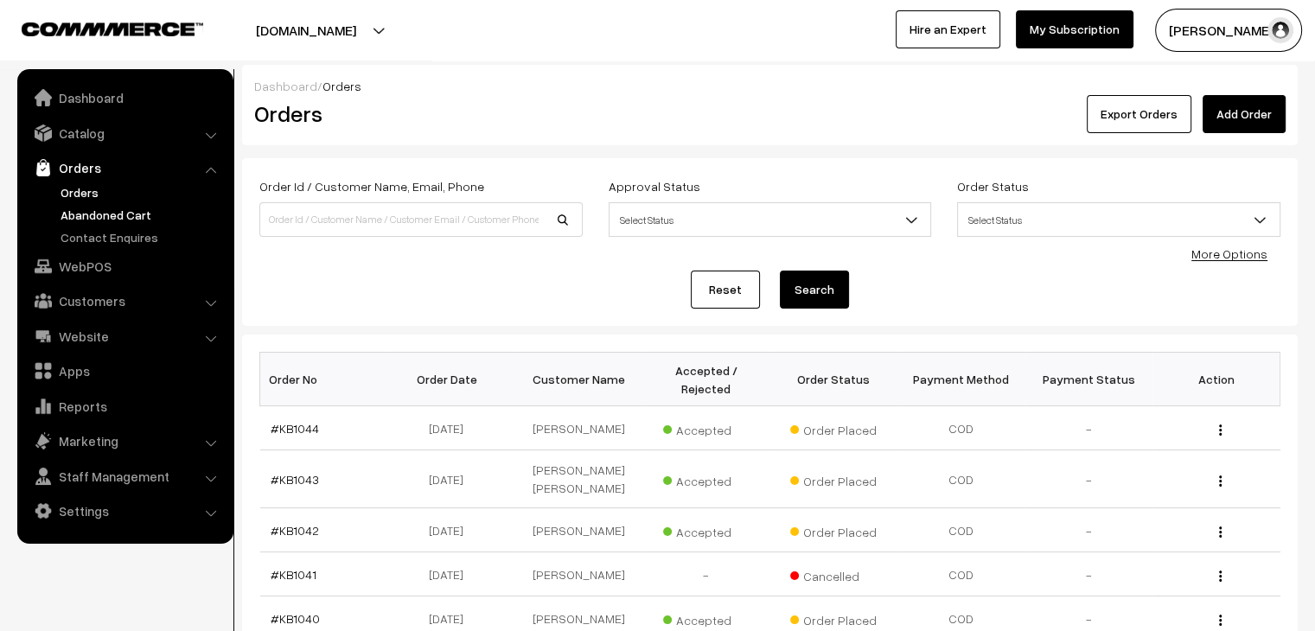
click at [115, 220] on link "Abandoned Cart" at bounding box center [141, 215] width 171 height 18
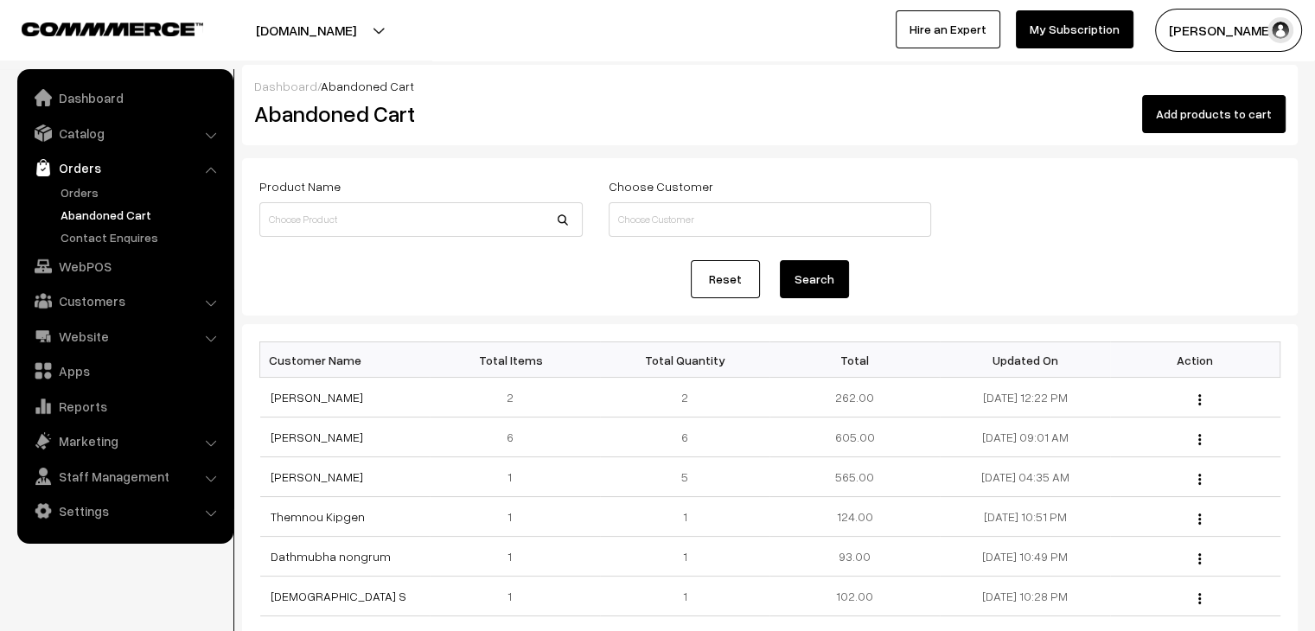
click at [89, 212] on link "Abandoned Cart" at bounding box center [141, 215] width 171 height 18
click at [83, 183] on link "Orders" at bounding box center [141, 192] width 171 height 18
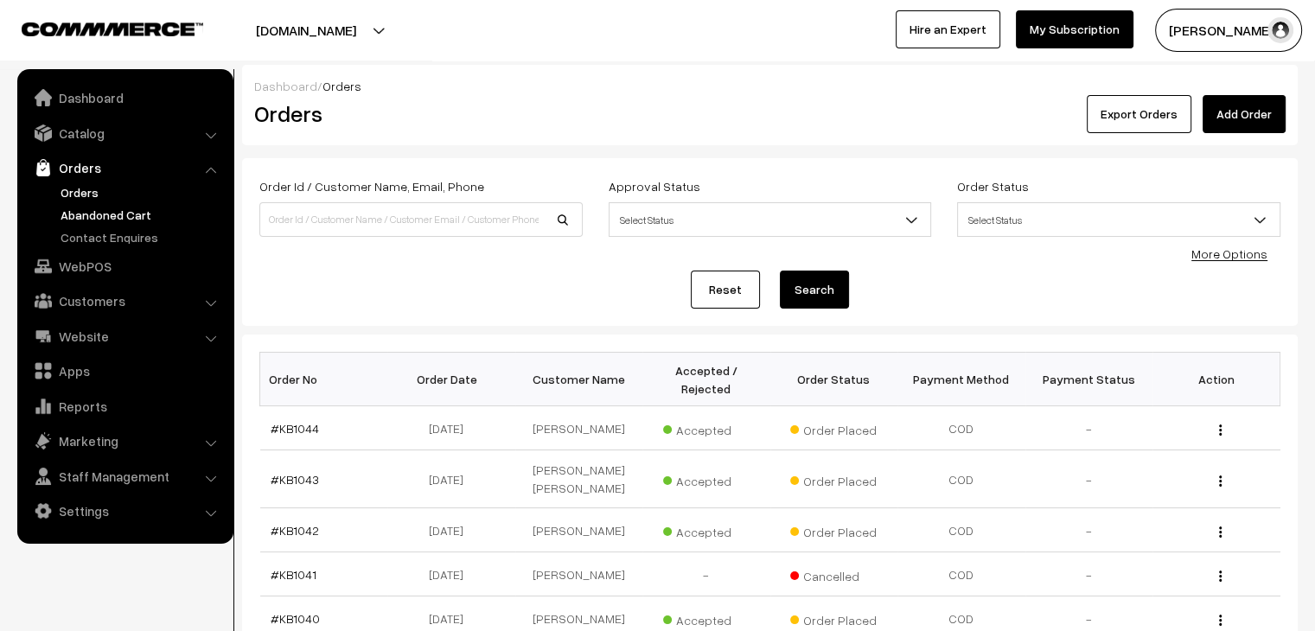
click at [111, 210] on link "Abandoned Cart" at bounding box center [141, 215] width 171 height 18
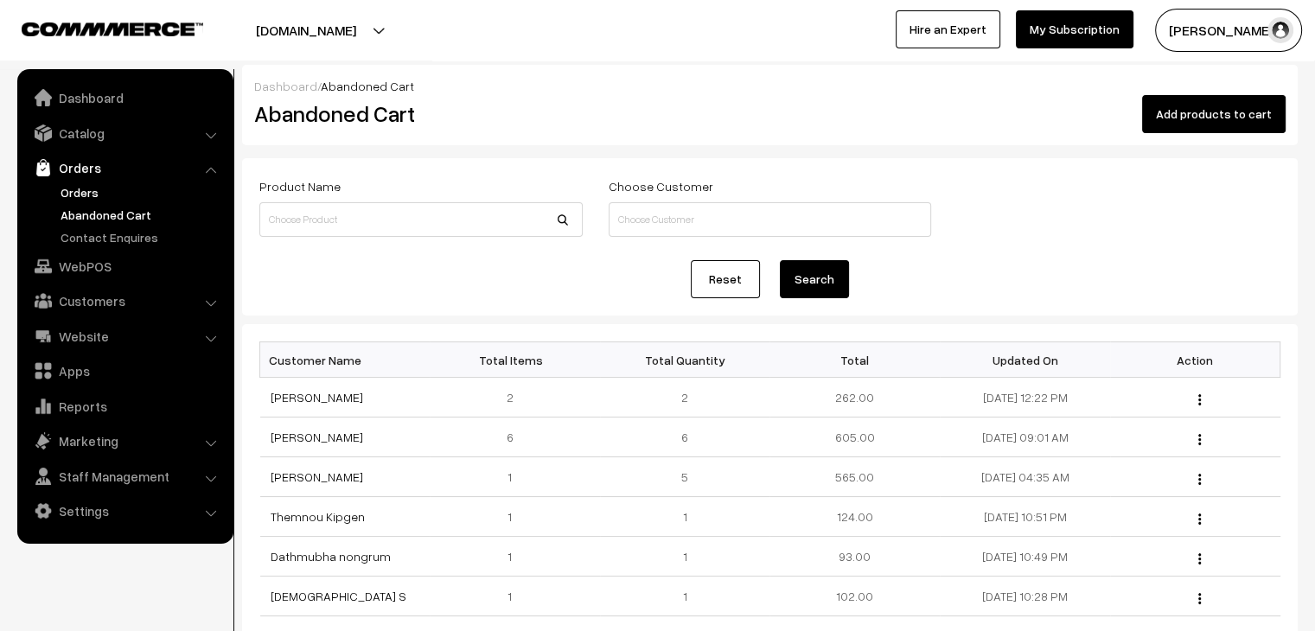
click at [74, 195] on link "Orders" at bounding box center [141, 192] width 171 height 18
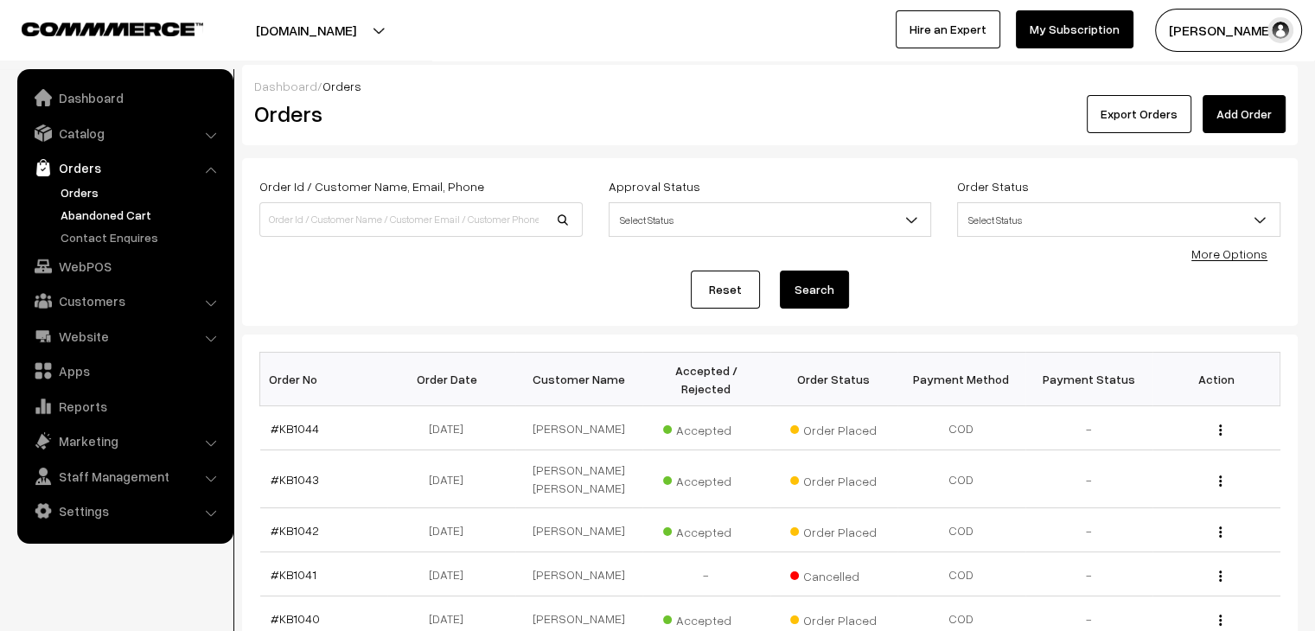
click at [99, 212] on link "Abandoned Cart" at bounding box center [141, 215] width 171 height 18
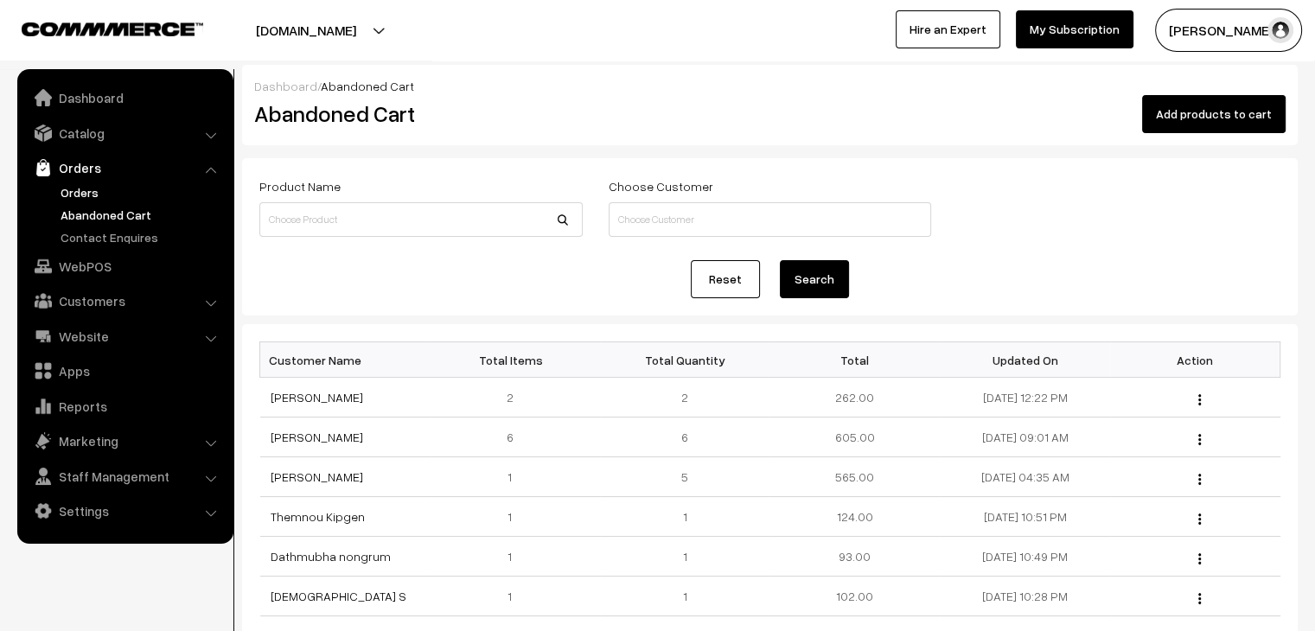
click at [91, 188] on link "Orders" at bounding box center [141, 192] width 171 height 18
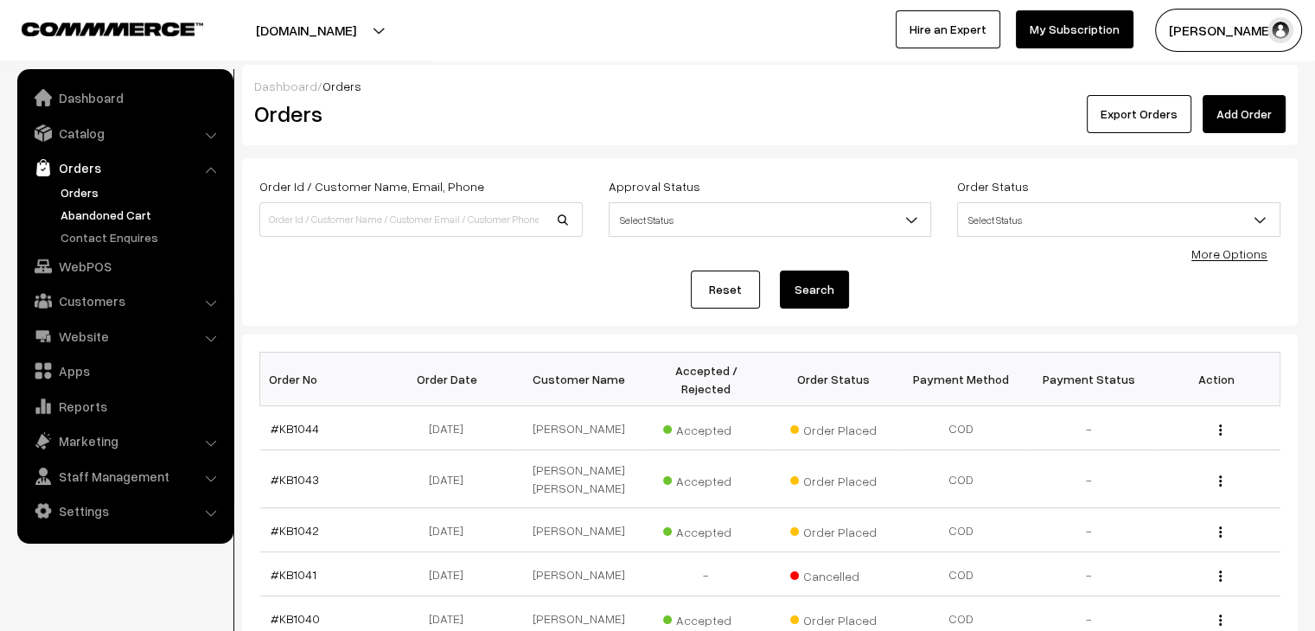
click at [105, 218] on link "Abandoned Cart" at bounding box center [141, 215] width 171 height 18
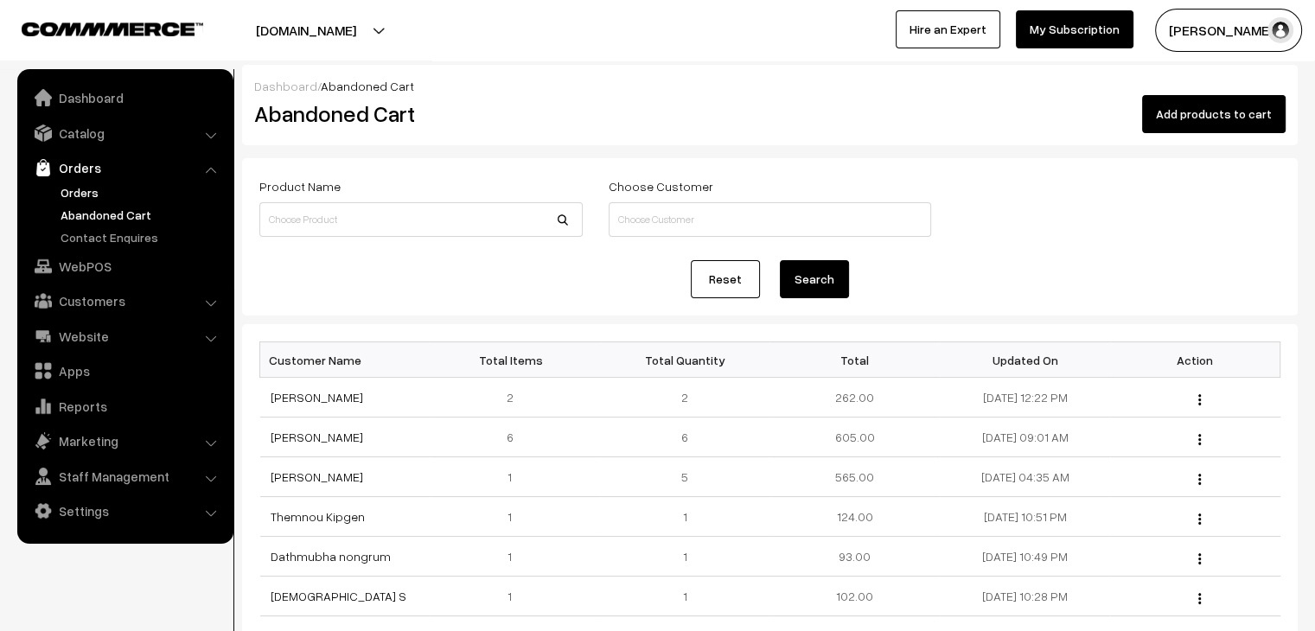
click at [85, 193] on link "Orders" at bounding box center [141, 192] width 171 height 18
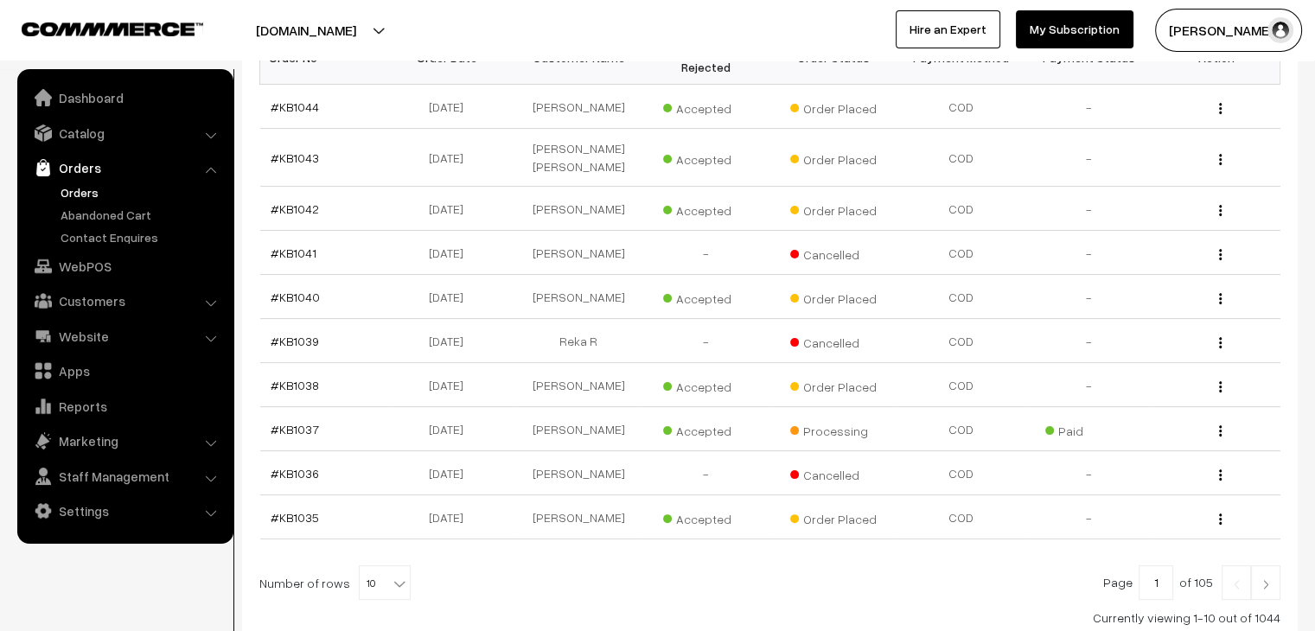
scroll to position [318, 0]
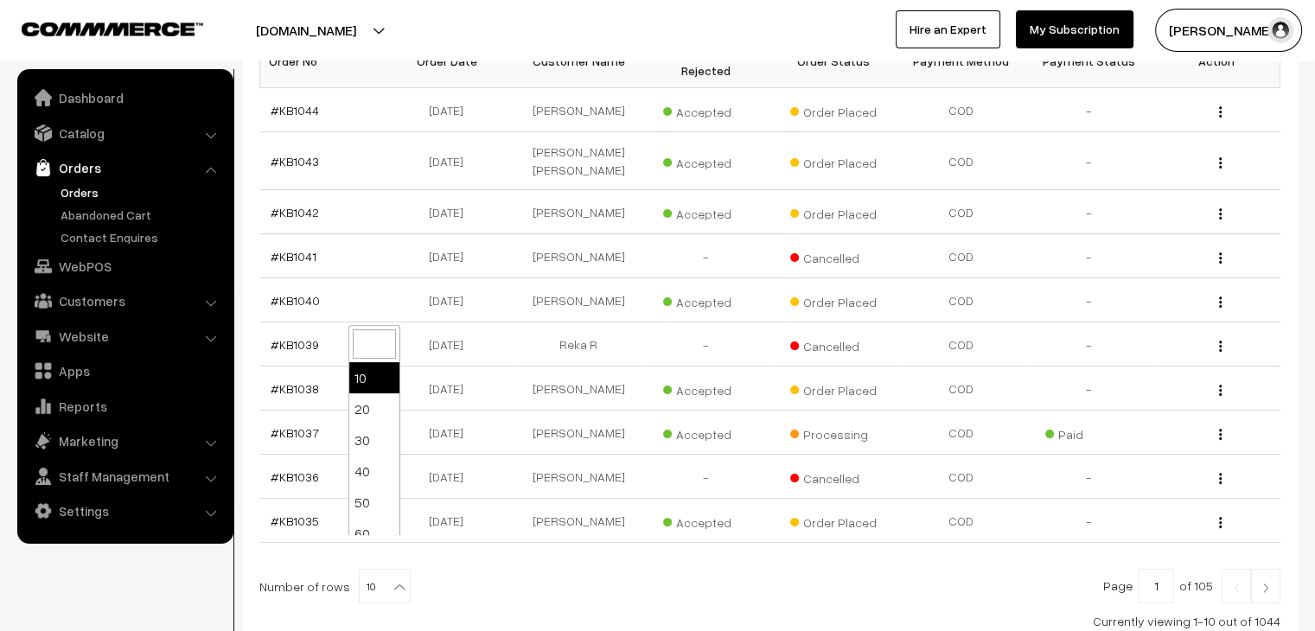
click at [391, 578] on b at bounding box center [399, 586] width 17 height 17
select select "100"
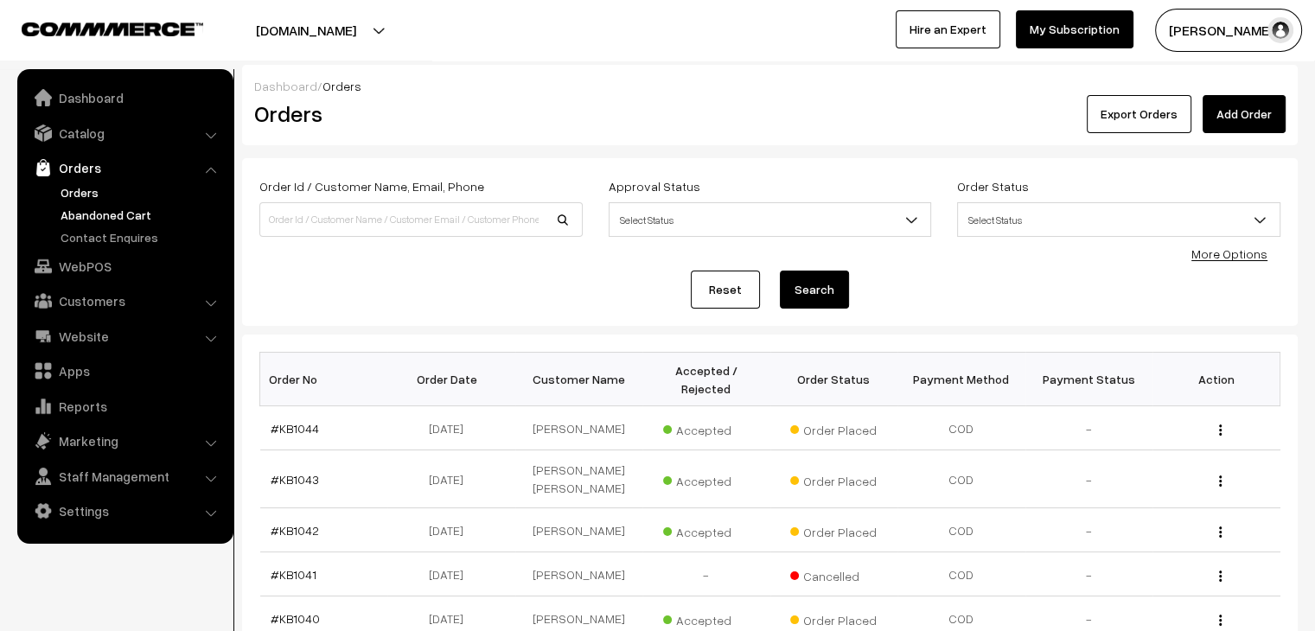
click at [128, 214] on link "Abandoned Cart" at bounding box center [141, 215] width 171 height 18
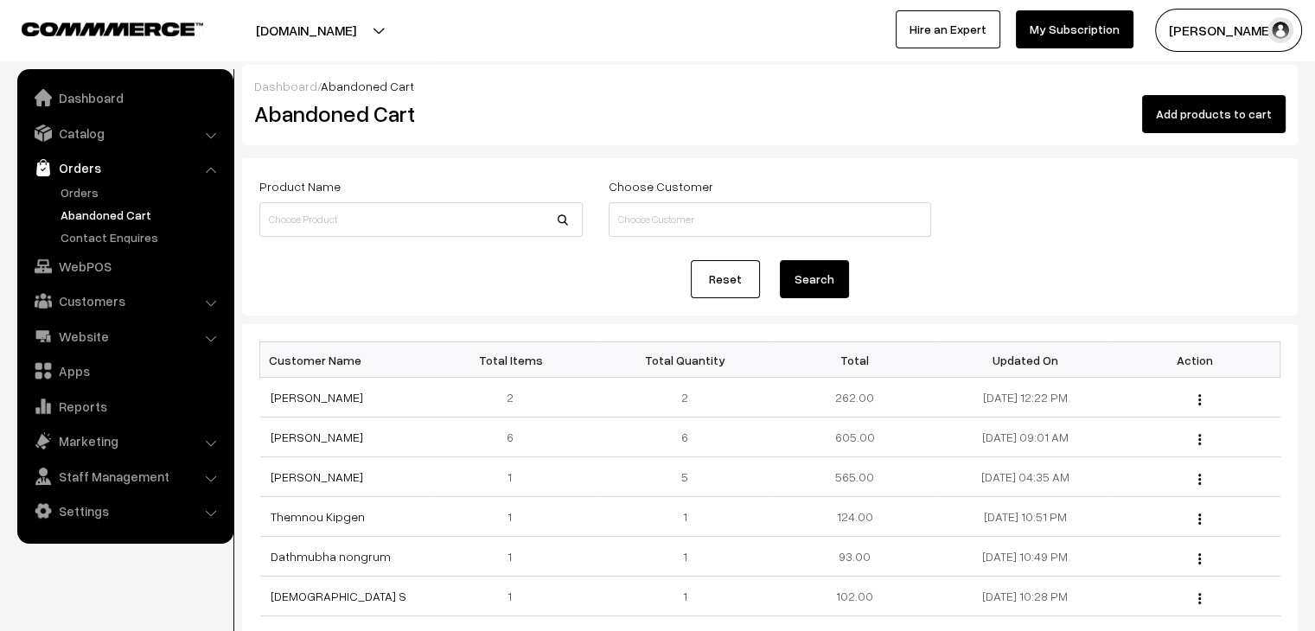
click at [90, 191] on link "Orders" at bounding box center [141, 192] width 171 height 18
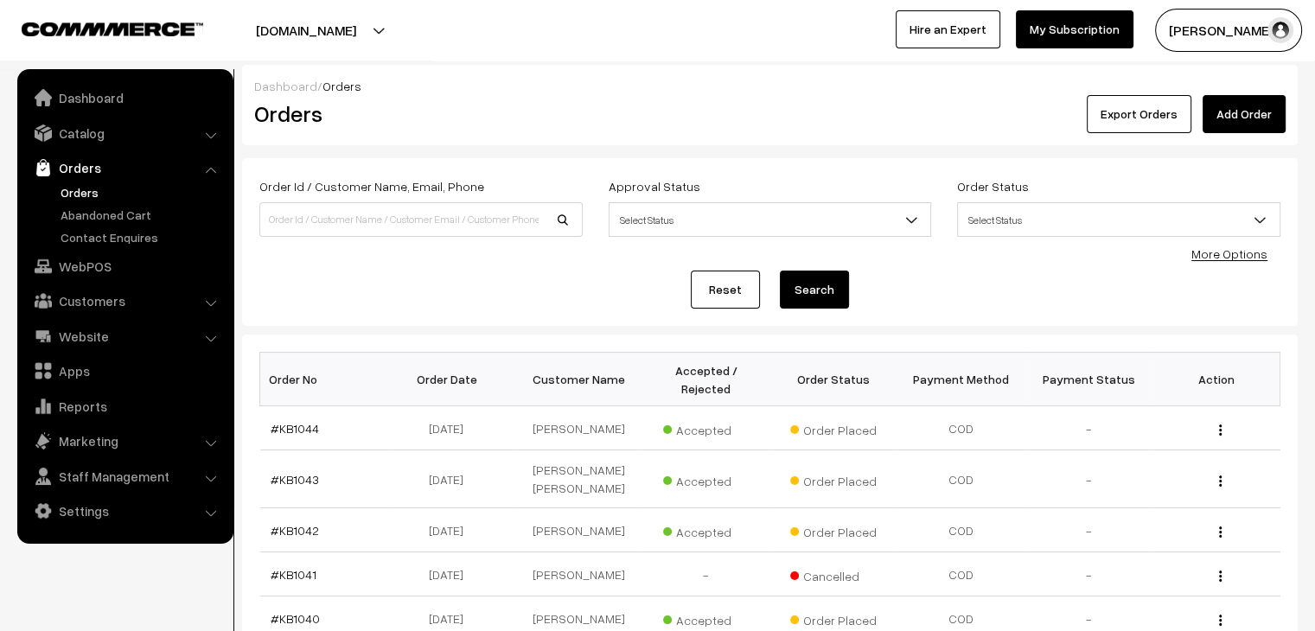
click at [100, 195] on link "Orders" at bounding box center [141, 192] width 171 height 18
click at [125, 209] on link "Abandoned Cart" at bounding box center [141, 215] width 171 height 18
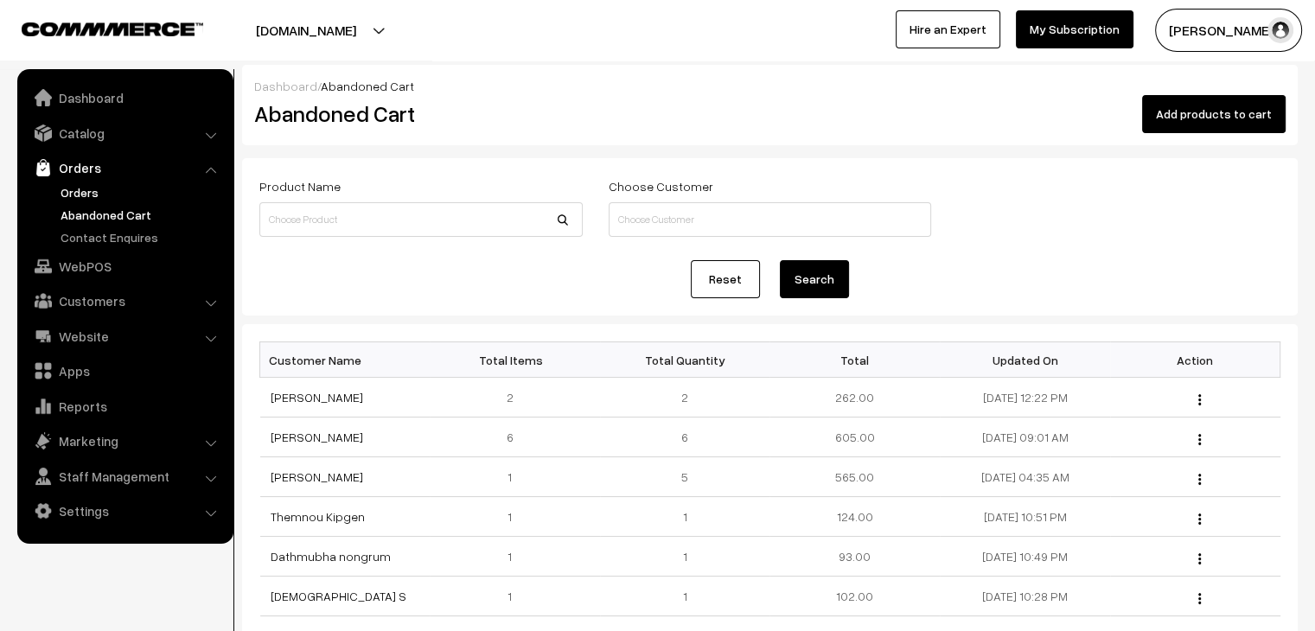
click at [74, 191] on link "Orders" at bounding box center [141, 192] width 171 height 18
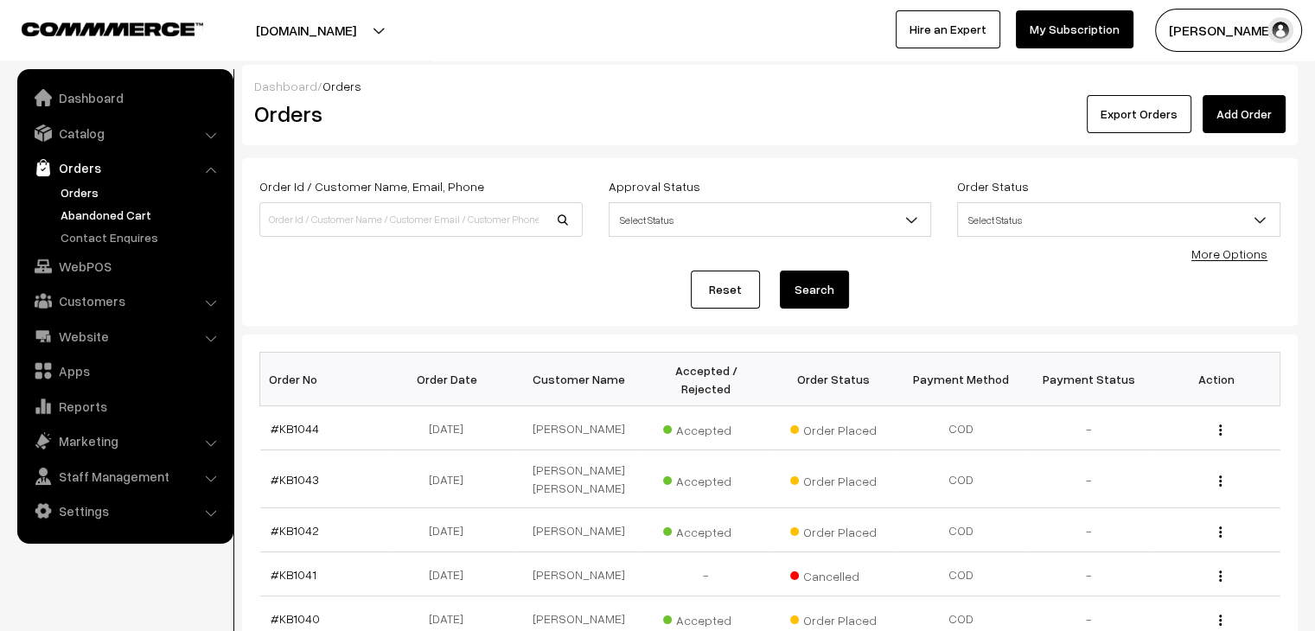
click at [187, 209] on link "Abandoned Cart" at bounding box center [141, 215] width 171 height 18
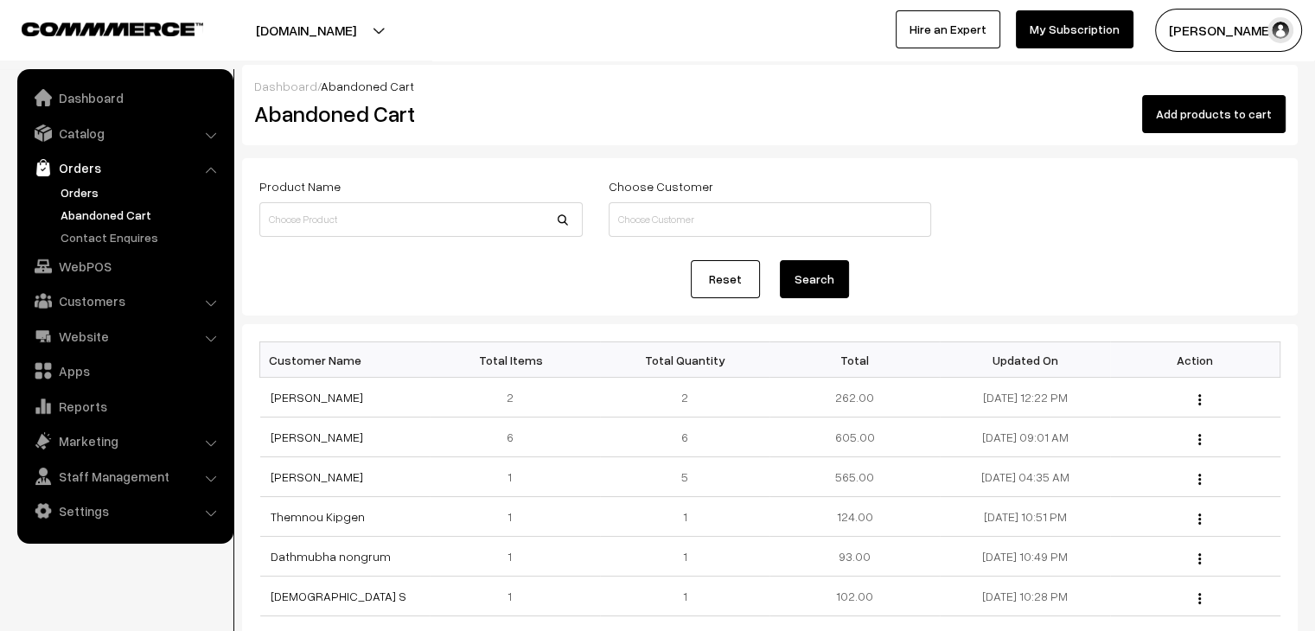
click at [93, 199] on link "Orders" at bounding box center [141, 192] width 171 height 18
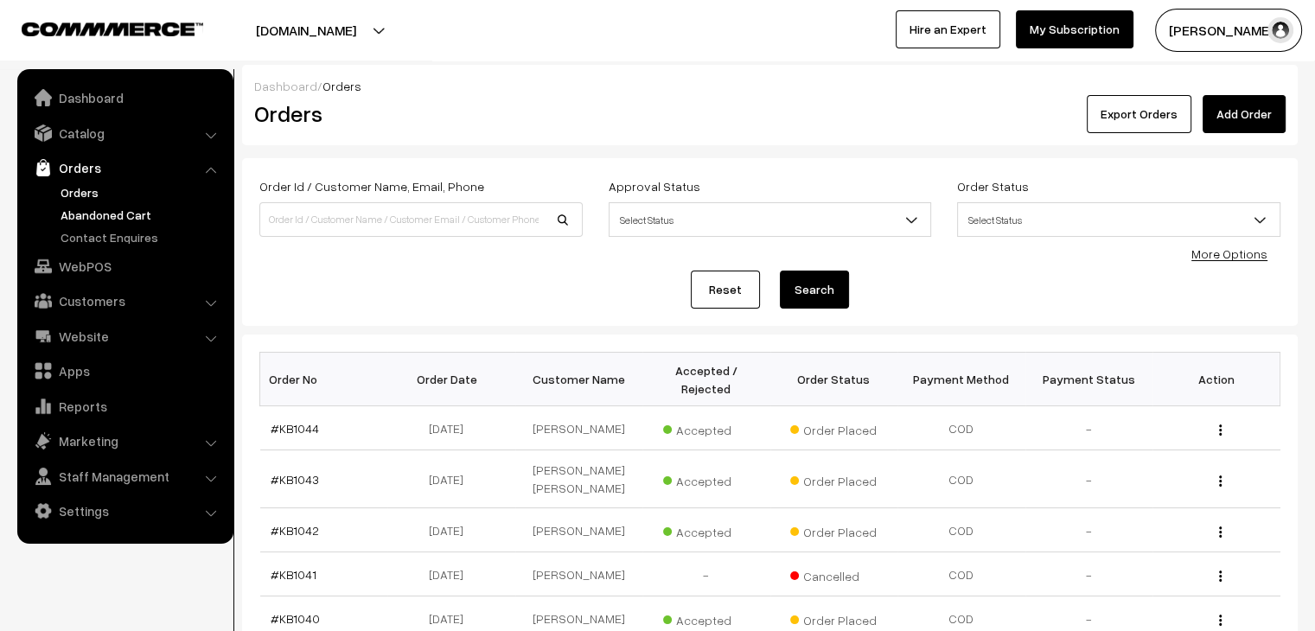
click at [152, 217] on link "Abandoned Cart" at bounding box center [141, 215] width 171 height 18
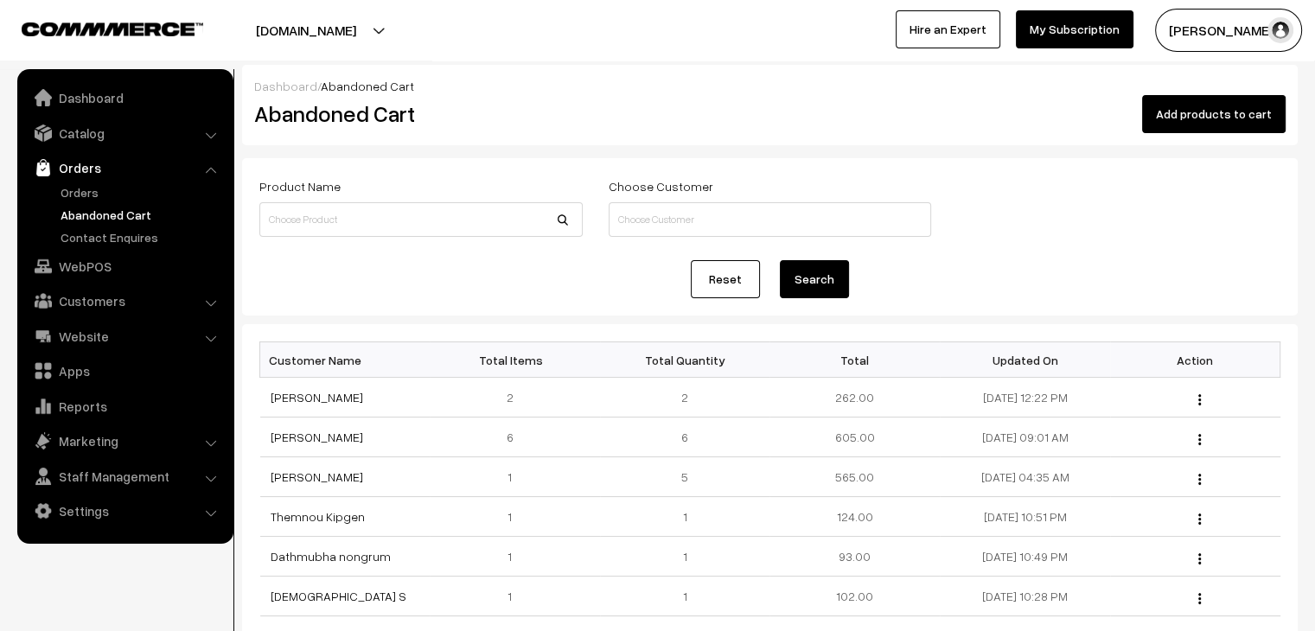
click at [284, 293] on div "Reset Search" at bounding box center [769, 279] width 1021 height 38
click at [100, 191] on link "Orders" at bounding box center [141, 192] width 171 height 18
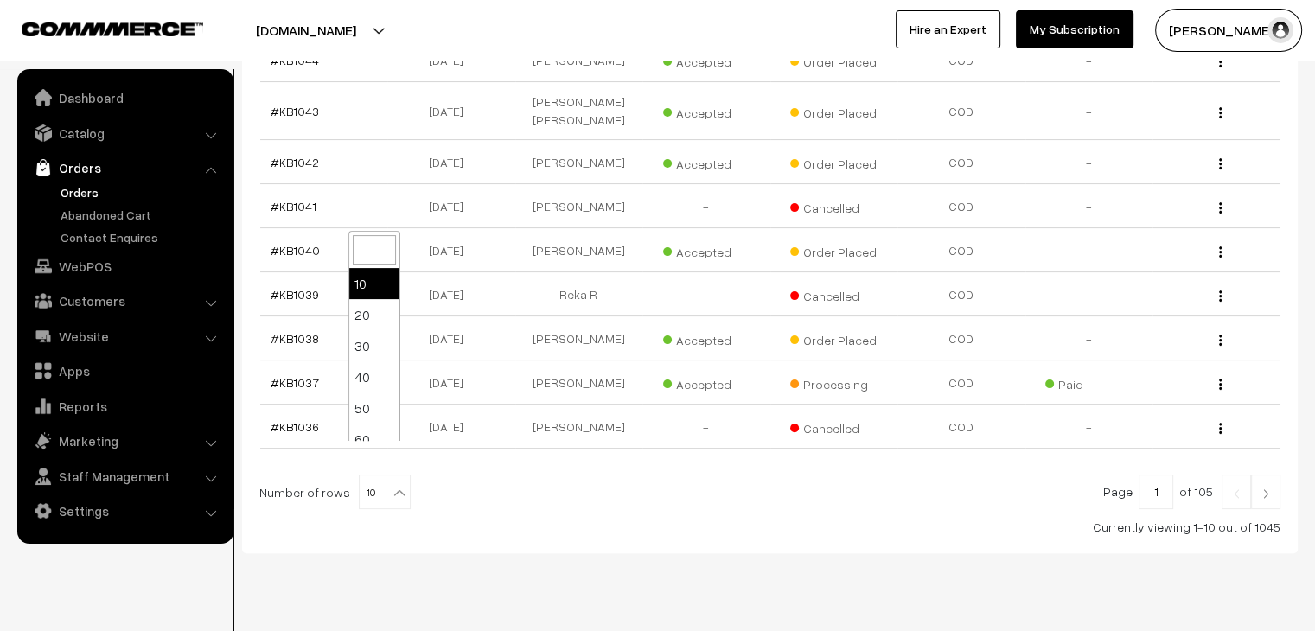
click at [374, 476] on span "10" at bounding box center [385, 493] width 50 height 35
select select "90"
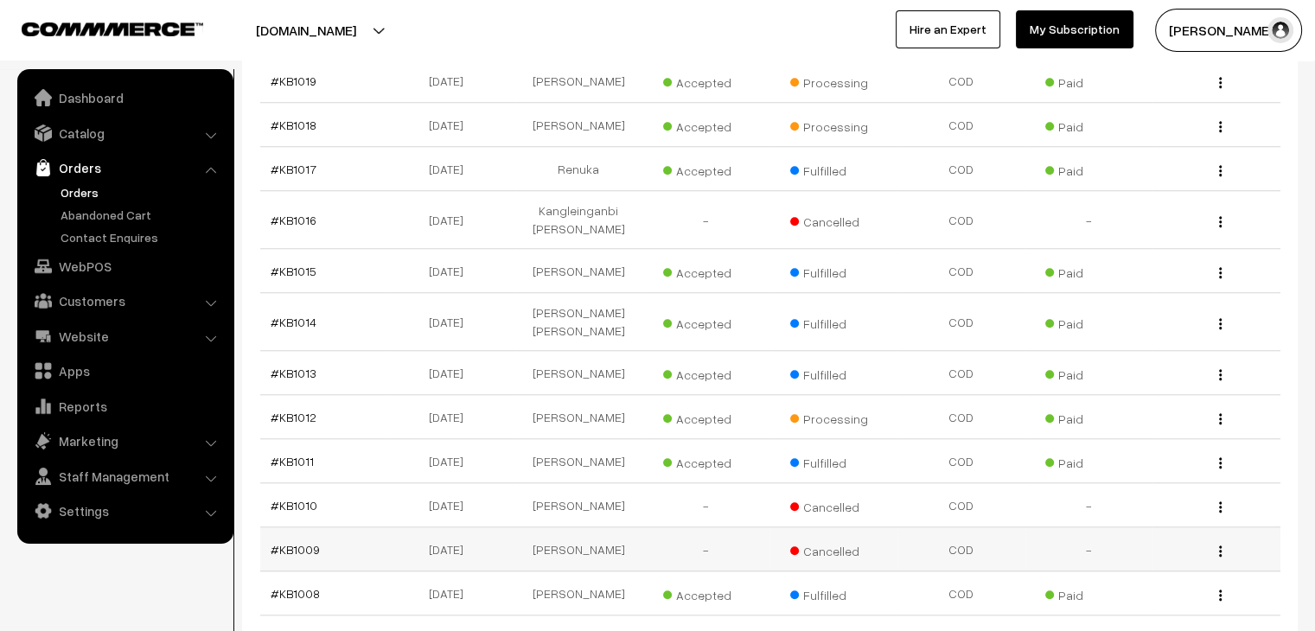
scroll to position [1556, 0]
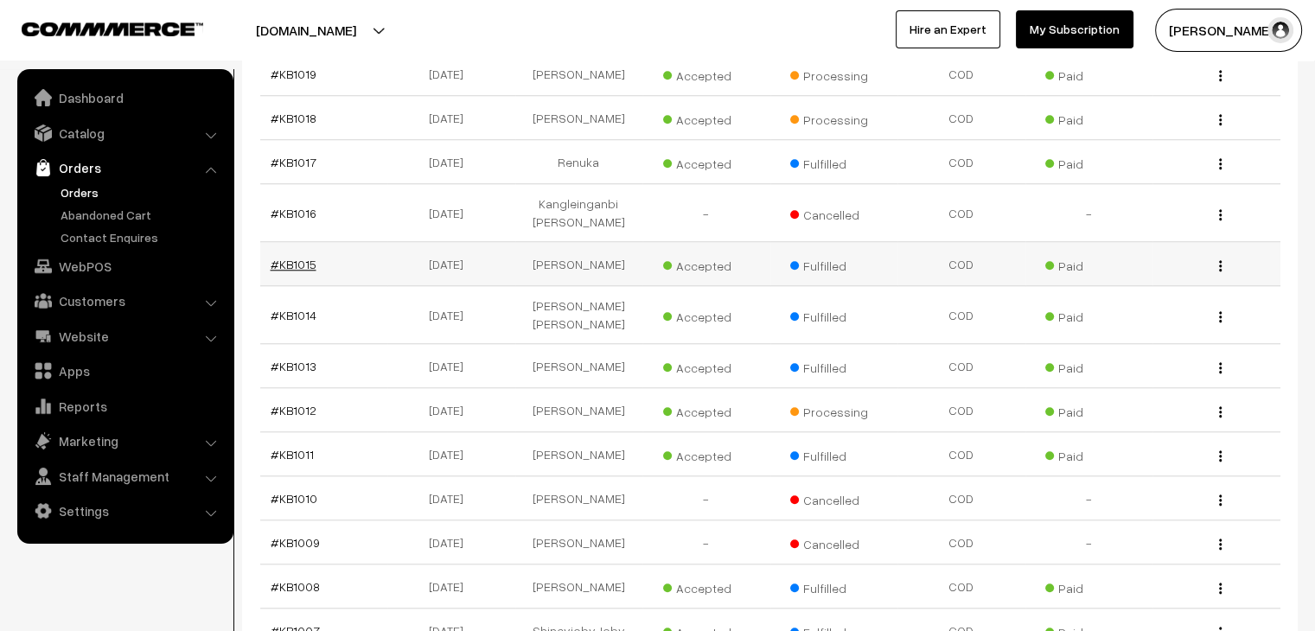
click at [296, 257] on link "#KB1015" at bounding box center [294, 264] width 46 height 15
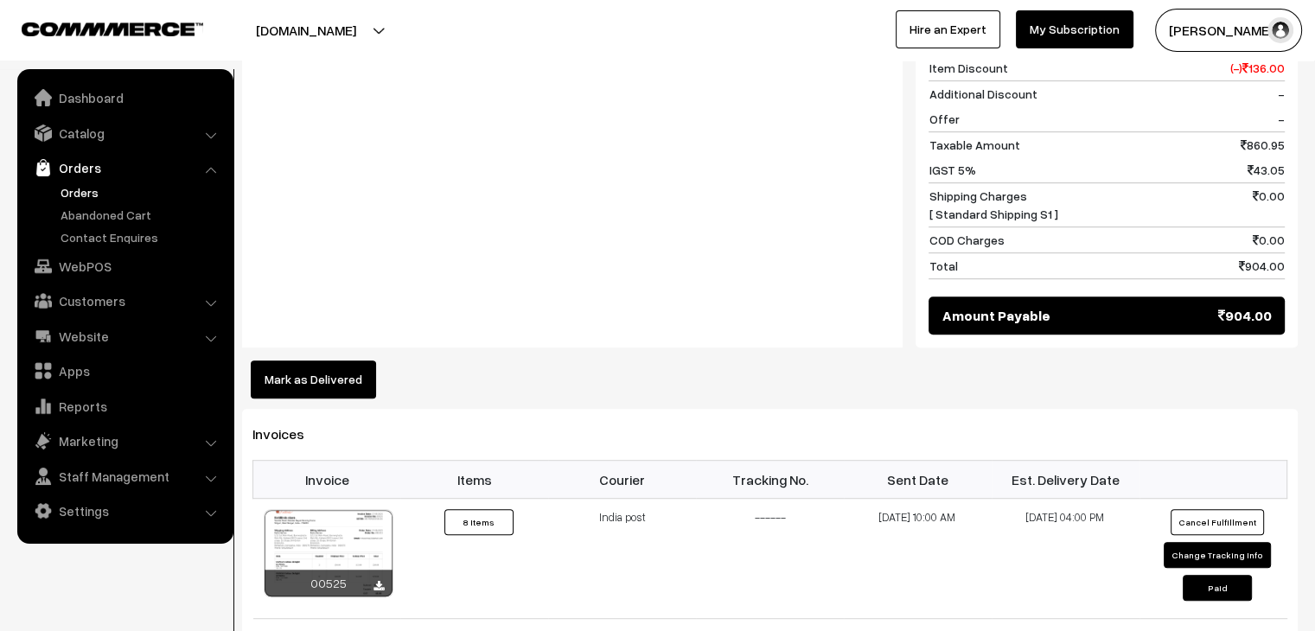
click at [364, 394] on button "Mark as Delivered" at bounding box center [313, 380] width 125 height 38
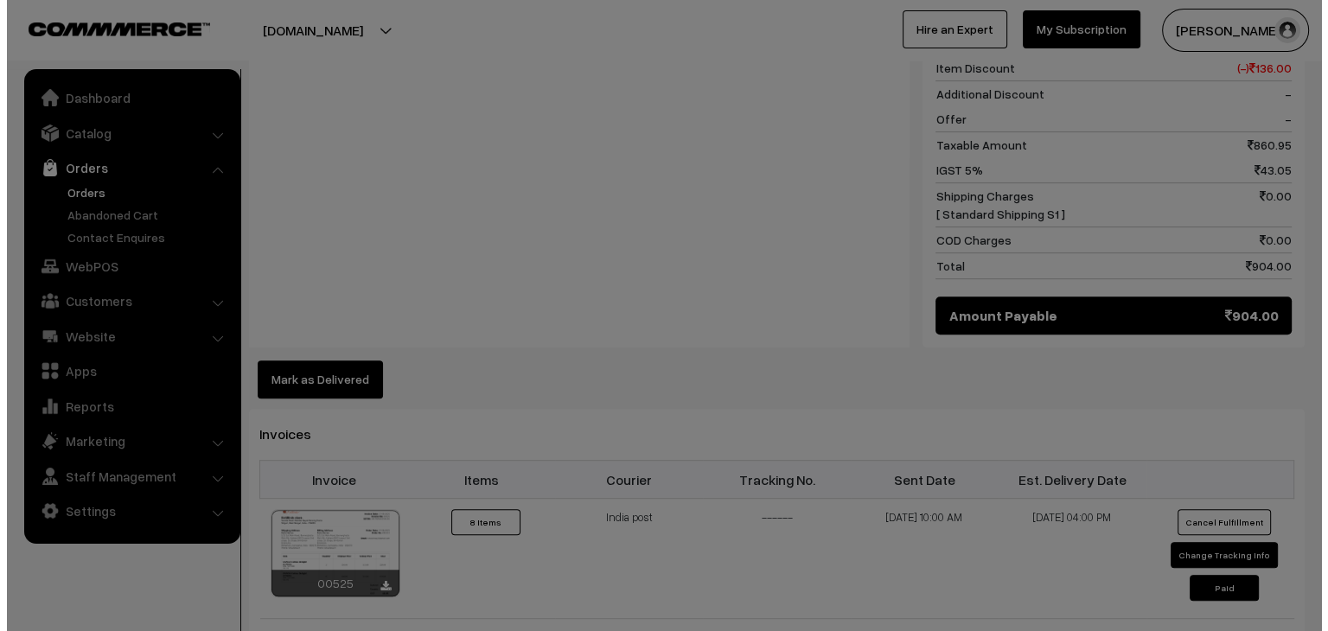
scroll to position [865, 0]
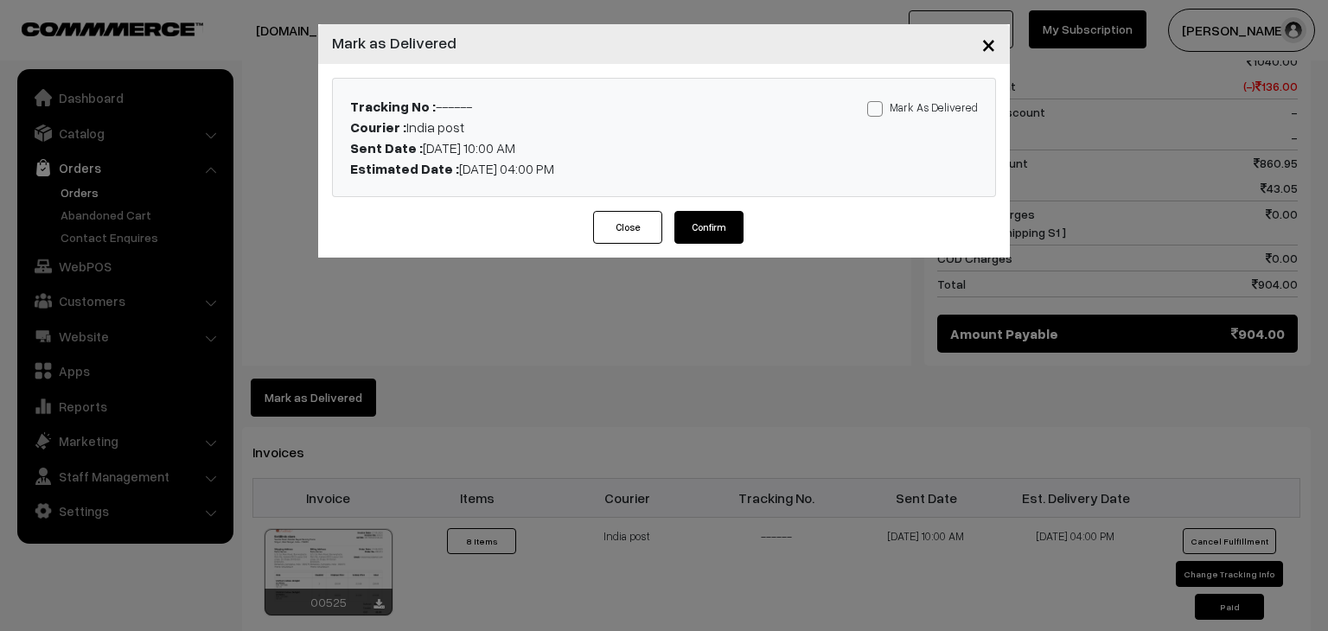
click at [609, 219] on button "Close" at bounding box center [627, 227] width 69 height 33
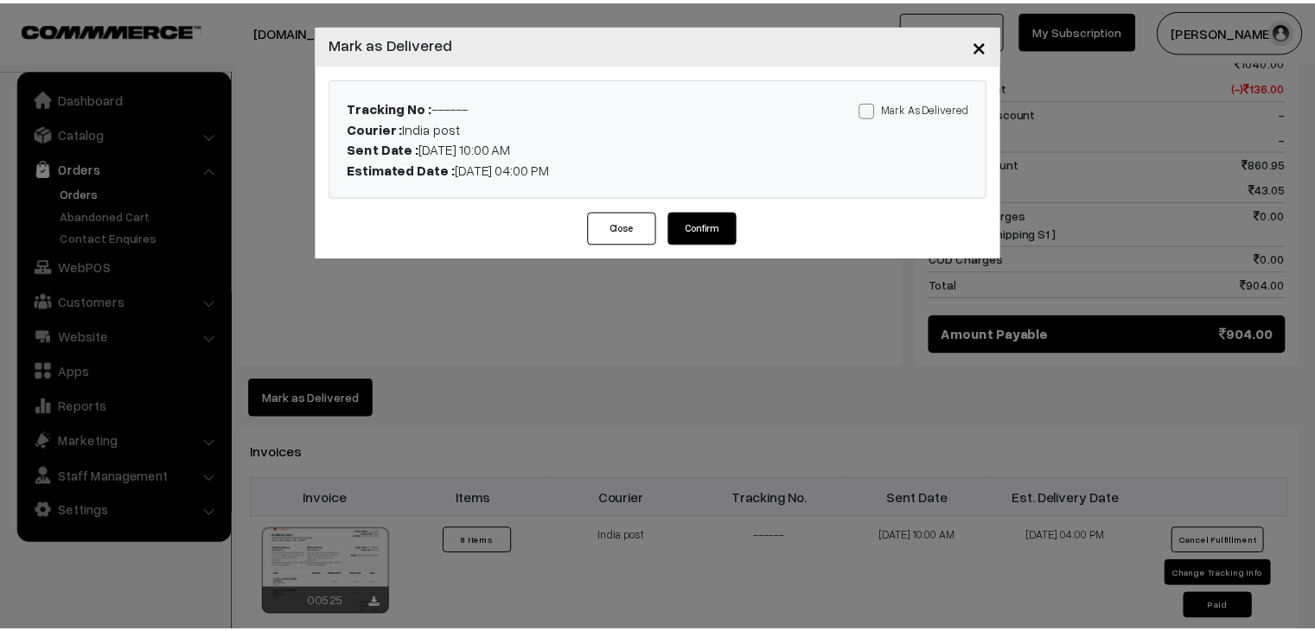
scroll to position [880, 0]
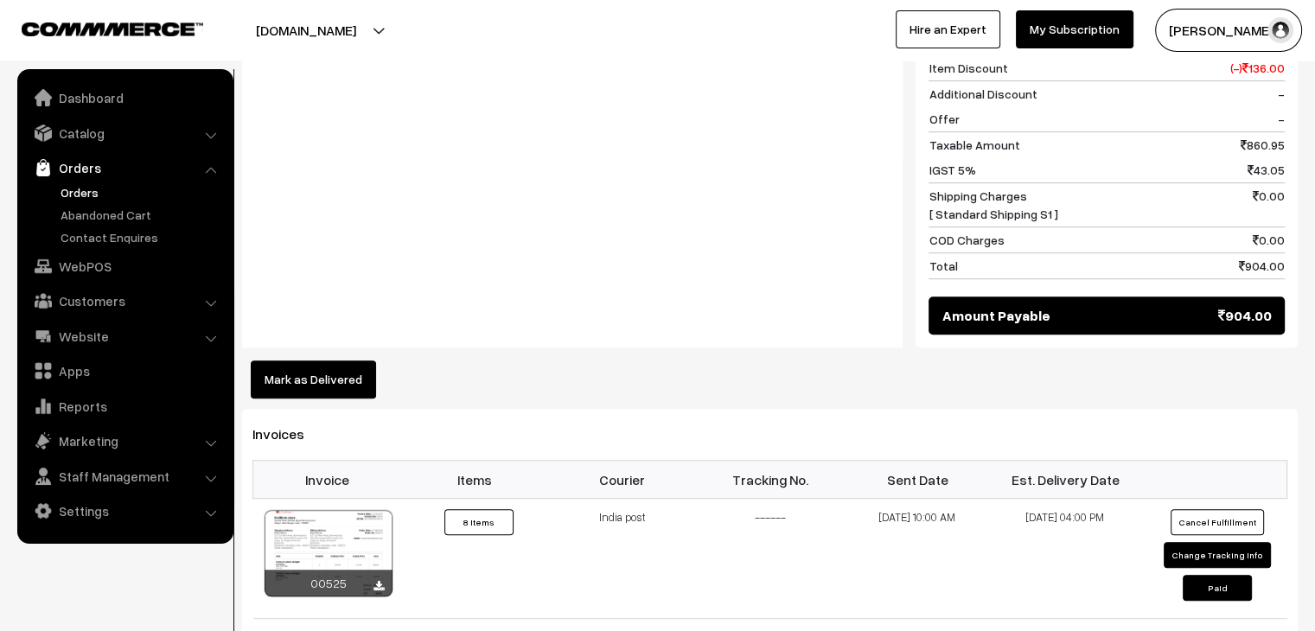
click at [63, 194] on link "Orders" at bounding box center [141, 192] width 171 height 18
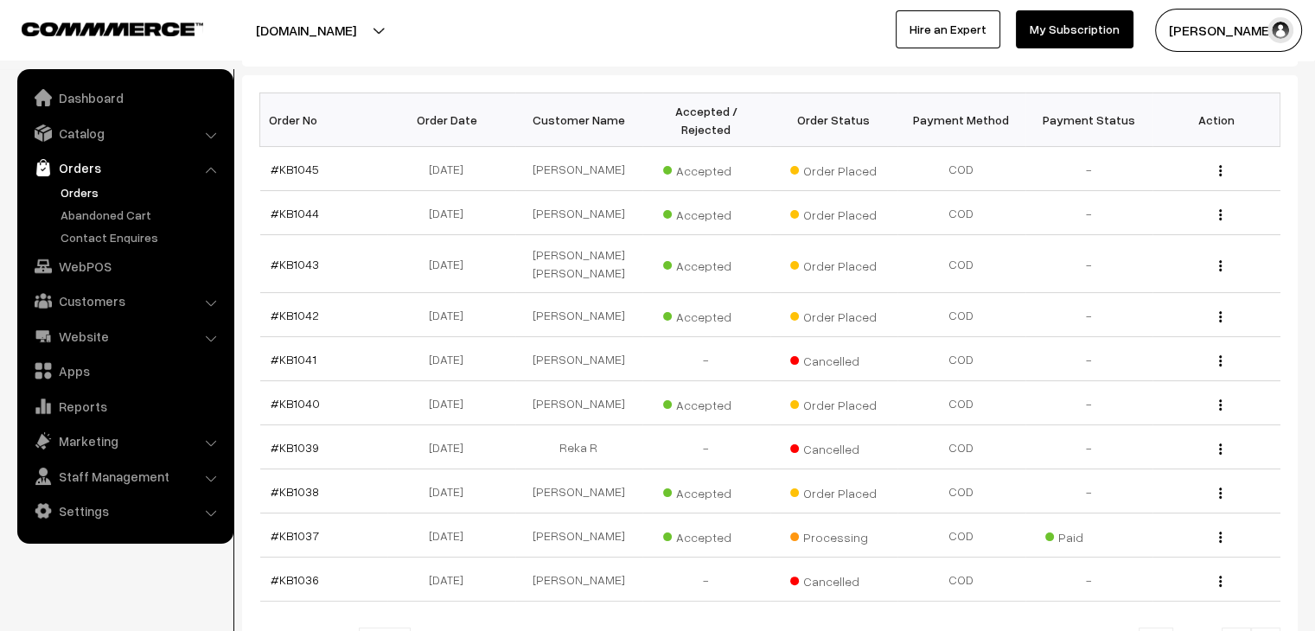
select select "50"
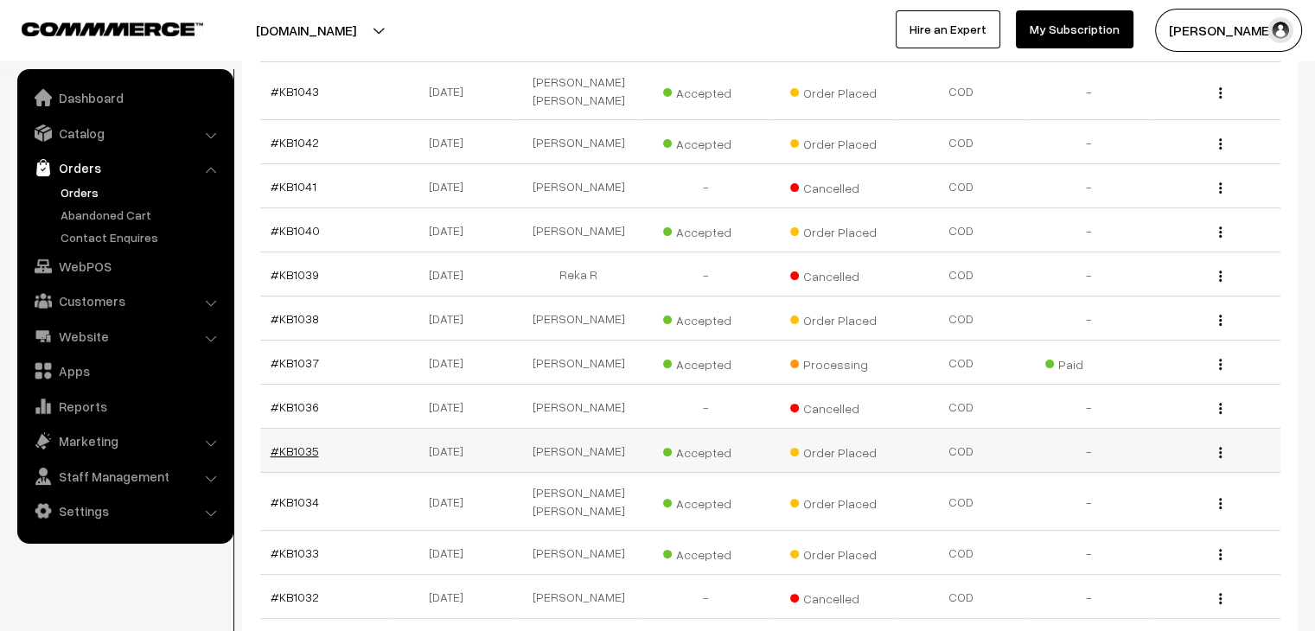
click at [297, 444] on link "#KB1035" at bounding box center [295, 451] width 48 height 15
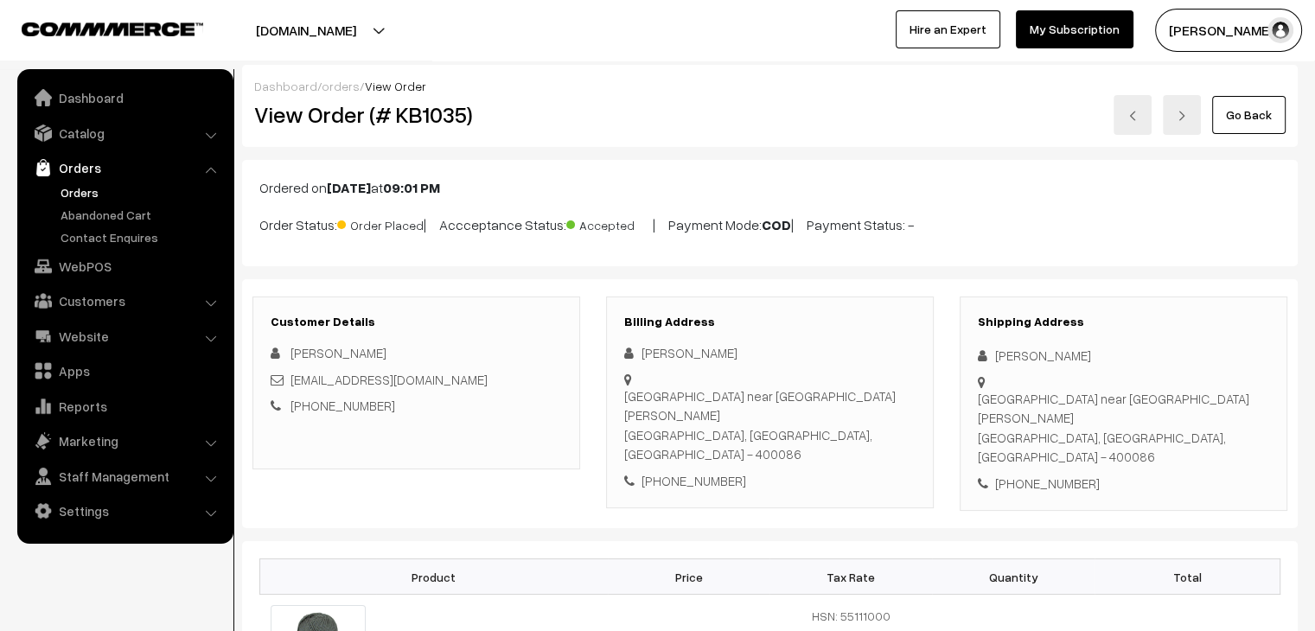
click at [74, 193] on link "Orders" at bounding box center [141, 192] width 171 height 18
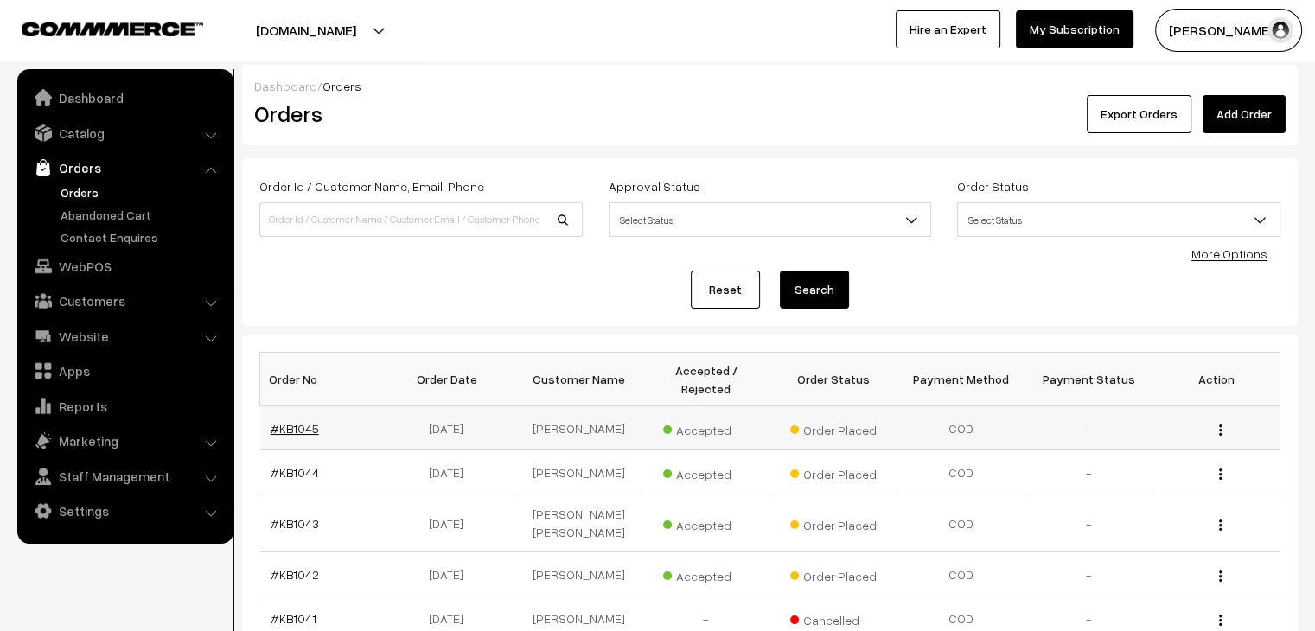
drag, startPoint x: 0, startPoint y: 0, endPoint x: 297, endPoint y: 416, distance: 511.3
click at [297, 421] on link "#KB1045" at bounding box center [295, 428] width 48 height 15
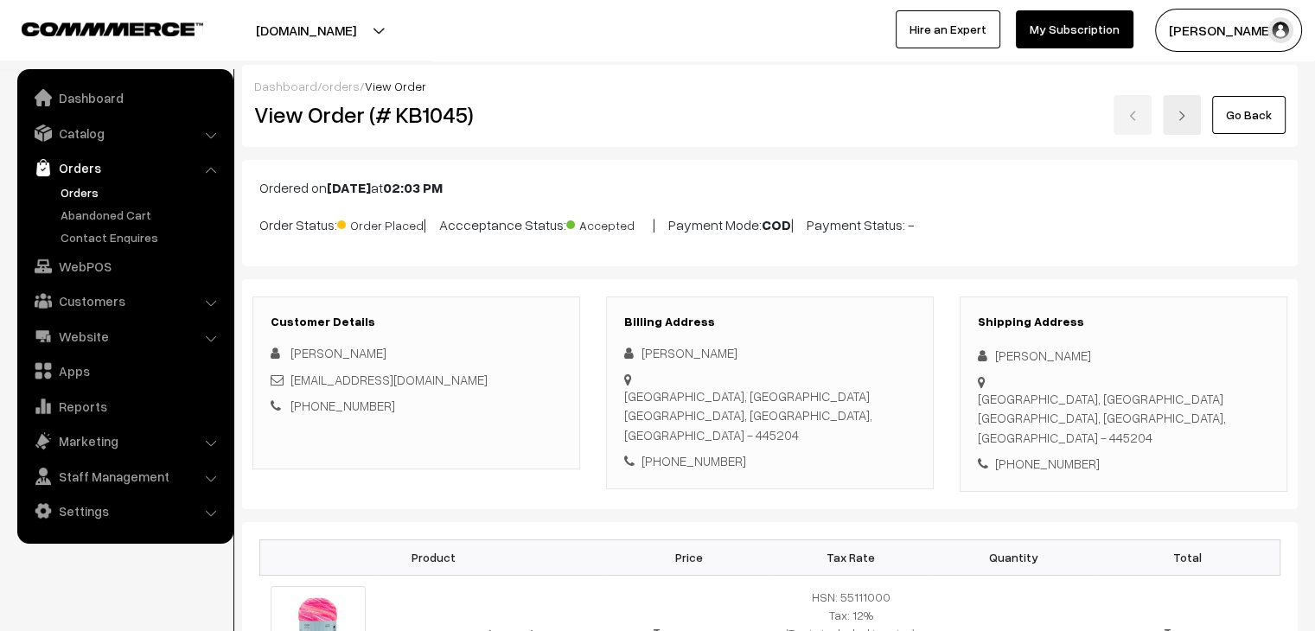
click at [90, 189] on link "Orders" at bounding box center [141, 192] width 171 height 18
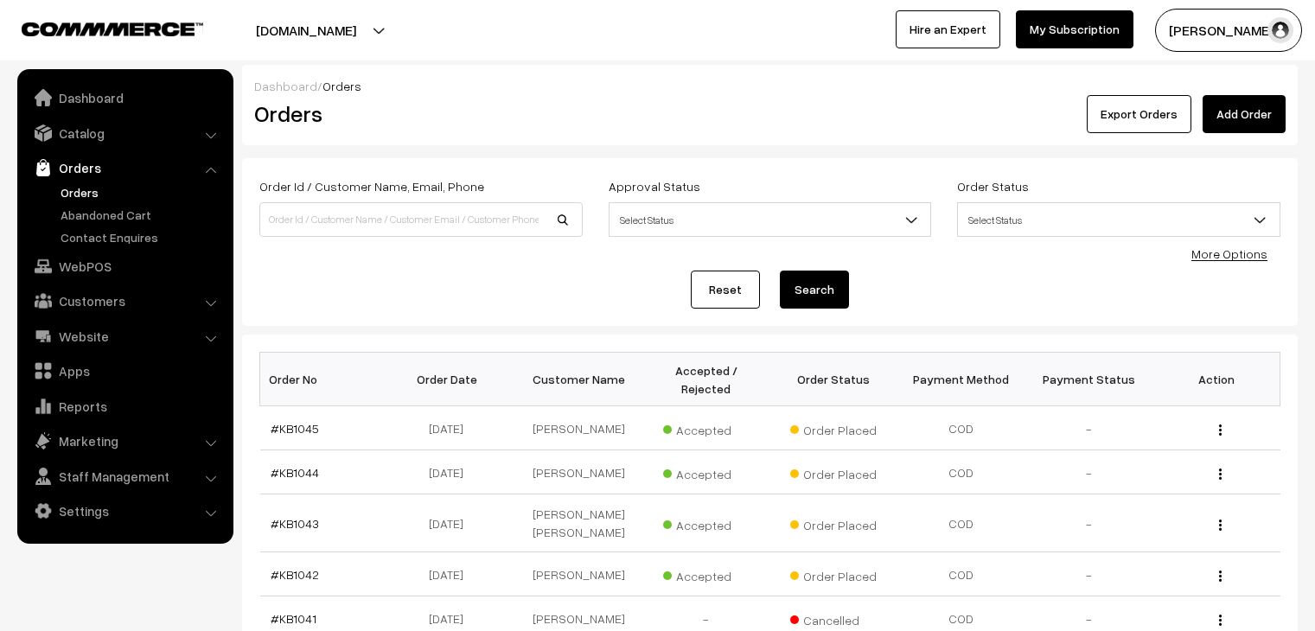
scroll to position [412, 0]
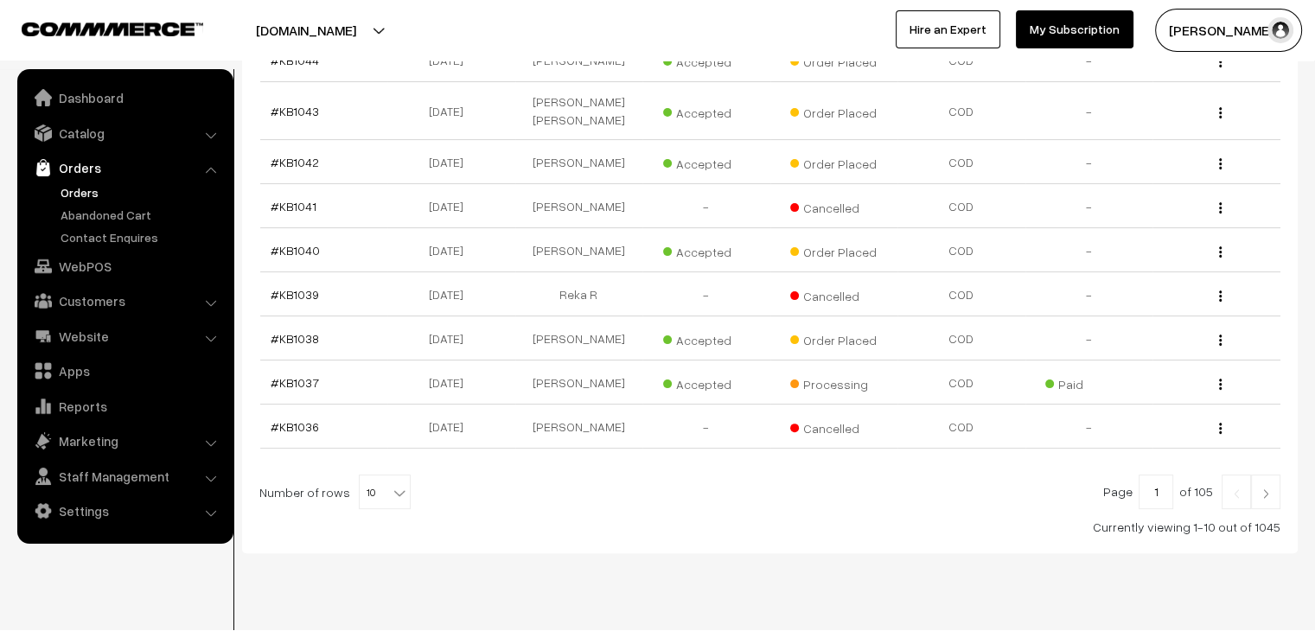
click at [391, 484] on b at bounding box center [399, 492] width 17 height 17
select select "90"
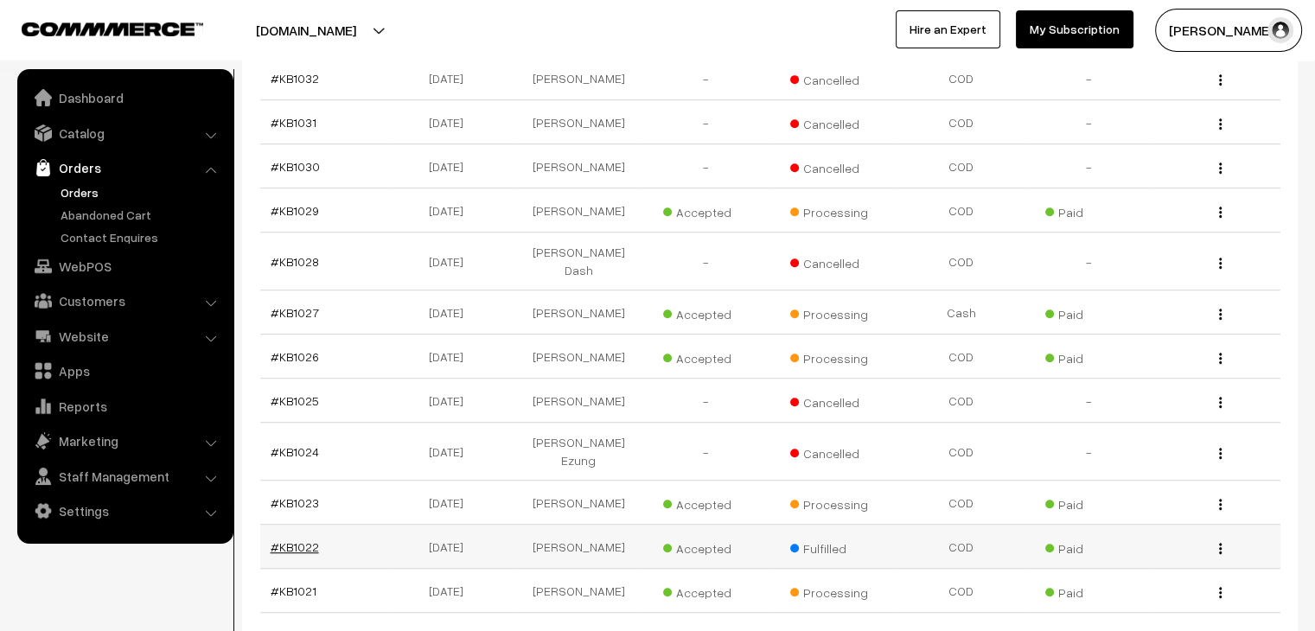
click at [291, 540] on link "#KB1022" at bounding box center [295, 547] width 48 height 15
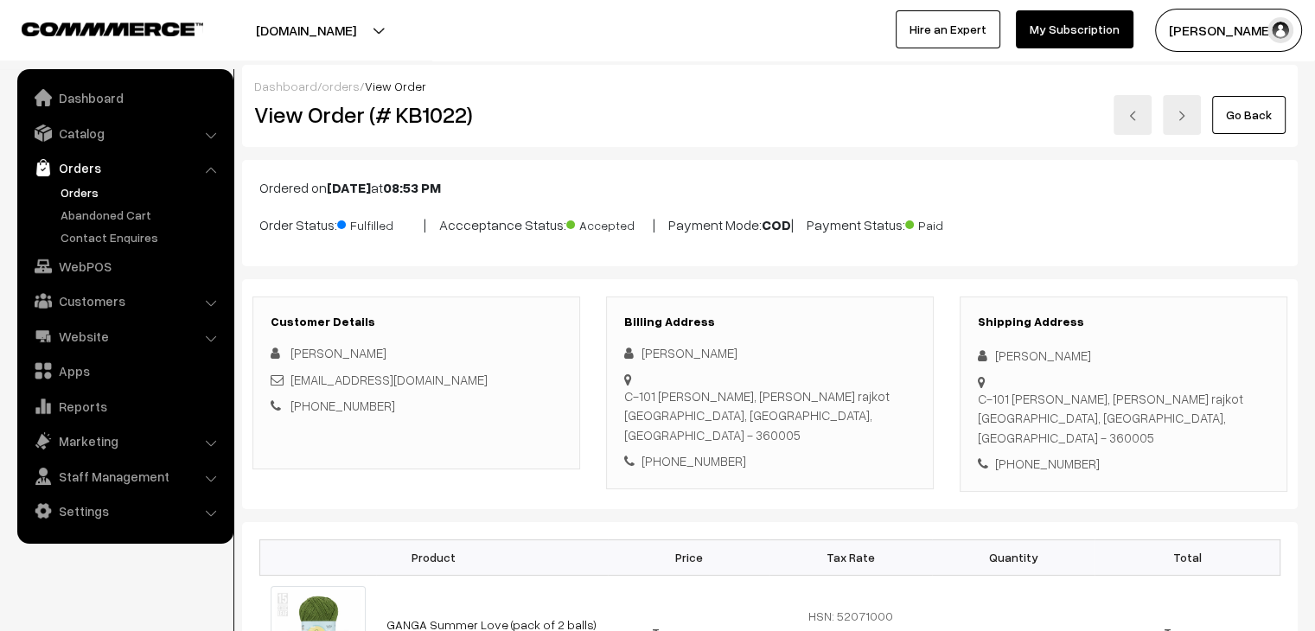
click at [93, 186] on link "Orders" at bounding box center [141, 192] width 171 height 18
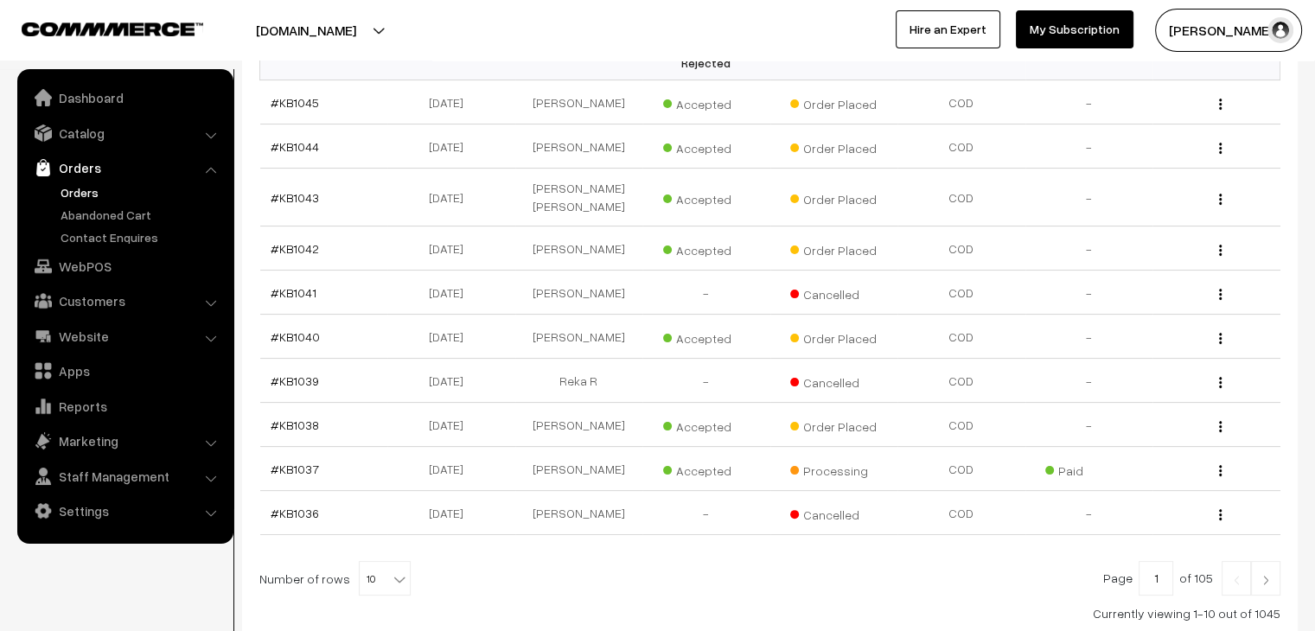
scroll to position [346, 0]
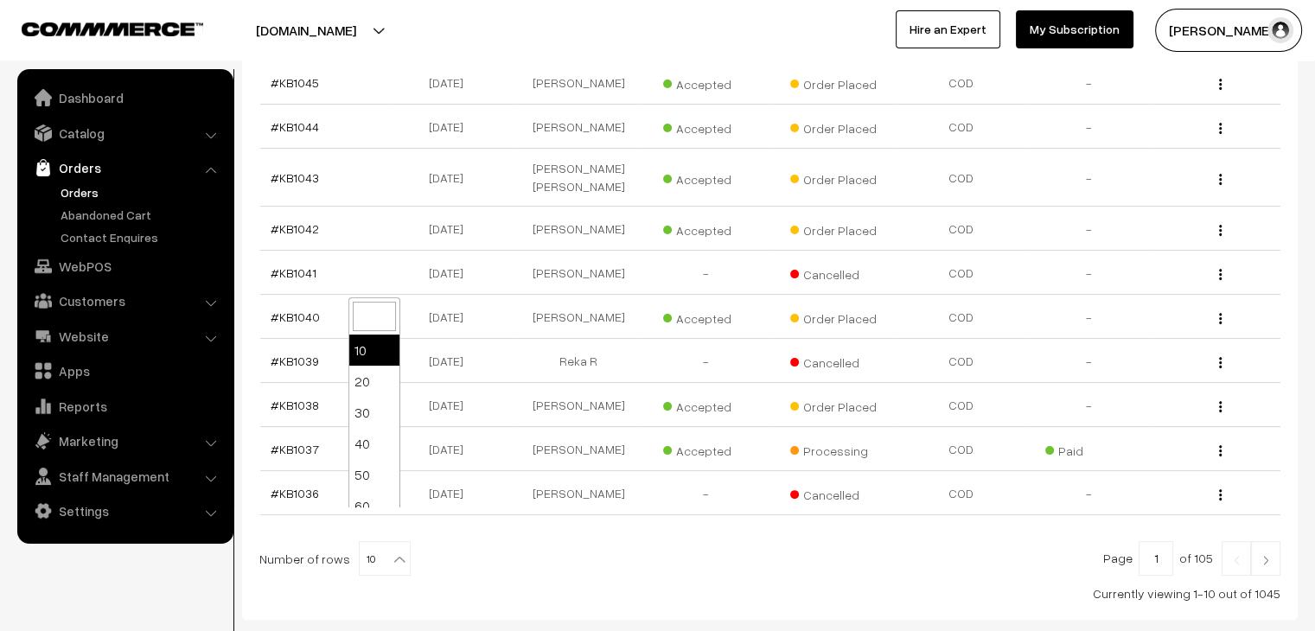
click at [391, 551] on b at bounding box center [399, 559] width 17 height 17
select select "60"
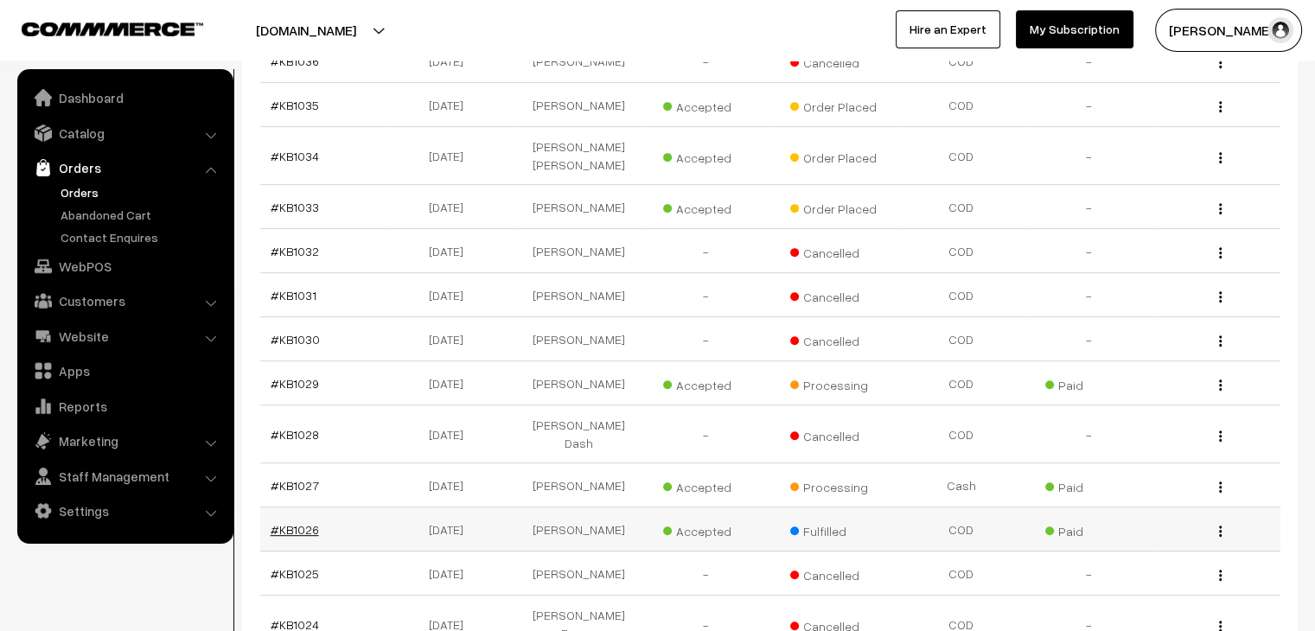
click at [284, 522] on link "#KB1026" at bounding box center [295, 529] width 48 height 15
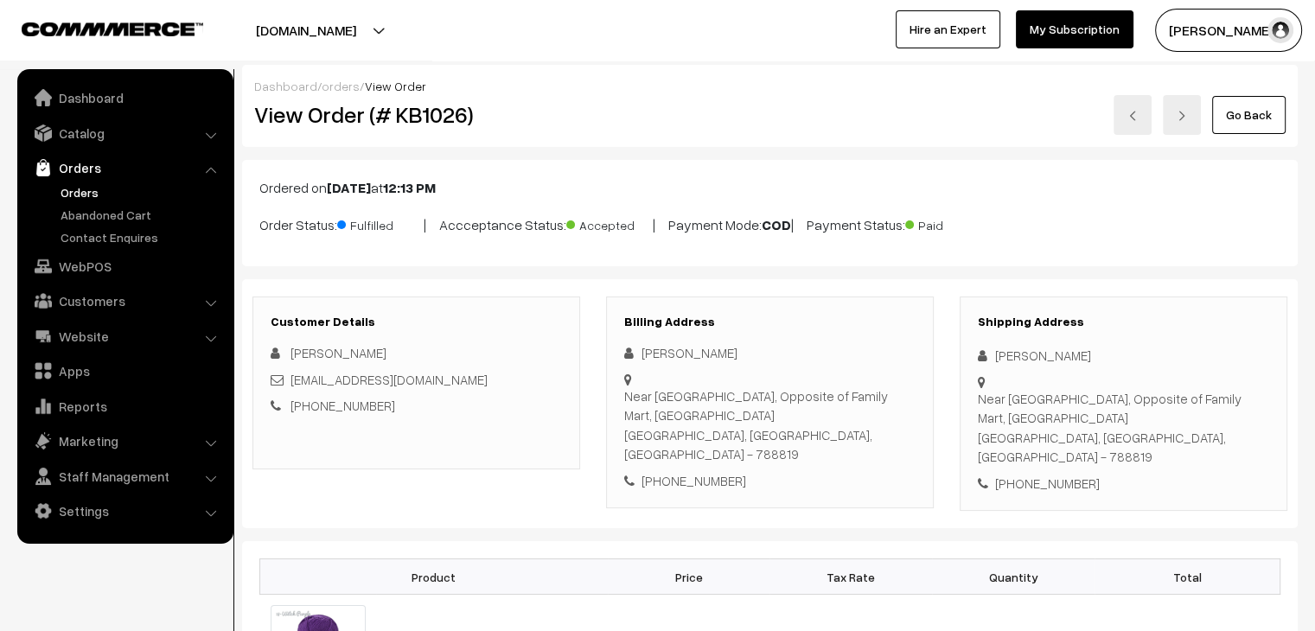
click at [92, 196] on link "Orders" at bounding box center [141, 192] width 171 height 18
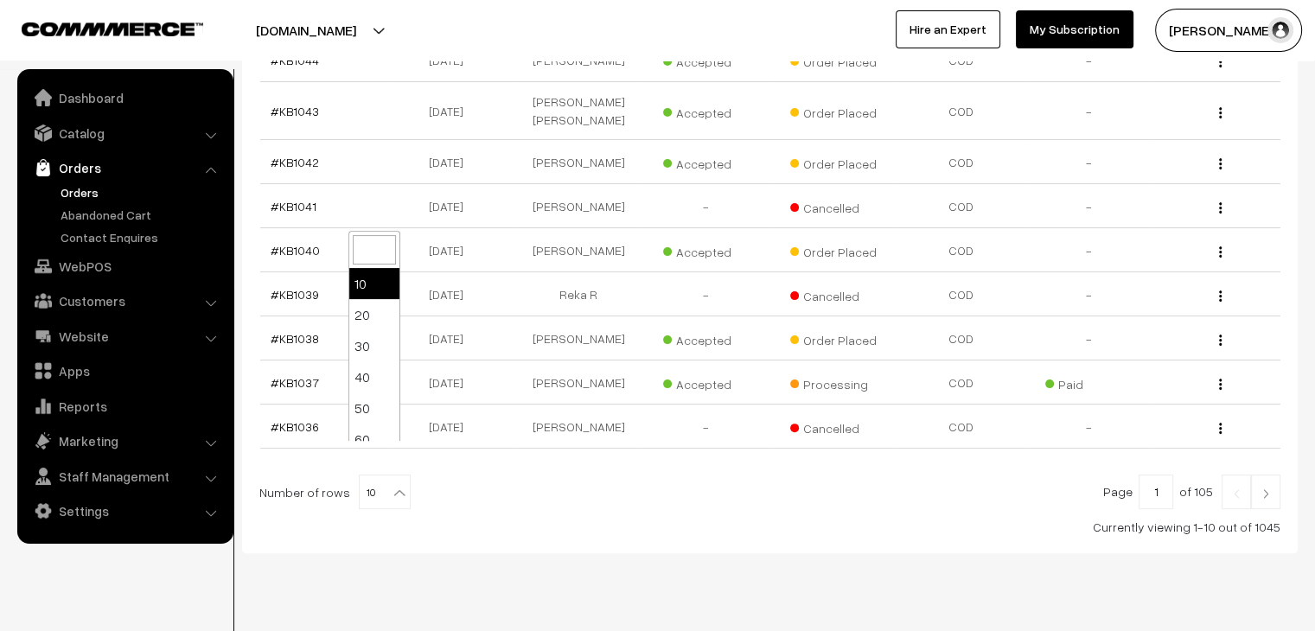
click at [377, 476] on span "10" at bounding box center [385, 493] width 50 height 35
select select "60"
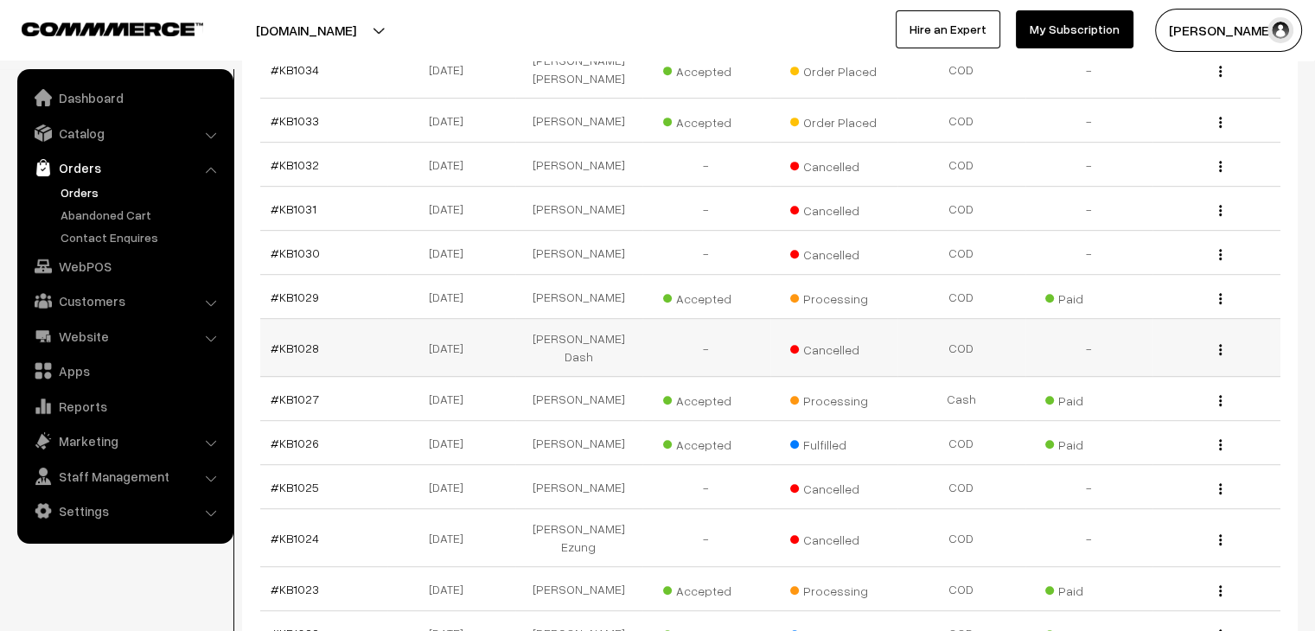
scroll to position [865, 0]
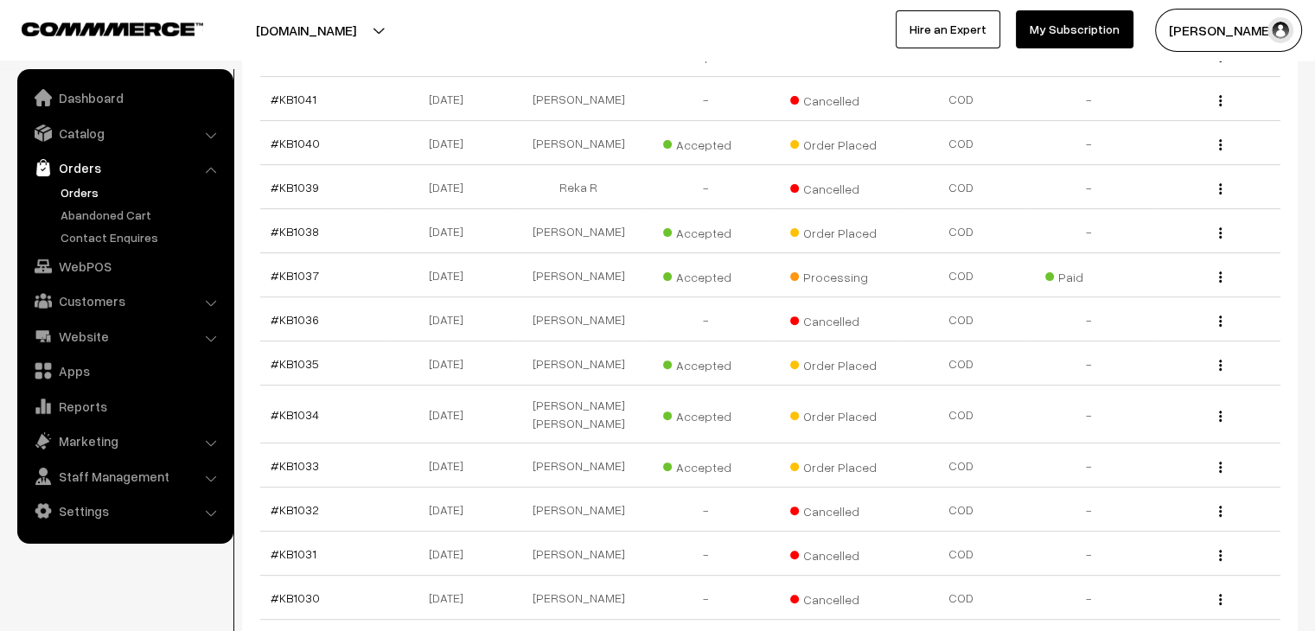
scroll to position [519, 0]
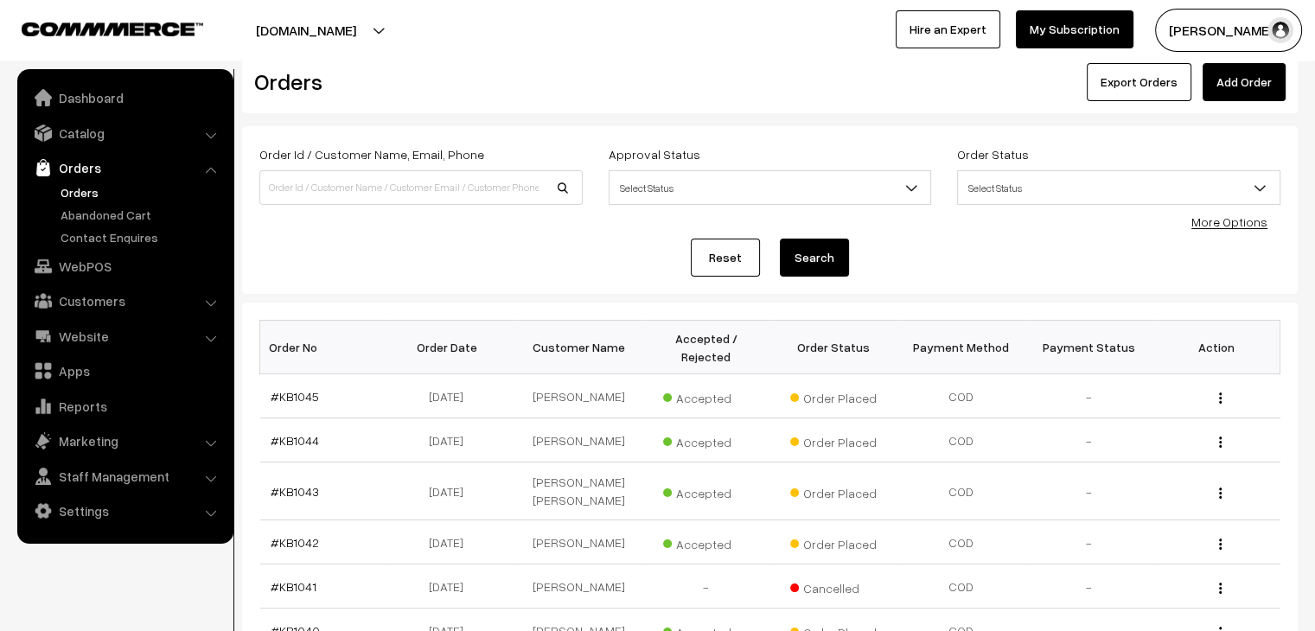
scroll to position [21, 0]
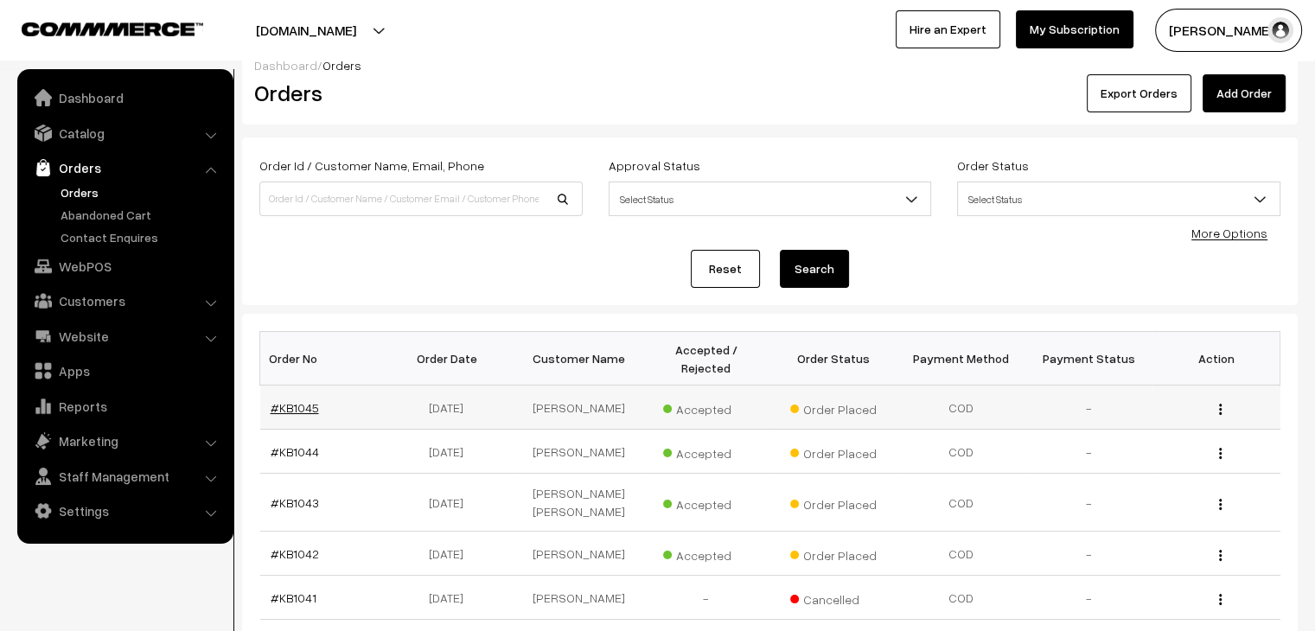
click at [297, 400] on link "#KB1045" at bounding box center [295, 407] width 48 height 15
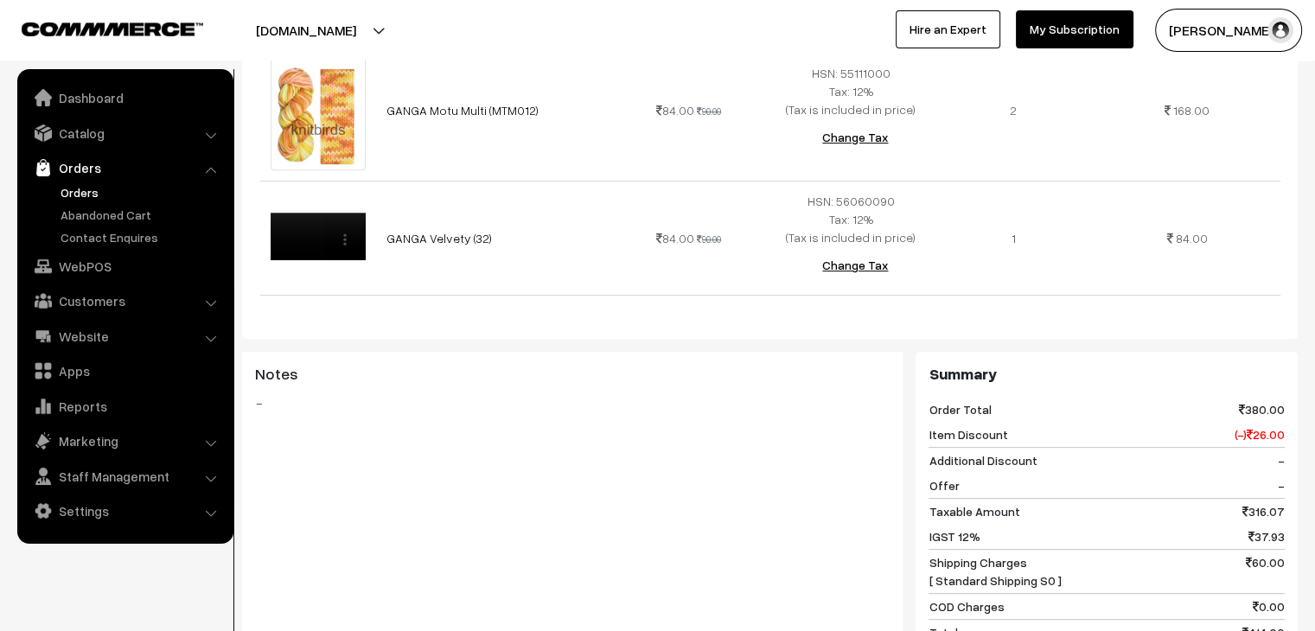
scroll to position [865, 0]
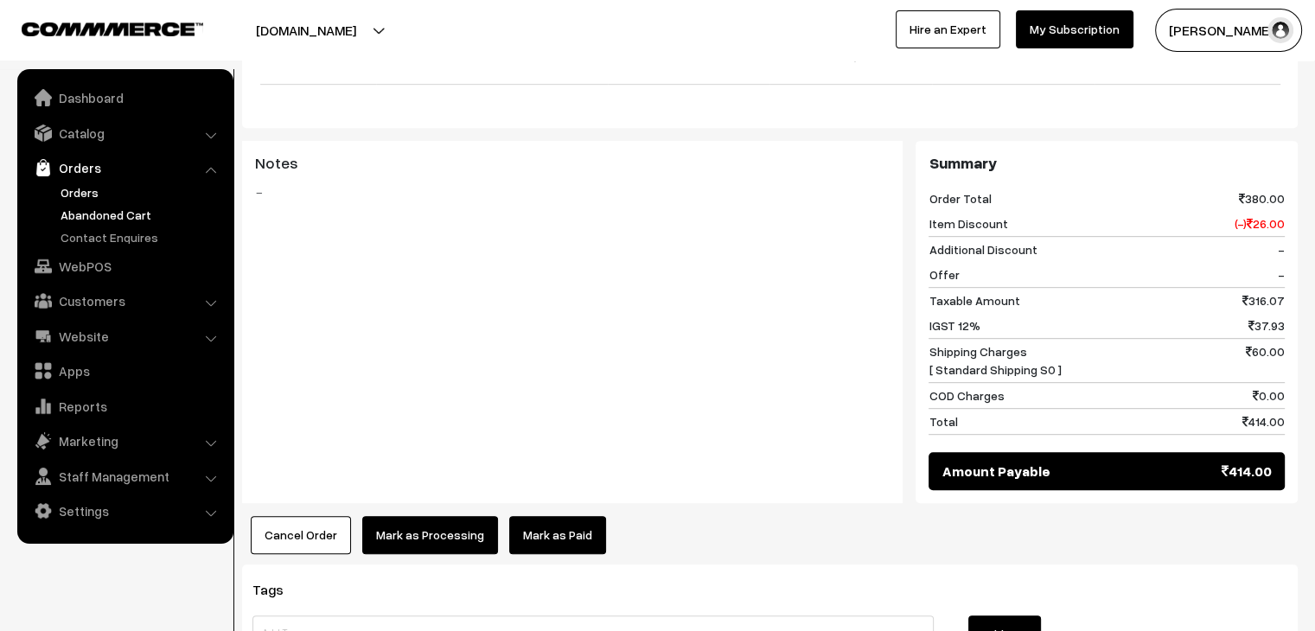
click at [154, 212] on link "Abandoned Cart" at bounding box center [141, 215] width 171 height 18
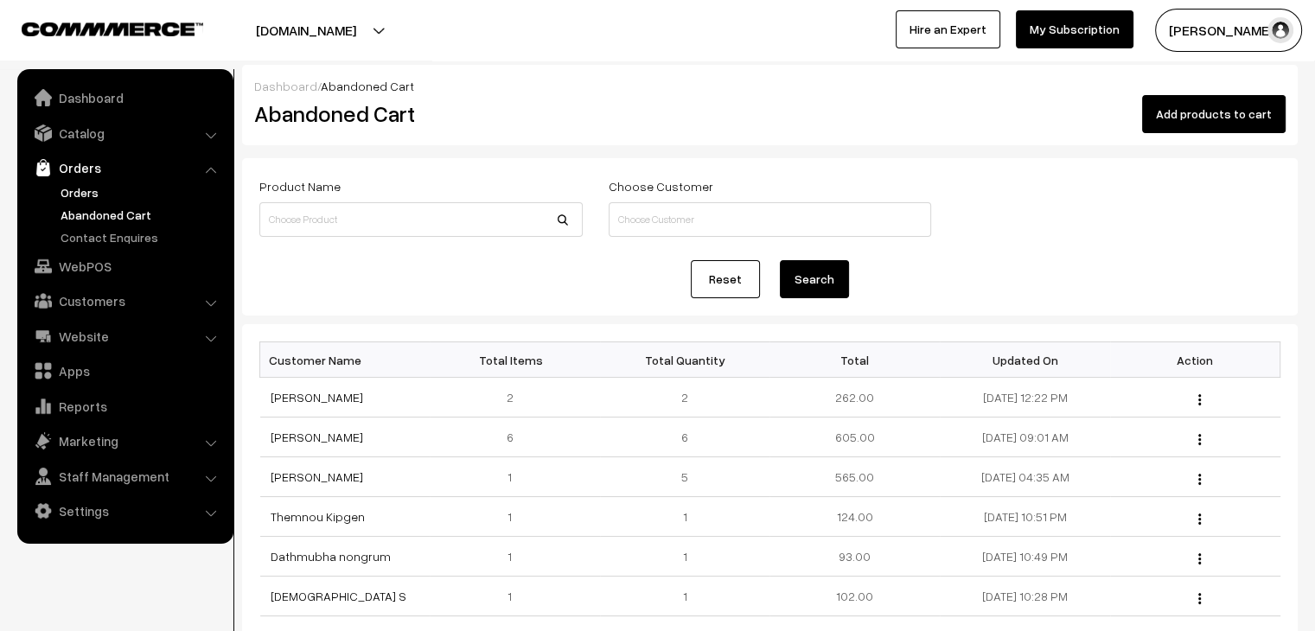
click at [86, 192] on link "Orders" at bounding box center [141, 192] width 171 height 18
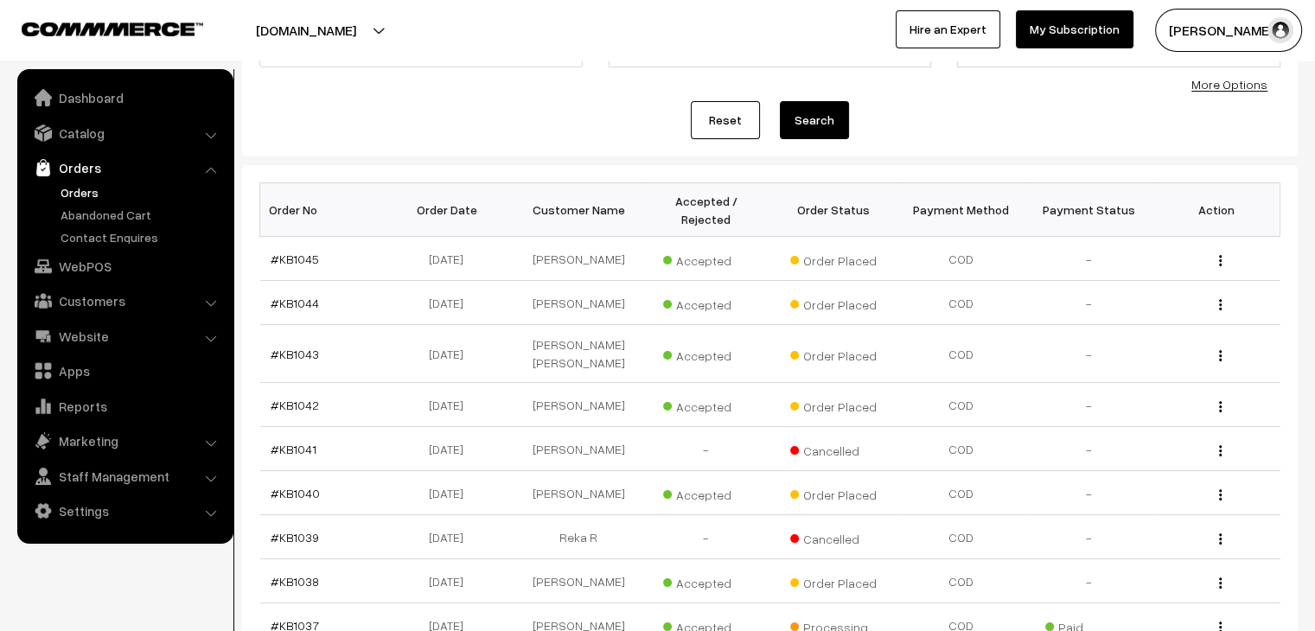
scroll to position [173, 0]
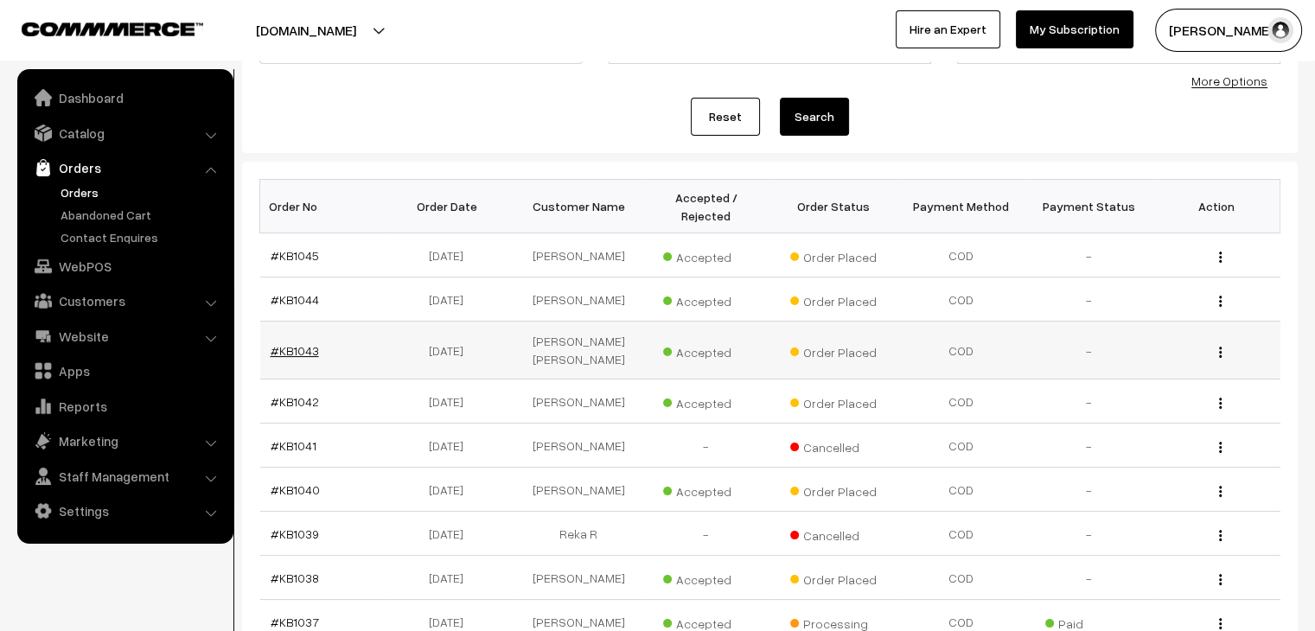
click at [277, 343] on link "#KB1043" at bounding box center [295, 350] width 48 height 15
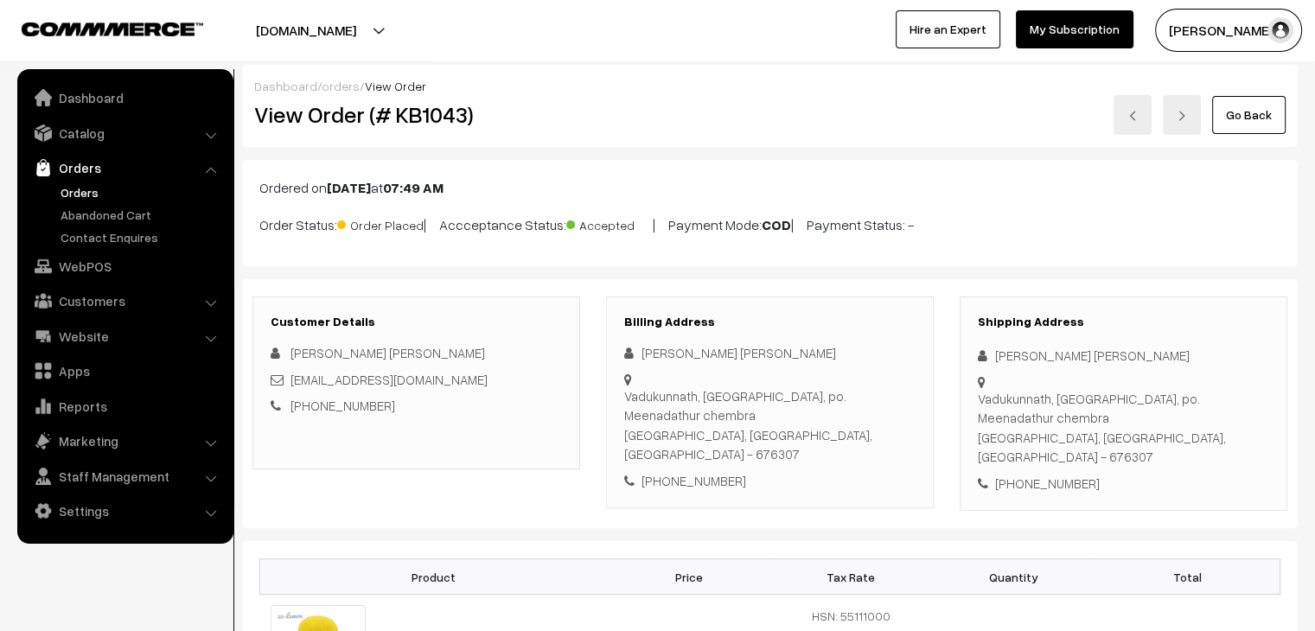
click at [63, 184] on link "Orders" at bounding box center [141, 192] width 171 height 18
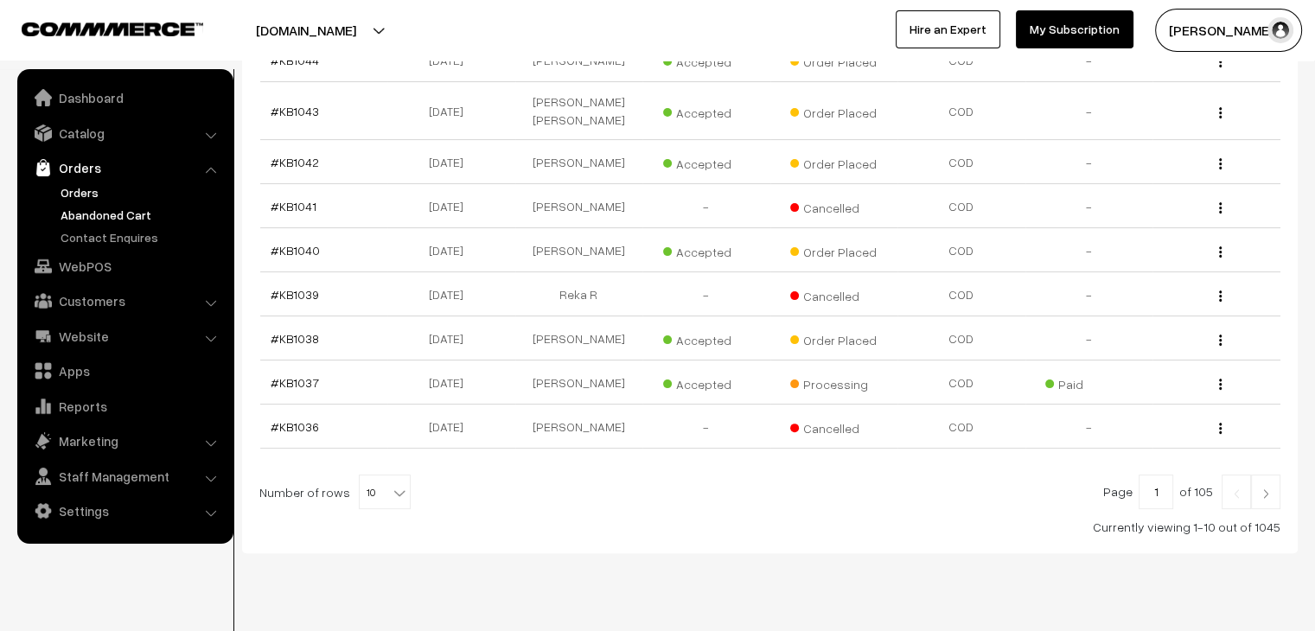
click at [115, 218] on link "Abandoned Cart" at bounding box center [141, 215] width 171 height 18
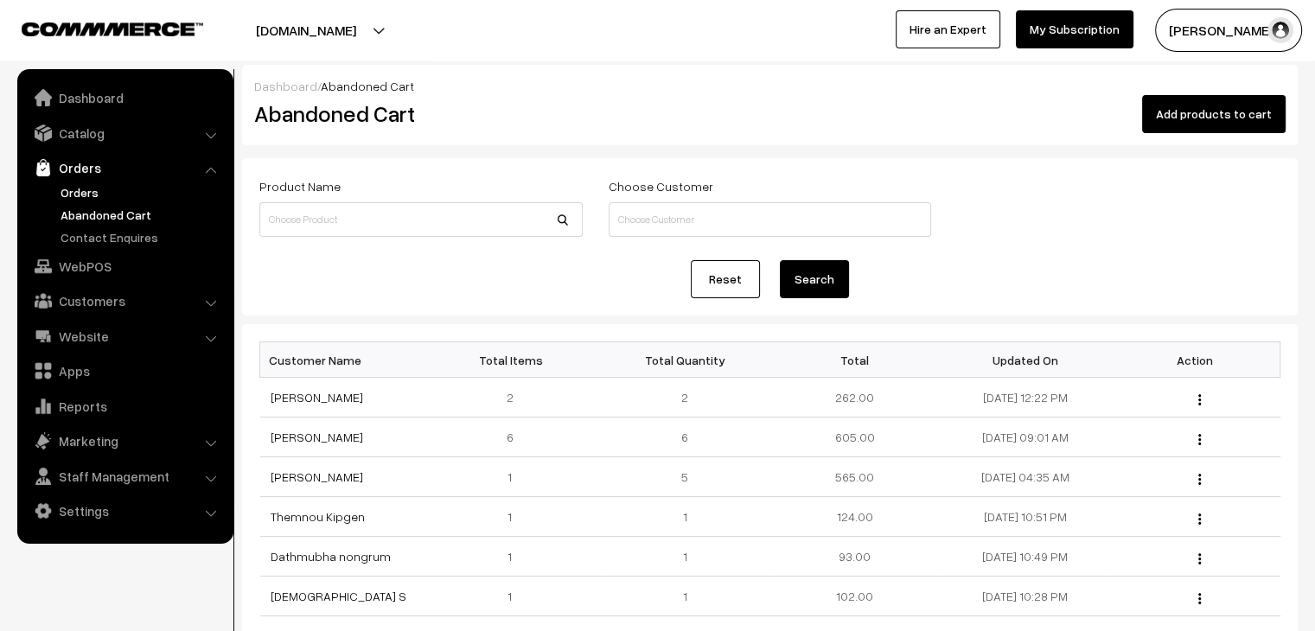
click at [95, 195] on link "Orders" at bounding box center [141, 192] width 171 height 18
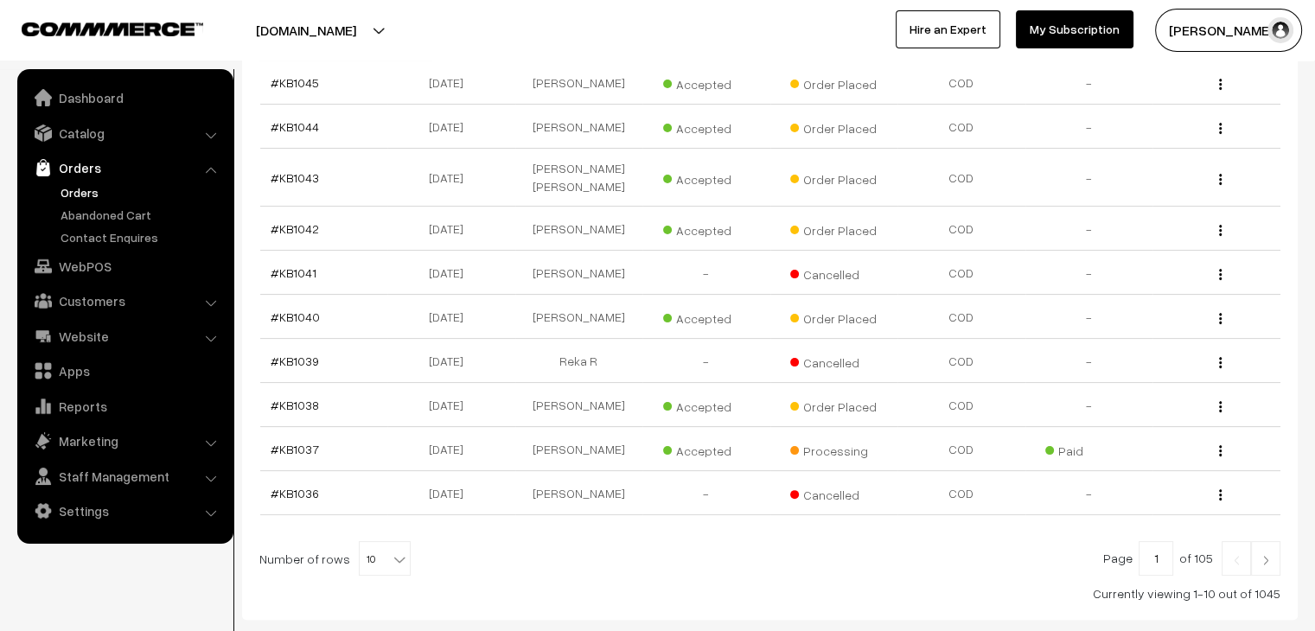
click at [391, 551] on b at bounding box center [399, 559] width 17 height 17
select select "80"
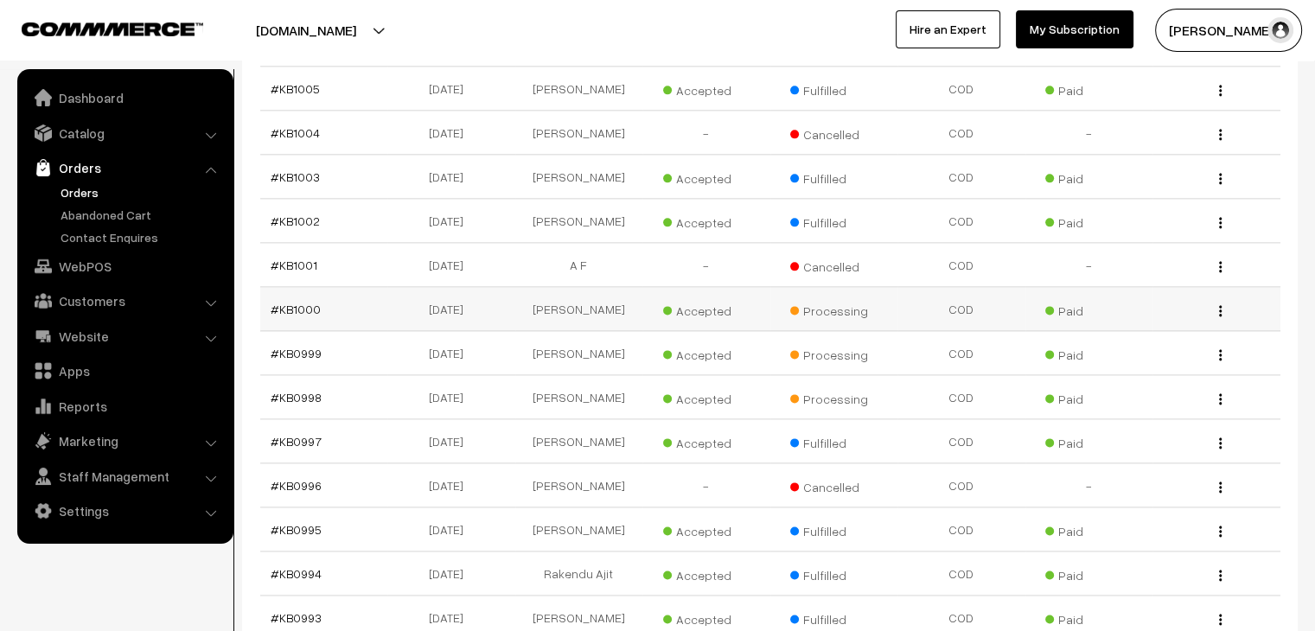
scroll to position [2162, 0]
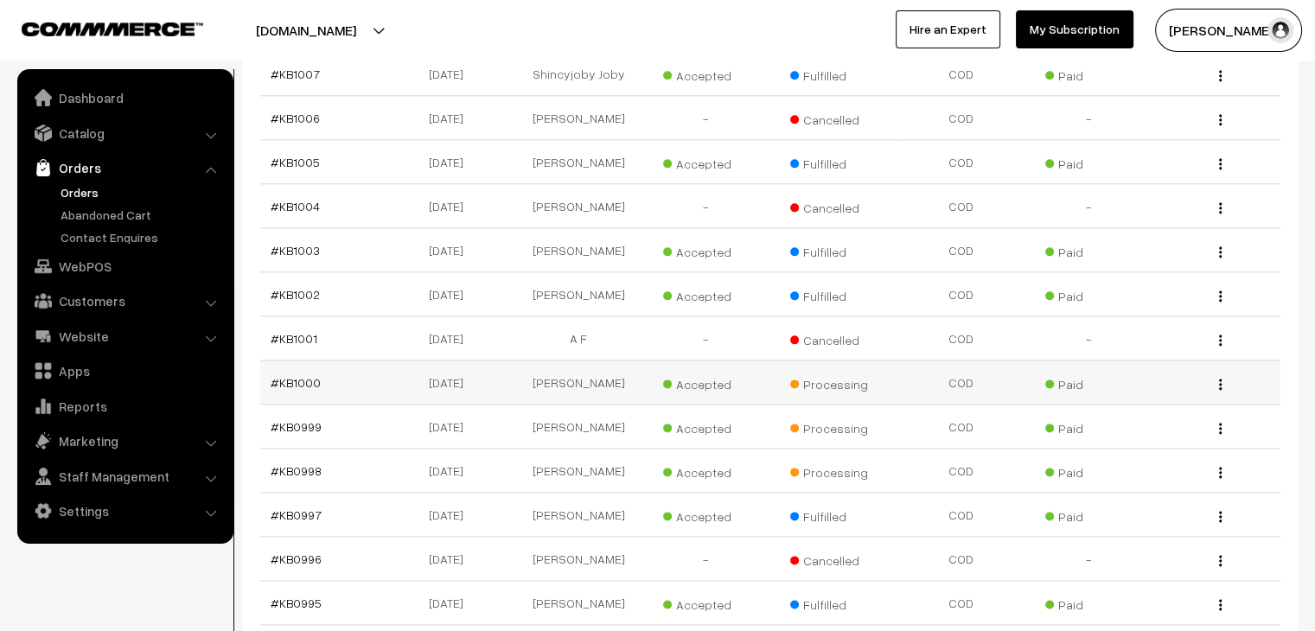
scroll to position [2162, 0]
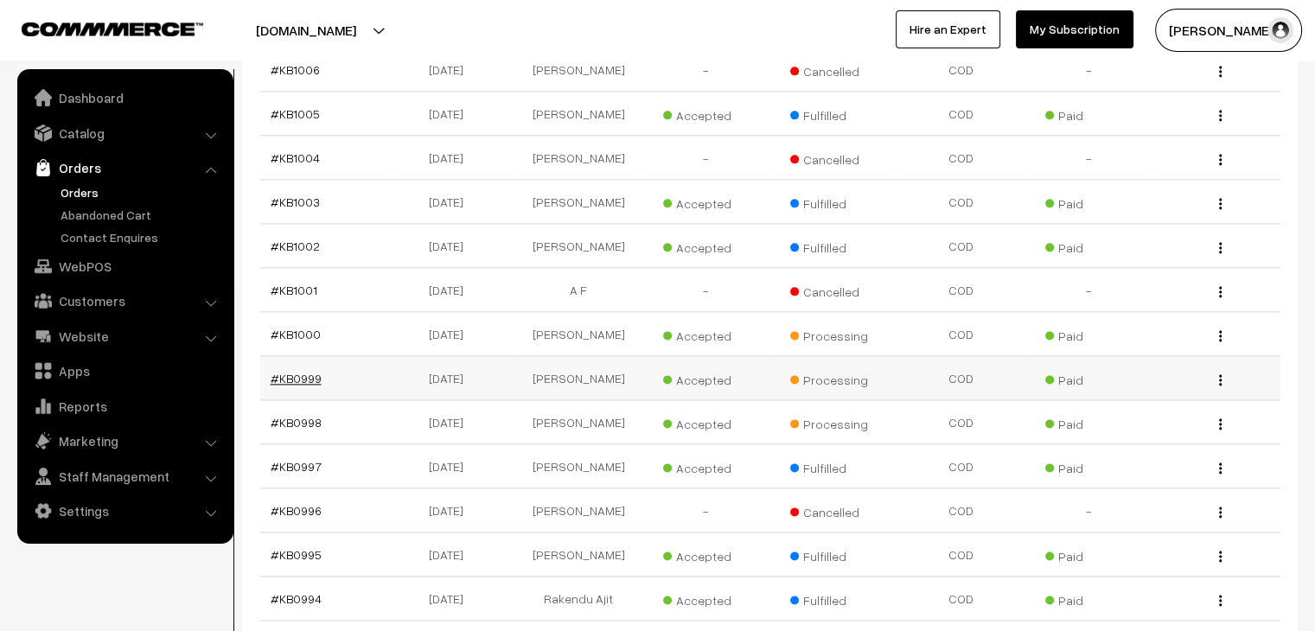
click at [308, 371] on link "#KB0999" at bounding box center [296, 378] width 51 height 15
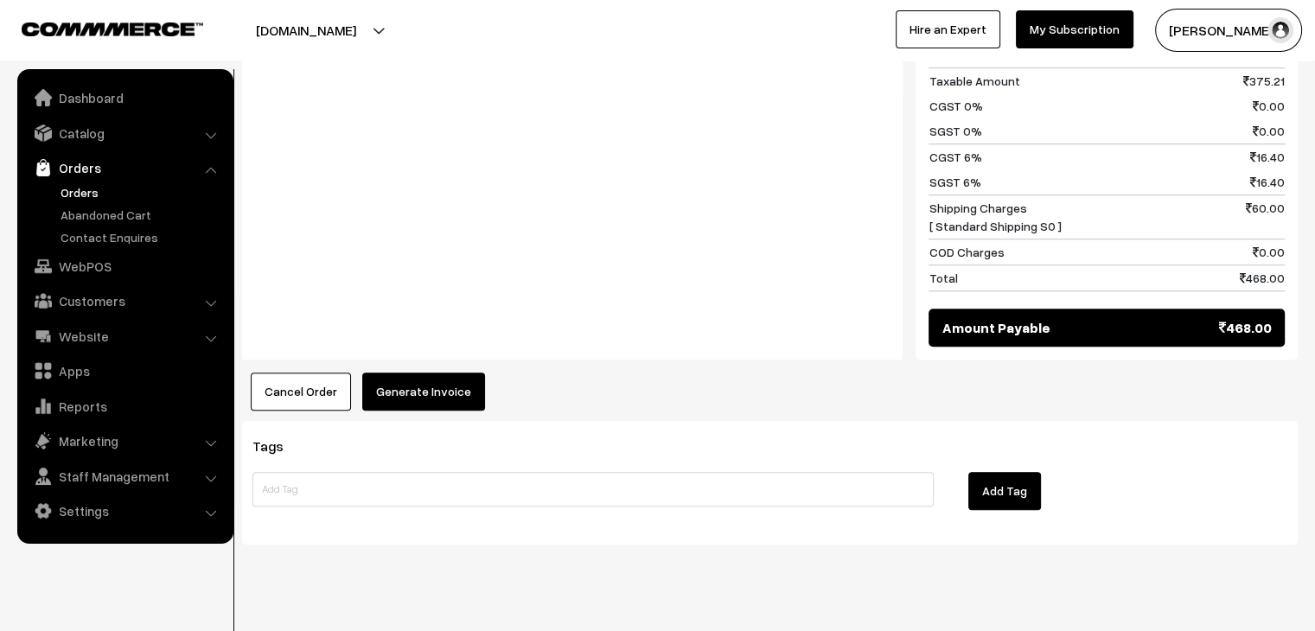
click at [439, 373] on button "Generate Invoice" at bounding box center [423, 392] width 123 height 38
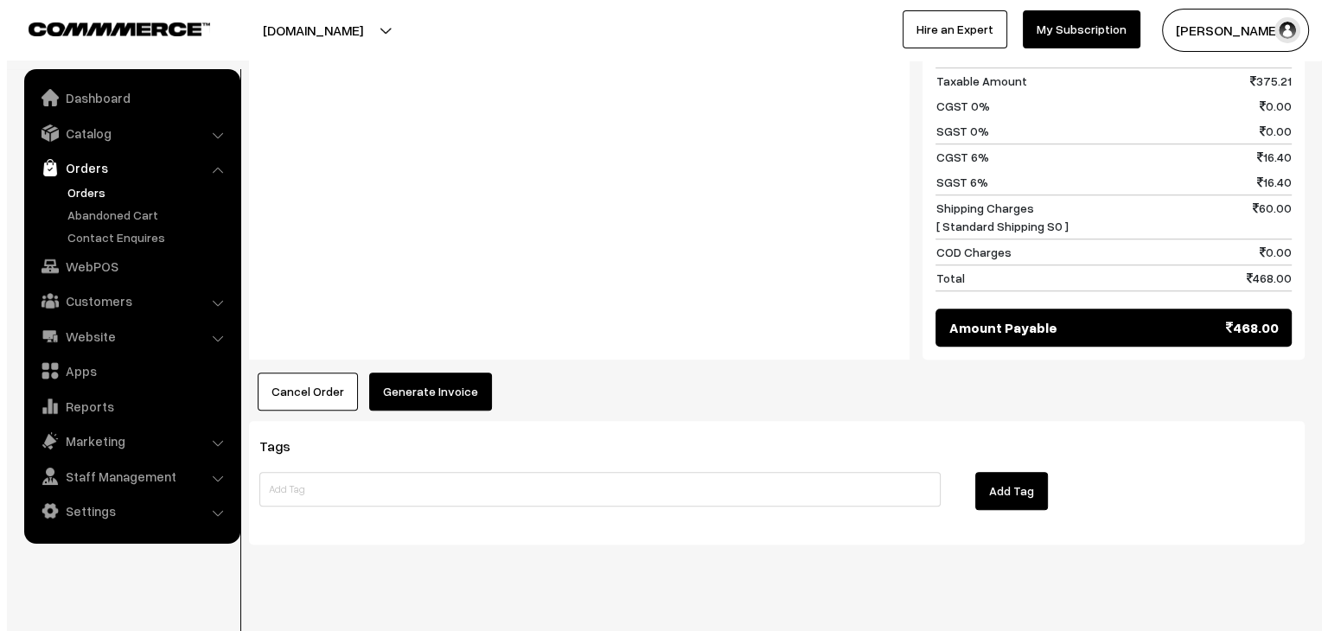
scroll to position [1184, 0]
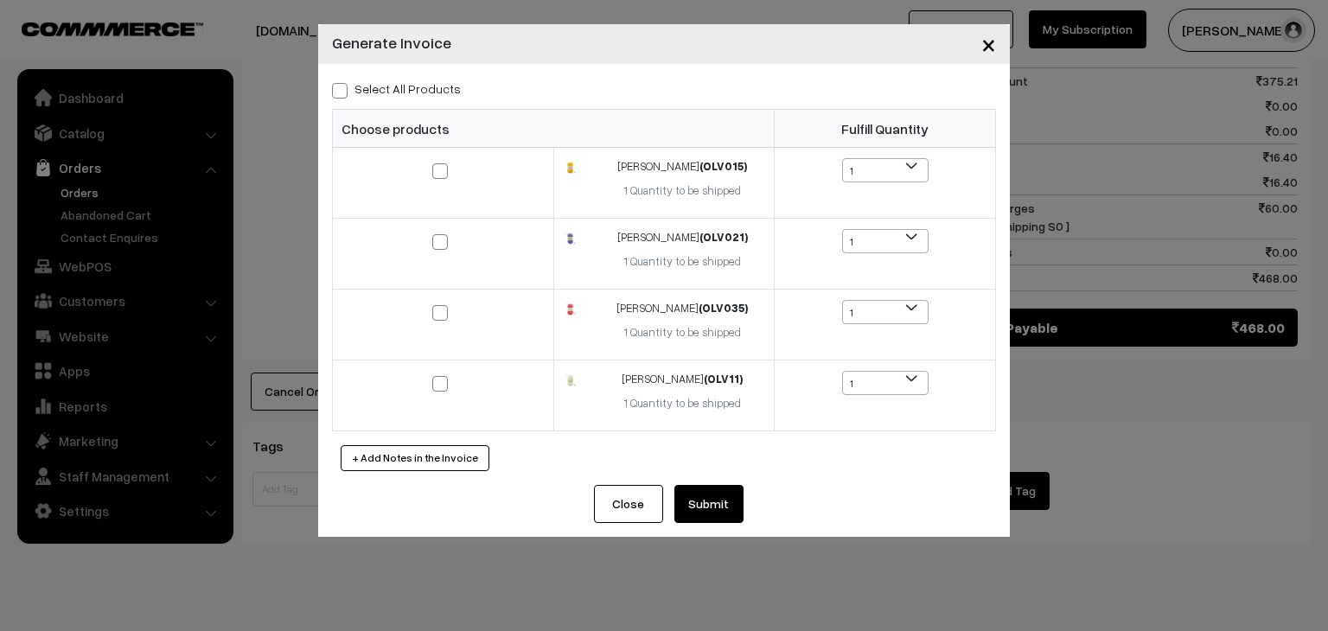
click at [372, 84] on label "Select All Products" at bounding box center [396, 89] width 129 height 18
click at [343, 84] on input "Select All Products" at bounding box center [337, 87] width 11 height 11
checkbox input "true"
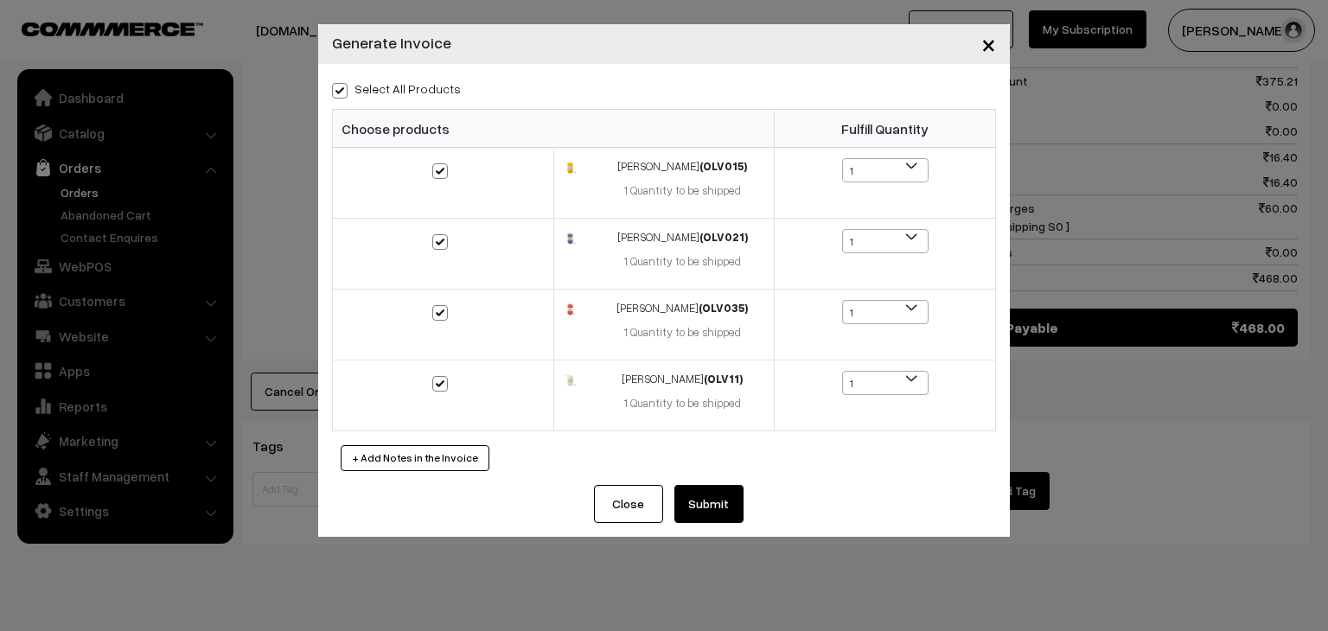
checkbox input "true"
click at [700, 489] on button "Submit" at bounding box center [708, 504] width 69 height 38
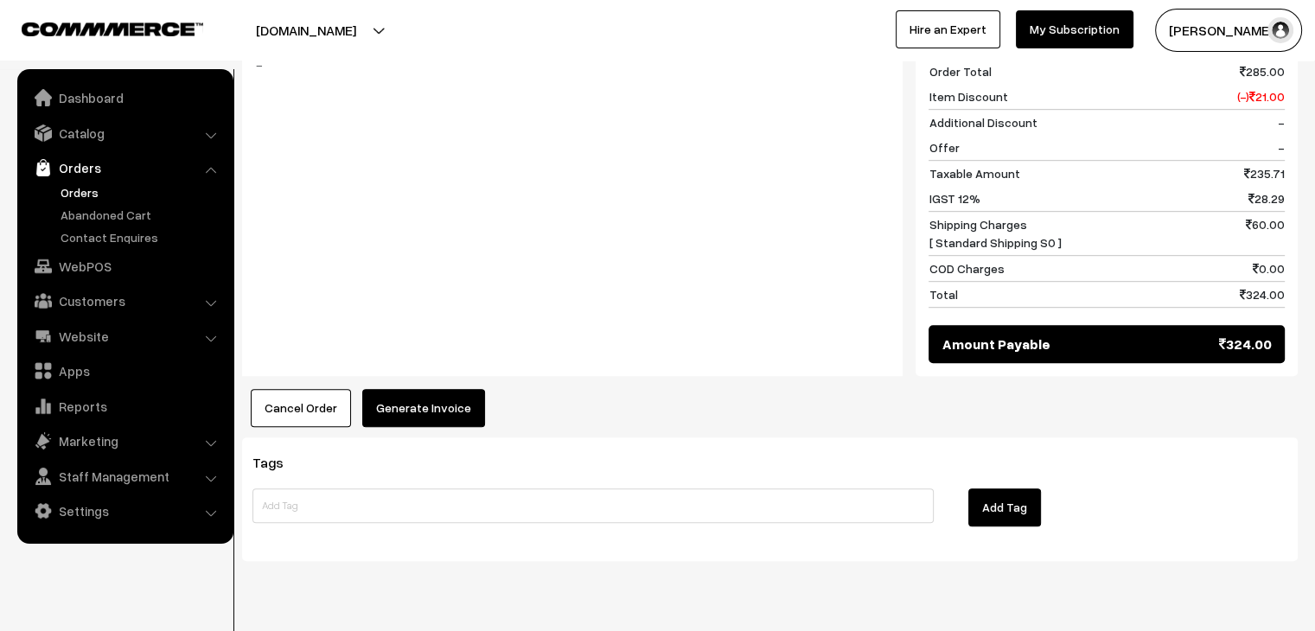
click at [415, 389] on button "Generate Invoice" at bounding box center [423, 408] width 123 height 38
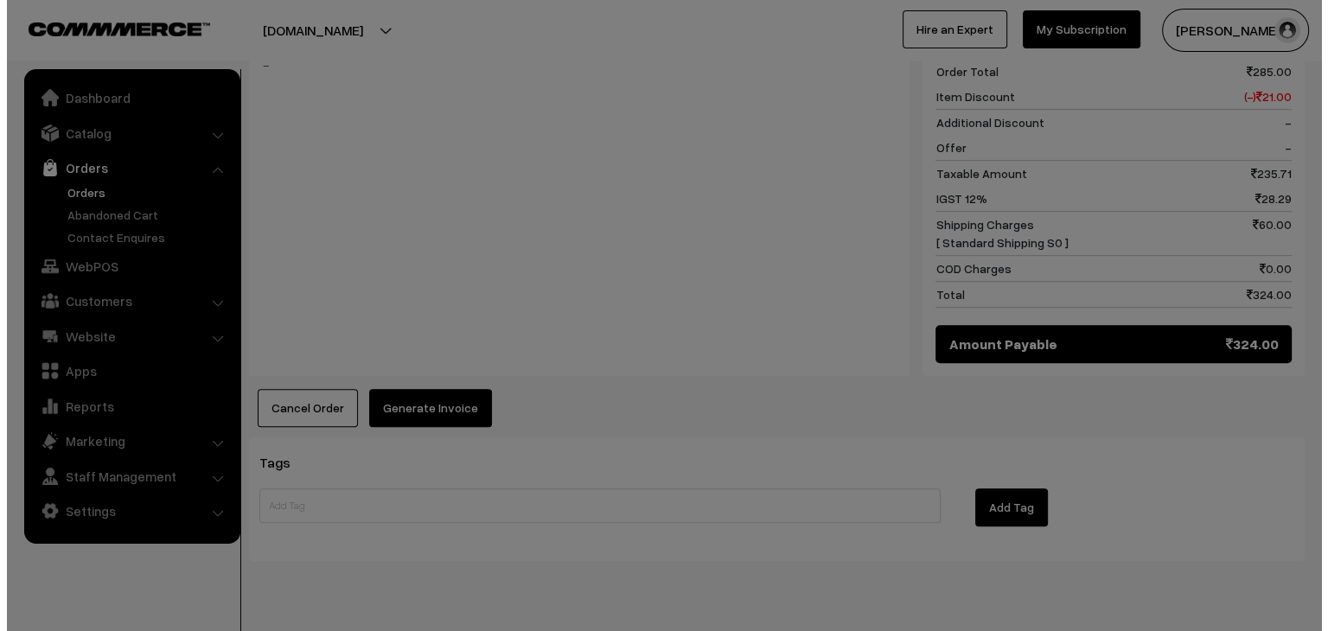
scroll to position [1012, 0]
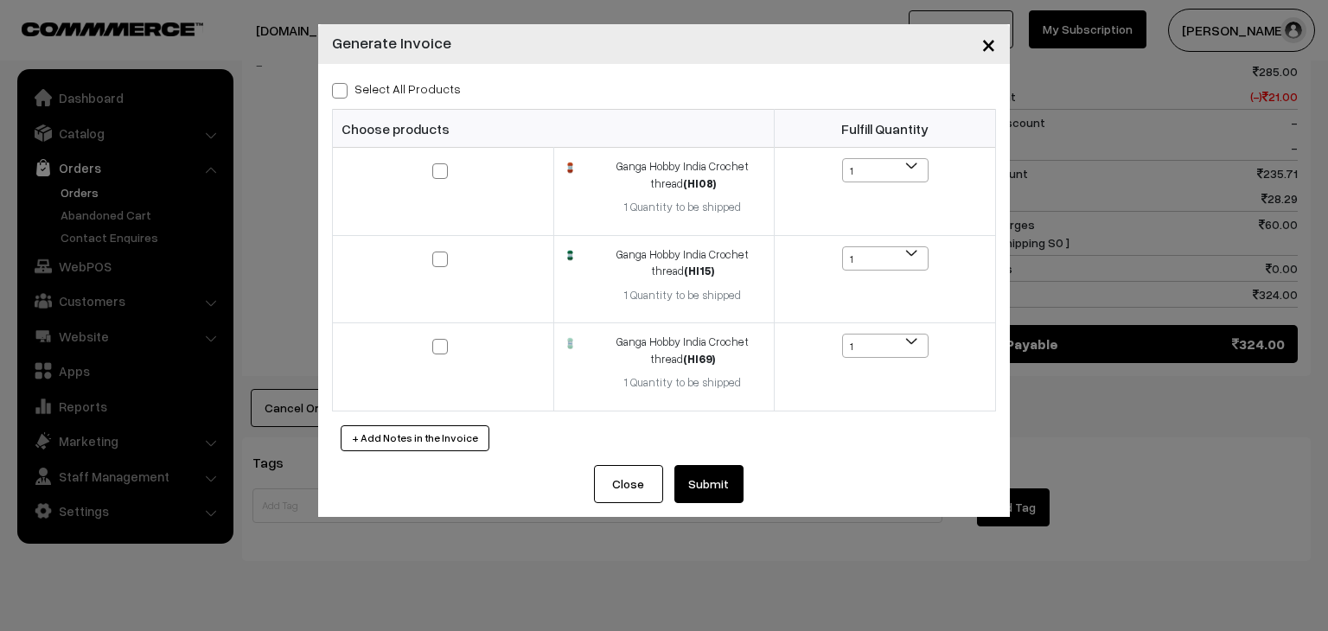
click at [334, 93] on span at bounding box center [340, 91] width 16 height 16
click at [334, 93] on input "Select All Products" at bounding box center [337, 87] width 11 height 11
checkbox input "true"
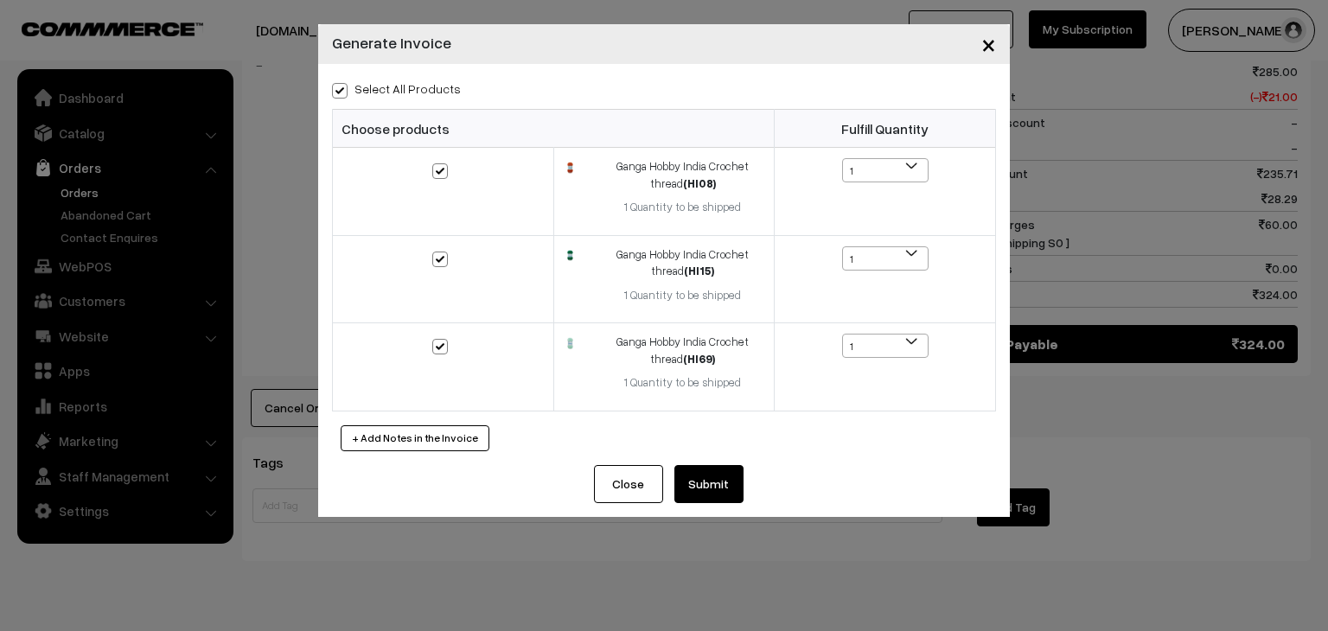
checkbox input "true"
click at [685, 494] on button "Submit" at bounding box center [708, 484] width 69 height 38
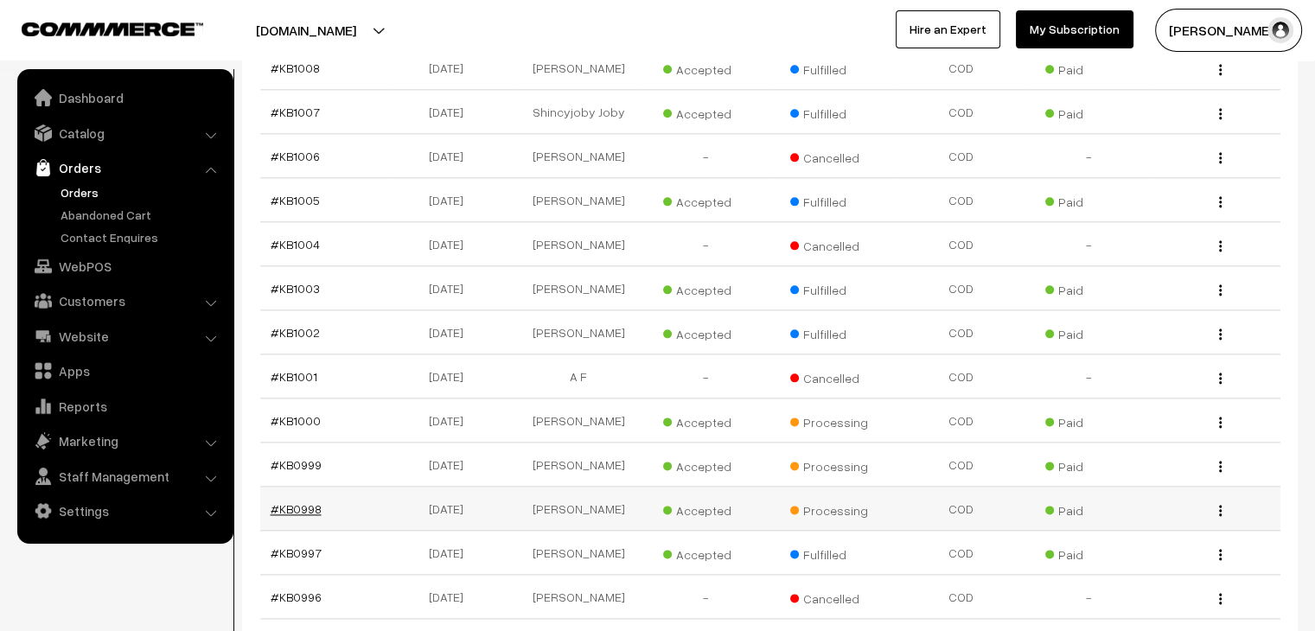
click at [301, 501] on link "#KB0998" at bounding box center [296, 508] width 51 height 15
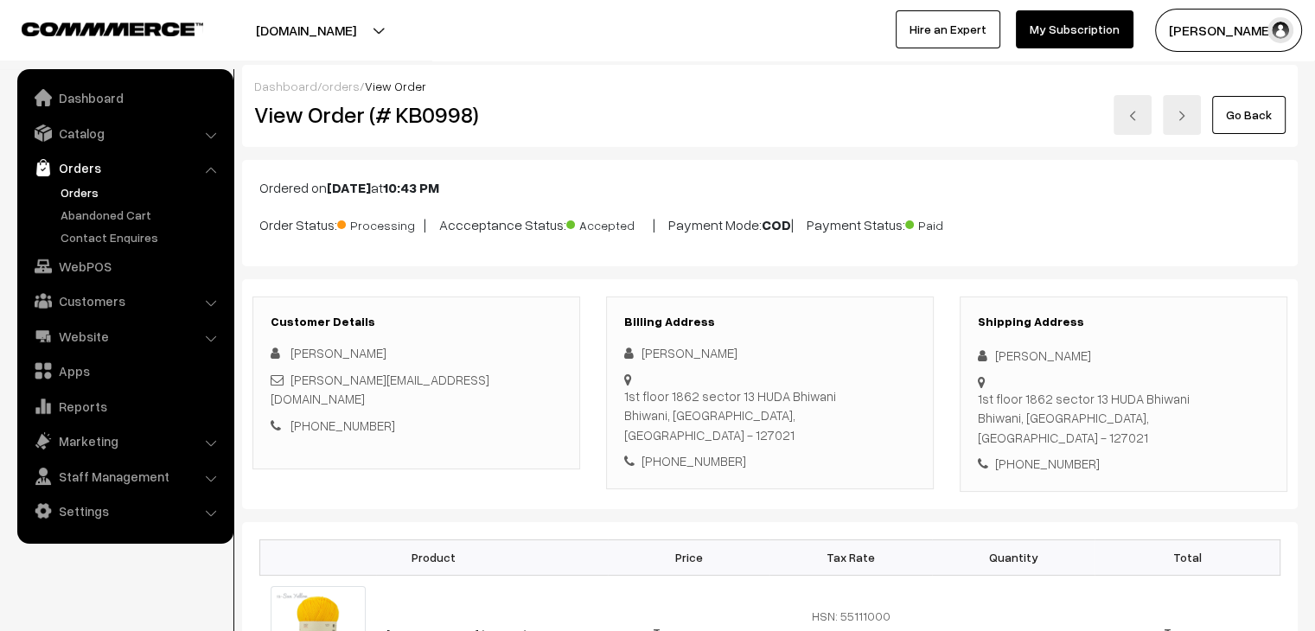
click at [334, 88] on link "orders" at bounding box center [341, 86] width 38 height 15
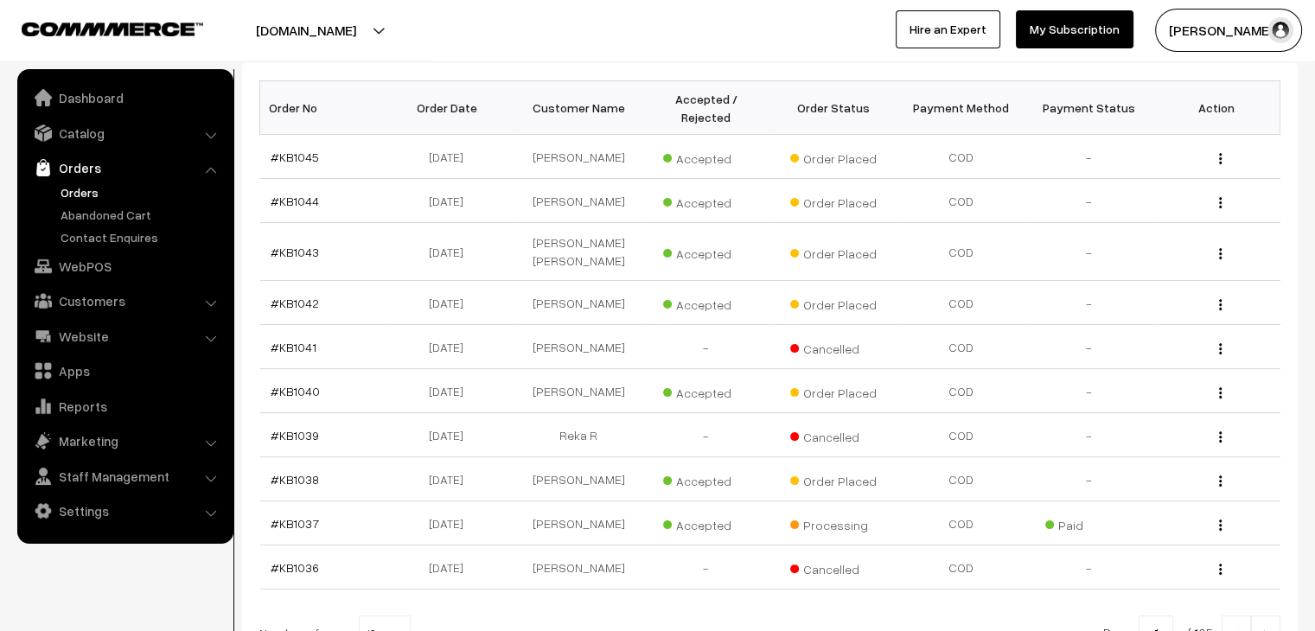
scroll to position [412, 0]
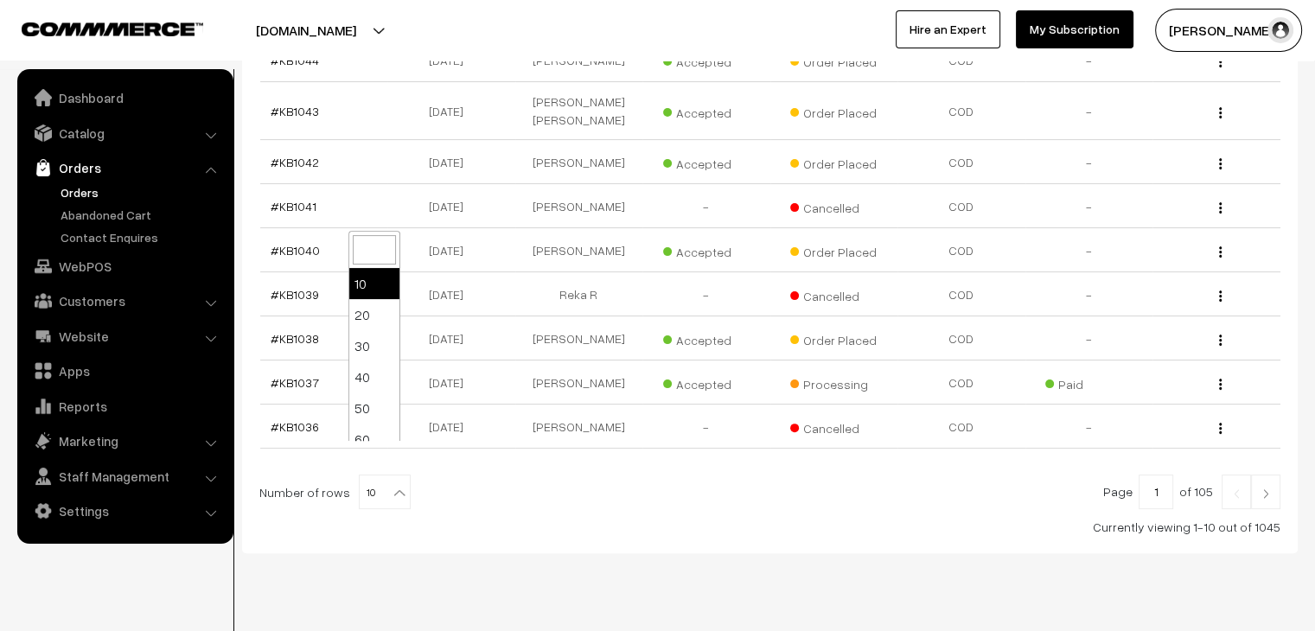
click at [391, 484] on b at bounding box center [399, 492] width 17 height 17
select select "100"
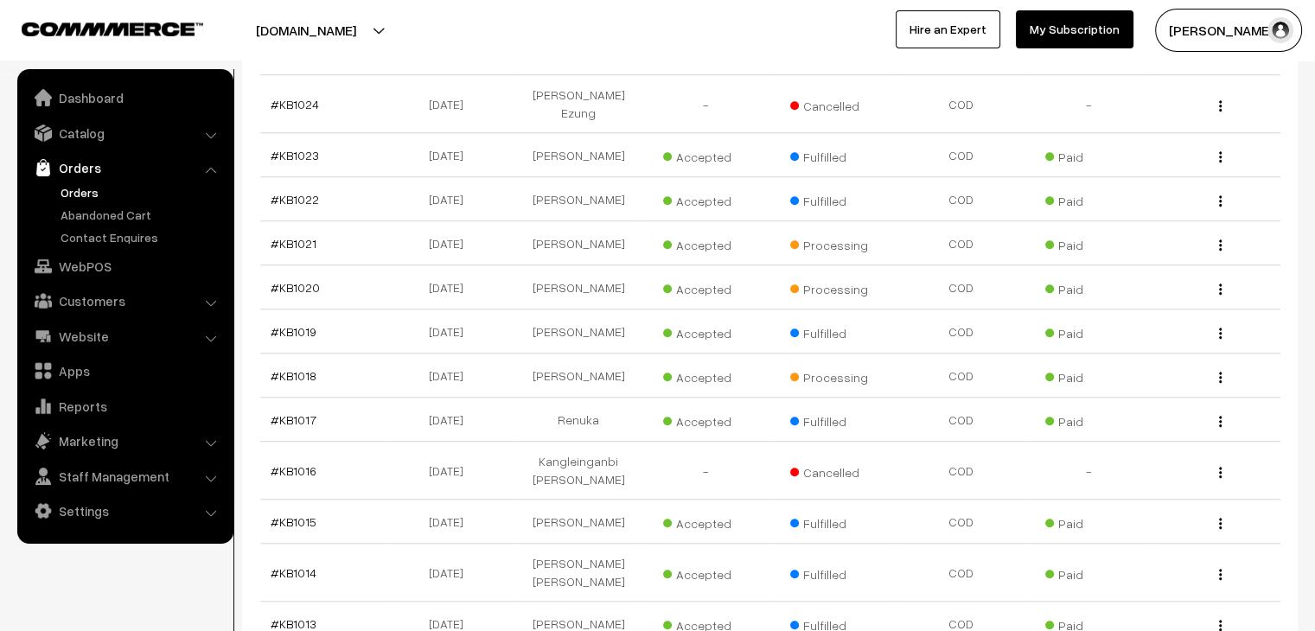
scroll to position [1297, 0]
click at [301, 370] on link "#KB1018" at bounding box center [294, 377] width 46 height 15
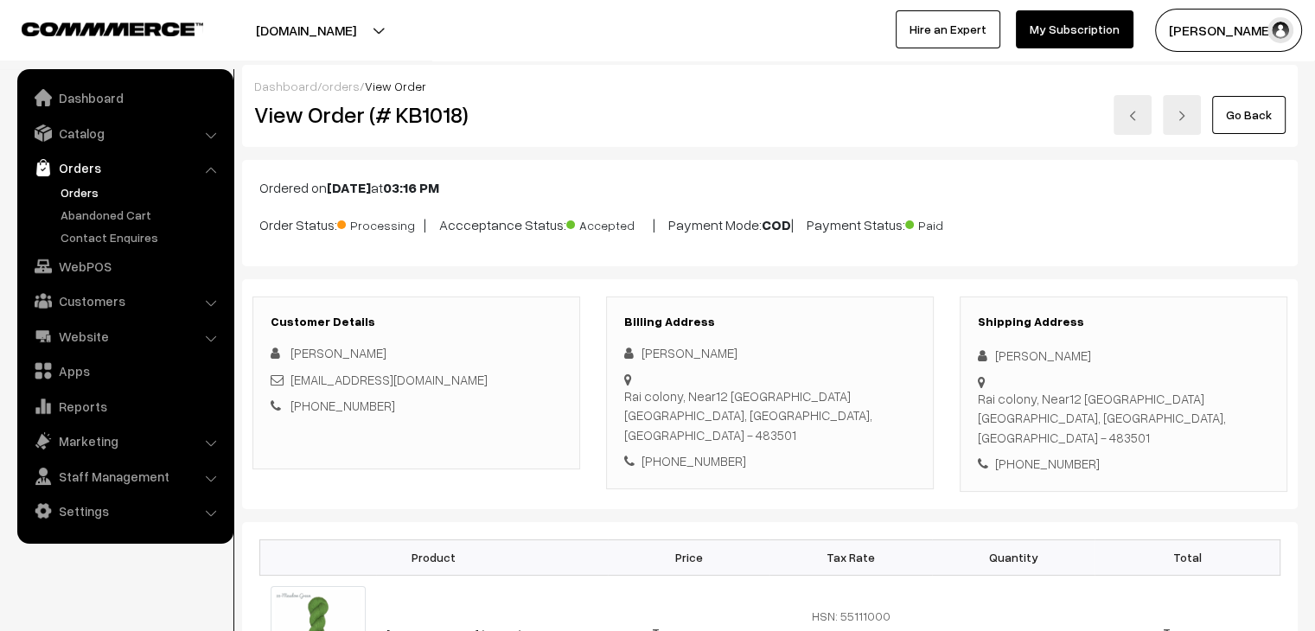
click at [336, 87] on link "orders" at bounding box center [341, 86] width 38 height 15
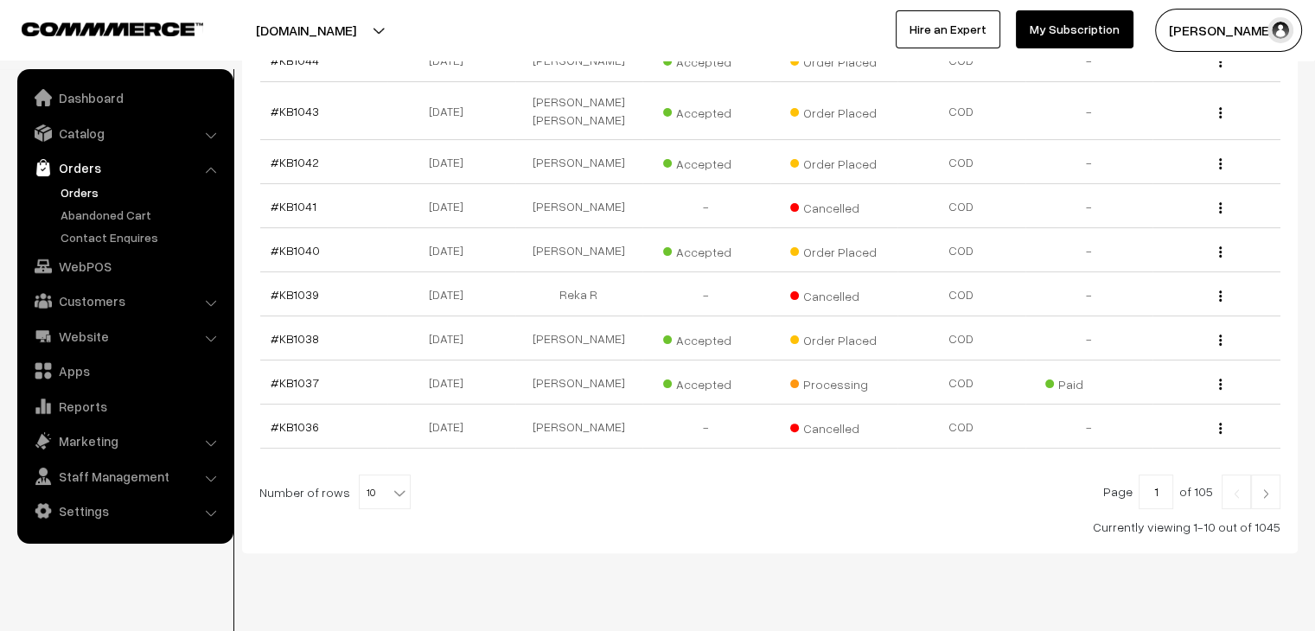
click at [391, 484] on b at bounding box center [399, 492] width 17 height 17
select select "100"
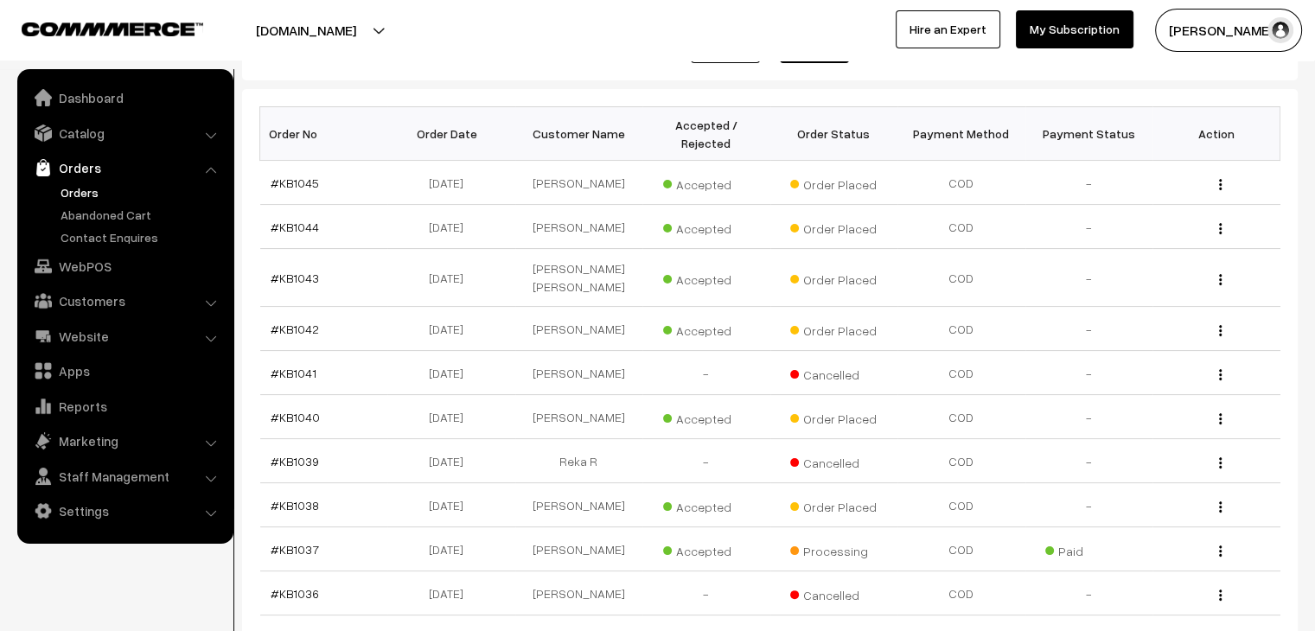
scroll to position [259, 0]
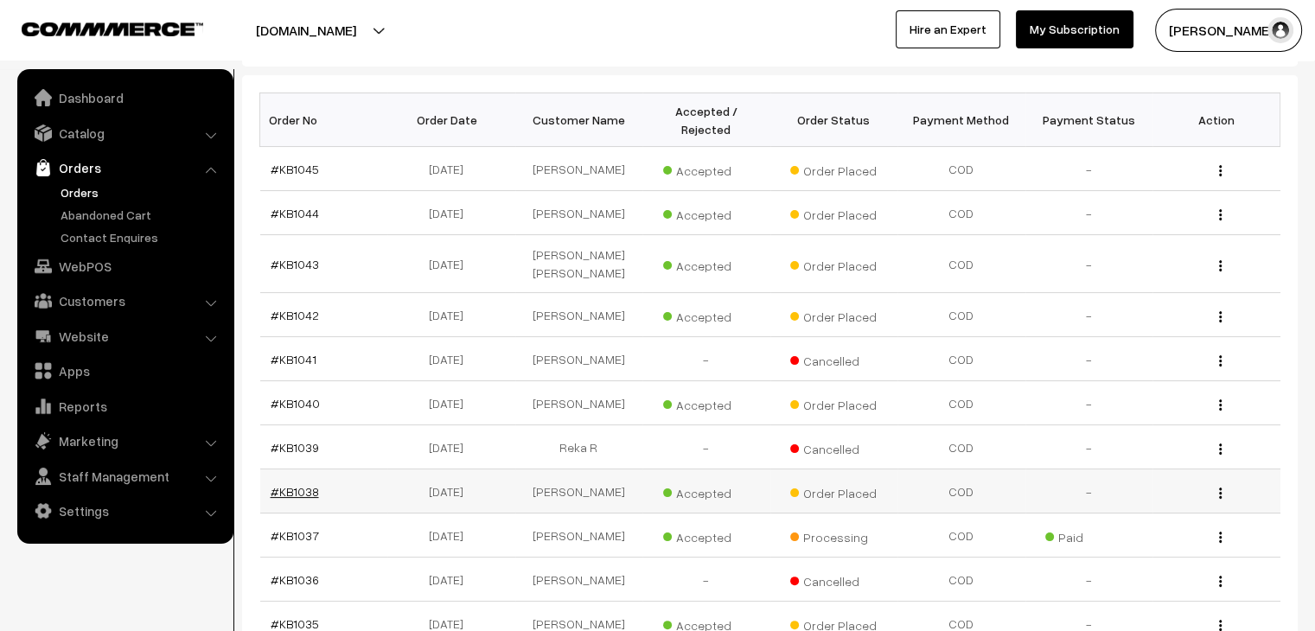
click at [280, 484] on link "#KB1038" at bounding box center [295, 491] width 48 height 15
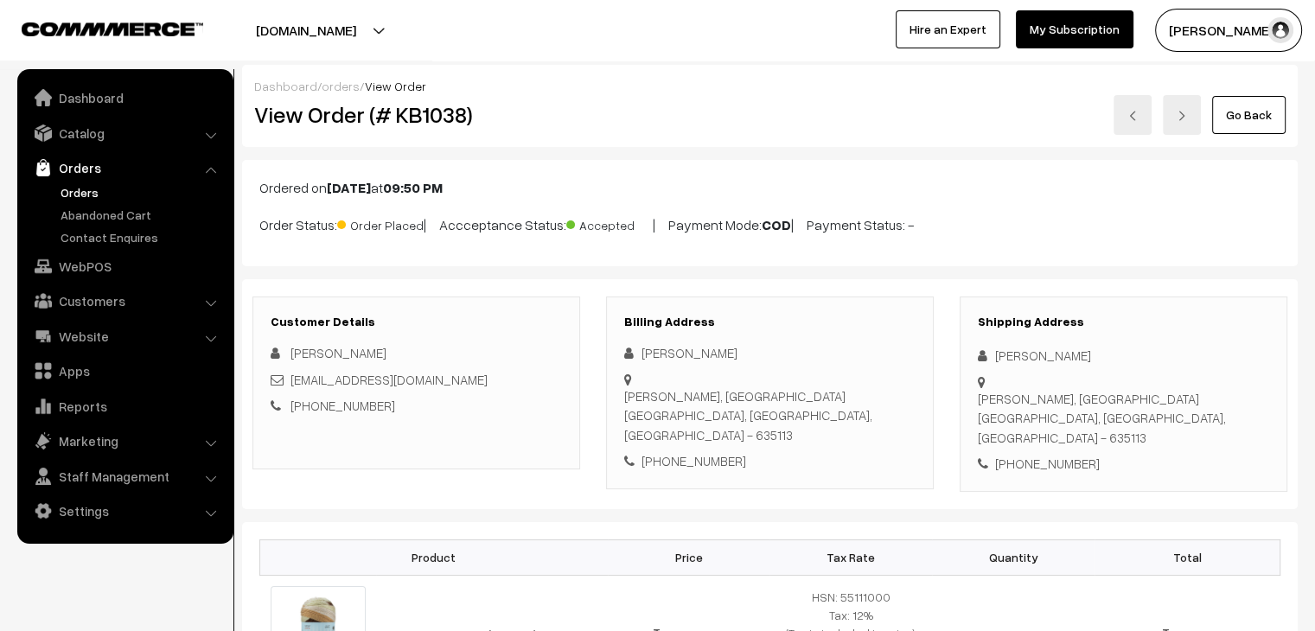
click at [67, 185] on link "Orders" at bounding box center [141, 192] width 171 height 18
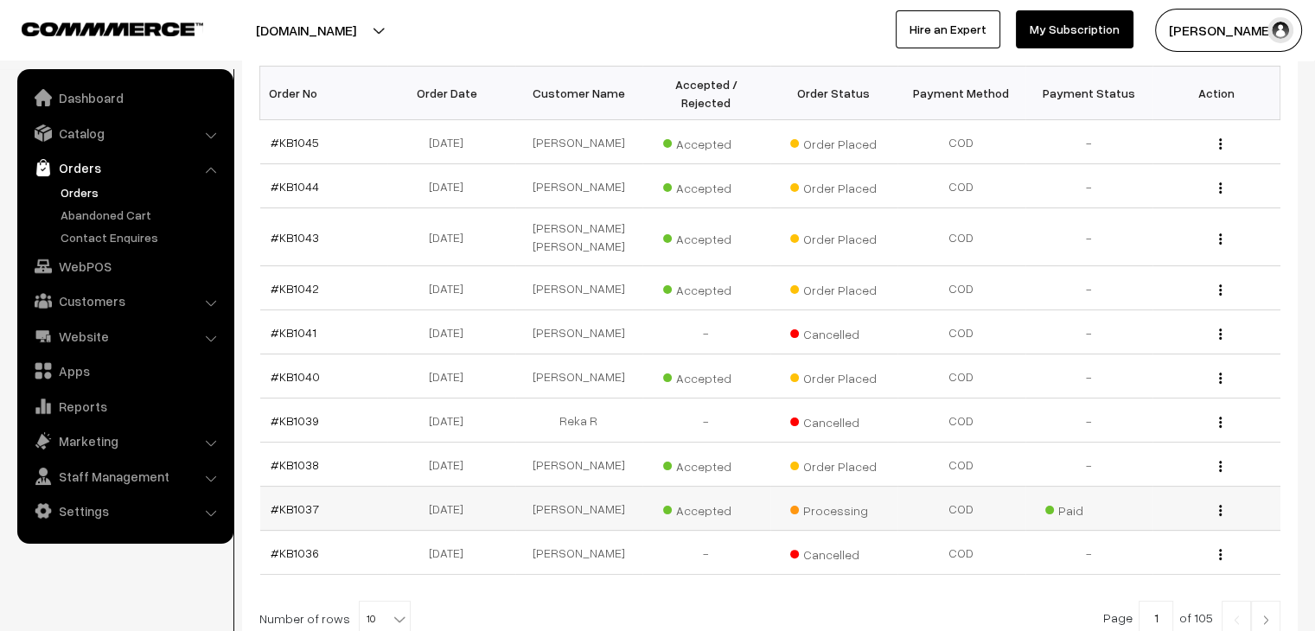
scroll to position [240, 0]
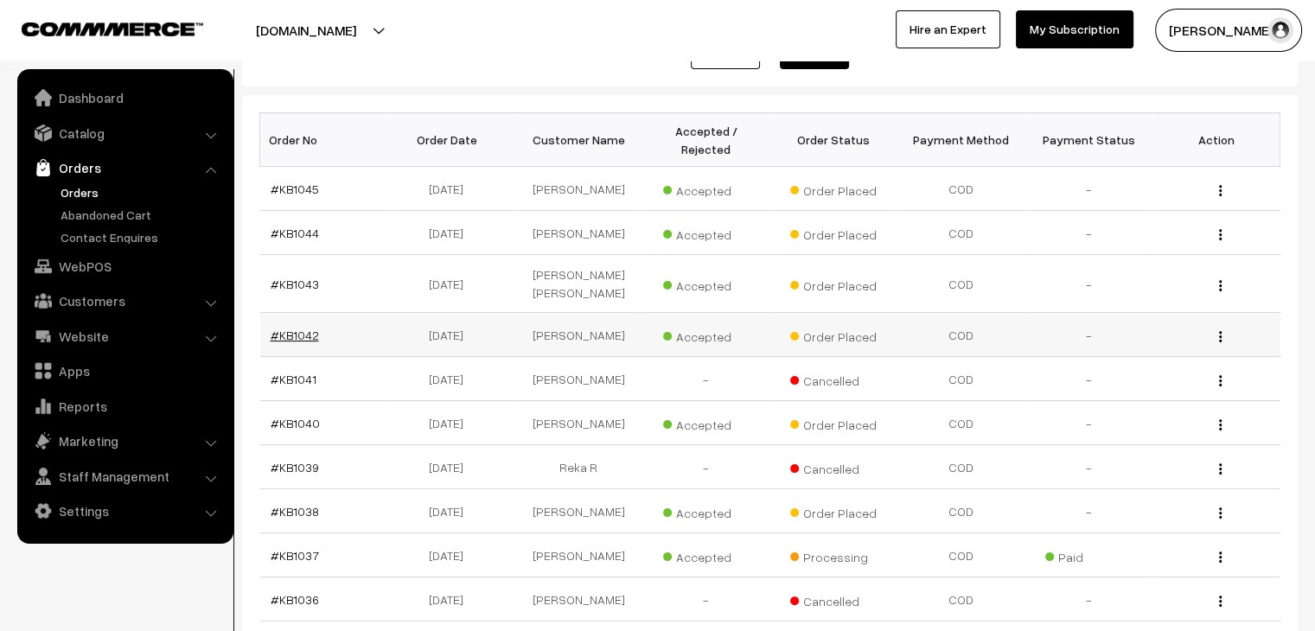
click at [296, 328] on link "#KB1042" at bounding box center [295, 335] width 48 height 15
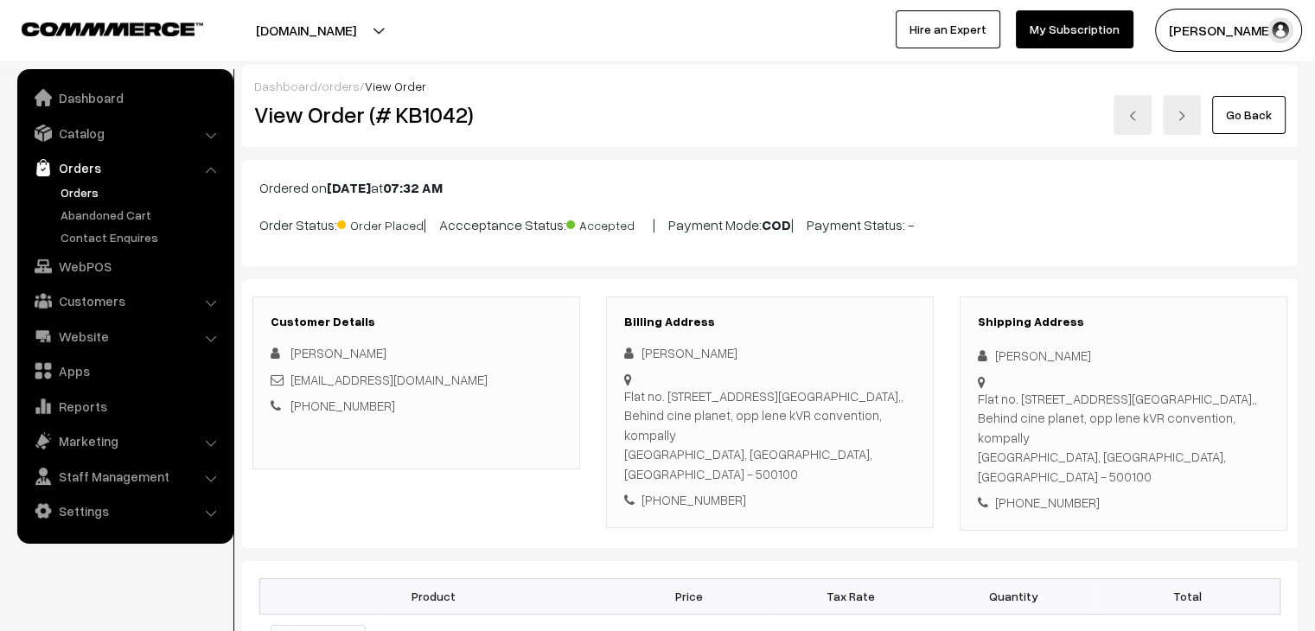
click at [342, 79] on link "orders" at bounding box center [341, 86] width 38 height 15
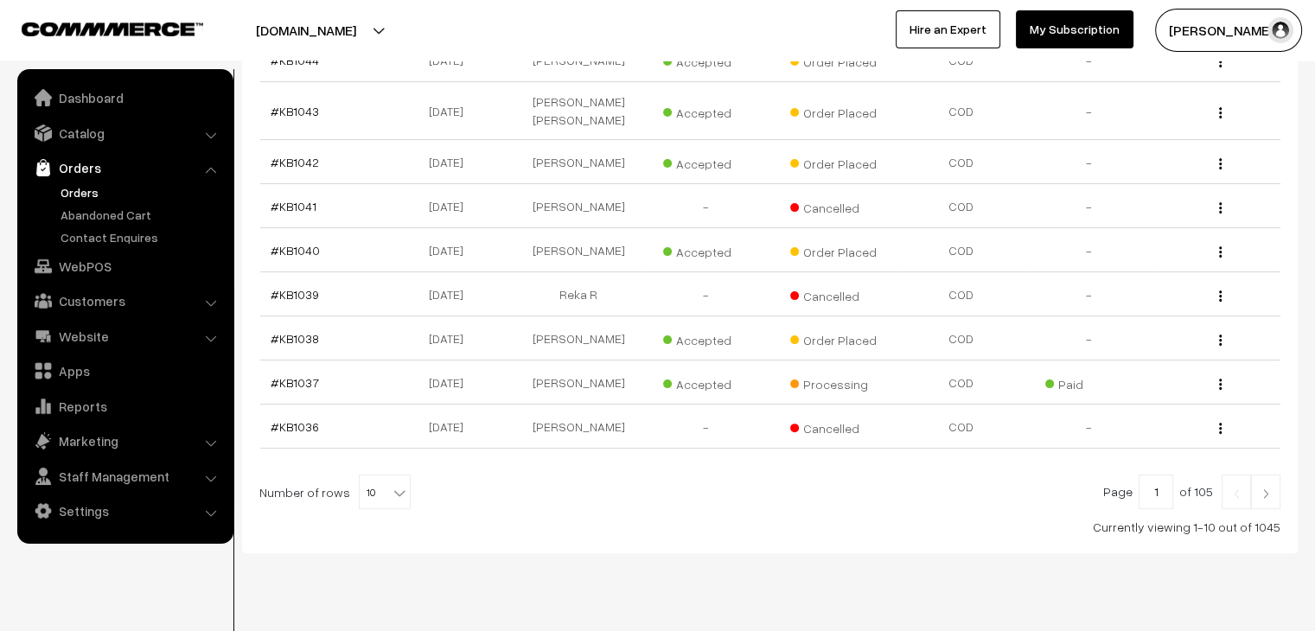
click at [378, 476] on span "10" at bounding box center [385, 493] width 50 height 35
select select "60"
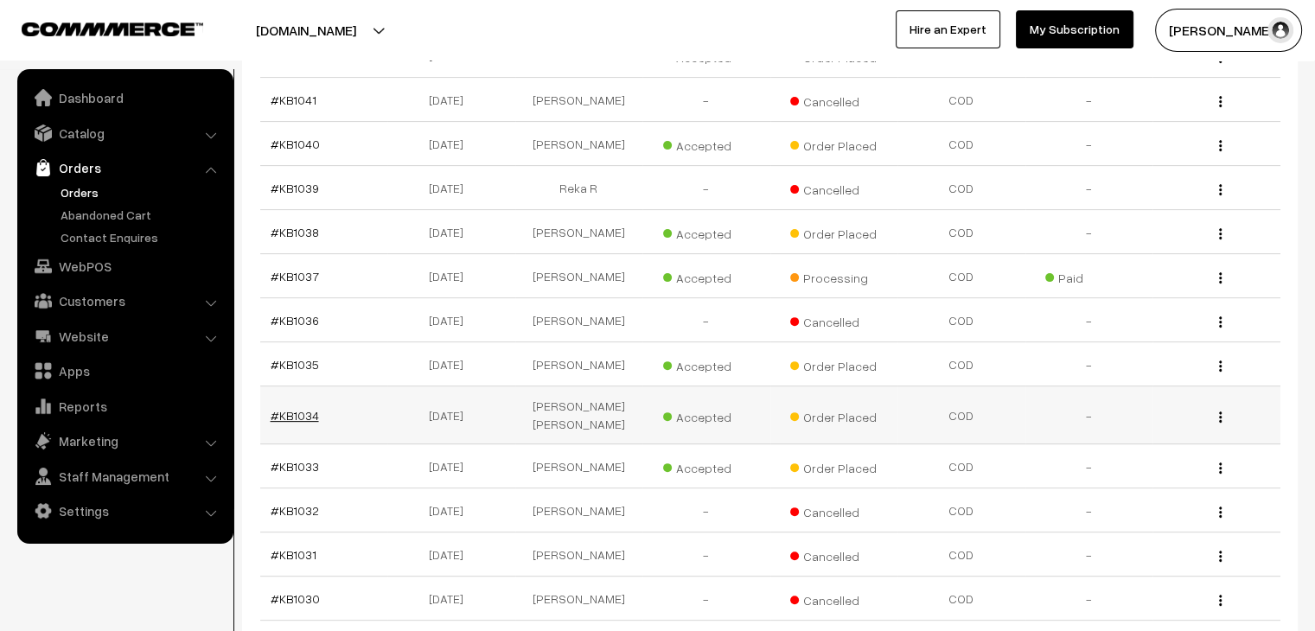
click at [300, 408] on link "#KB1034" at bounding box center [295, 415] width 48 height 15
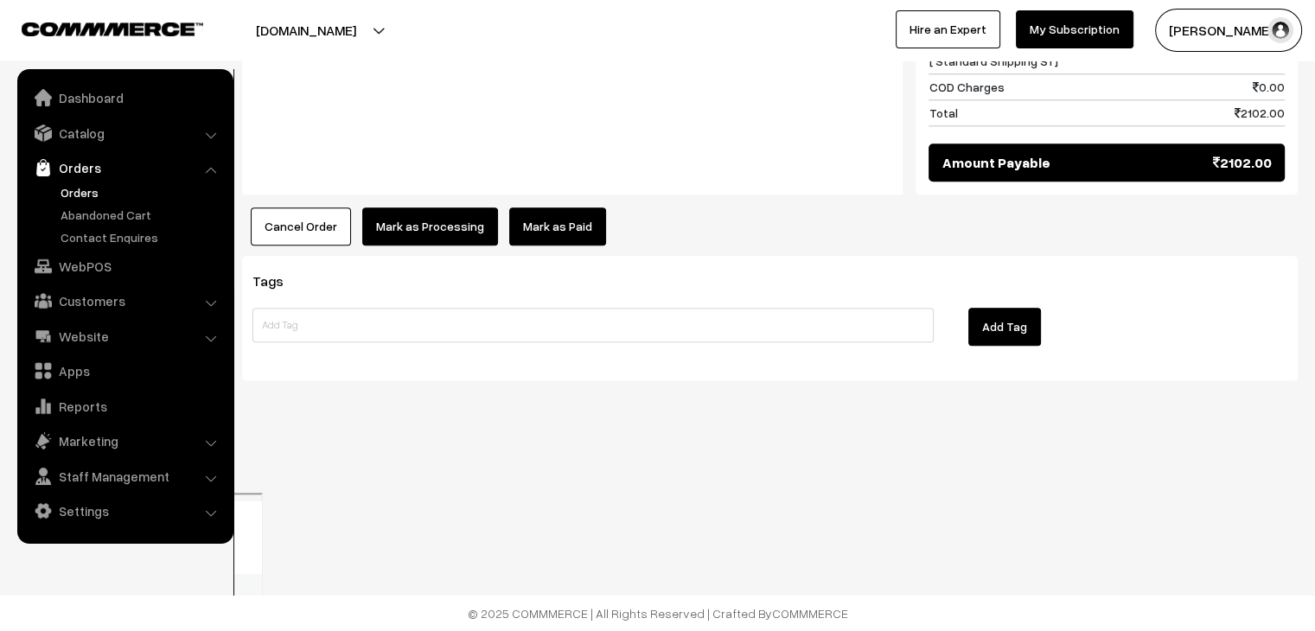
click at [553, 246] on link "Mark as Paid" at bounding box center [557, 227] width 97 height 38
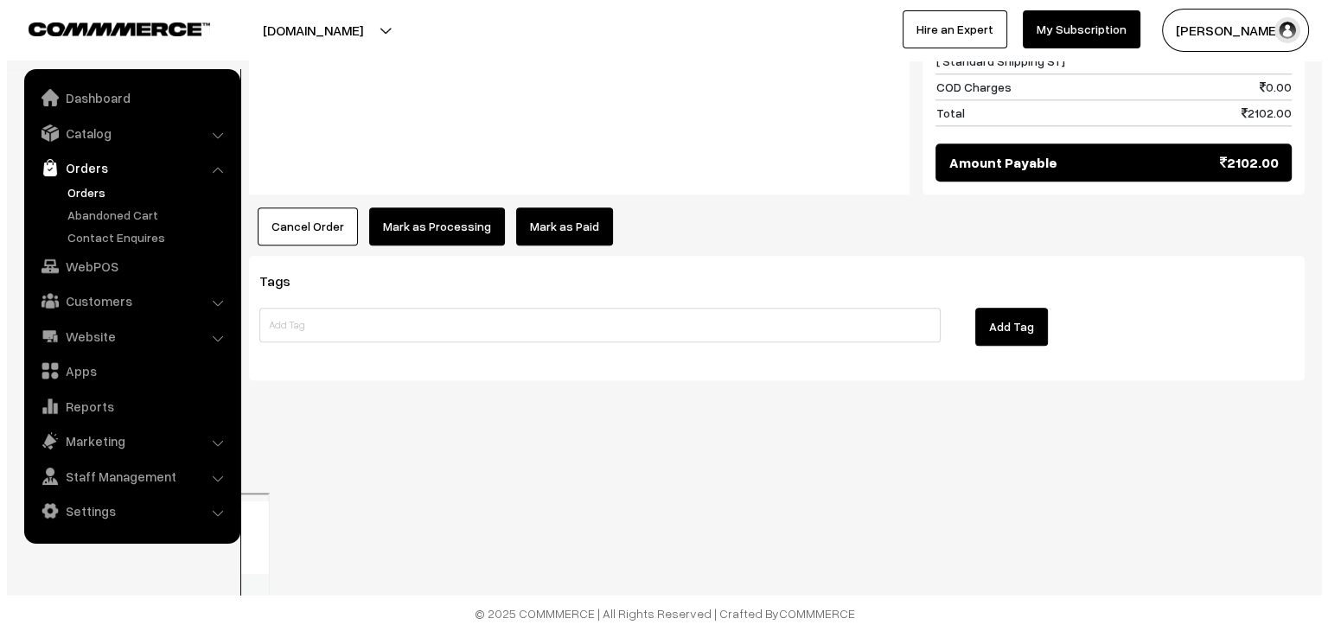
scroll to position [1922, 0]
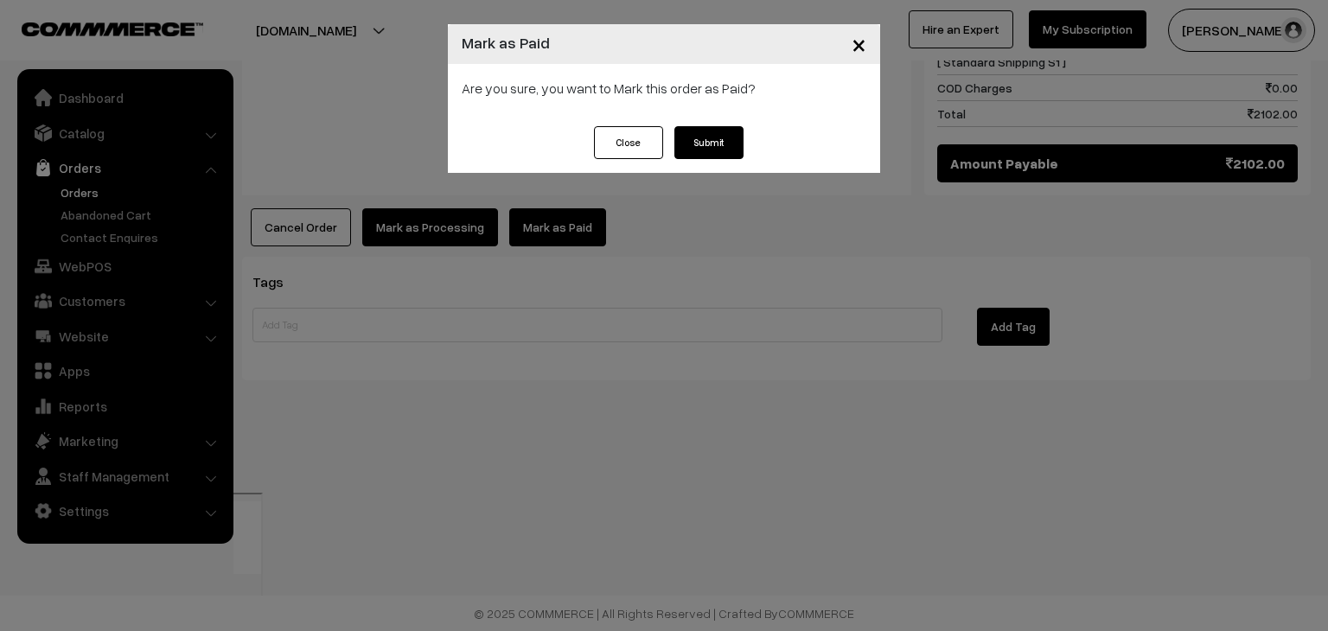
click at [712, 146] on button "Submit" at bounding box center [708, 142] width 69 height 33
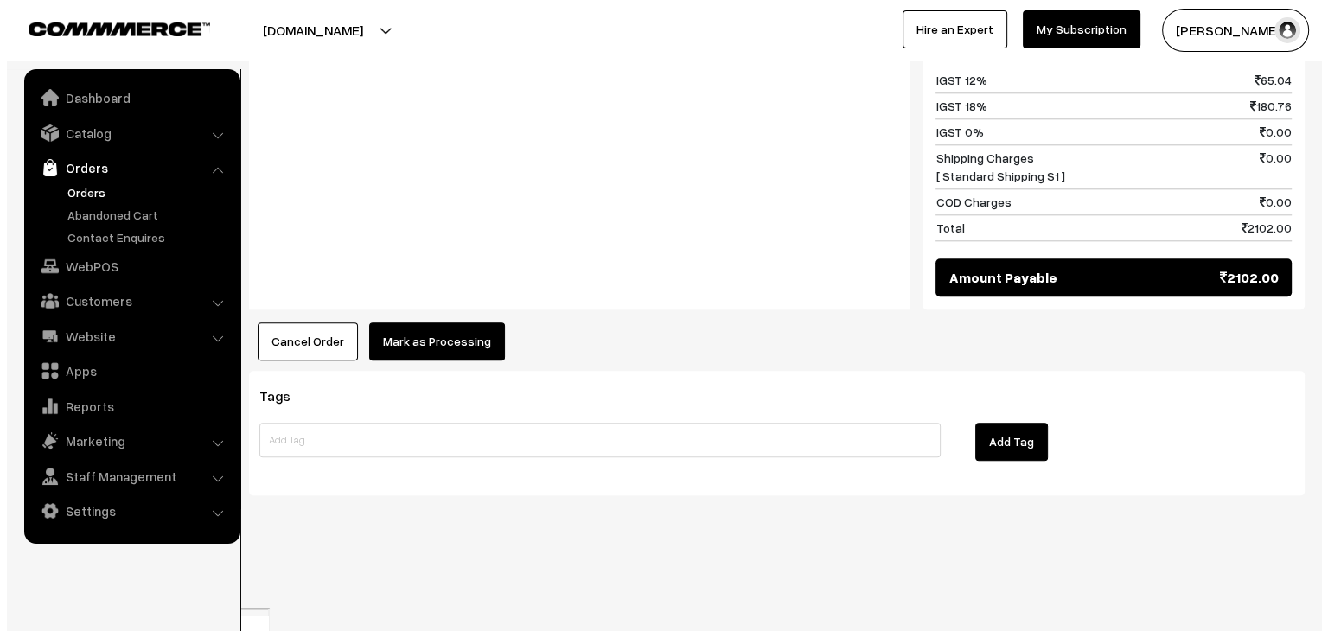
scroll to position [1816, 0]
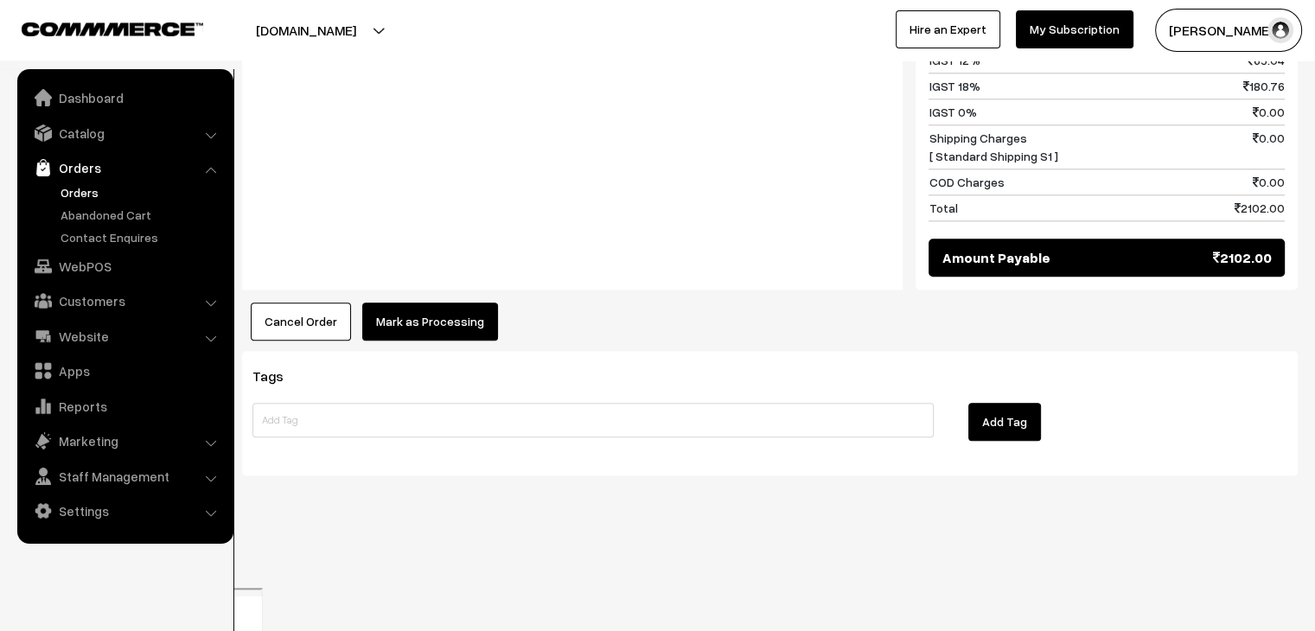
click at [467, 341] on button "Mark as Processing" at bounding box center [430, 322] width 136 height 38
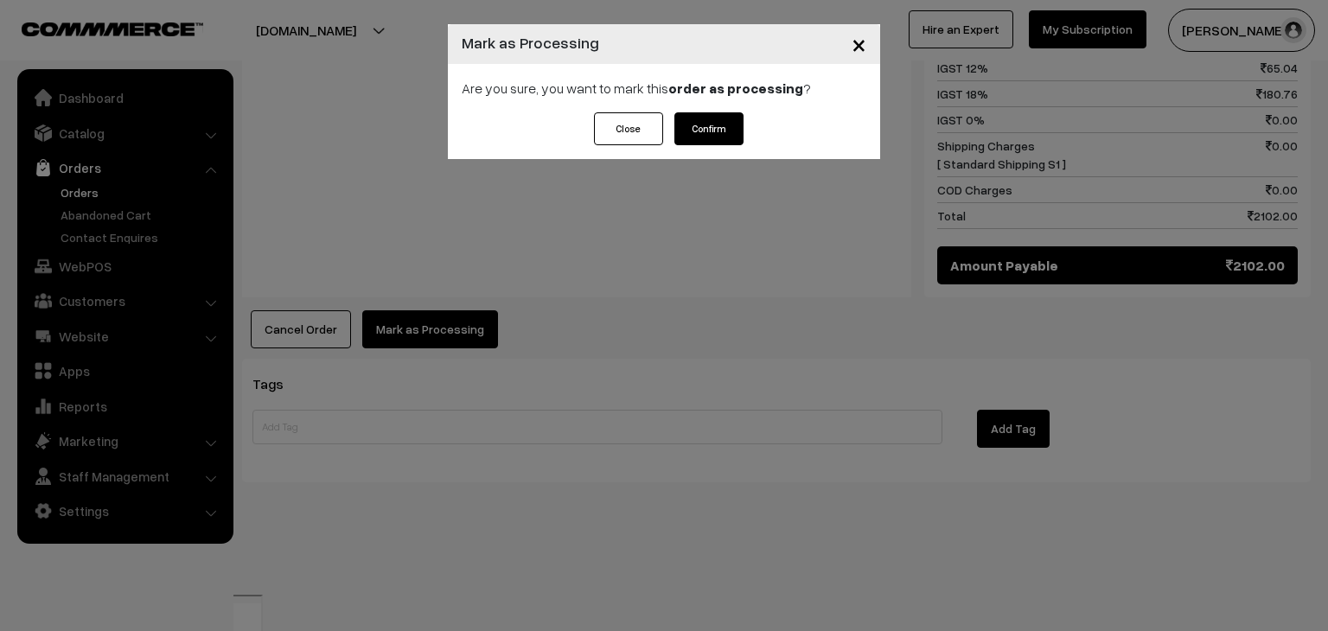
click at [684, 131] on button "Confirm" at bounding box center [708, 128] width 69 height 33
